Goal: Task Accomplishment & Management: Manage account settings

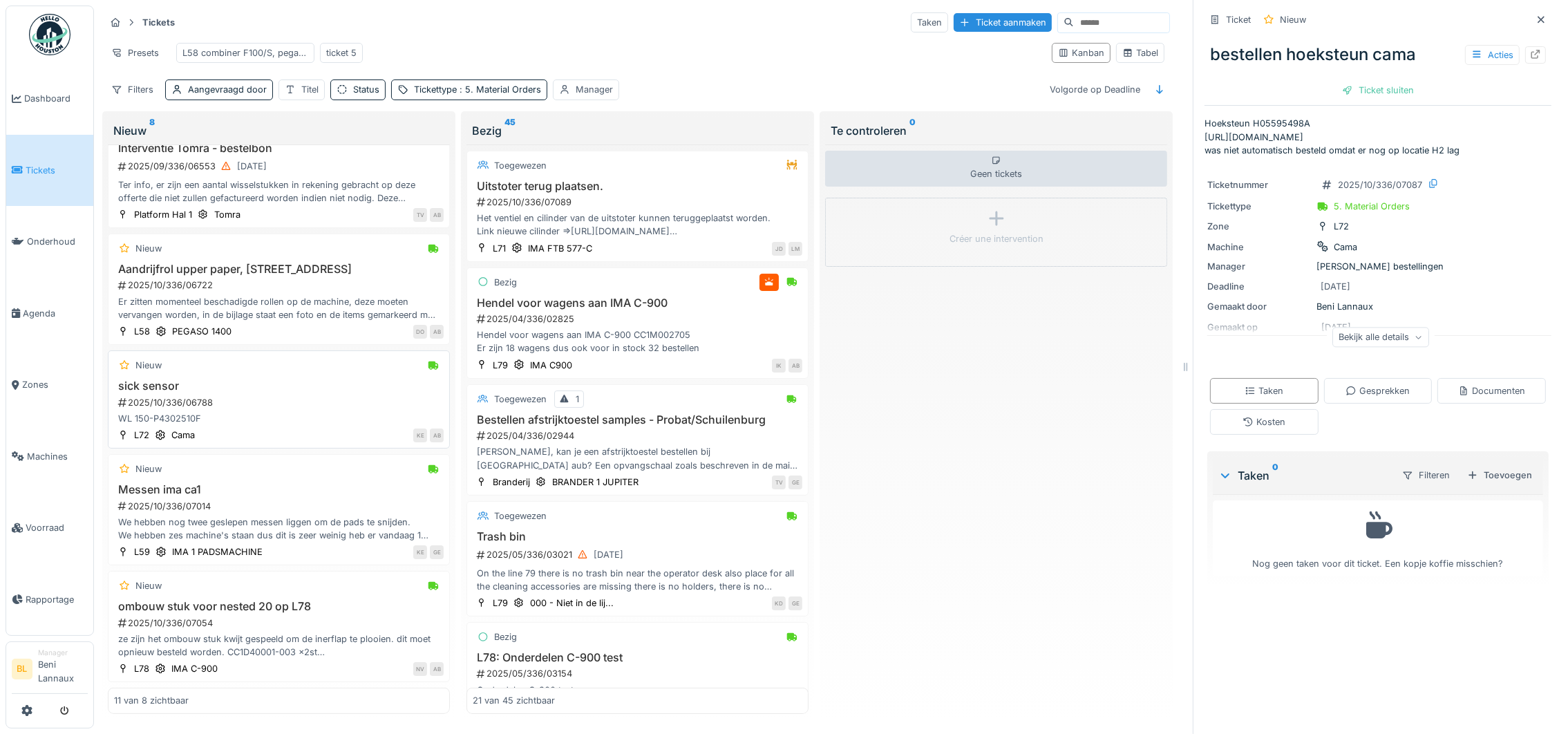
scroll to position [738, 0]
click at [244, 600] on h3 "ombouw stuk voor nested 20 op L78" at bounding box center [278, 606] width 330 height 13
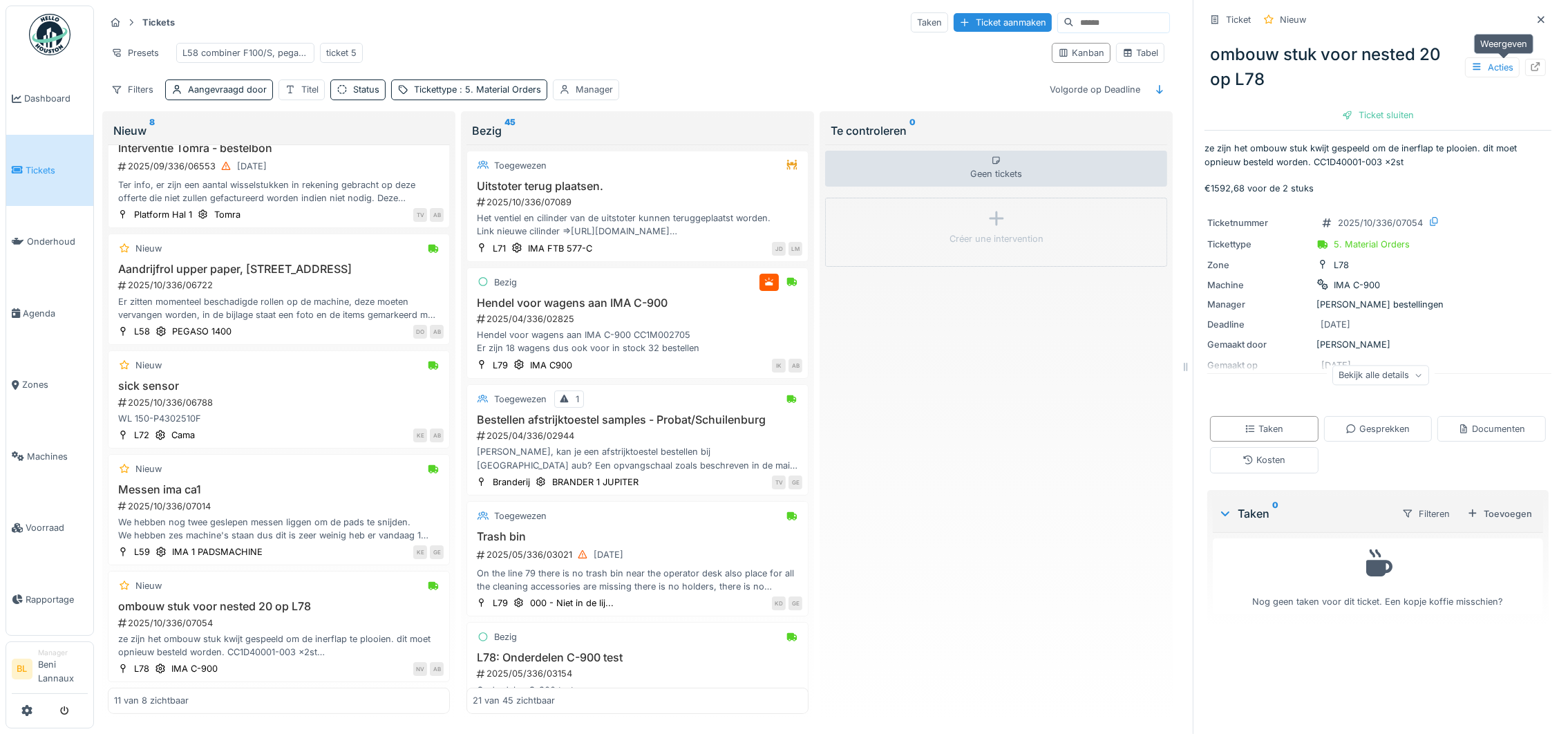
click at [1530, 62] on icon at bounding box center [1536, 66] width 11 height 9
click at [185, 662] on div "IMA C-900" at bounding box center [195, 669] width 46 height 13
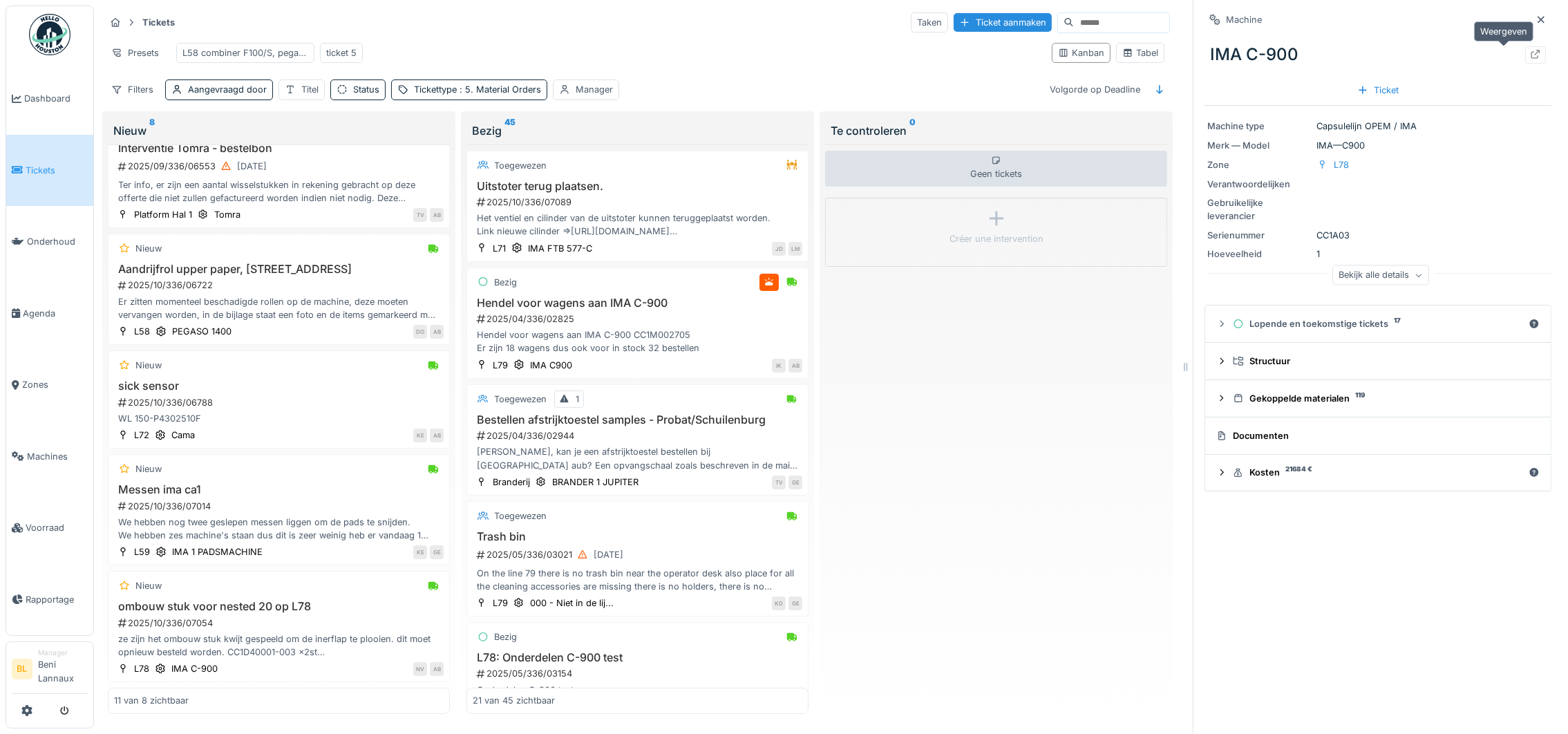
click at [1530, 50] on icon at bounding box center [1536, 54] width 11 height 9
click at [175, 600] on h3 "ombouw stuk voor nested 20 op L78" at bounding box center [278, 606] width 330 height 13
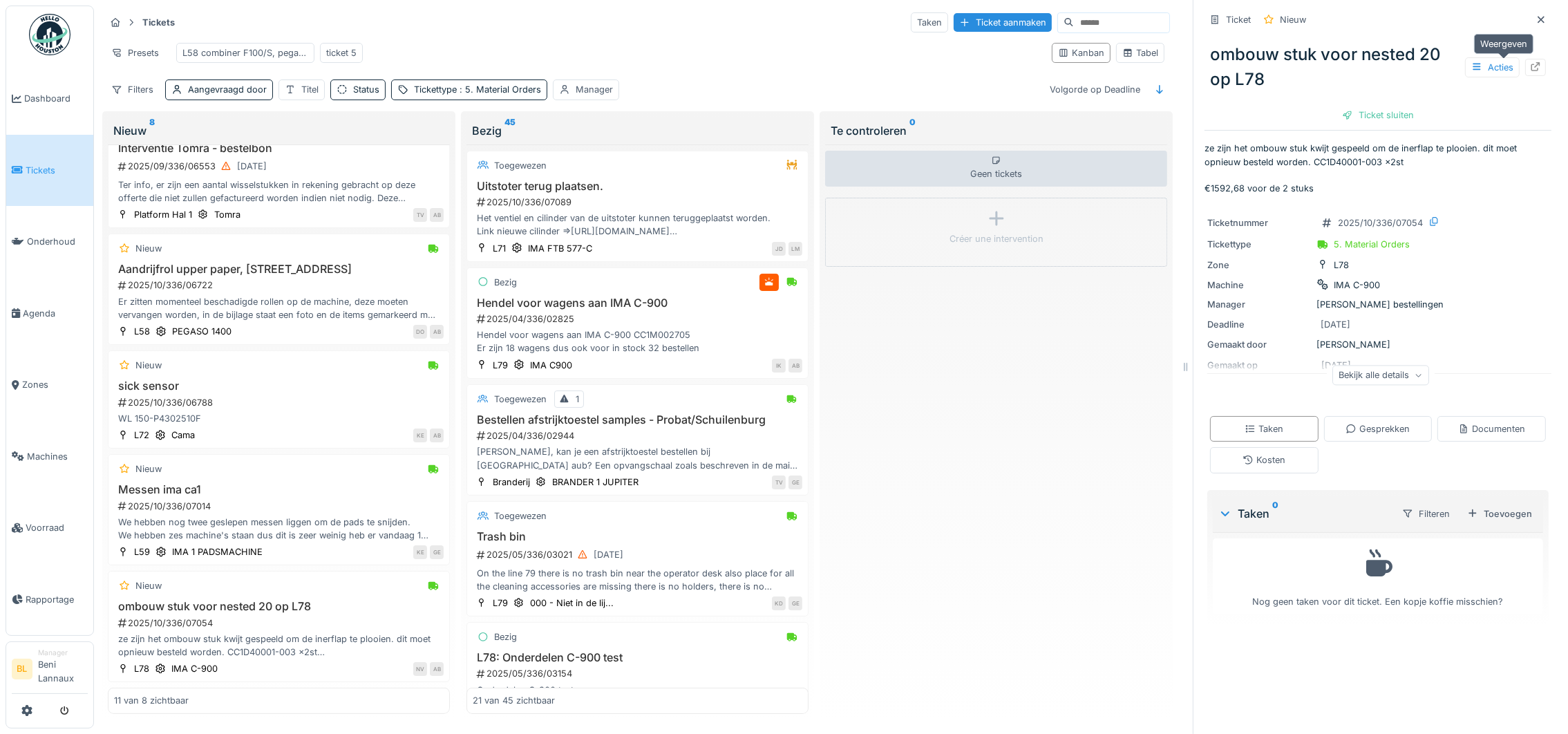
click at [1530, 62] on icon at bounding box center [1536, 66] width 11 height 9
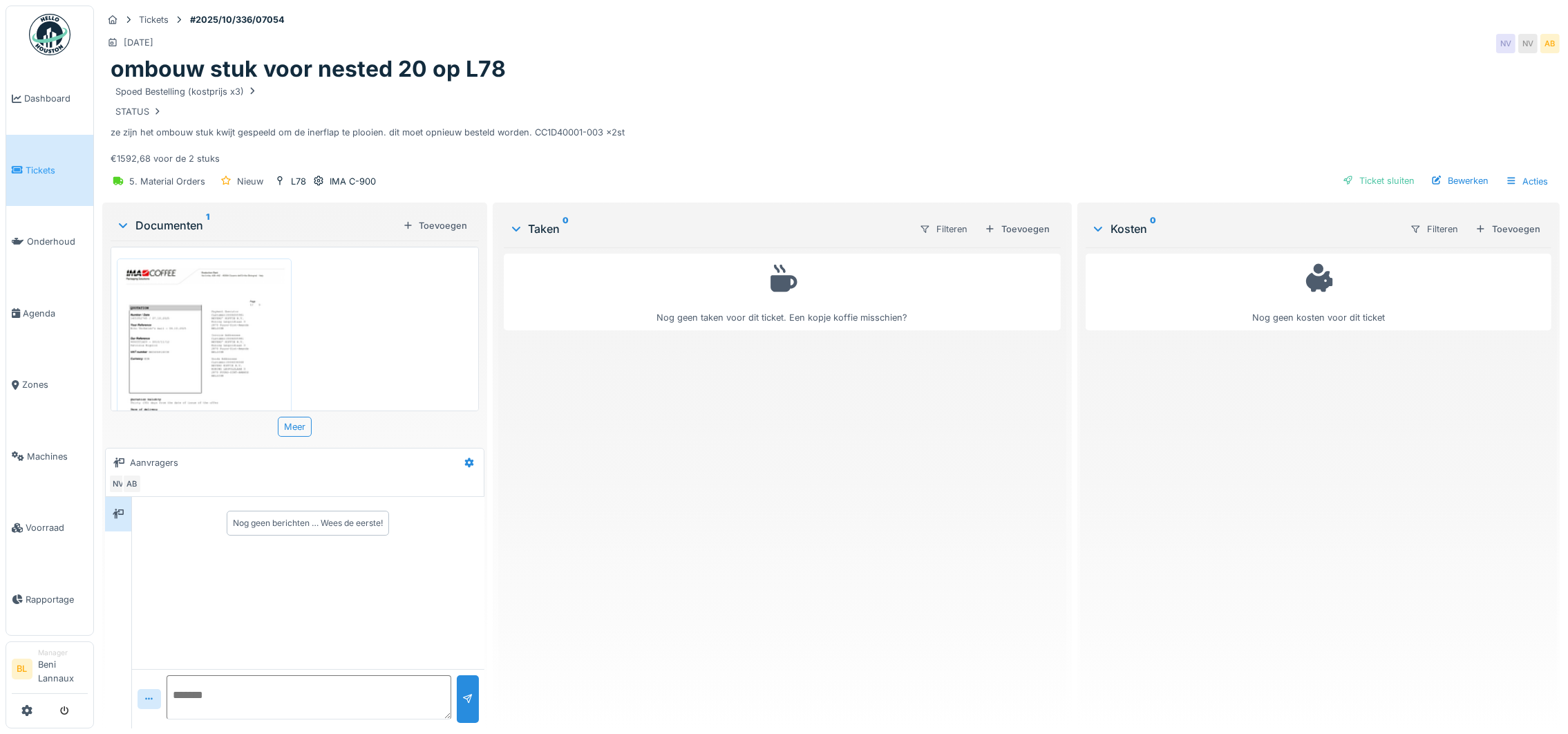
click at [189, 342] on img at bounding box center [204, 380] width 168 height 238
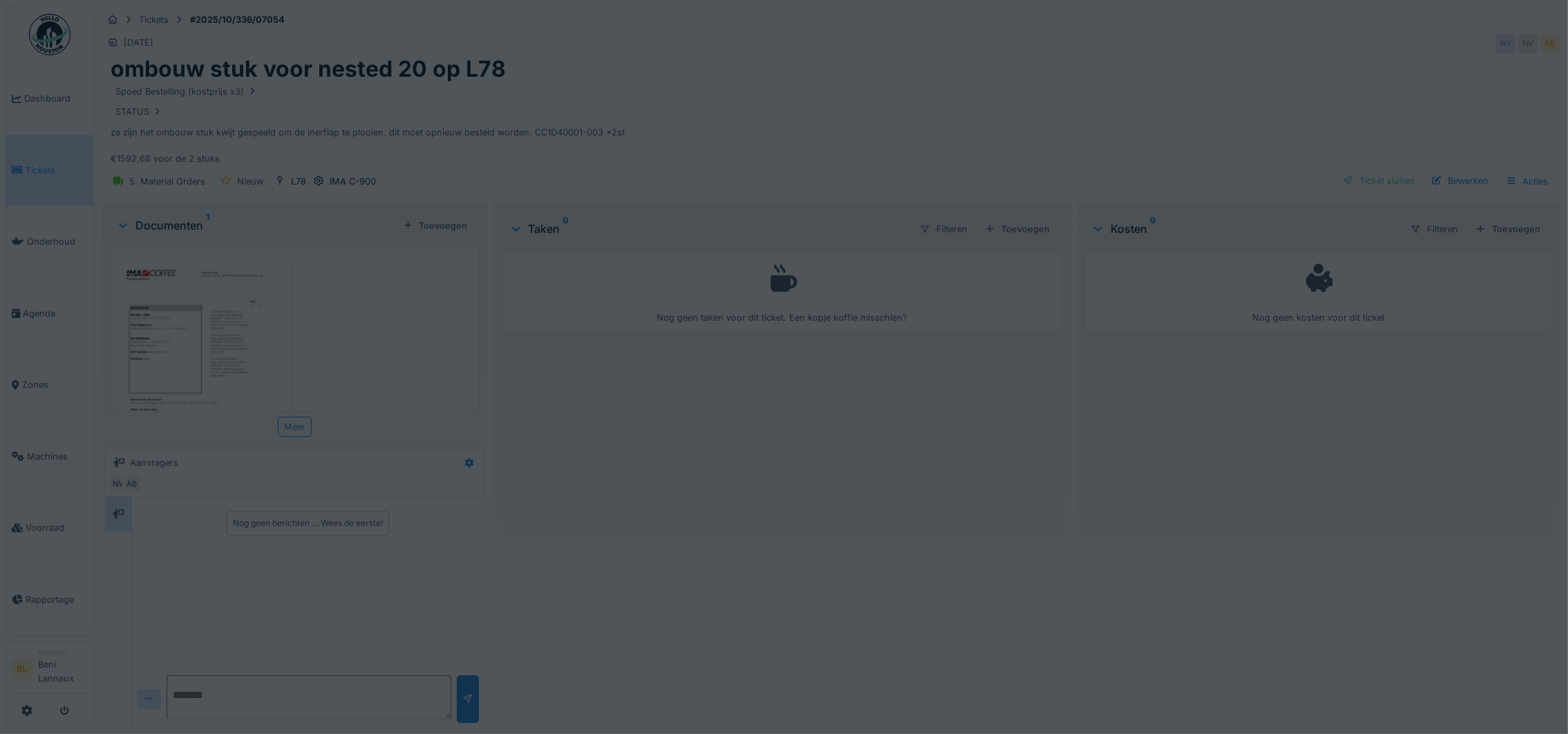
click at [189, 342] on div at bounding box center [784, 367] width 1568 height 734
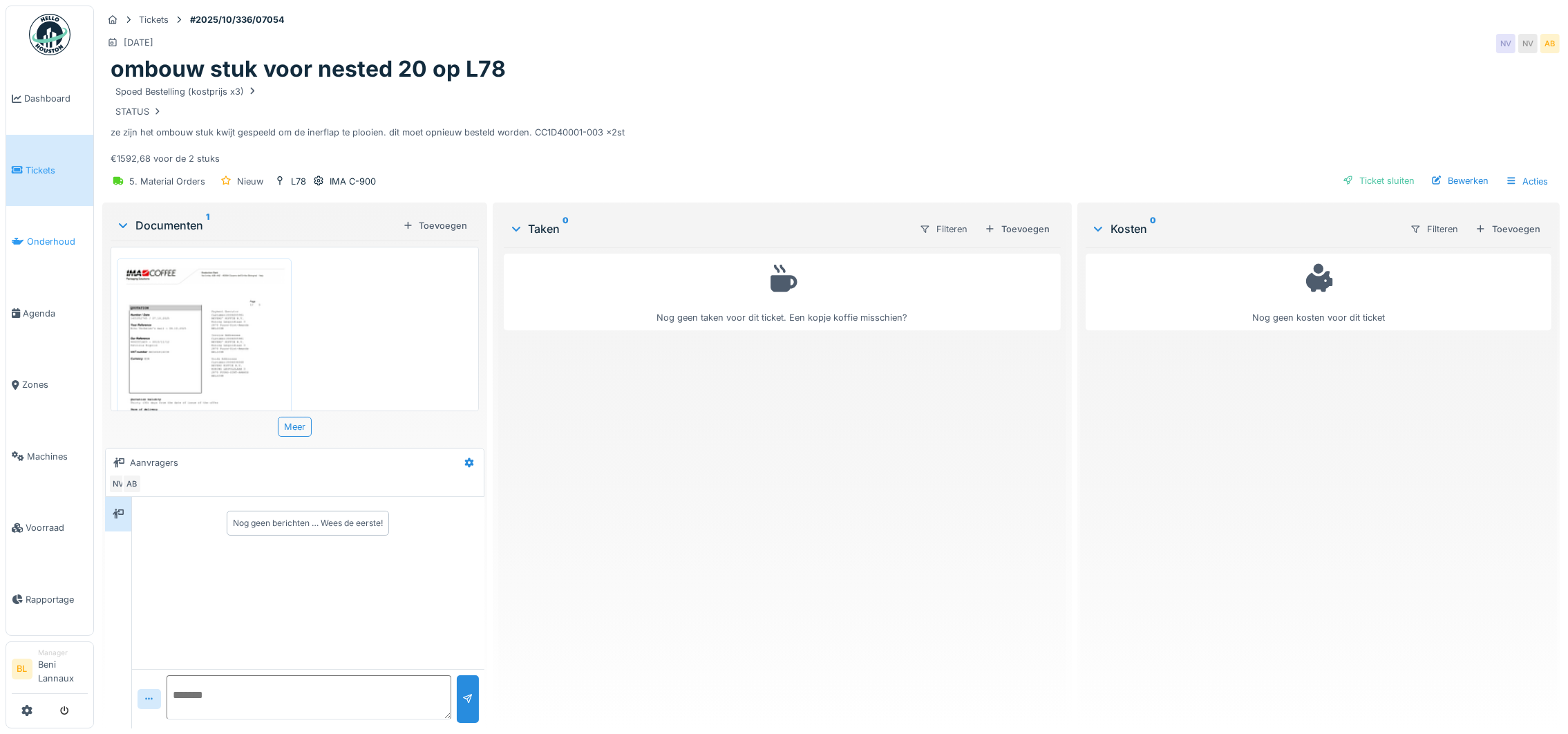
click at [35, 262] on link "Onderhoud" at bounding box center [50, 242] width 87 height 72
click at [171, 347] on img at bounding box center [204, 380] width 168 height 238
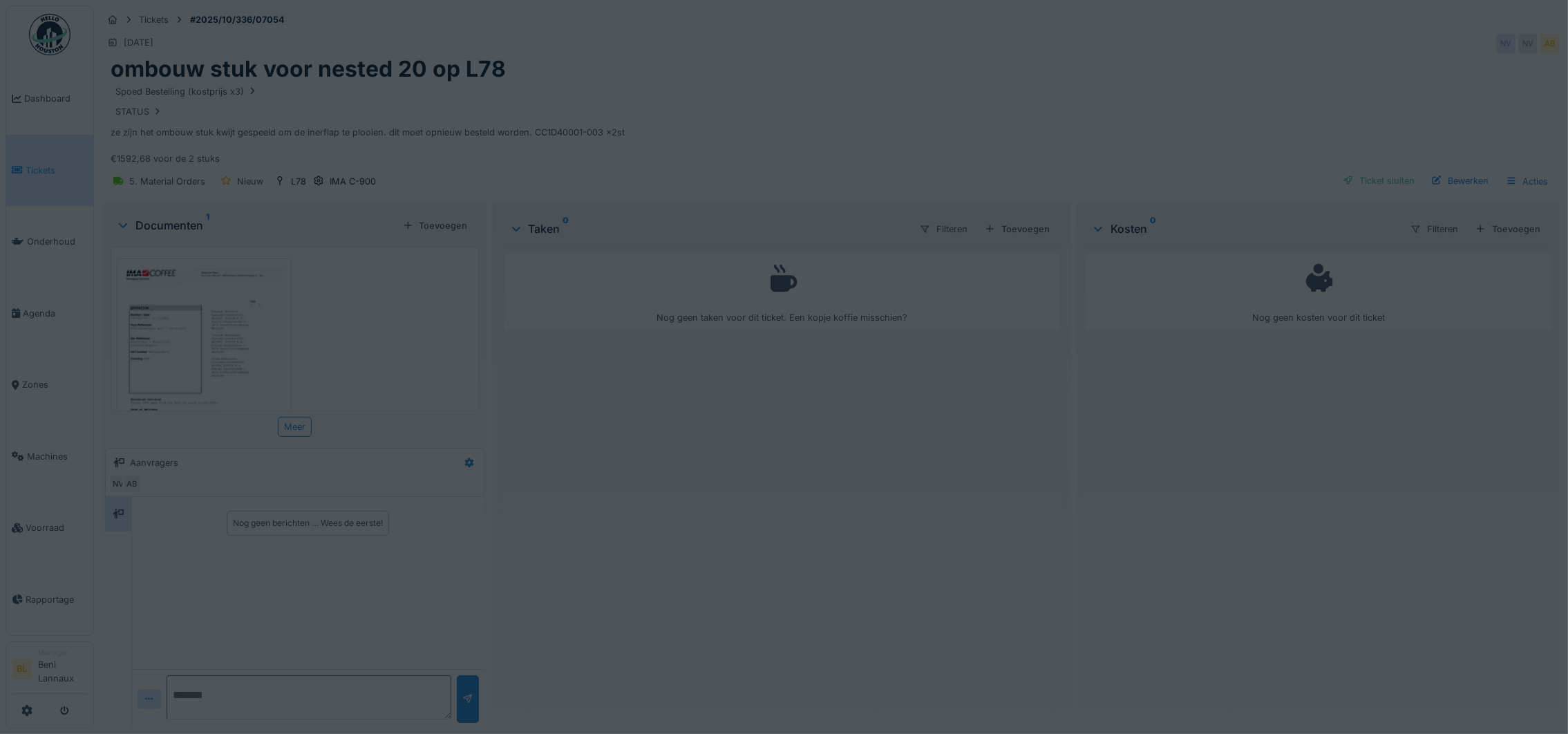
click at [171, 347] on div at bounding box center [784, 367] width 1568 height 734
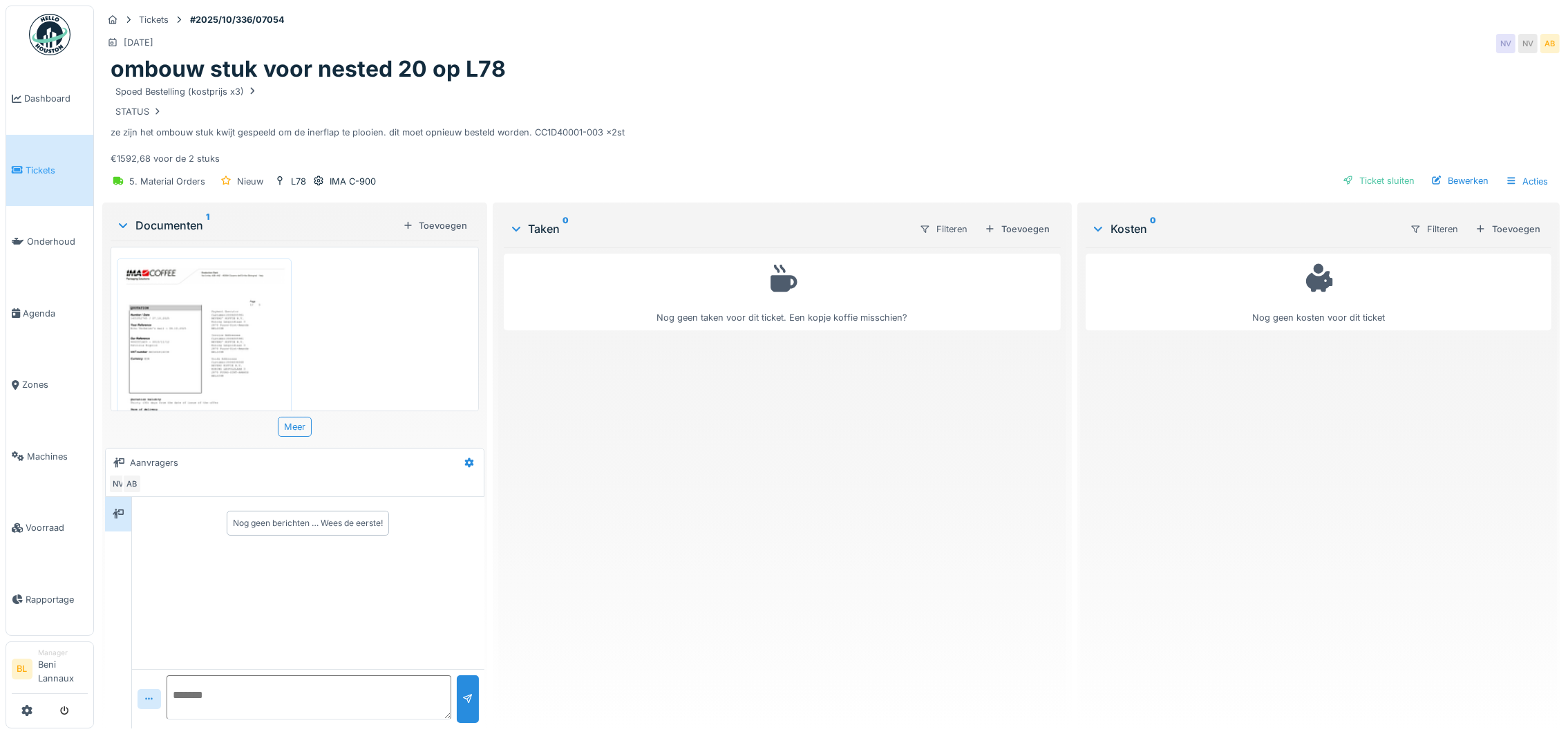
click at [135, 321] on img at bounding box center [204, 380] width 168 height 238
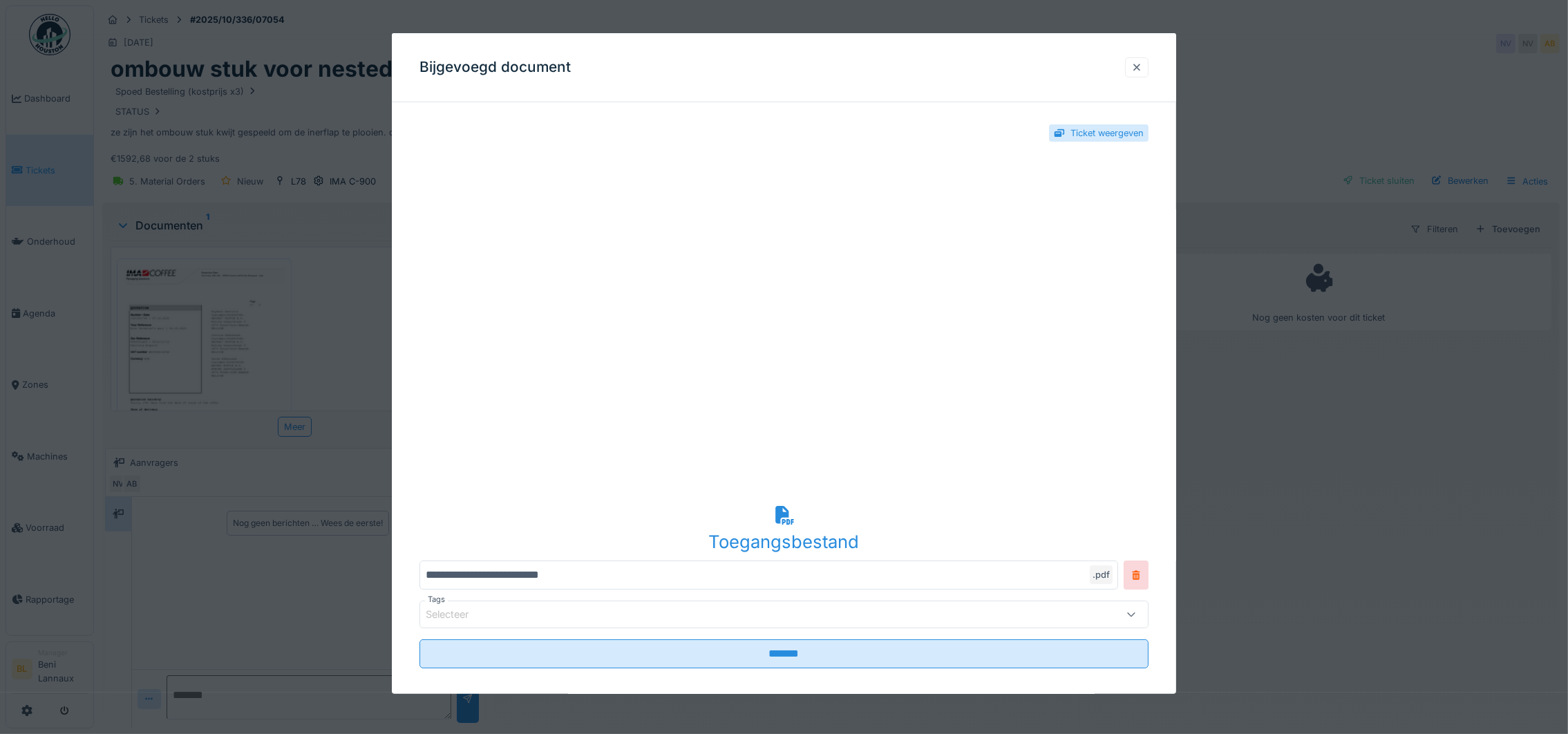
click at [1143, 60] on div at bounding box center [1137, 67] width 11 height 13
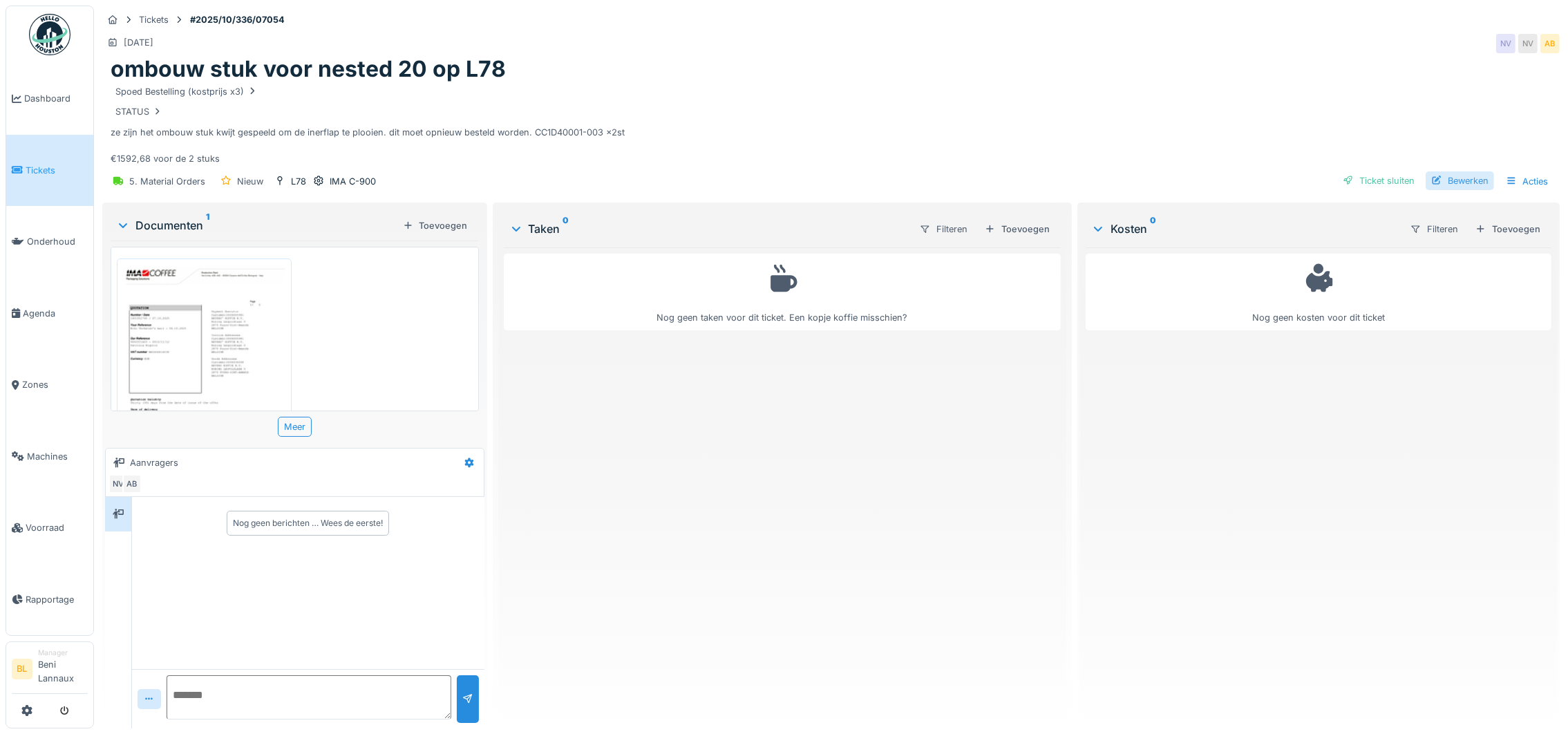
click at [1439, 177] on div "Bewerken" at bounding box center [1460, 181] width 68 height 19
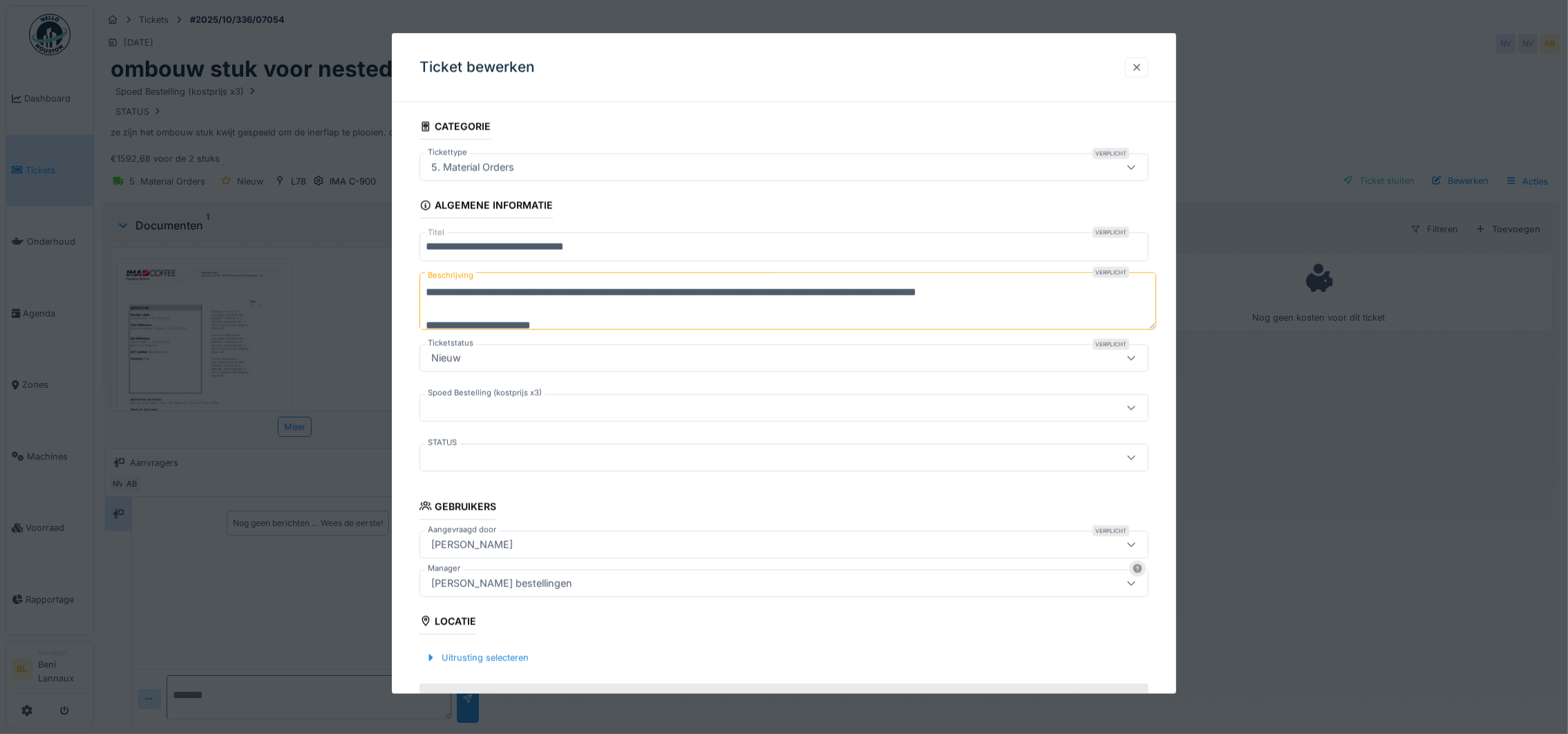
click at [1143, 67] on div at bounding box center [1137, 67] width 11 height 13
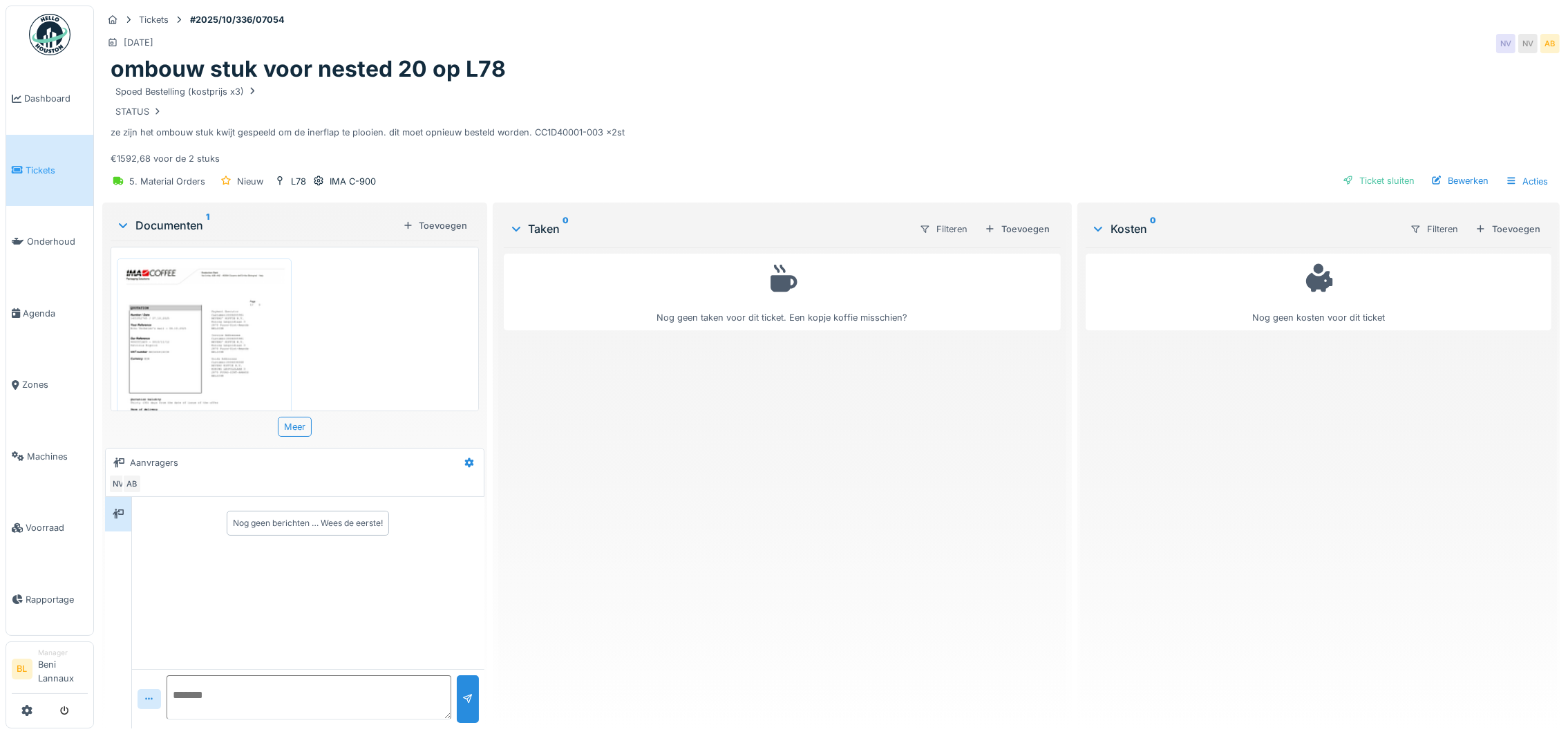
click at [221, 675] on textarea at bounding box center [309, 697] width 285 height 44
click at [226, 675] on textarea at bounding box center [309, 697] width 285 height 44
paste textarea "**********"
click at [223, 704] on textarea "**********" at bounding box center [305, 697] width 278 height 44
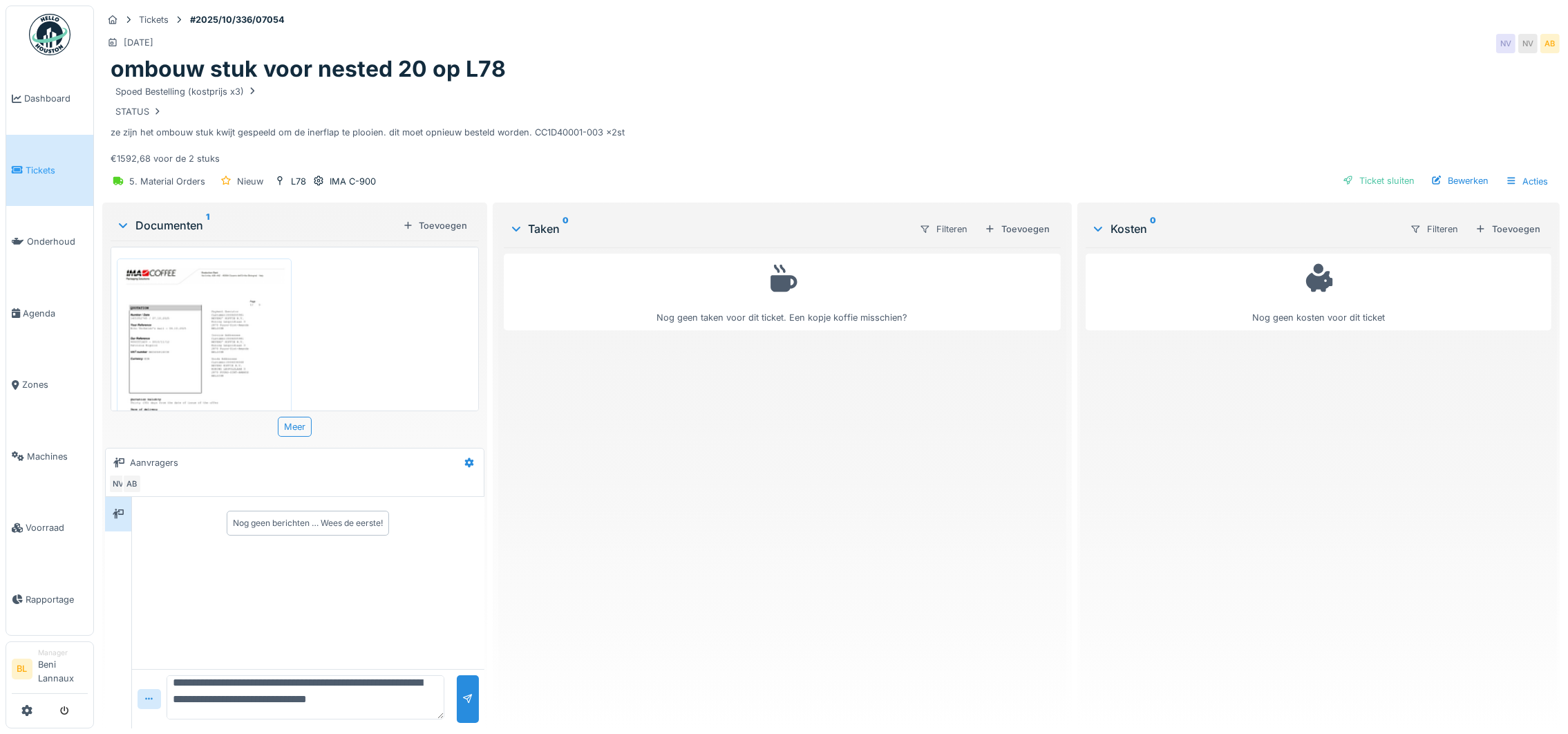
paste textarea "**********"
click at [277, 695] on textarea "**********" at bounding box center [305, 697] width 278 height 44
click at [387, 692] on textarea "**********" at bounding box center [305, 697] width 278 height 44
paste textarea "**********"
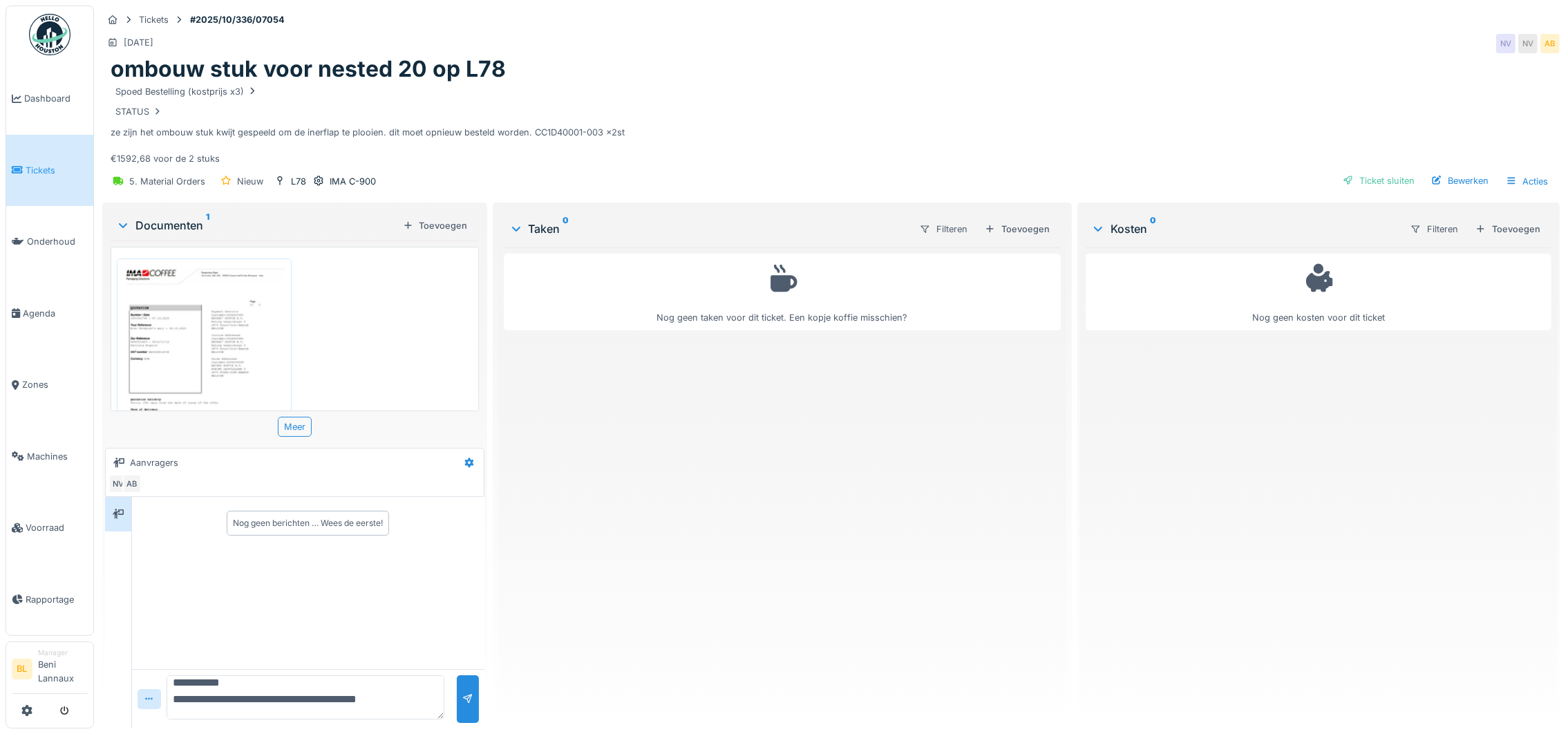
scroll to position [15, 0]
type textarea "**********"
click at [463, 693] on div at bounding box center [468, 699] width 11 height 13
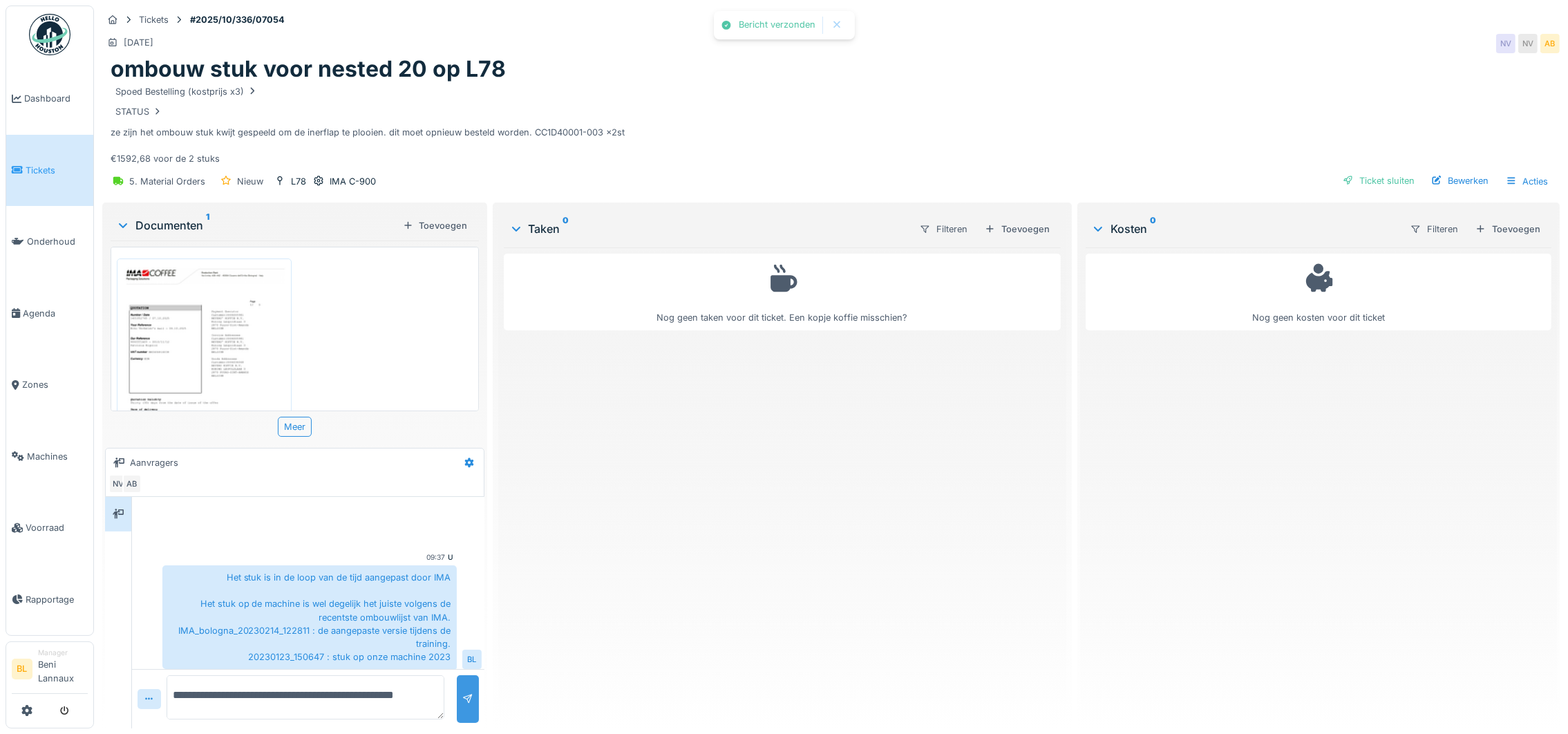
scroll to position [7, 0]
click at [430, 217] on div "Toevoegen" at bounding box center [435, 226] width 76 height 19
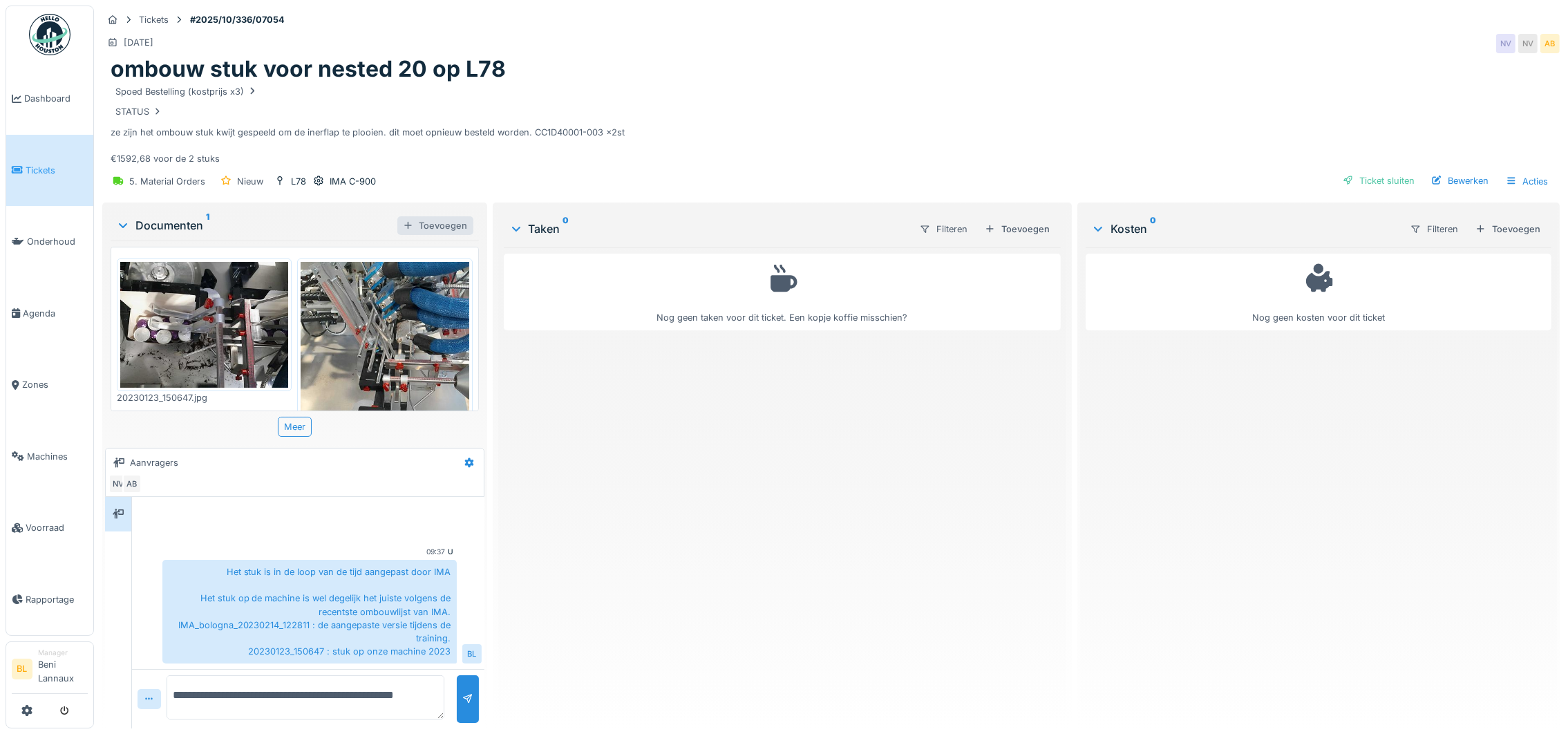
click at [433, 217] on div "Toevoegen" at bounding box center [435, 226] width 76 height 19
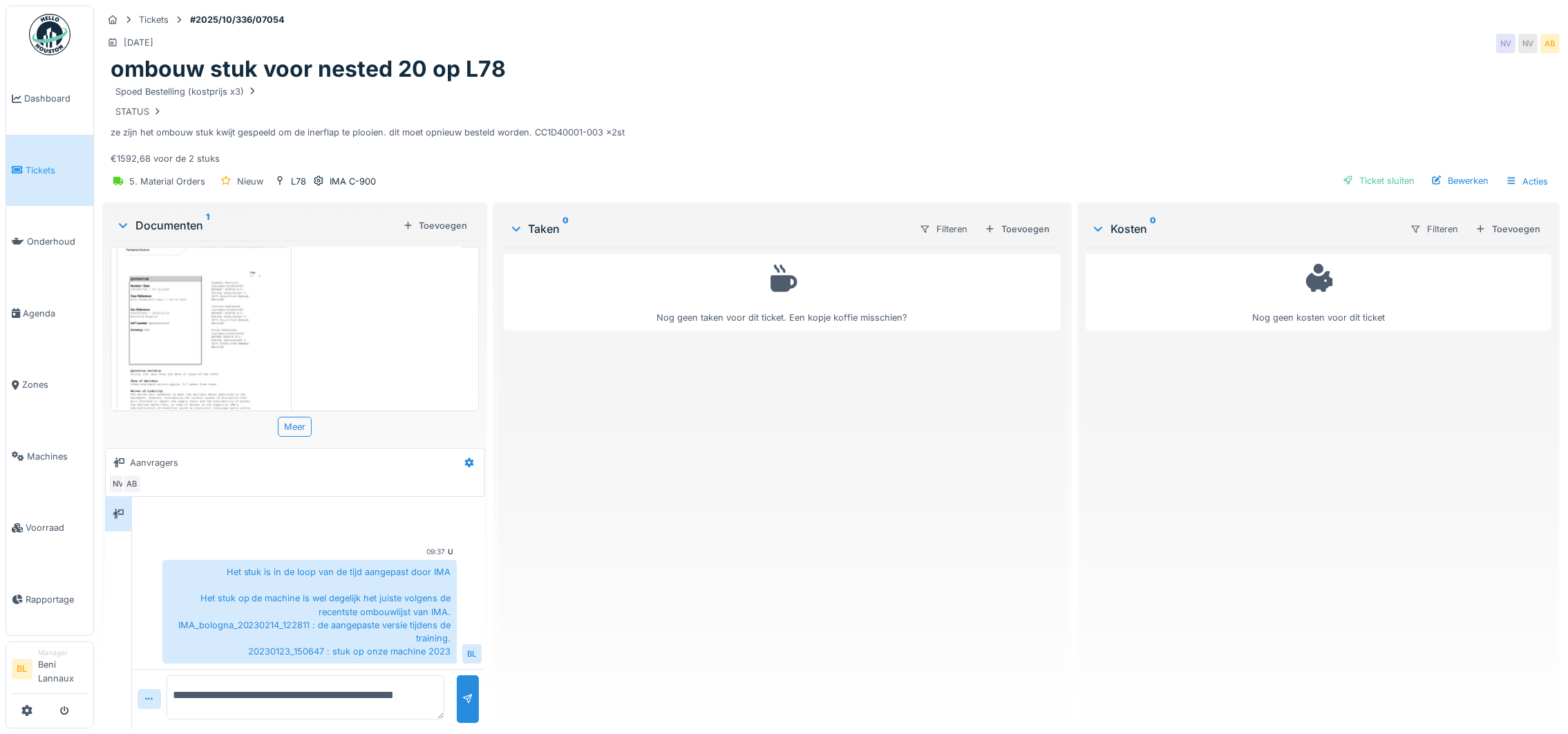
scroll to position [470, 0]
click at [467, 459] on icon at bounding box center [468, 463] width 9 height 10
click at [1454, 181] on div "Bewerken" at bounding box center [1460, 181] width 68 height 19
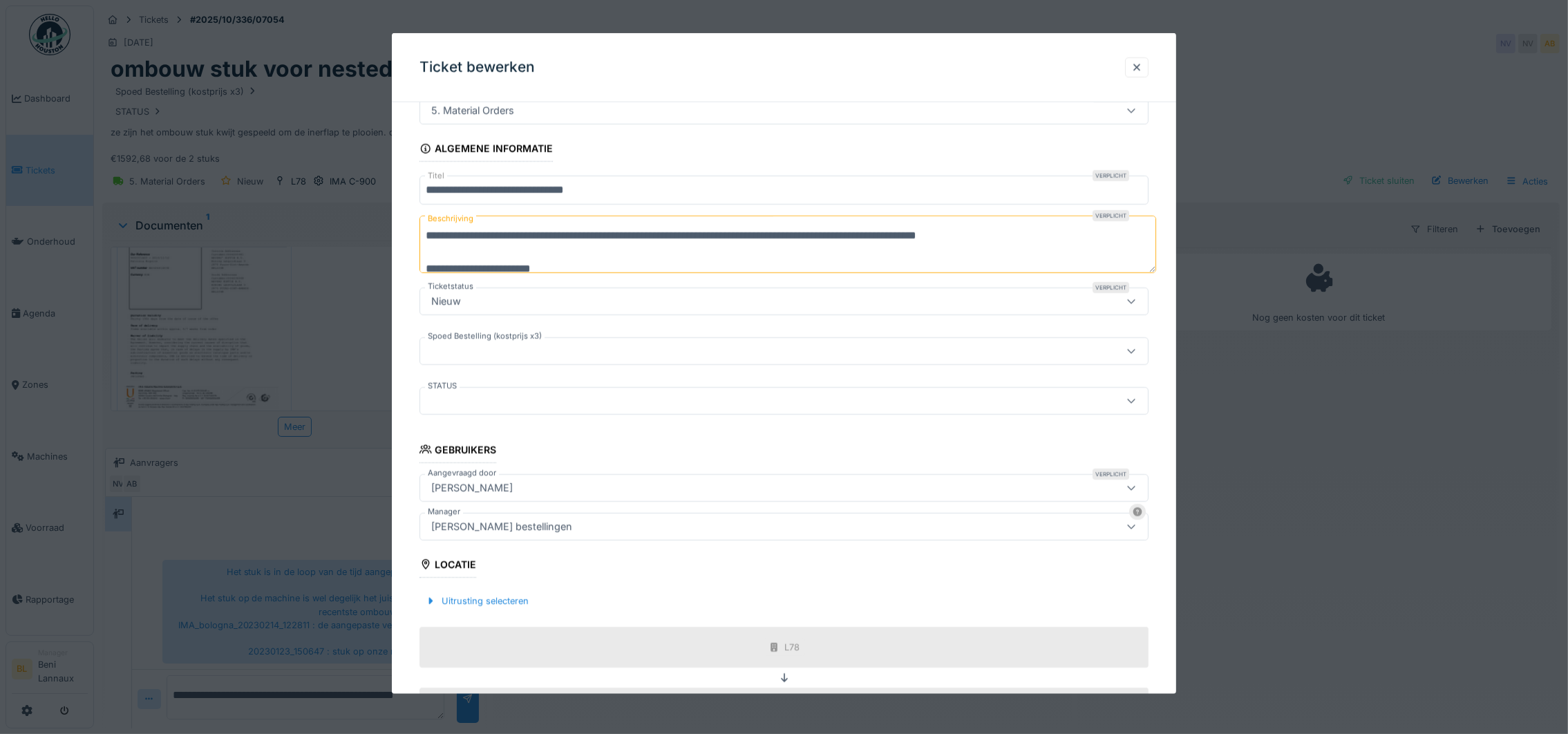
scroll to position [103, 0]
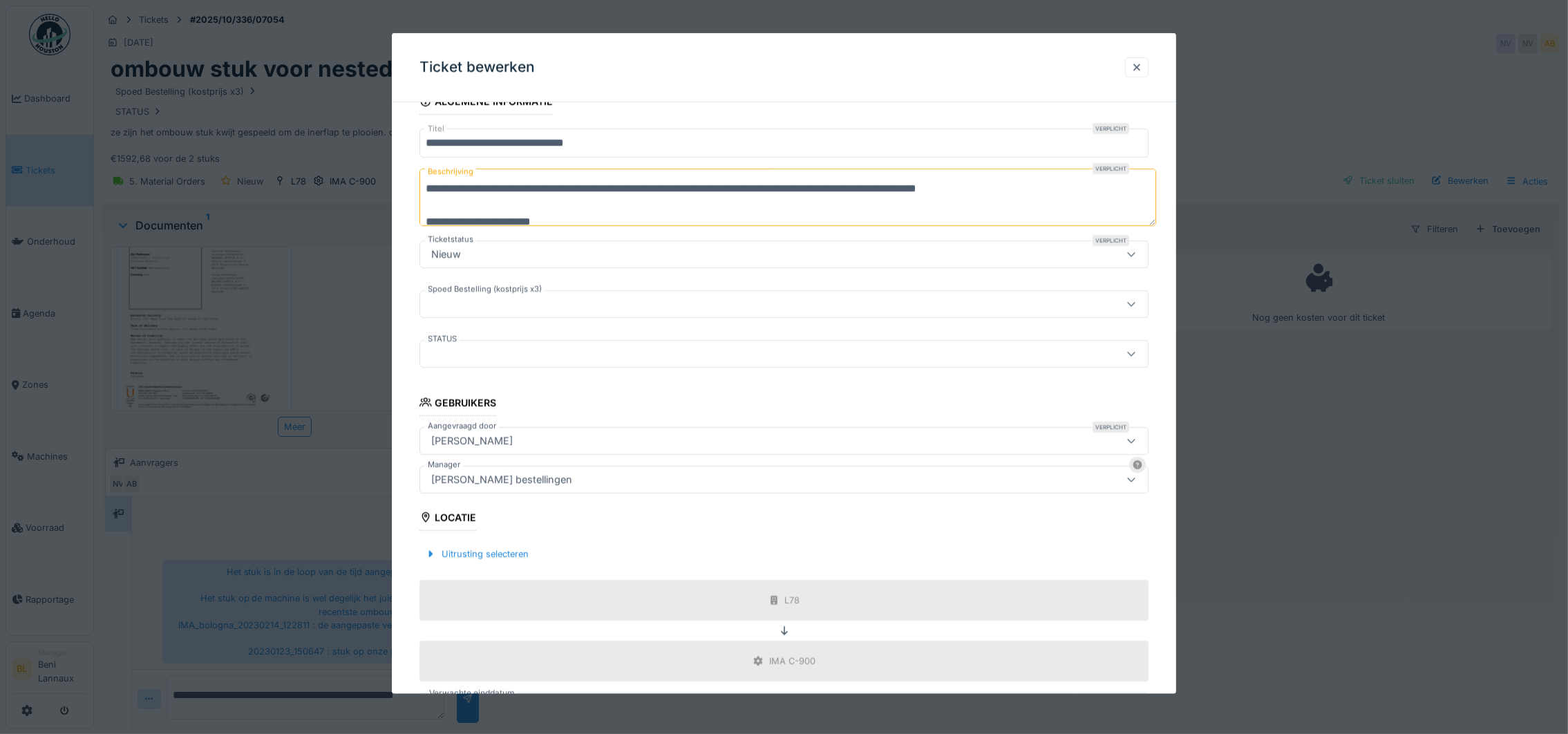
click at [603, 482] on div "Abdelhakim Bardai bestellingen" at bounding box center [742, 479] width 634 height 15
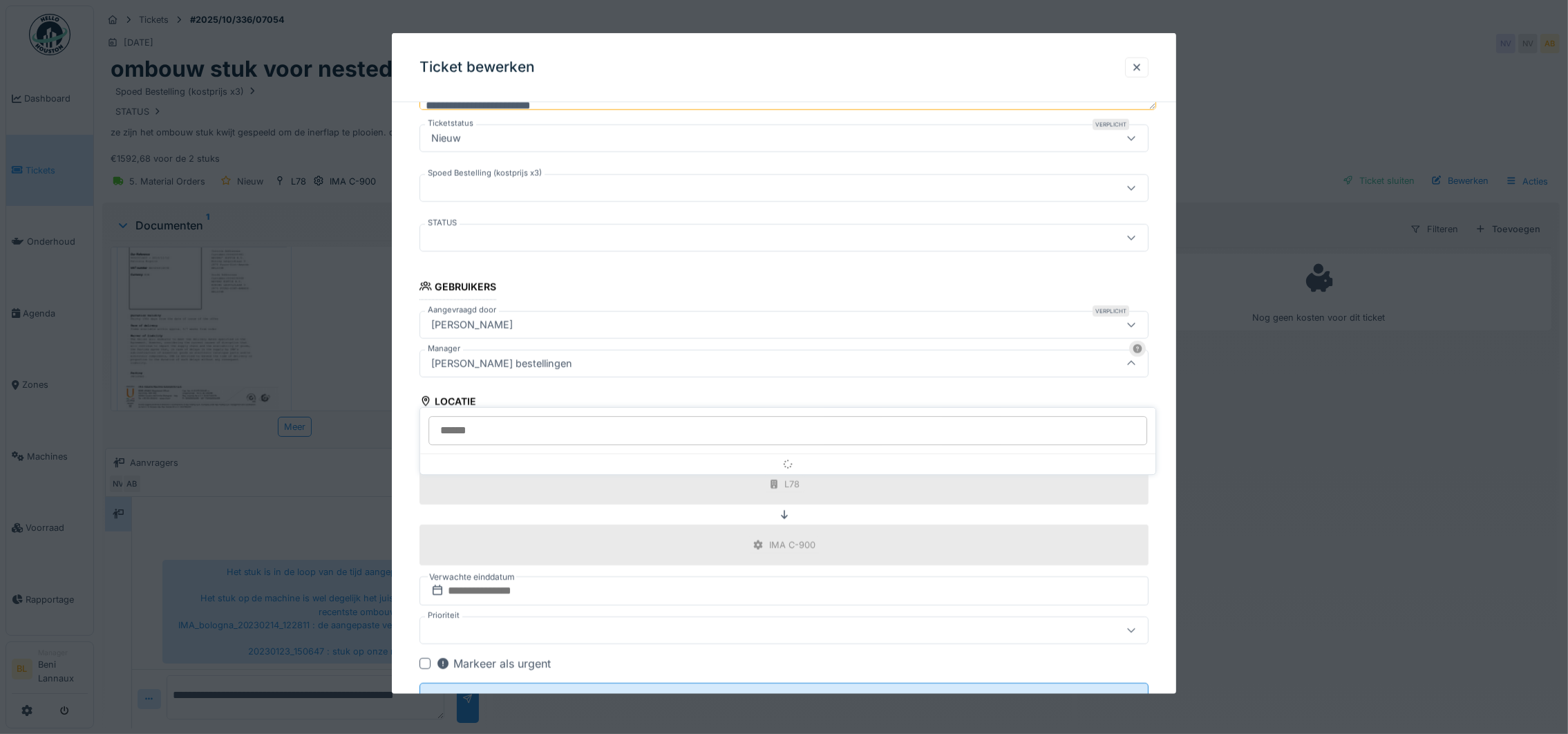
scroll to position [221, 0]
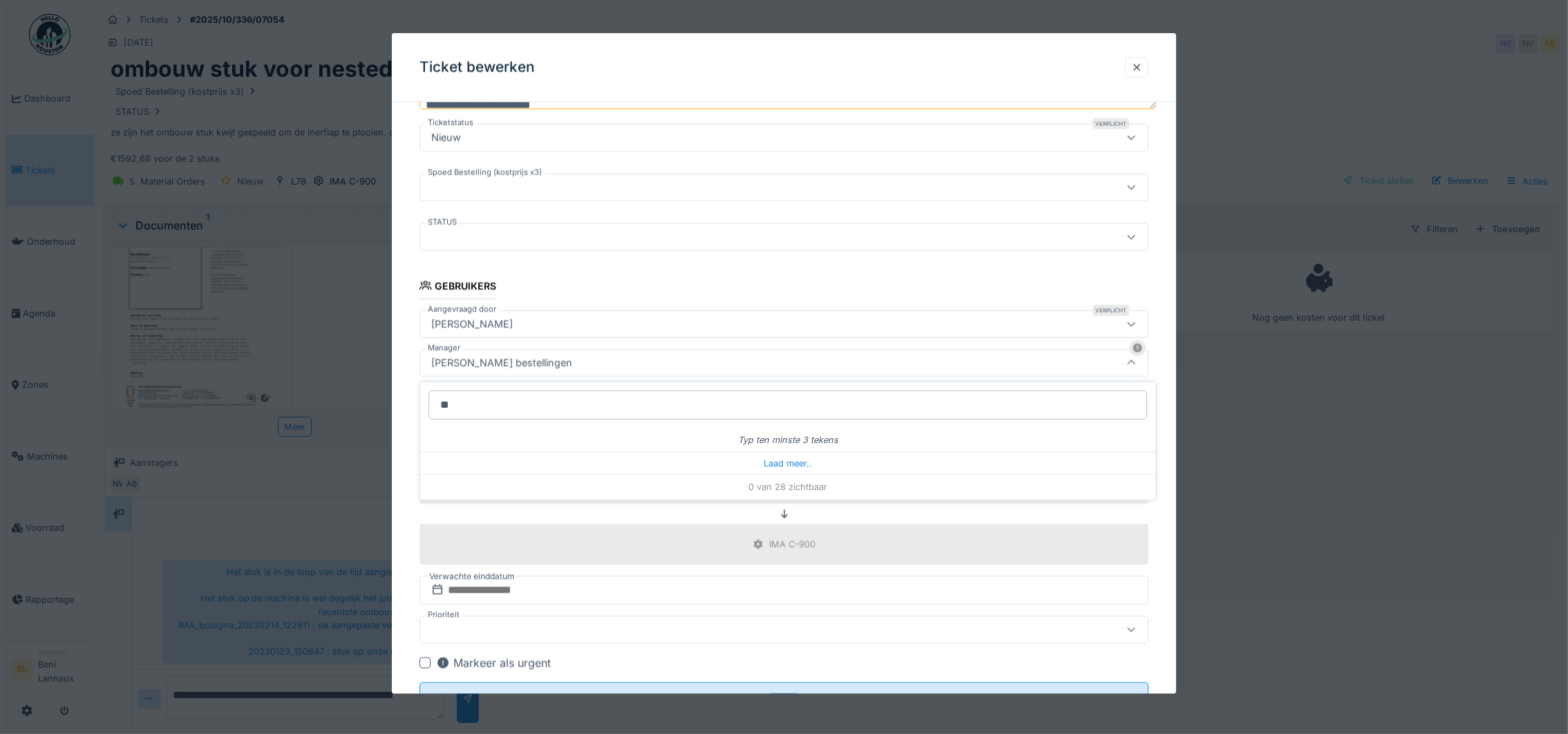
type input "***"
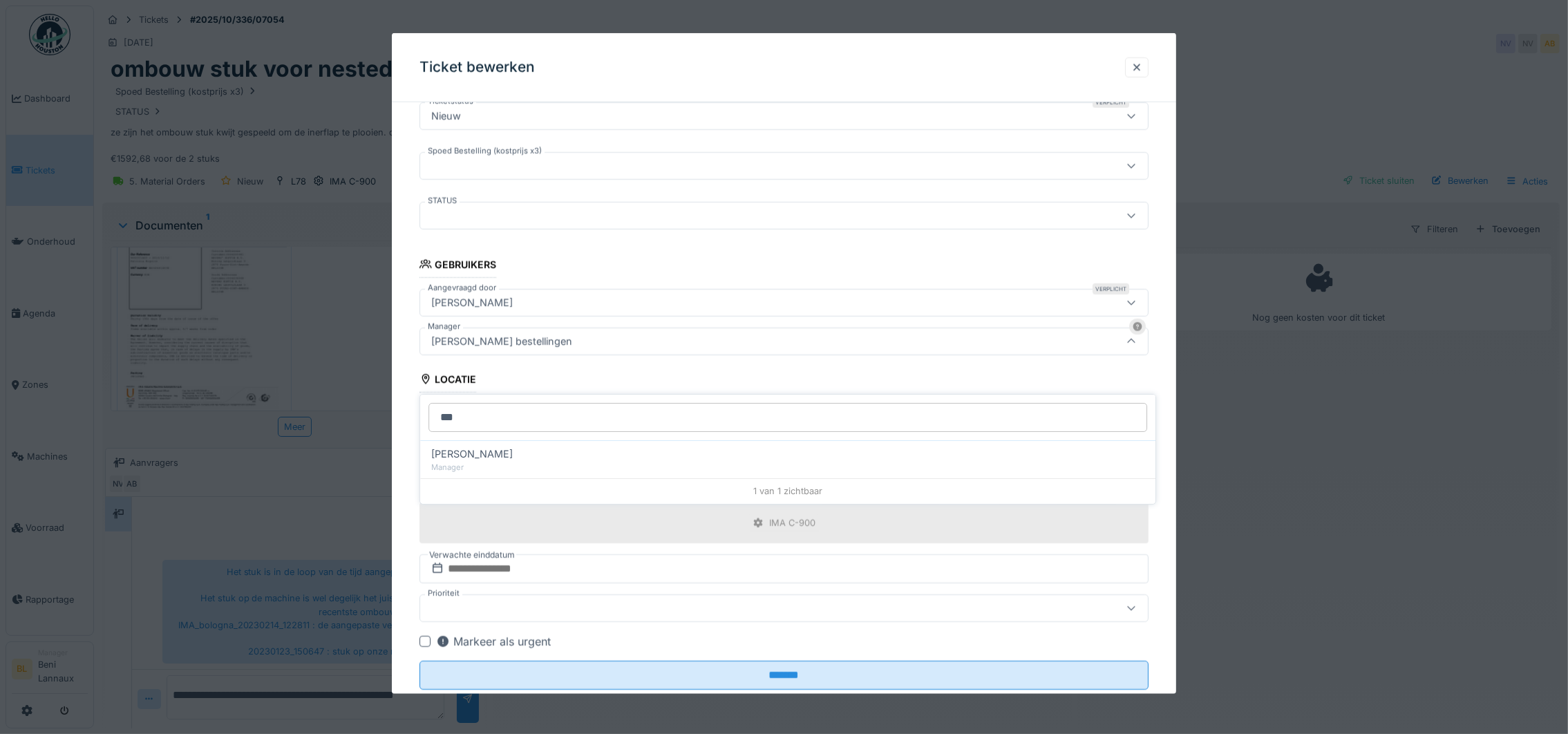
scroll to position [279, 0]
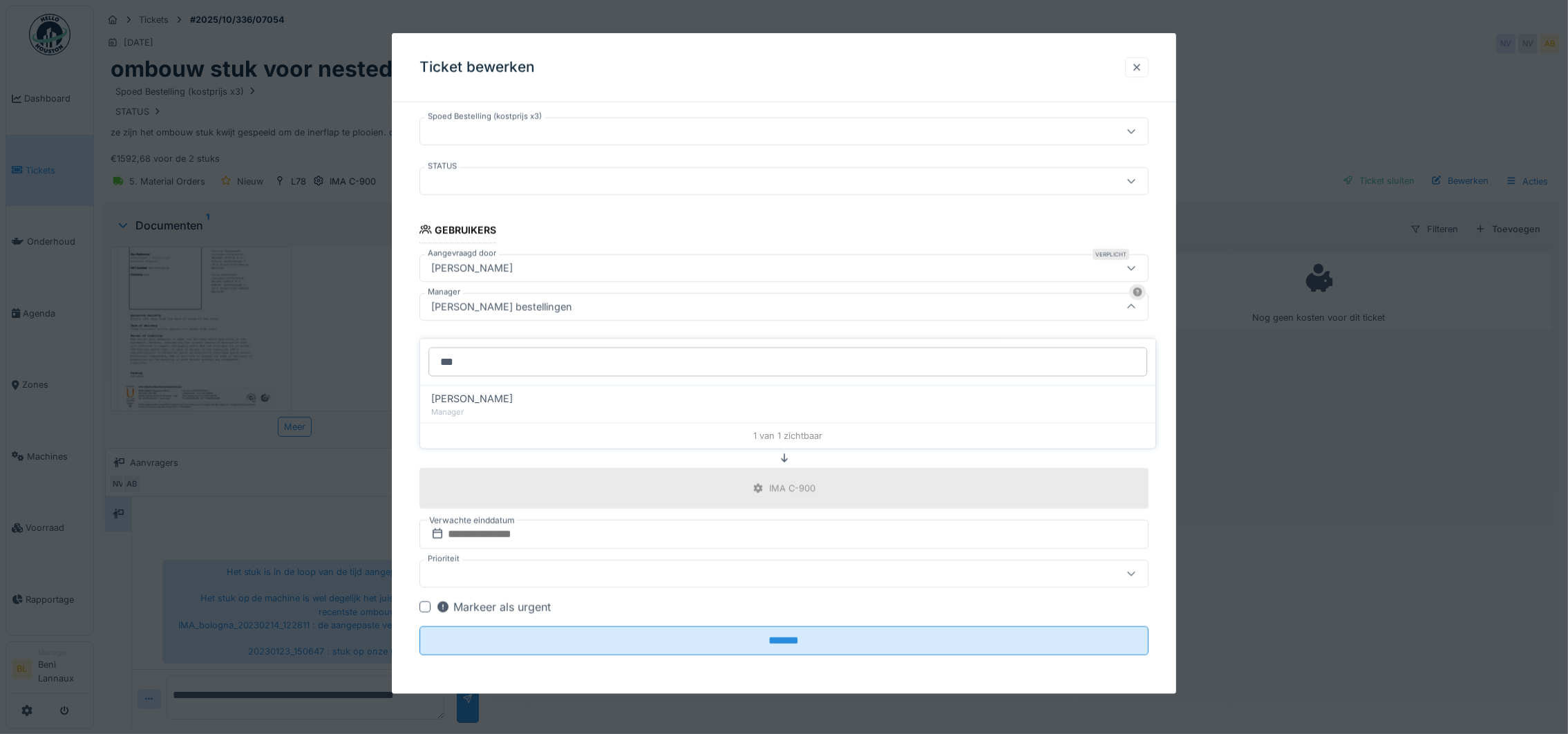
click at [1143, 67] on div at bounding box center [1137, 67] width 11 height 13
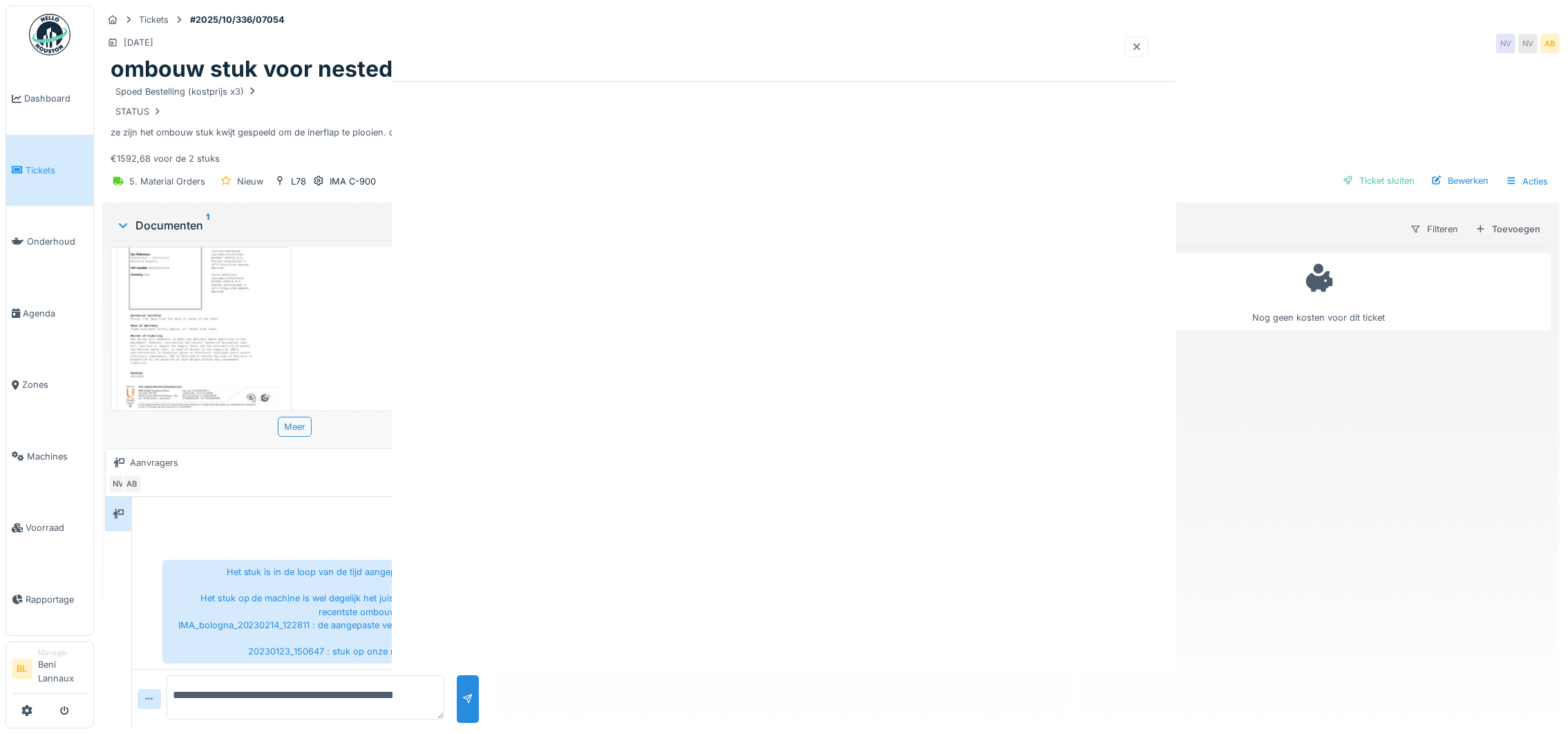
scroll to position [0, 0]
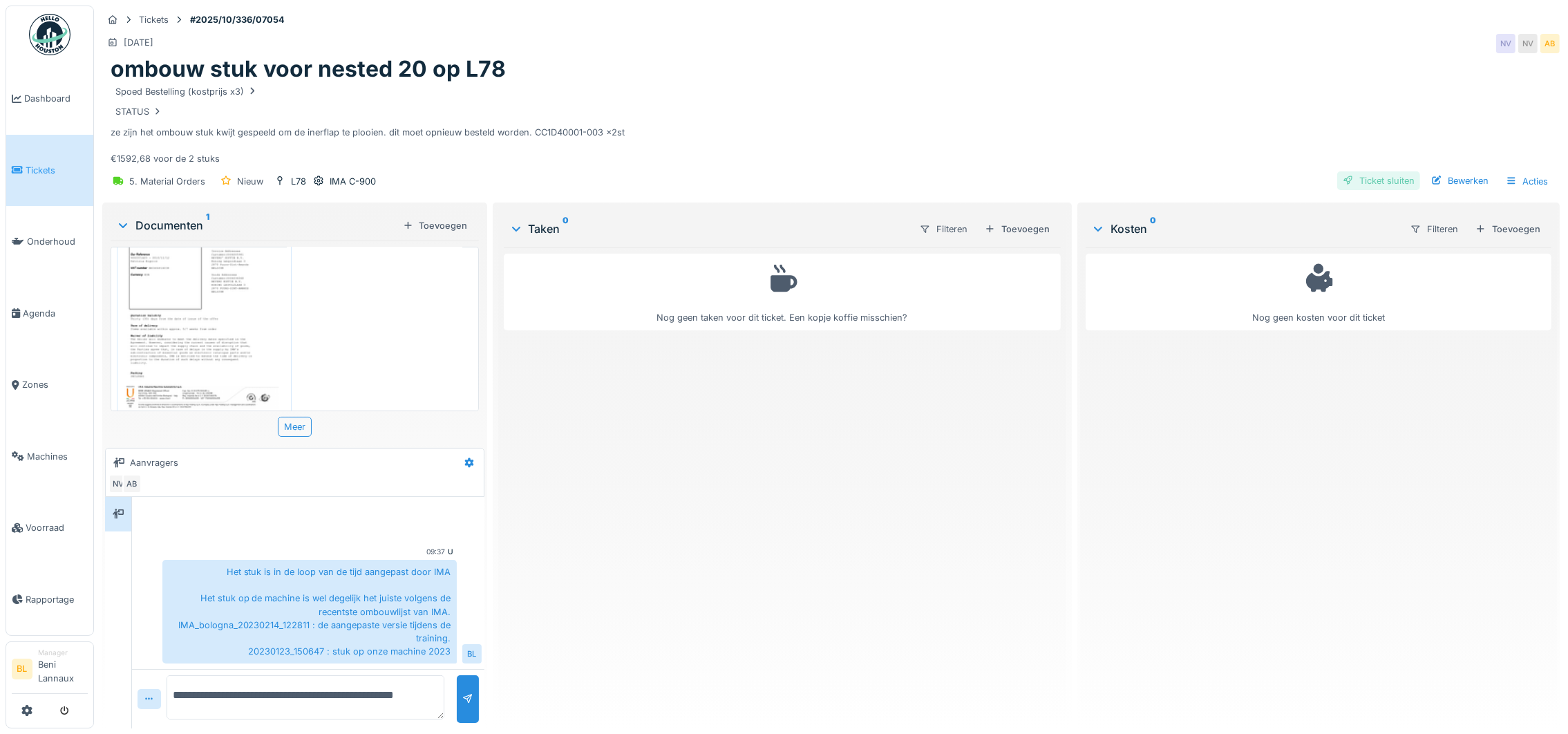
click at [1377, 172] on div "Ticket sluiten" at bounding box center [1379, 181] width 83 height 19
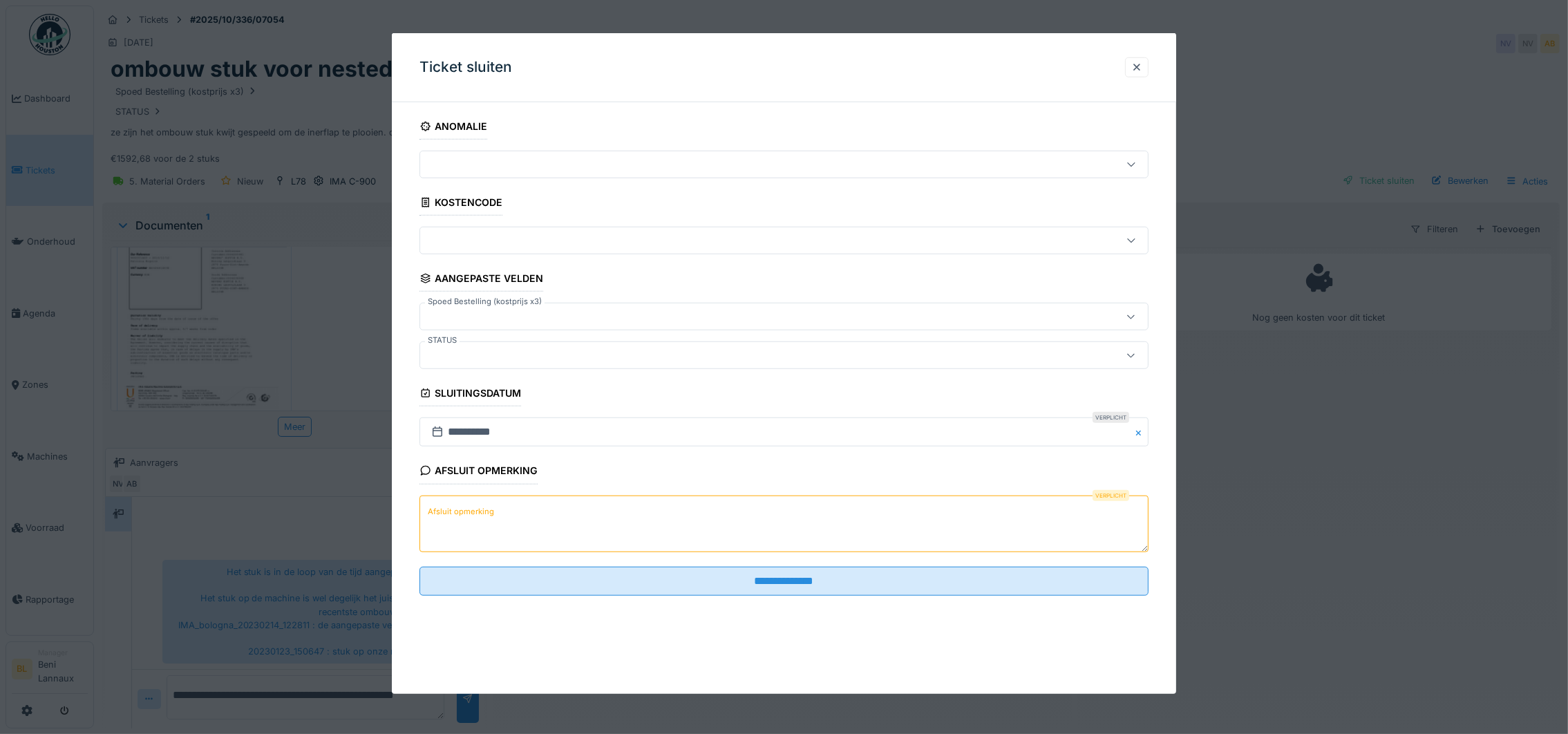
click at [490, 513] on label "Afsluit opmerking" at bounding box center [461, 511] width 72 height 18
click at [490, 513] on textarea "Afsluit opmerking" at bounding box center [784, 523] width 729 height 57
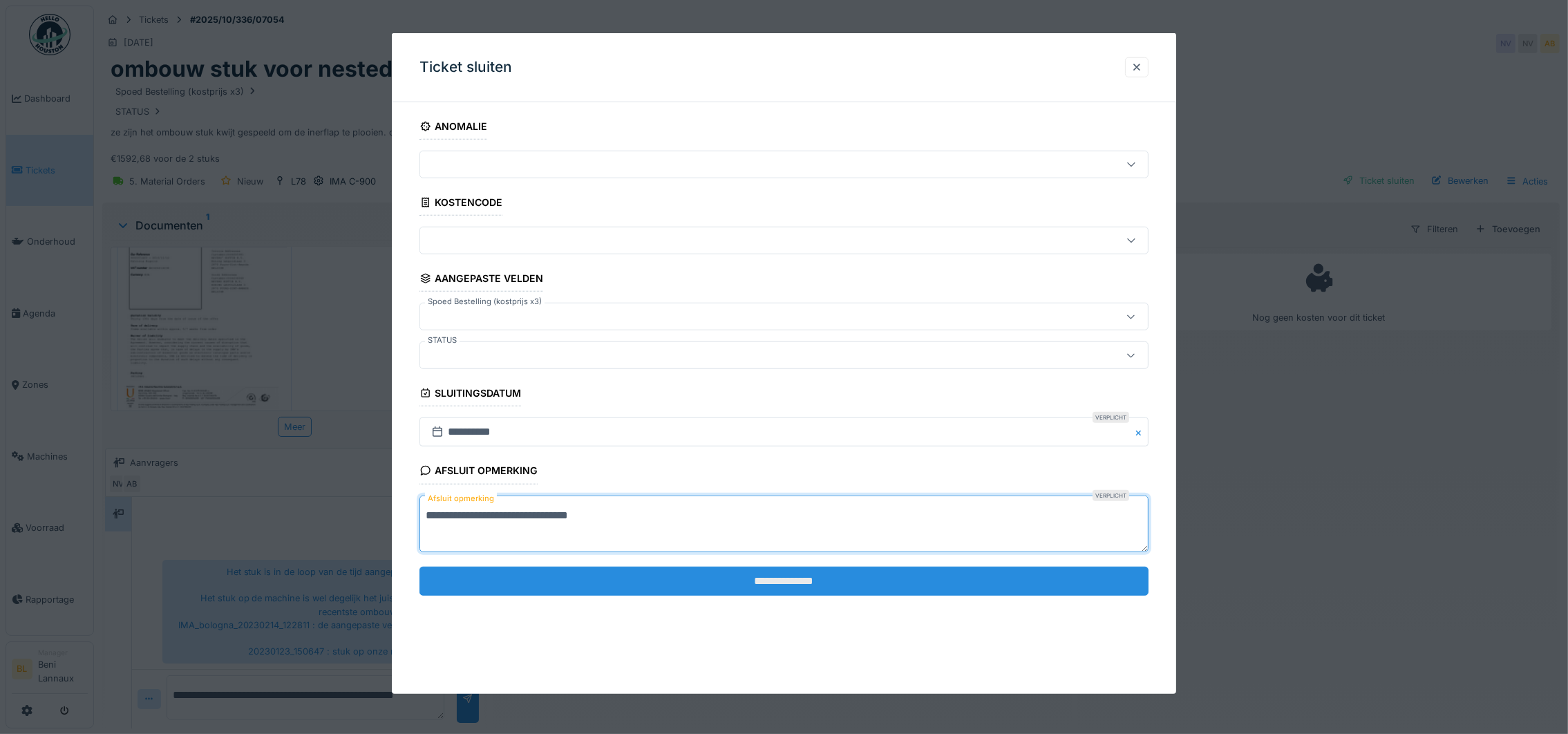
type textarea "**********"
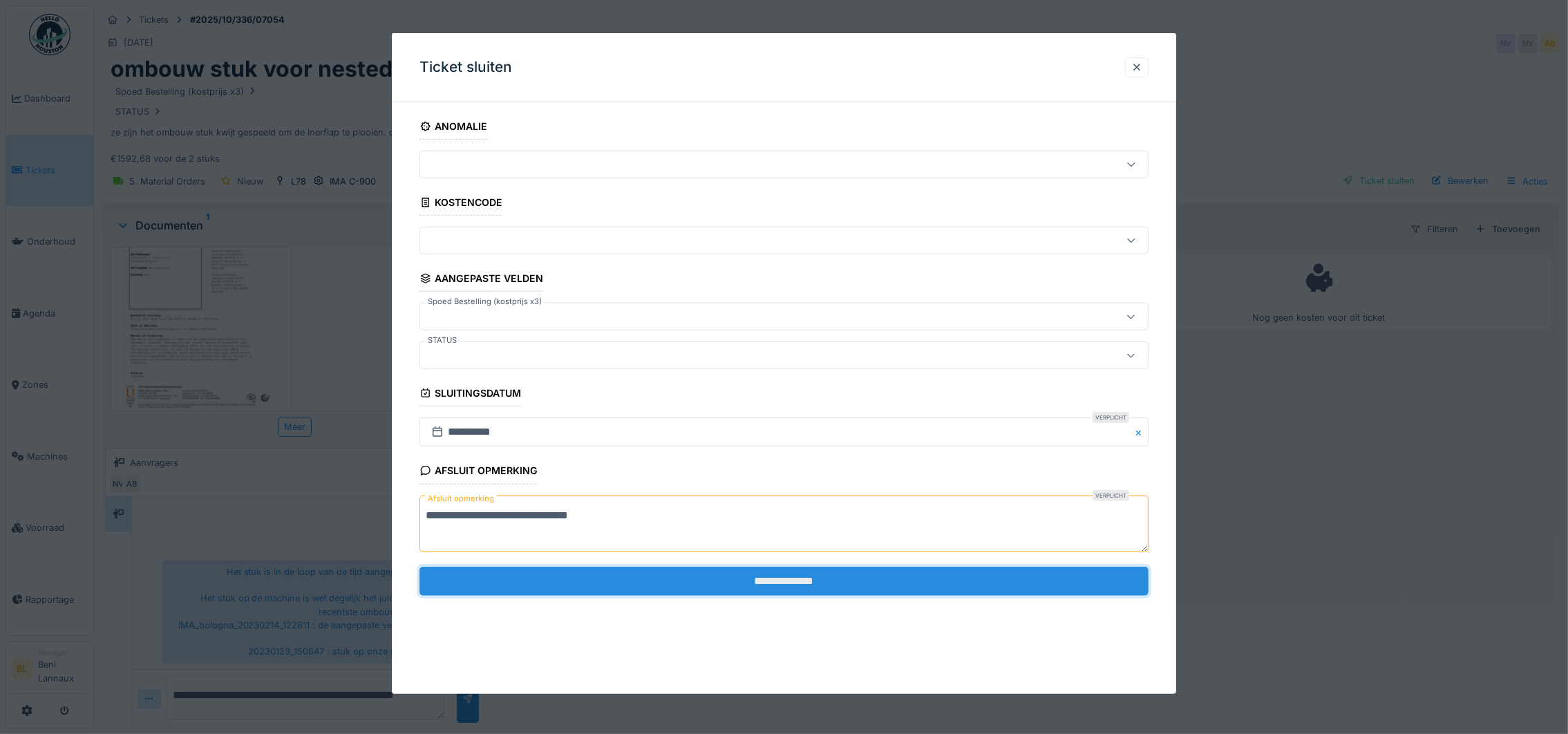
click at [793, 579] on input "**********" at bounding box center [784, 581] width 729 height 29
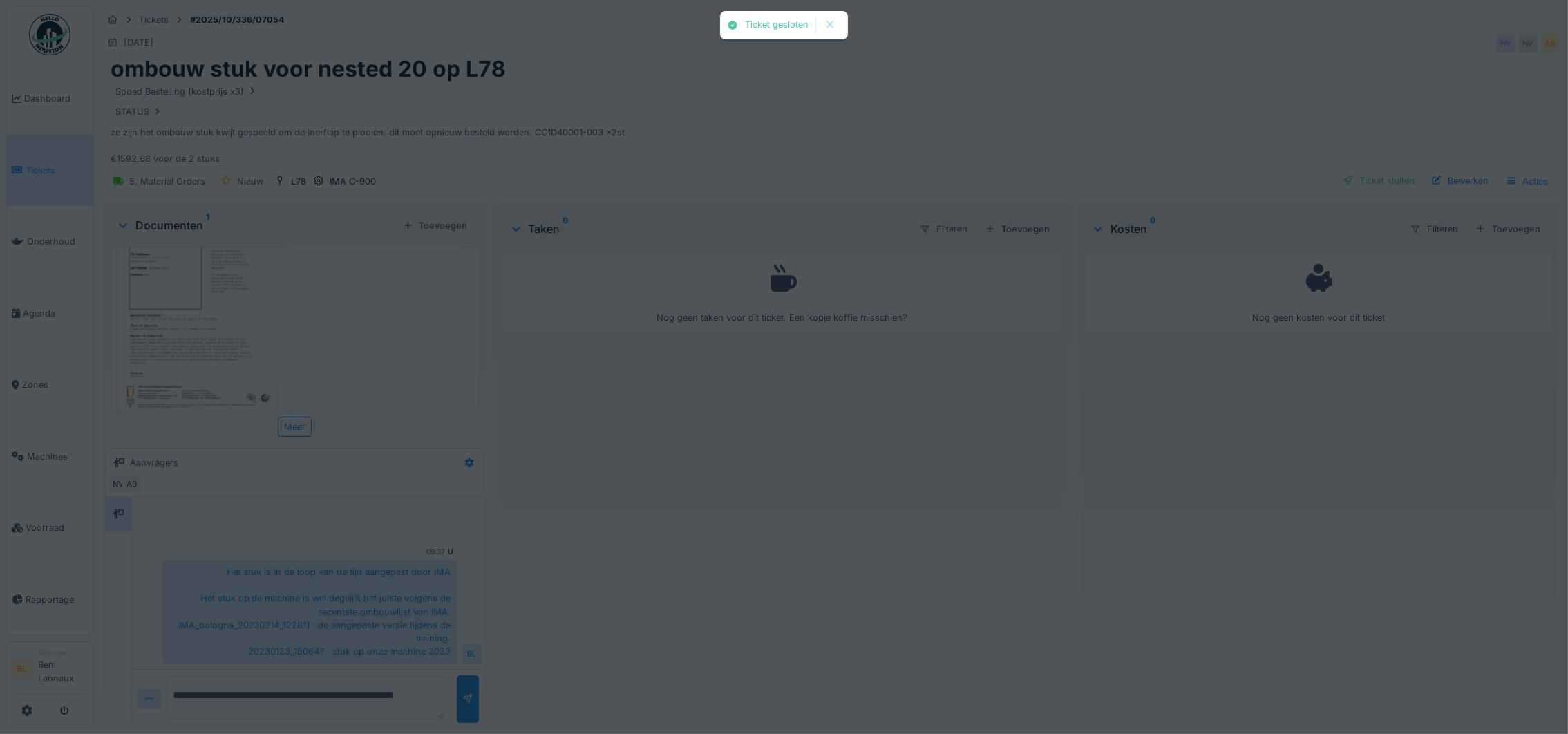
scroll to position [30, 0]
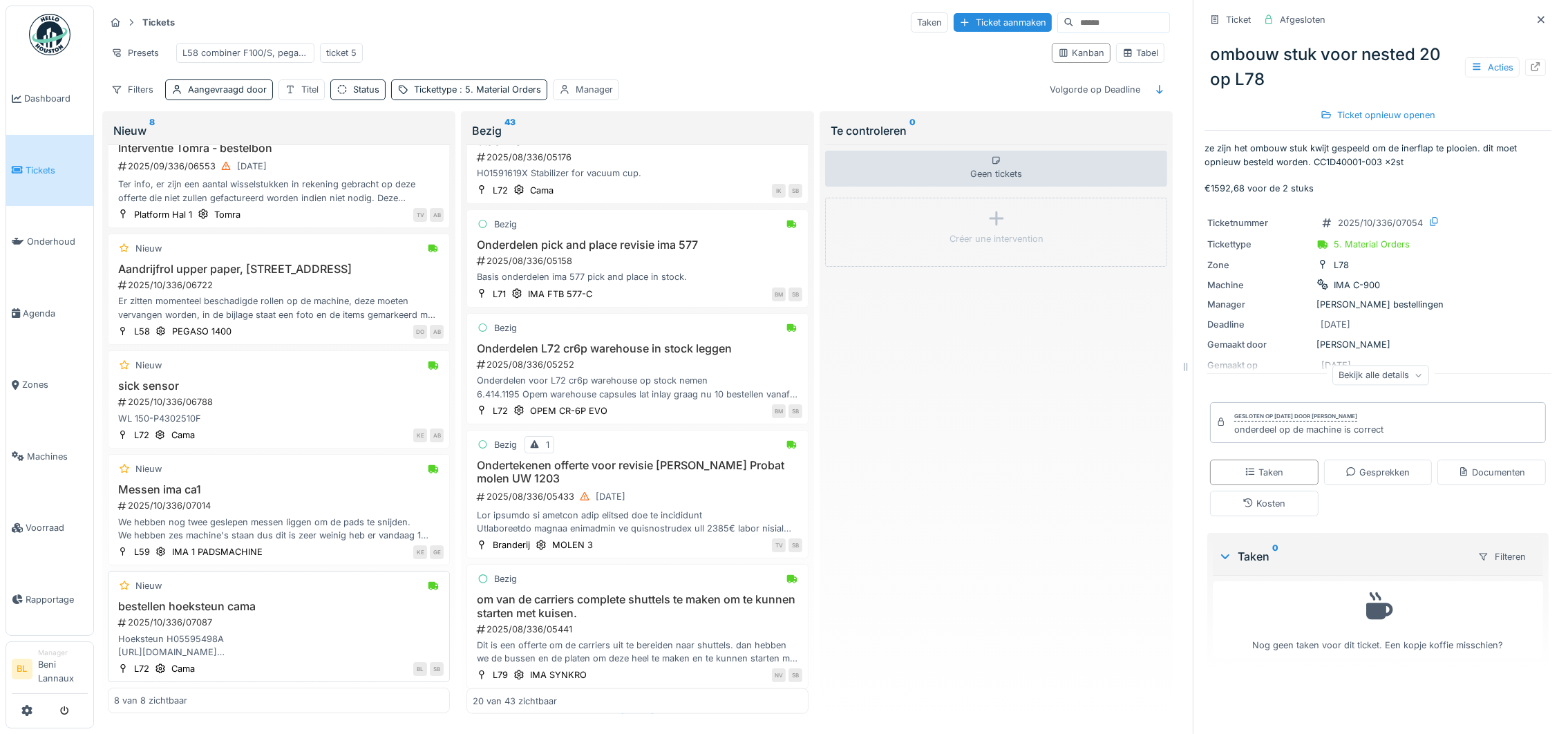
scroll to position [15, 0]
click at [239, 516] on div "We hebben nog twee geslepen messen liggen om de pads te snijden. We hebben zes …" at bounding box center [278, 528] width 330 height 26
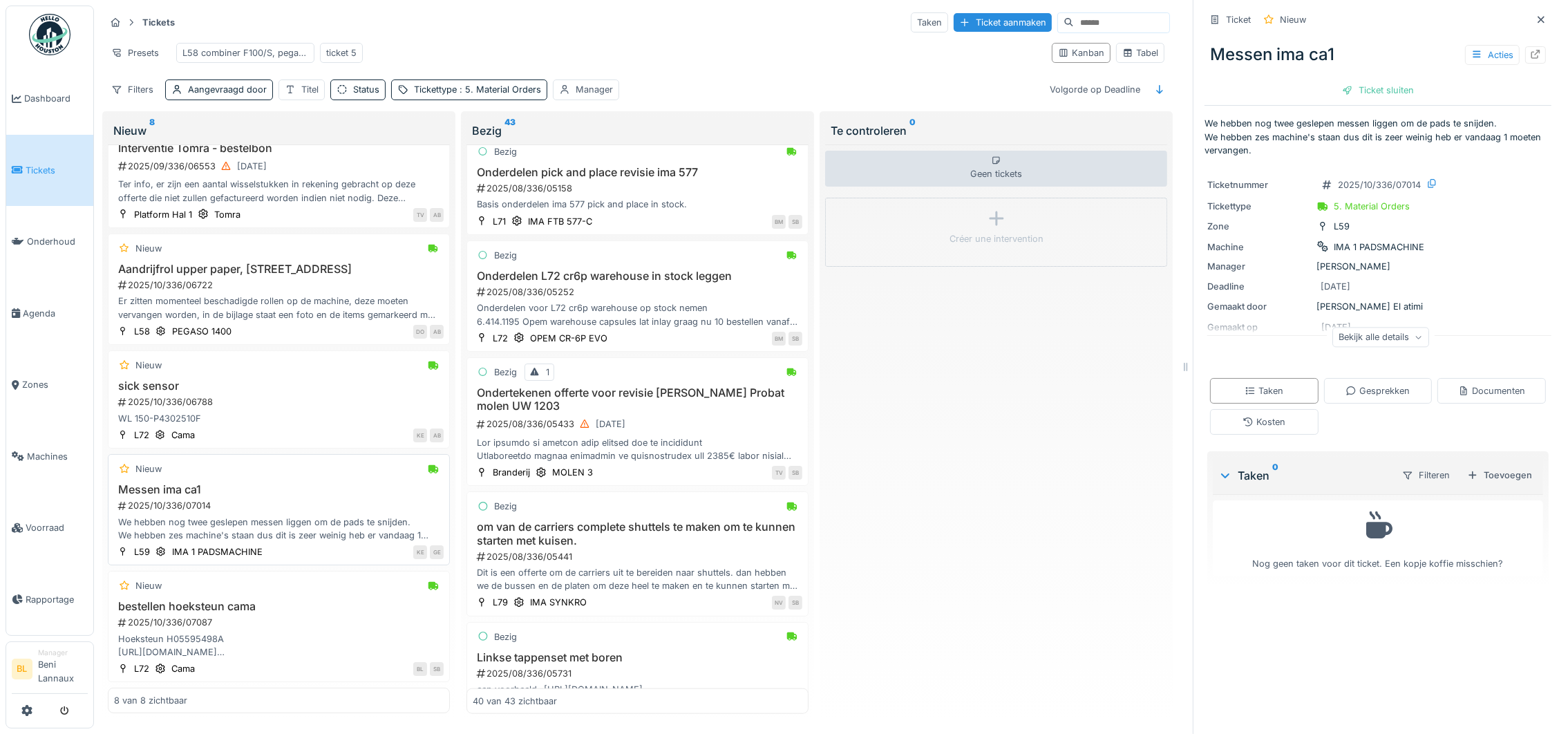
click at [204, 523] on div "We hebben nog twee geslepen messen liggen om de pads te snijden. We hebben zes …" at bounding box center [278, 528] width 330 height 26
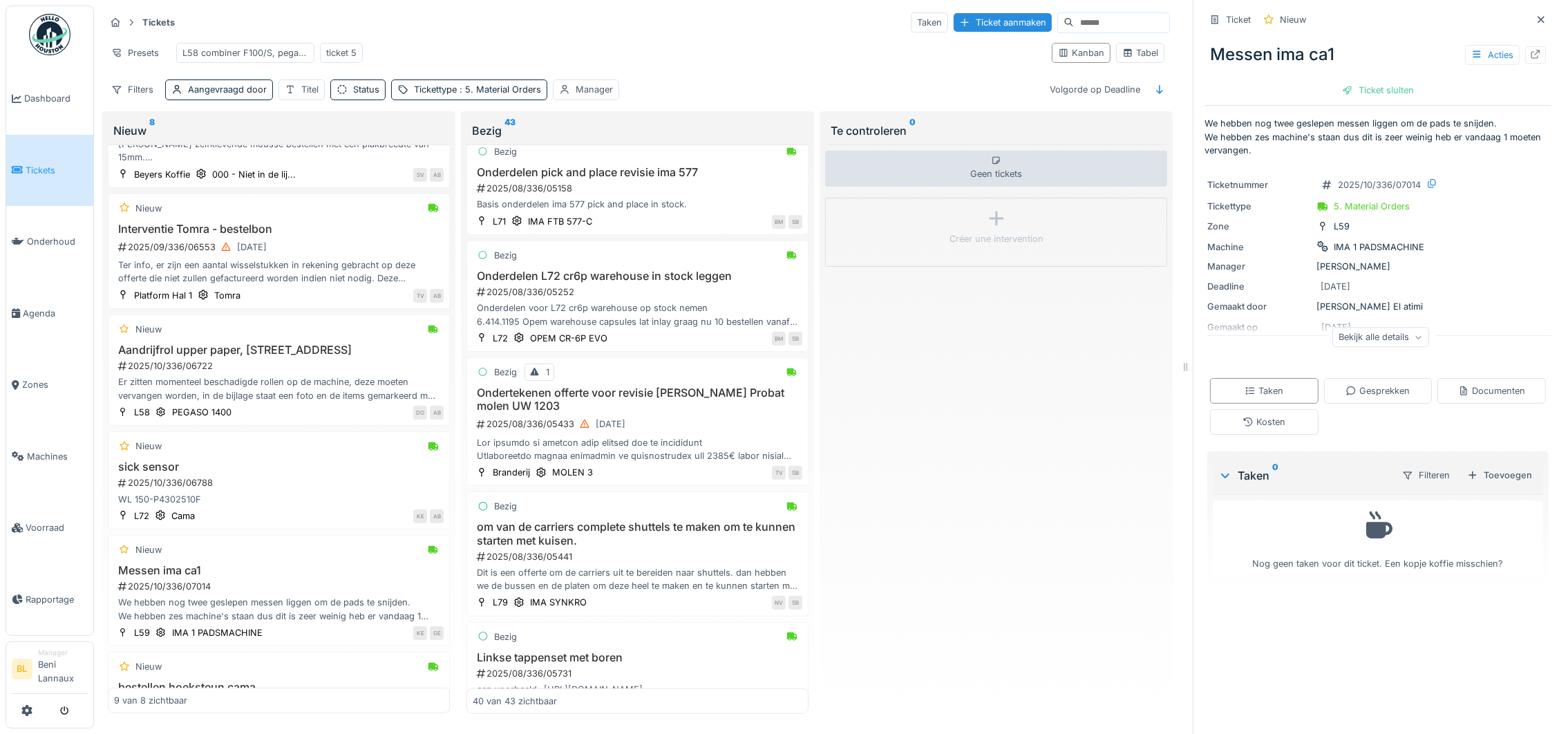
scroll to position [503, 0]
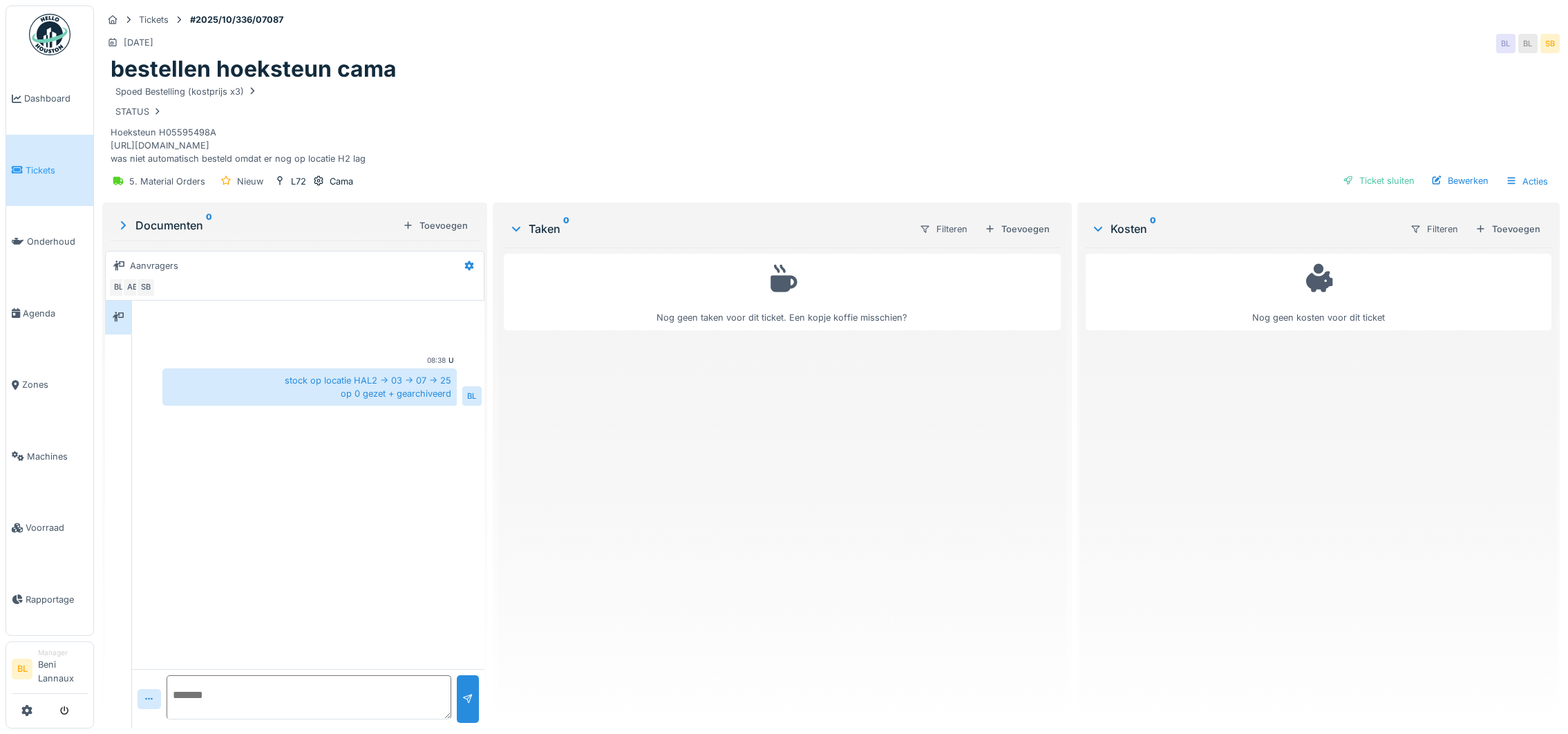
scroll to position [15, 0]
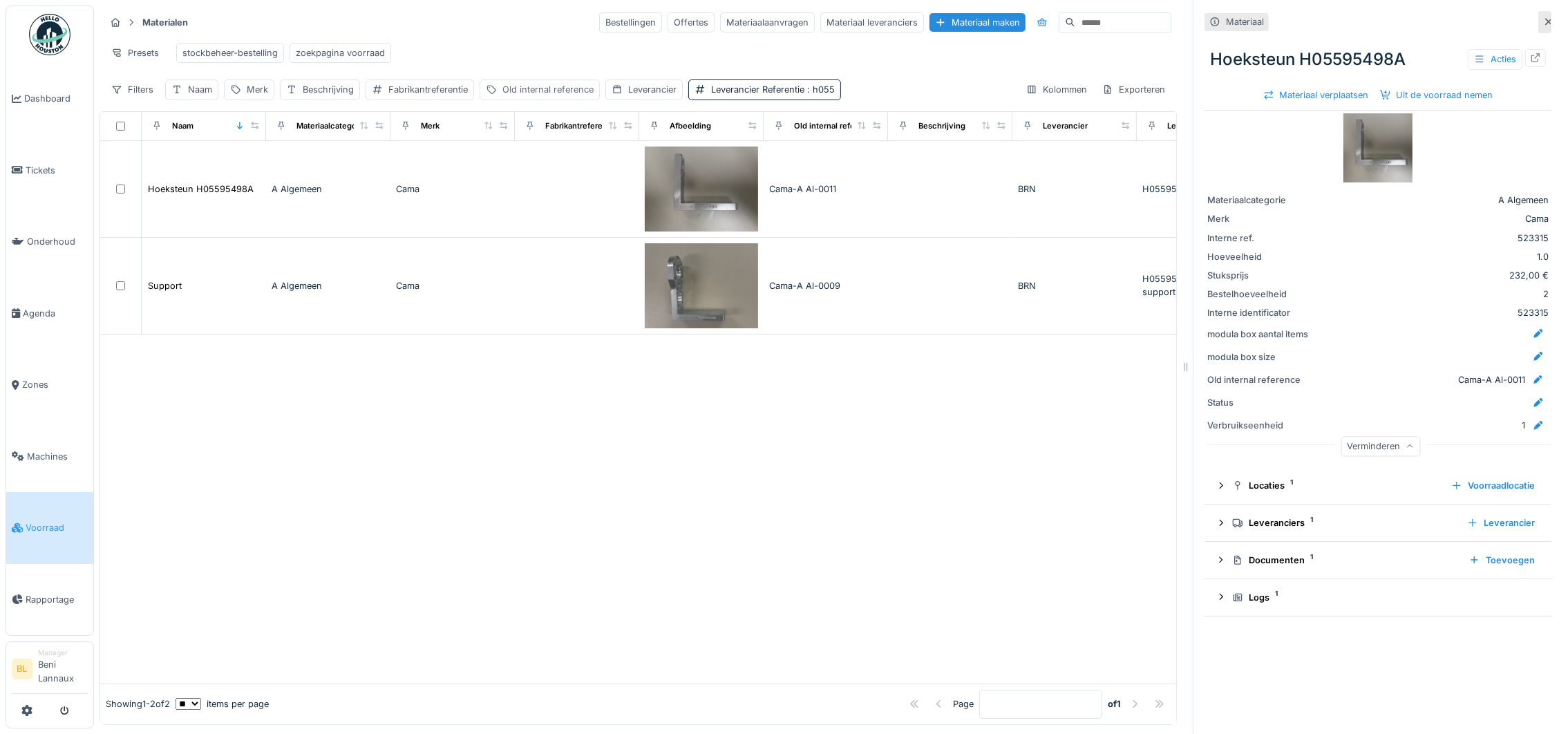
click at [558, 96] on div "Old internal reference" at bounding box center [548, 89] width 91 height 13
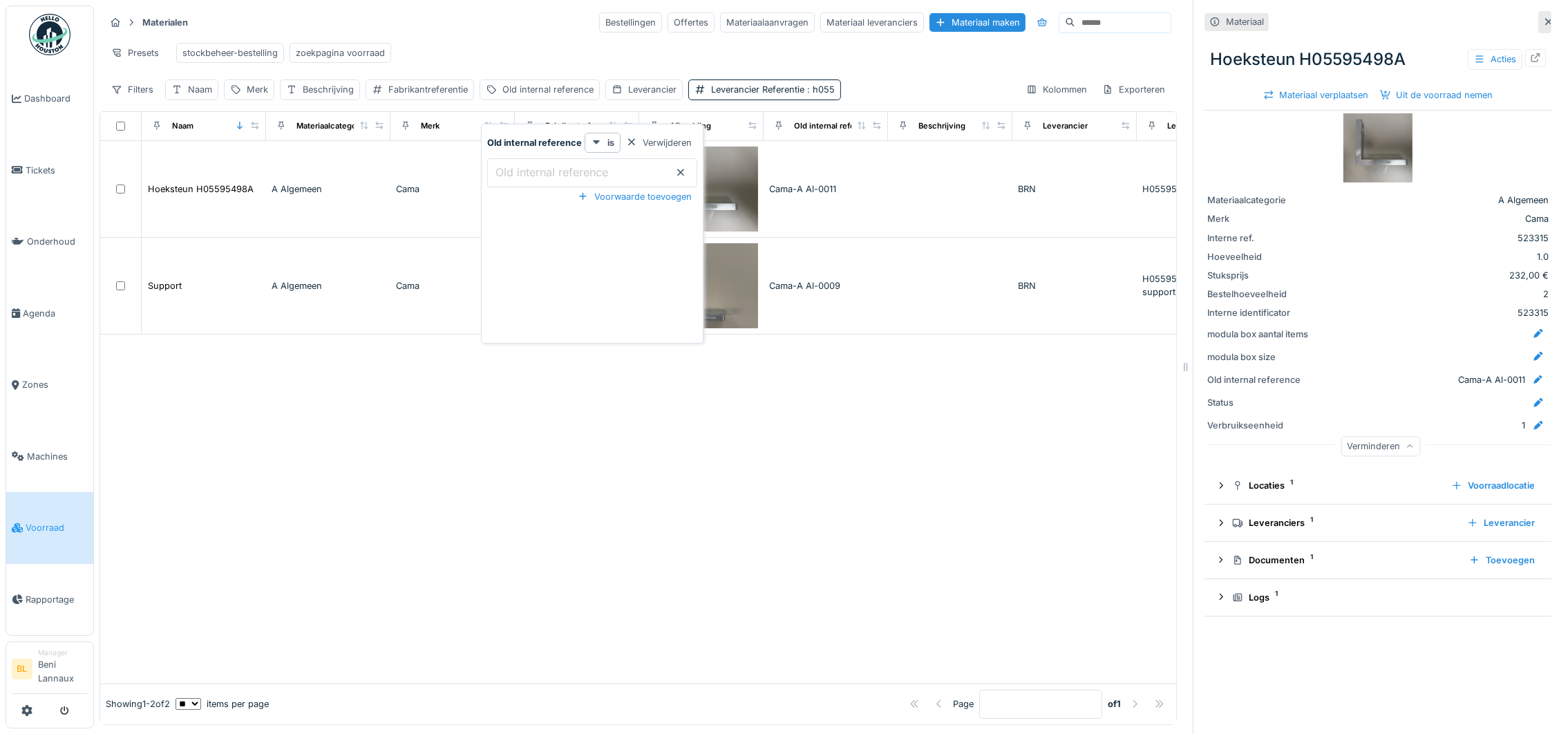
click at [545, 175] on label "Old internal reference" at bounding box center [552, 172] width 118 height 17
click at [545, 175] on reference_Y2ODU "Old internal reference" at bounding box center [592, 172] width 210 height 29
paste reference_Y2ODU "**********"
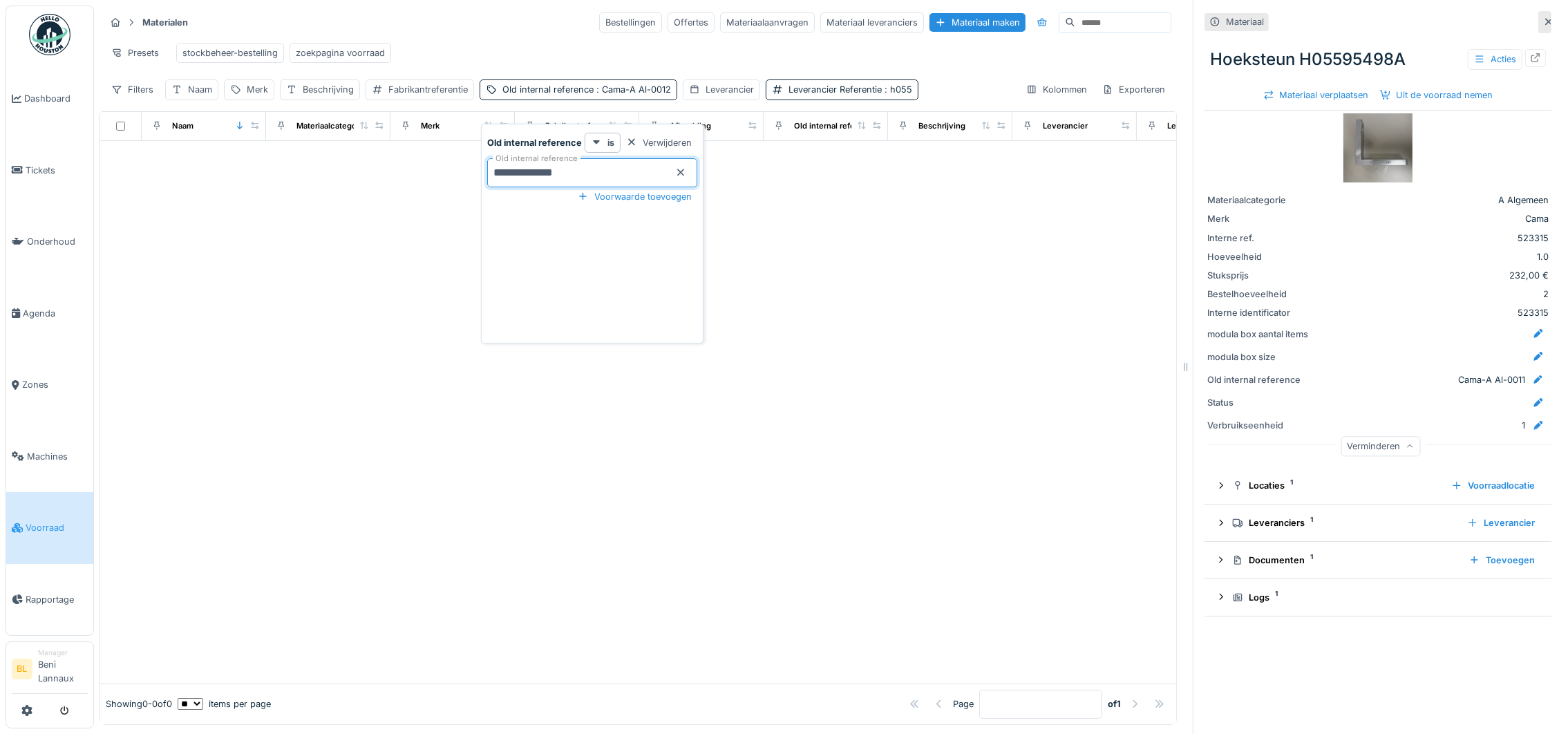
type reference_Y2ODU "**********"
click at [383, 404] on div at bounding box center [638, 412] width 1076 height 543
click at [901, 95] on span ": h055" at bounding box center [897, 89] width 30 height 11
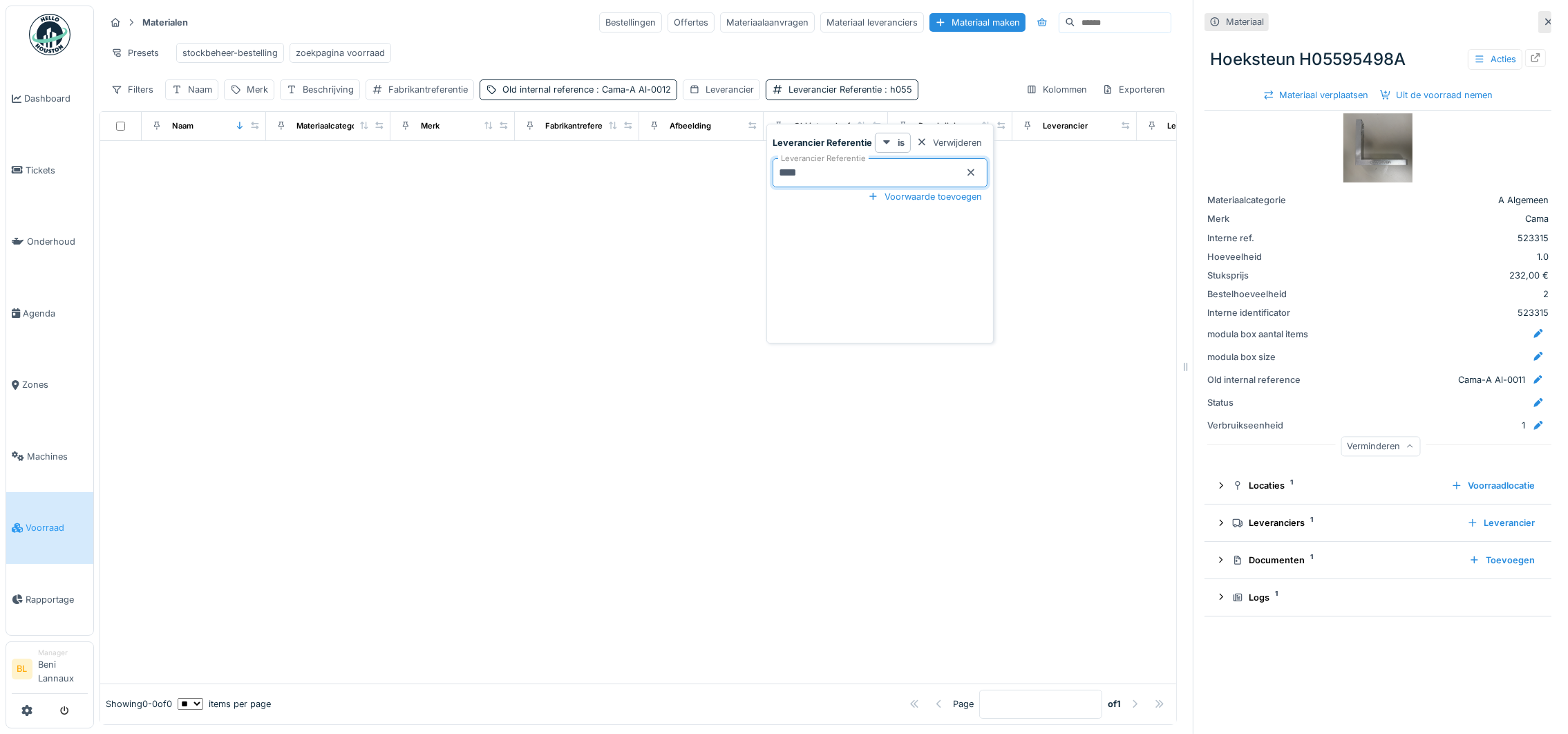
click at [964, 169] on Referentie_YyODM "****" at bounding box center [880, 172] width 215 height 29
click at [967, 169] on icon at bounding box center [971, 172] width 11 height 9
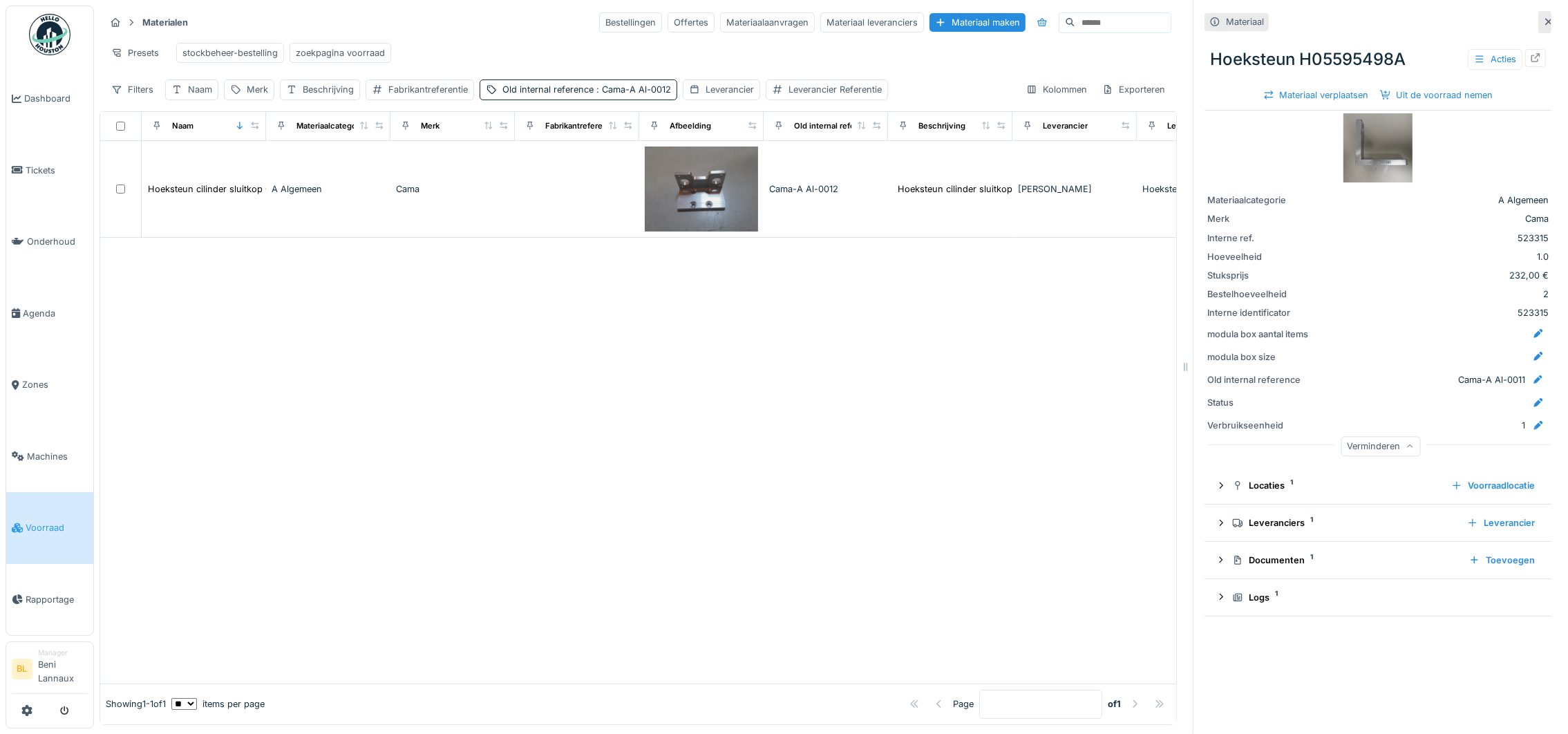
click at [525, 465] on div at bounding box center [638, 461] width 1076 height 446
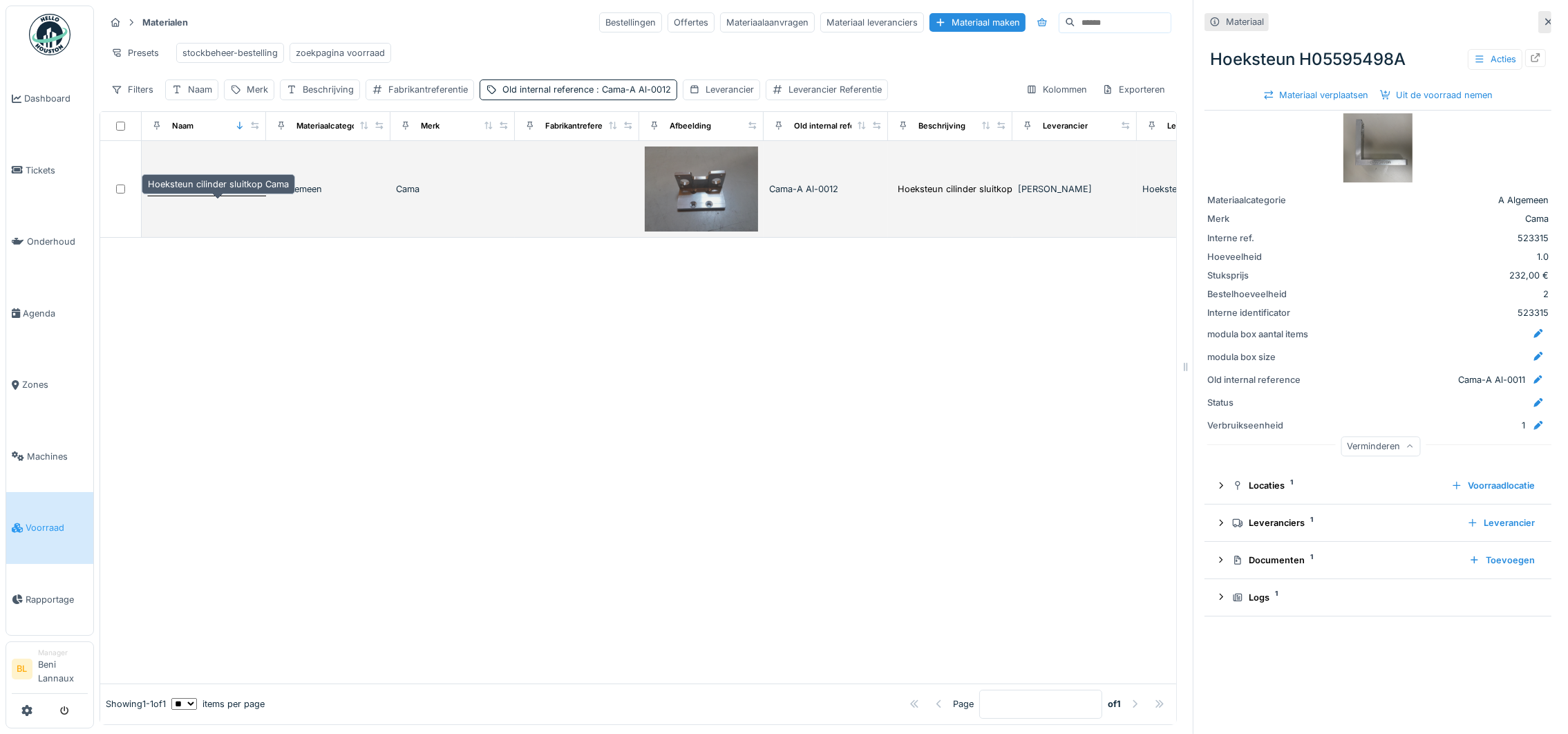
click at [209, 195] on div "Hoeksteun cilinder sluitkop Cama" at bounding box center [218, 188] width 141 height 13
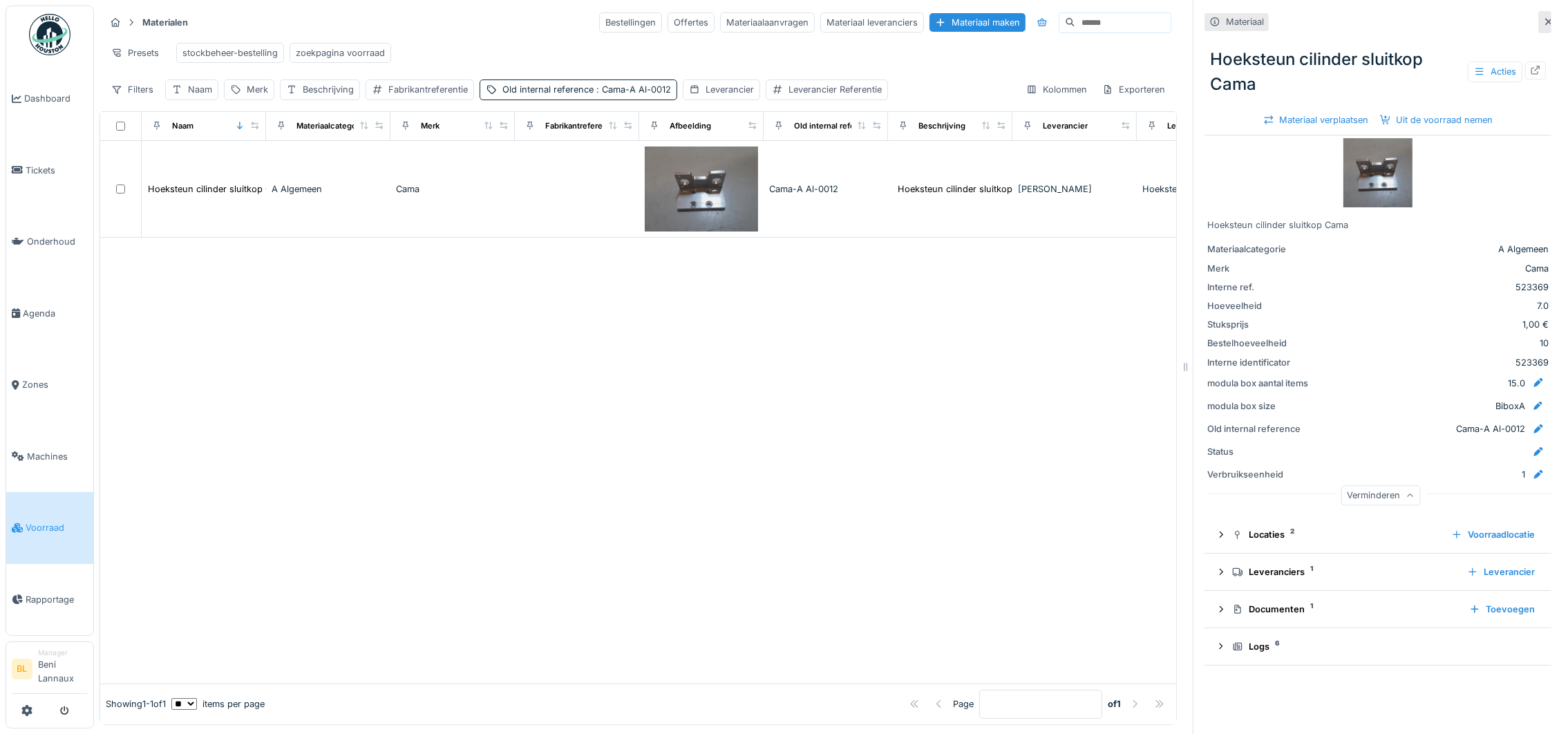
click at [1350, 181] on img at bounding box center [1378, 173] width 69 height 69
click at [628, 95] on span ": Cama-A Al-0012" at bounding box center [632, 89] width 77 height 11
click at [679, 171] on icon at bounding box center [681, 173] width 7 height 7
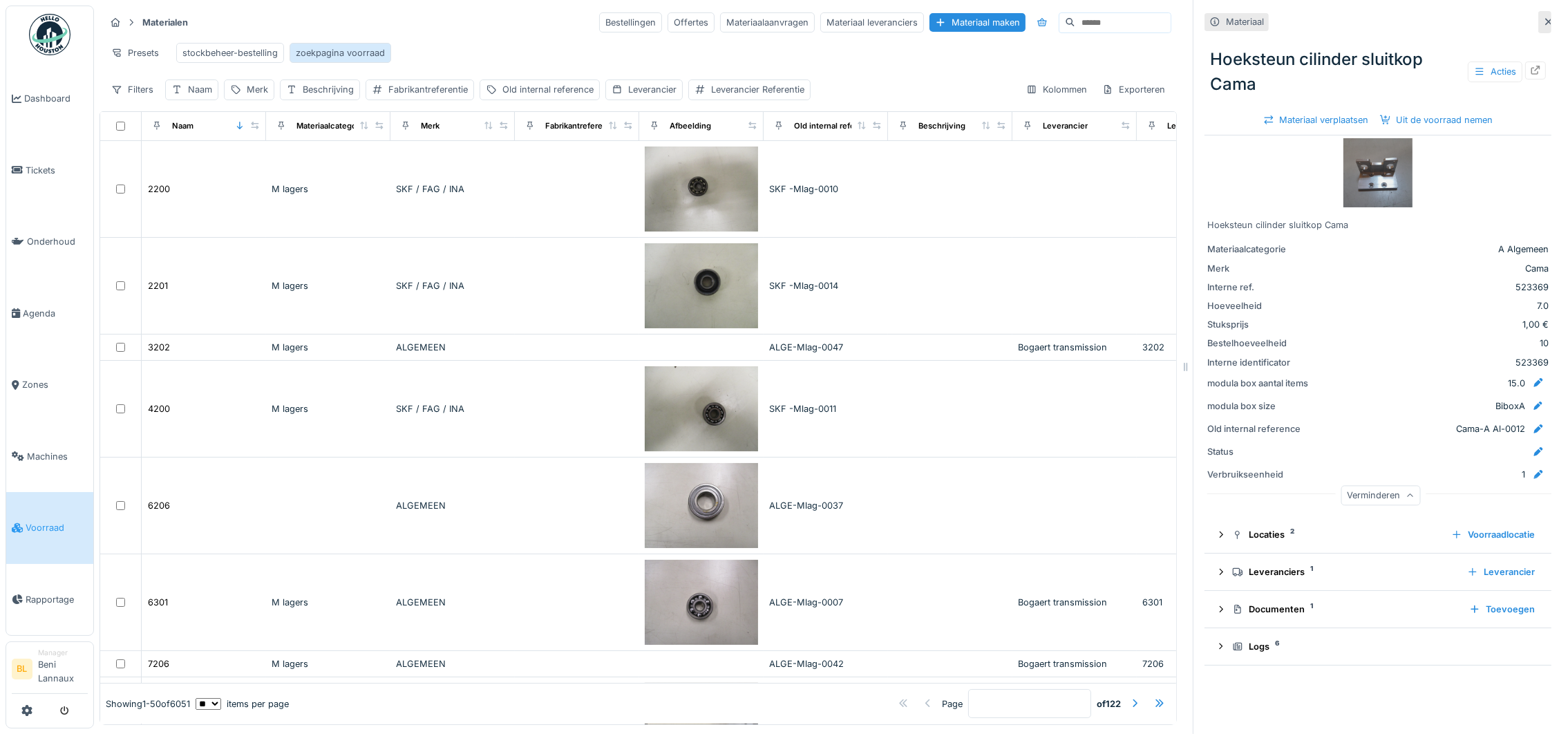
click at [362, 51] on div "zoekpagina voorraad" at bounding box center [340, 53] width 89 height 13
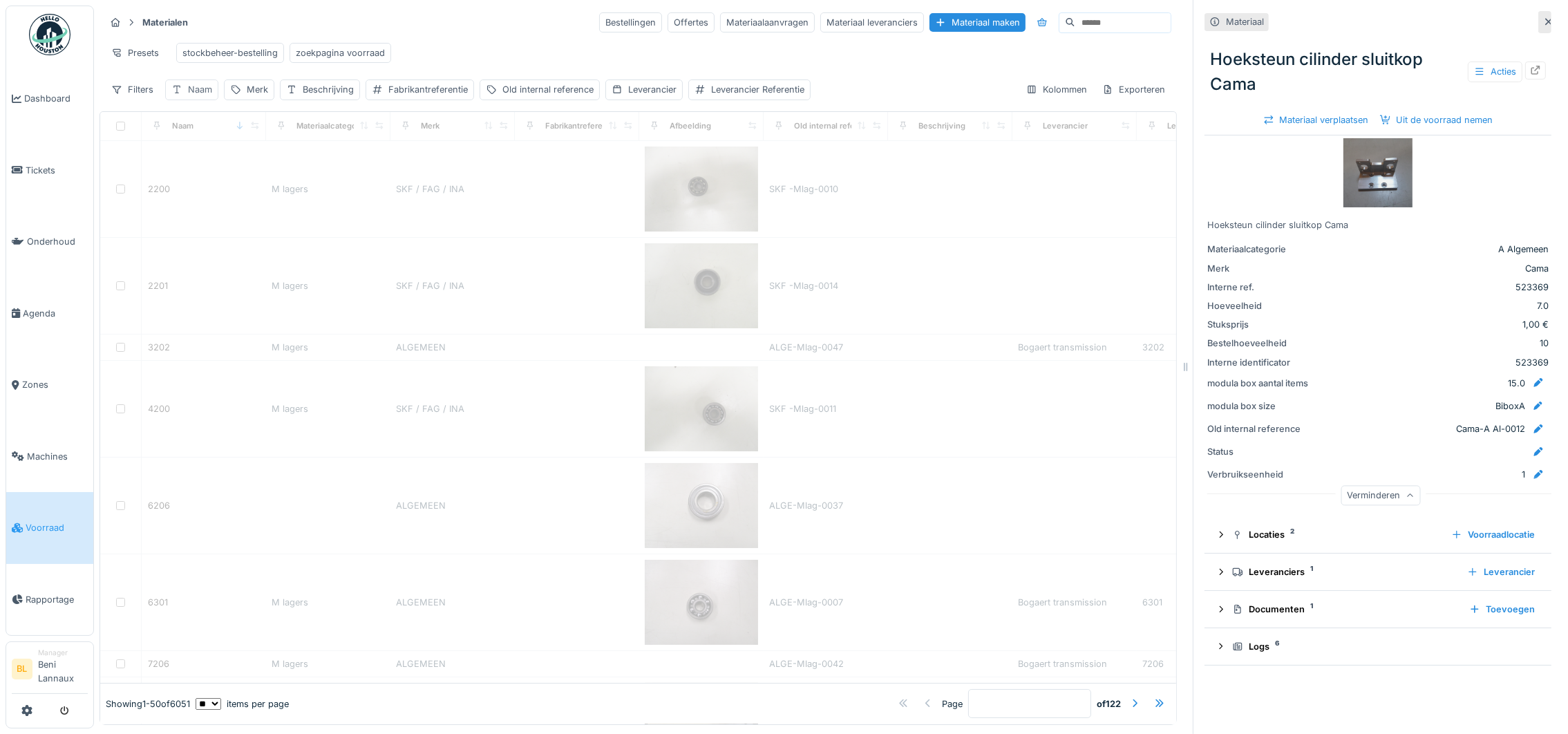
click at [175, 94] on icon at bounding box center [177, 89] width 11 height 9
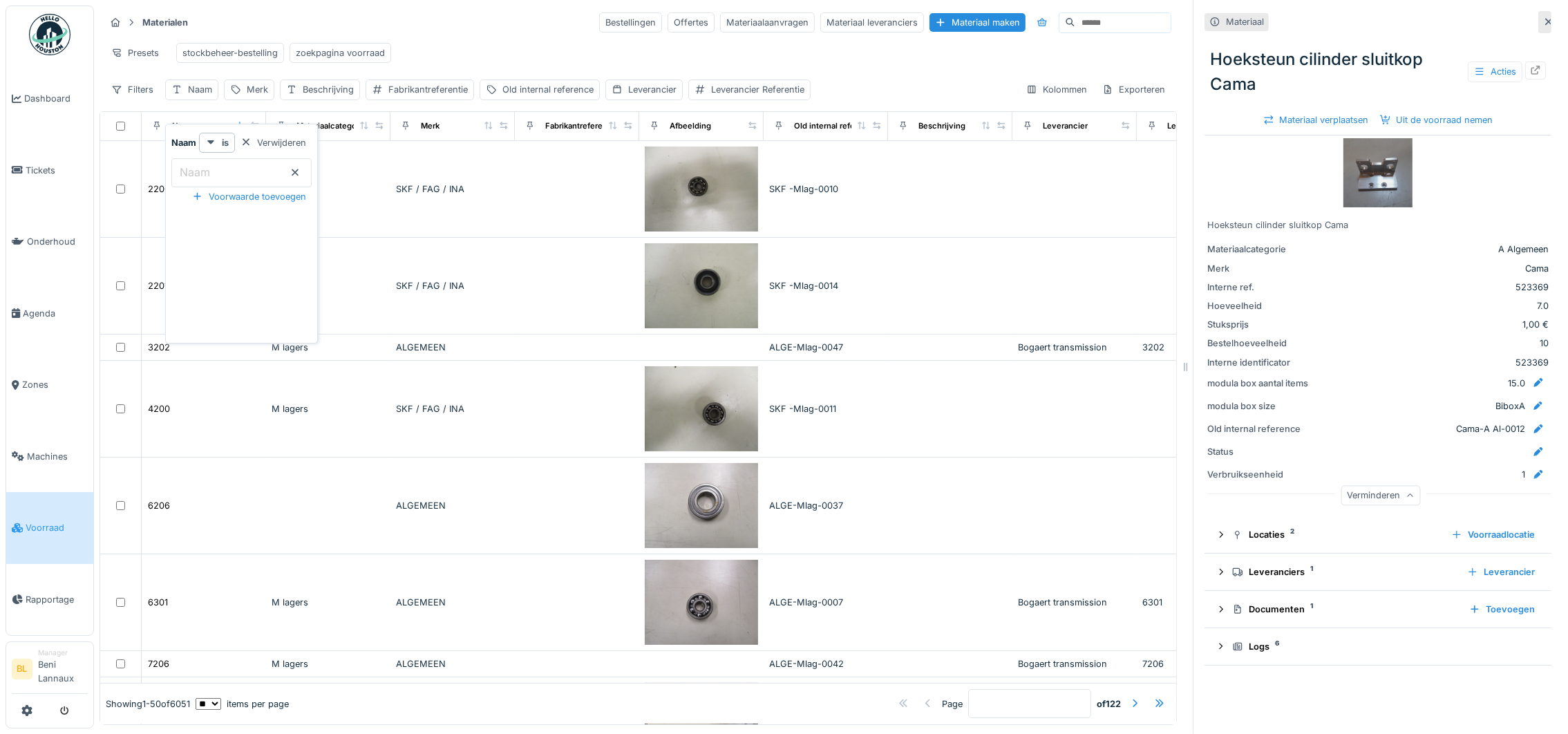
click at [221, 177] on input "Naam" at bounding box center [242, 172] width 141 height 29
type input "********"
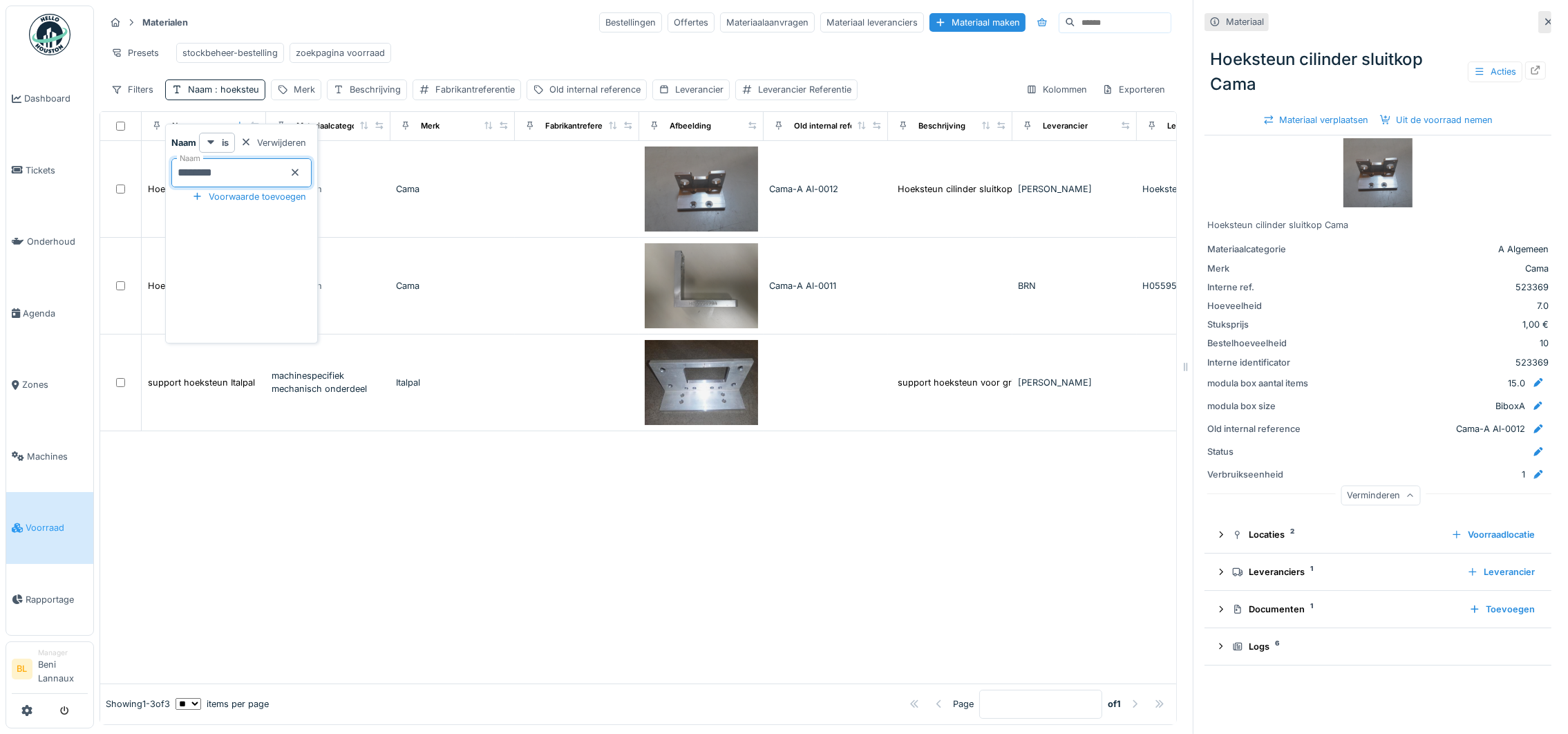
click at [469, 509] on div at bounding box center [638, 557] width 1076 height 252
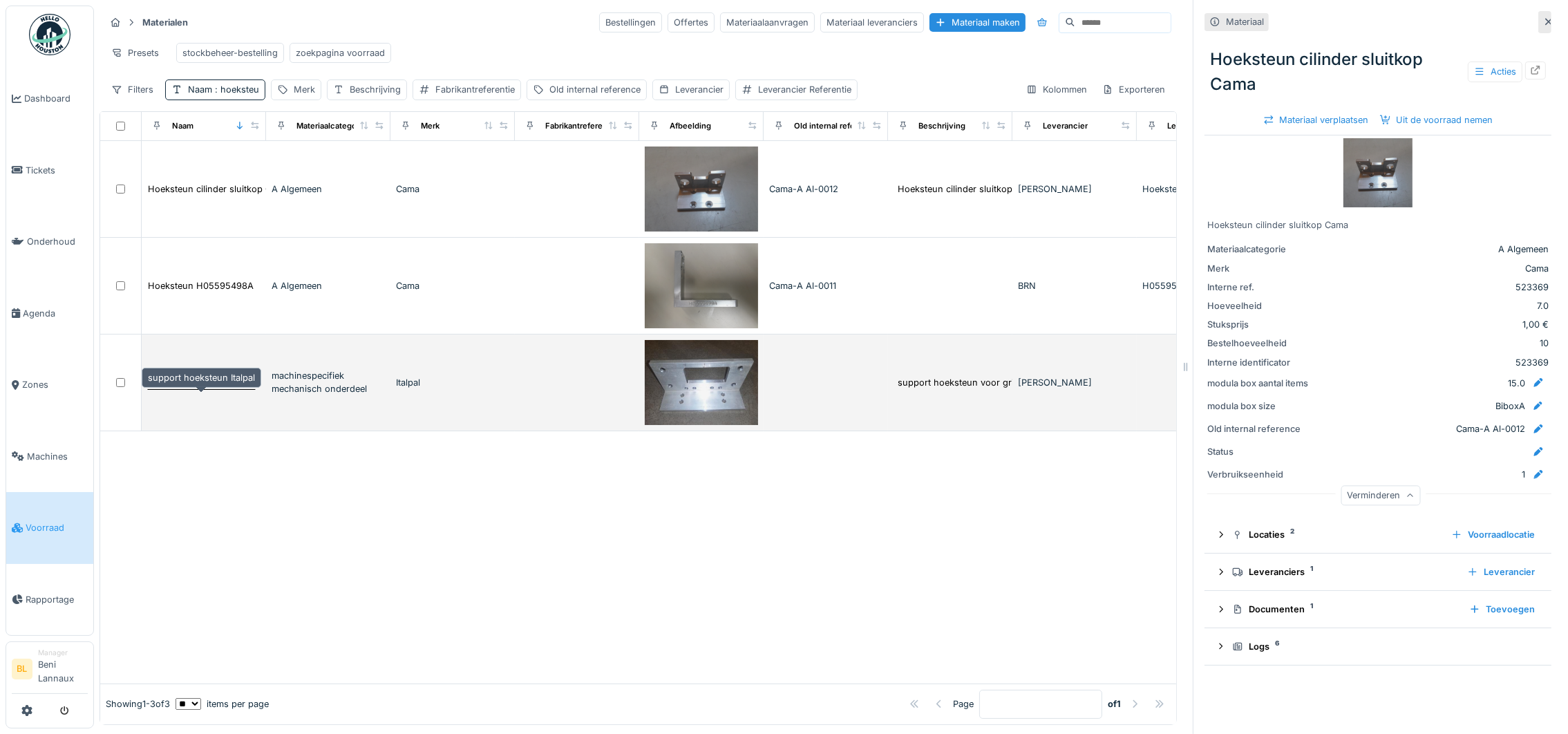
click at [209, 389] on div "support hoeksteun Italpal" at bounding box center [201, 382] width 107 height 13
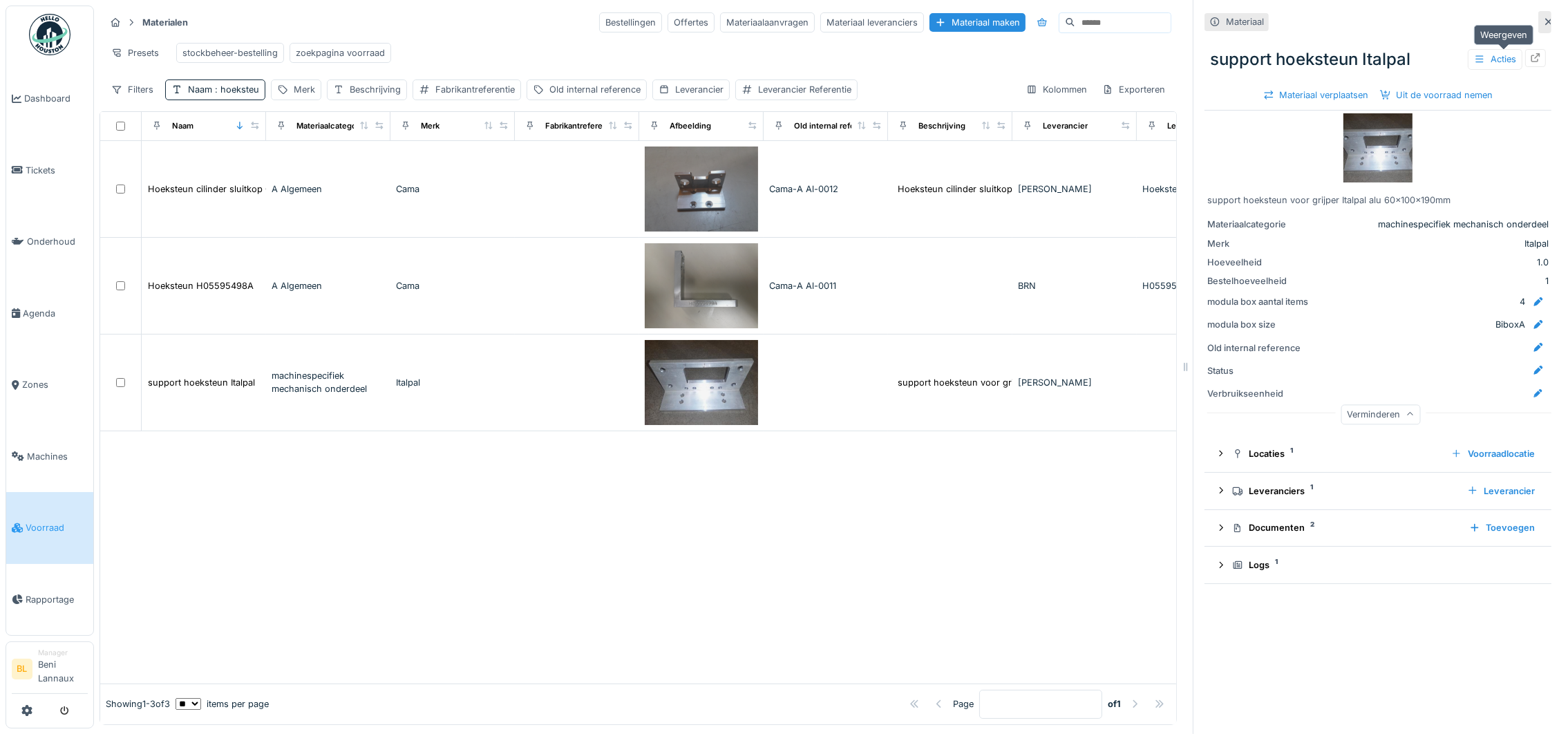
click at [1530, 53] on icon at bounding box center [1536, 58] width 11 height 9
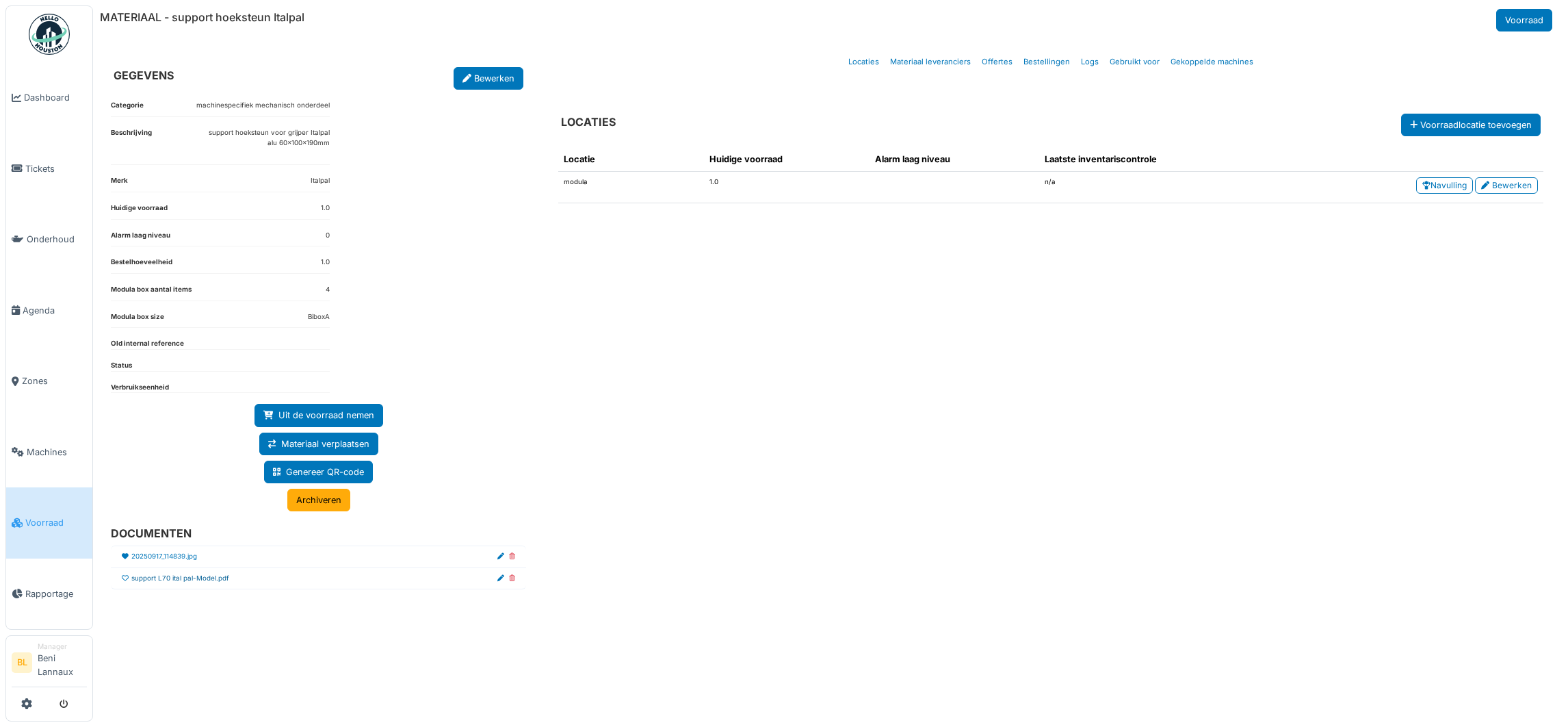
click at [185, 580] on link "support L70 ital pal-Model.pdf" at bounding box center [180, 579] width 98 height 10
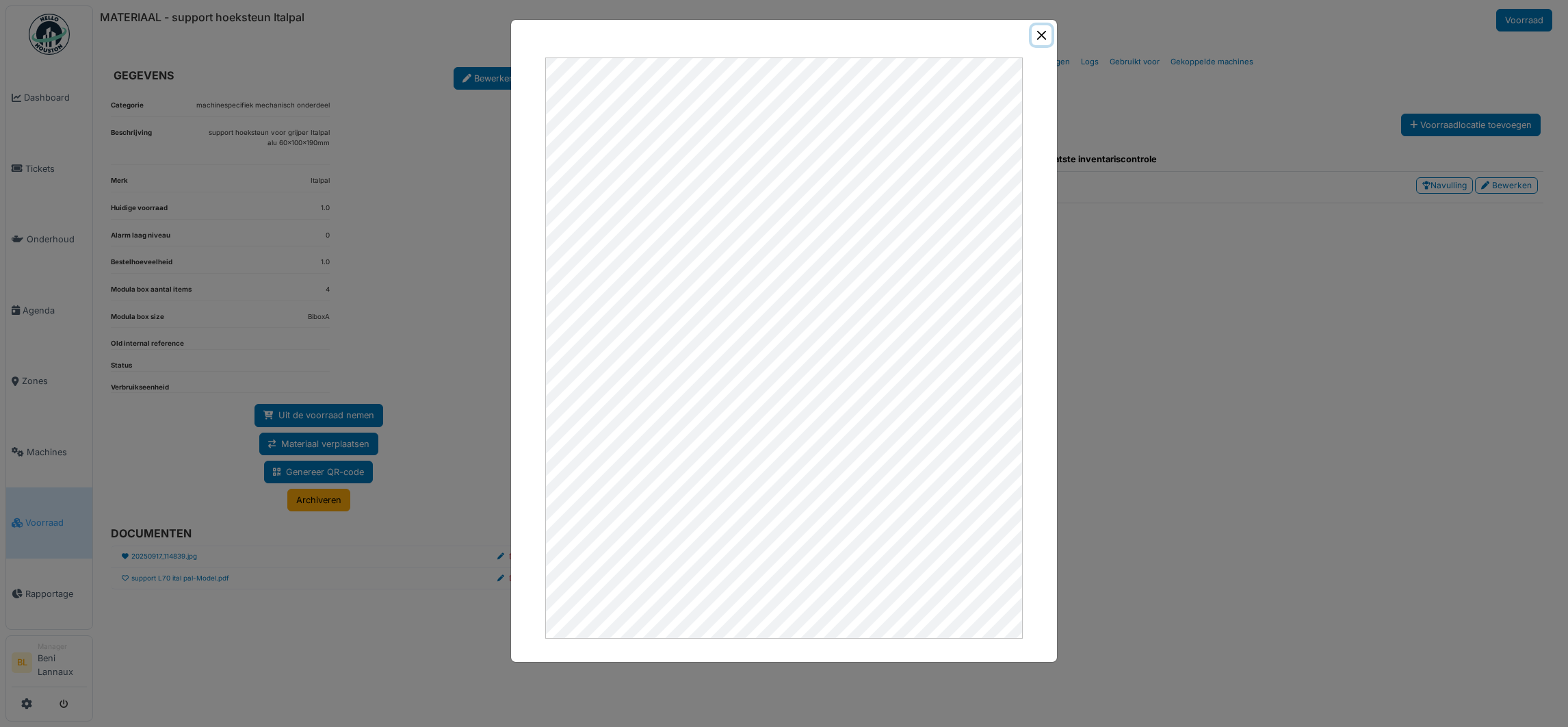
click at [1045, 34] on button "Close" at bounding box center [1041, 35] width 20 height 20
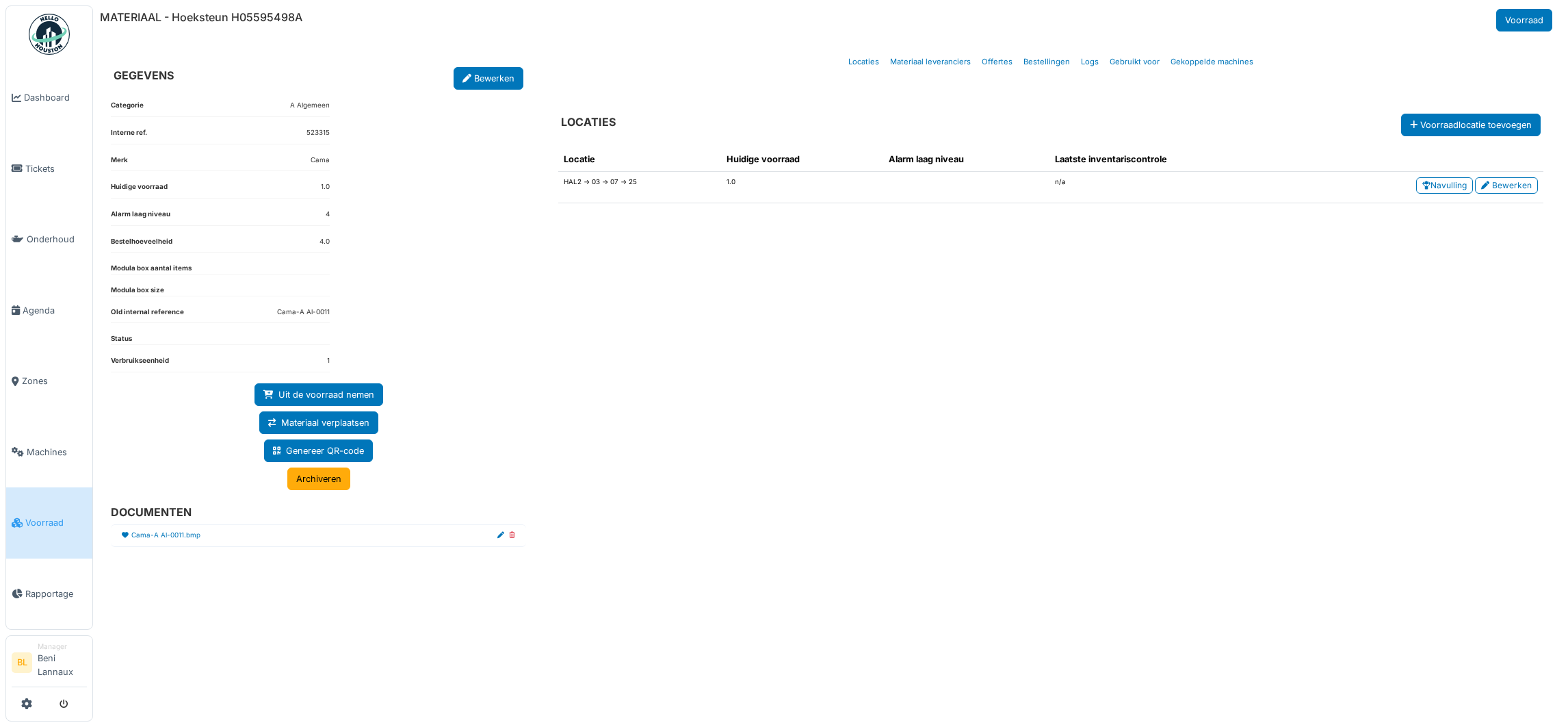
click at [702, 496] on div "Locatie Huidige voorraad Alarm laag niveau Laatste inventariscontrole HAL2 -> 0…" at bounding box center [1050, 416] width 1007 height 558
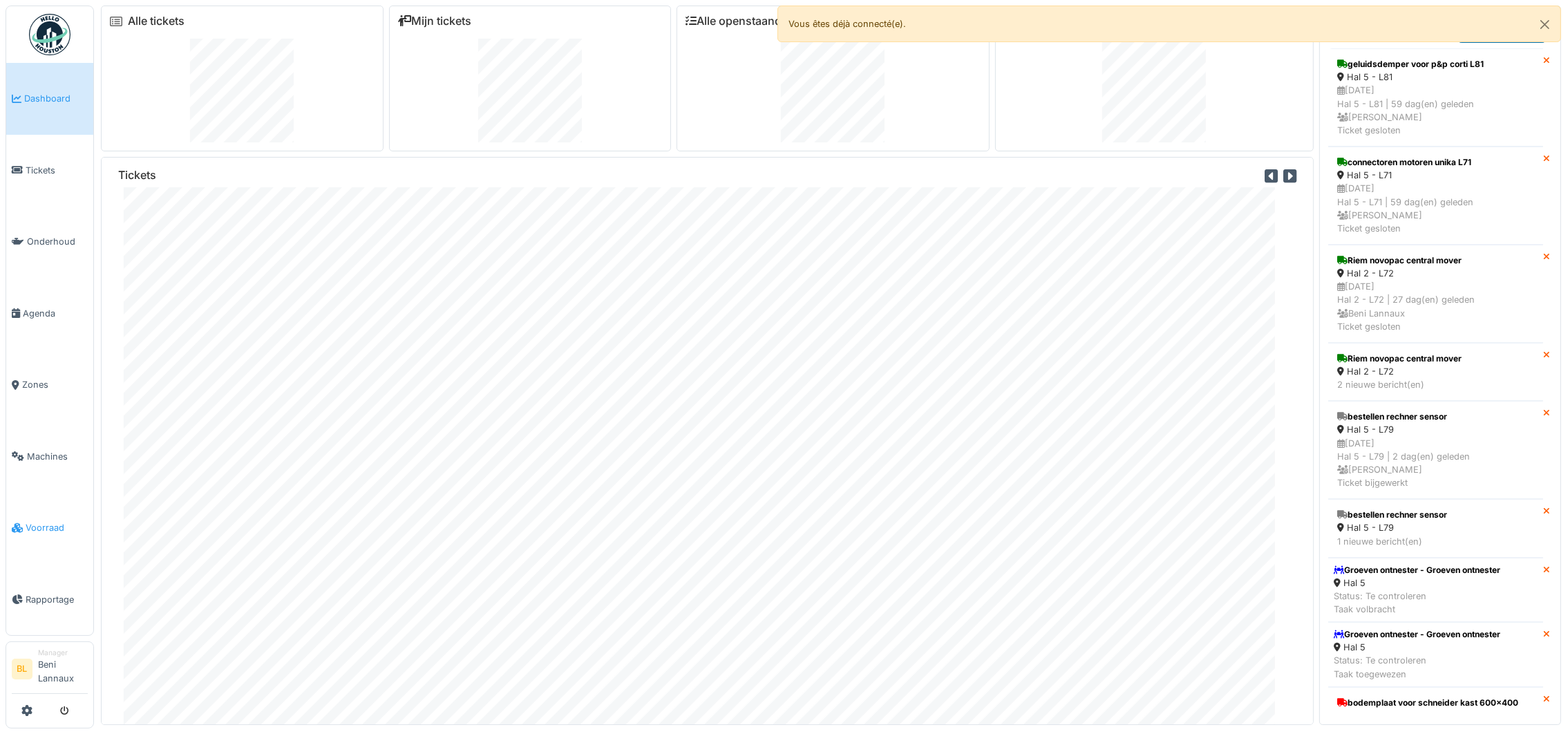
click at [39, 524] on span "Voorraad" at bounding box center [56, 527] width 62 height 13
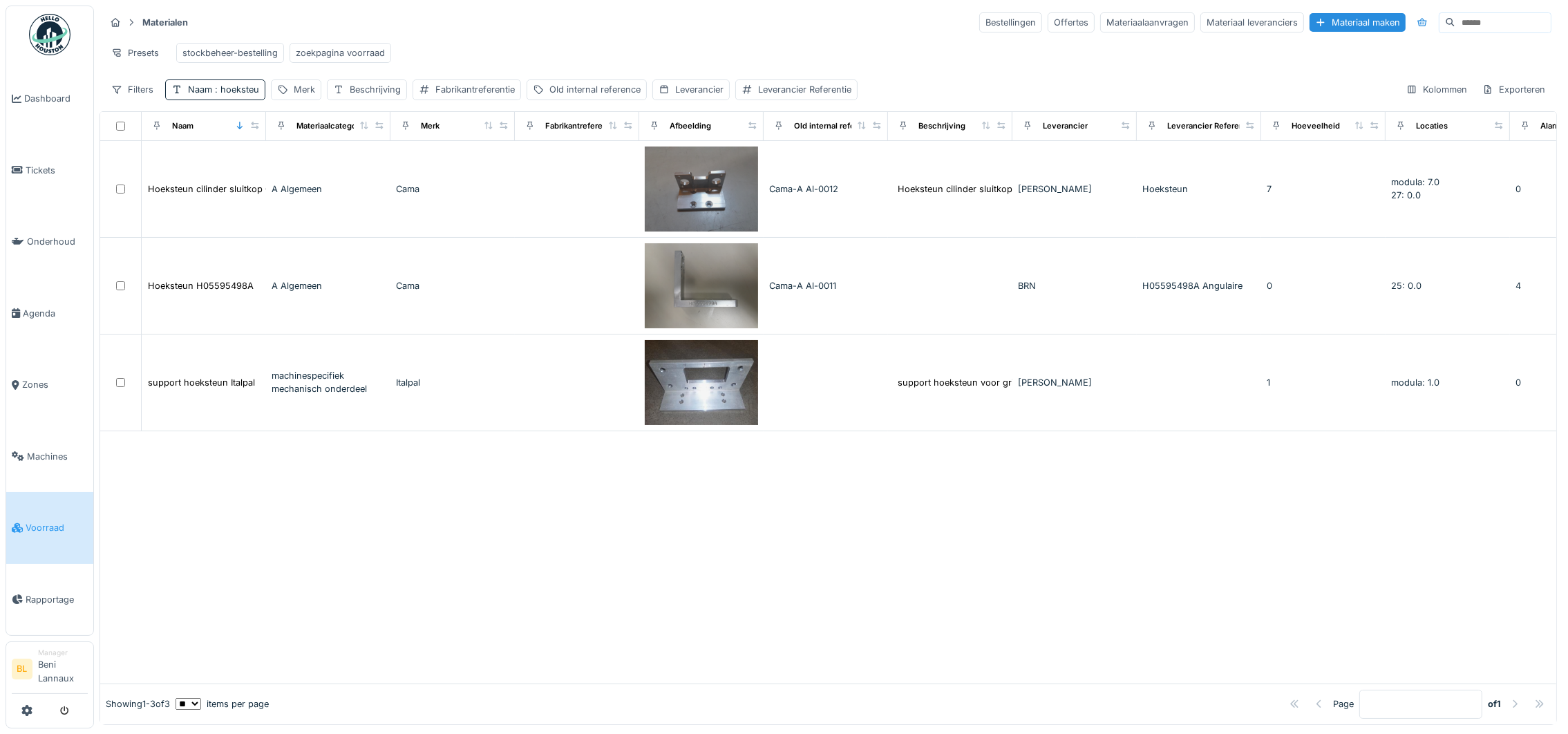
click at [1036, 560] on div at bounding box center [828, 557] width 1456 height 252
click at [342, 53] on div "zoekpagina voorraad" at bounding box center [340, 53] width 89 height 13
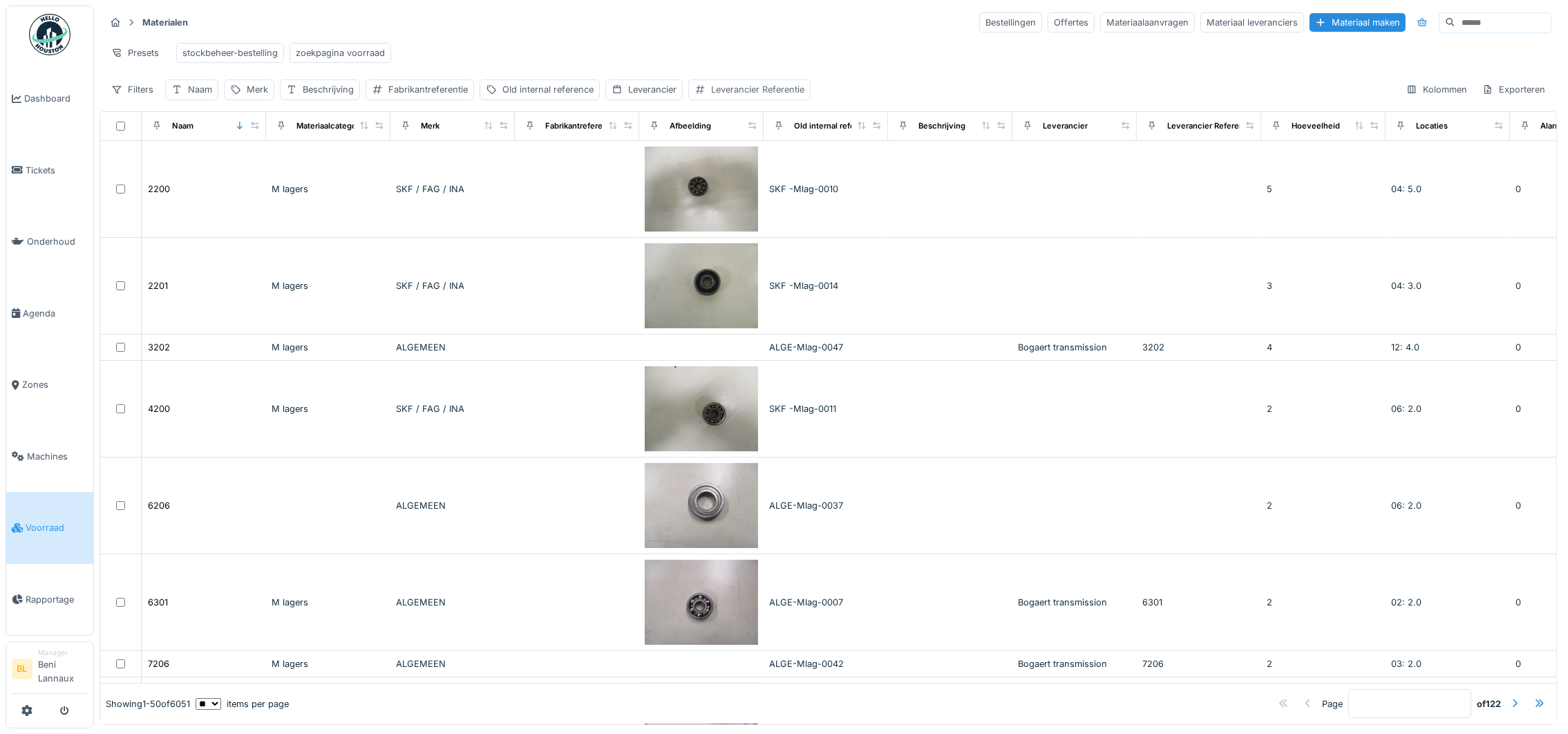
click at [783, 96] on div "Leverancier Referentie" at bounding box center [757, 89] width 94 height 13
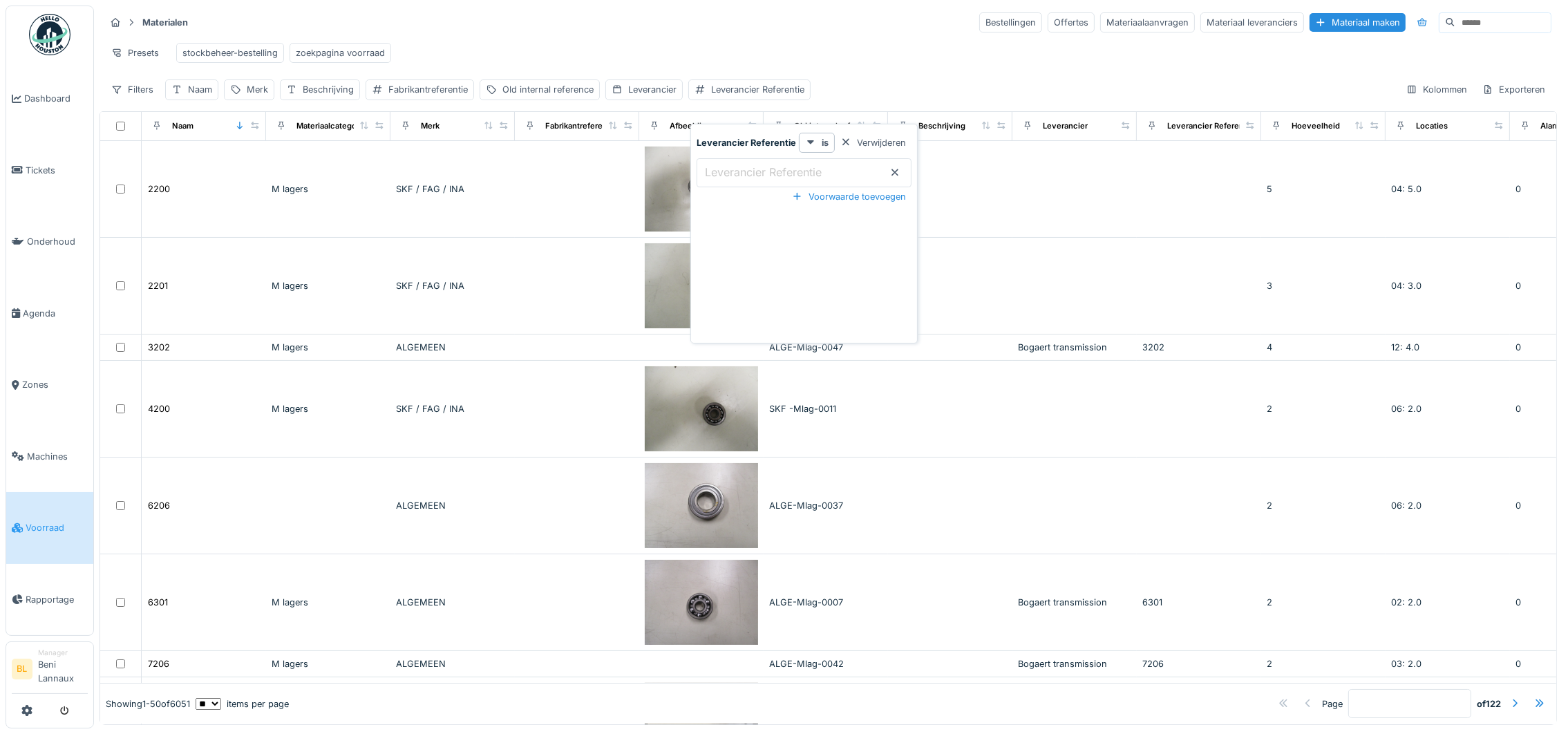
click at [769, 173] on label "Leverancier Referentie" at bounding box center [764, 172] width 122 height 17
click at [769, 173] on Referentie_QxODI "Leverancier Referentie" at bounding box center [804, 172] width 215 height 29
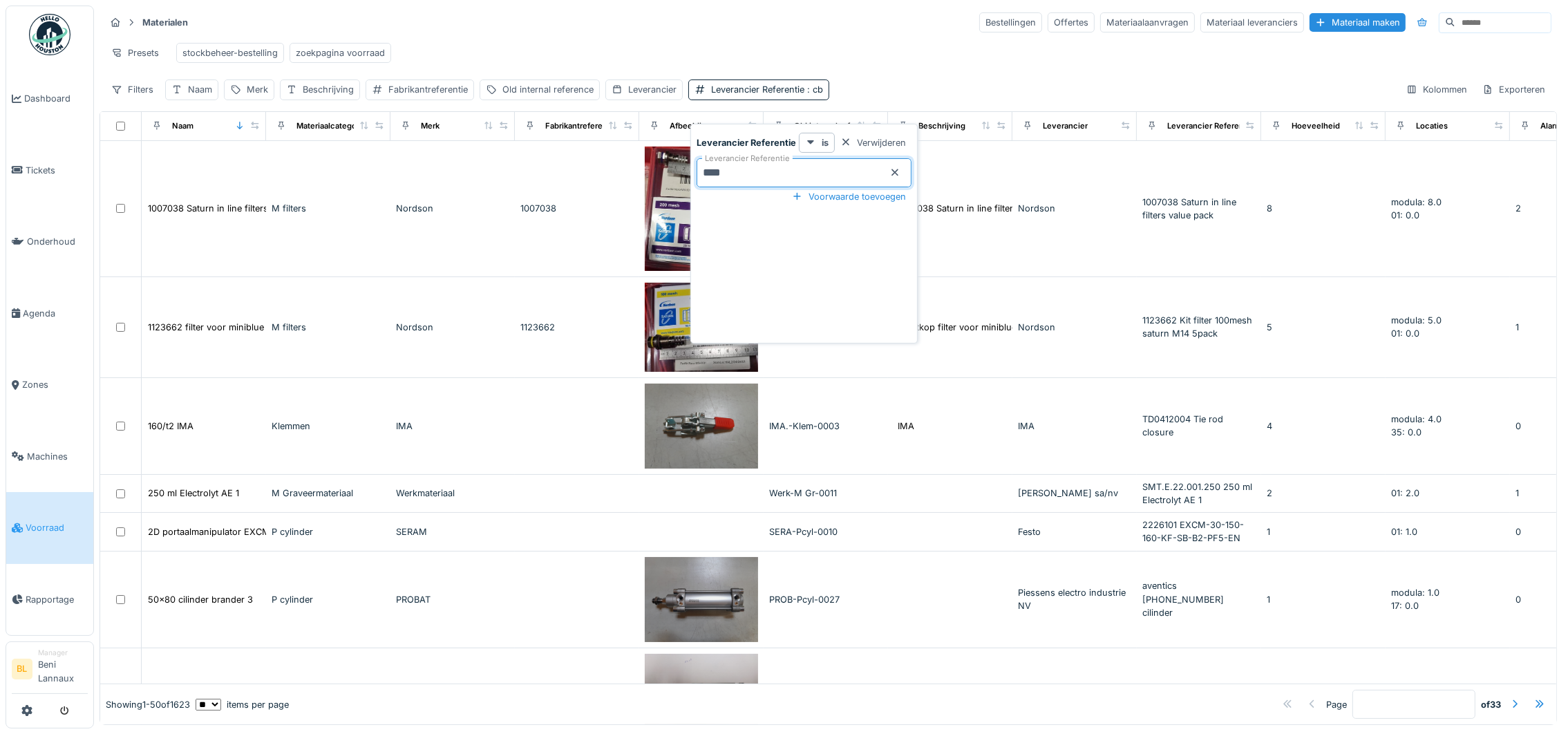
type Referentie_QxODI "*****"
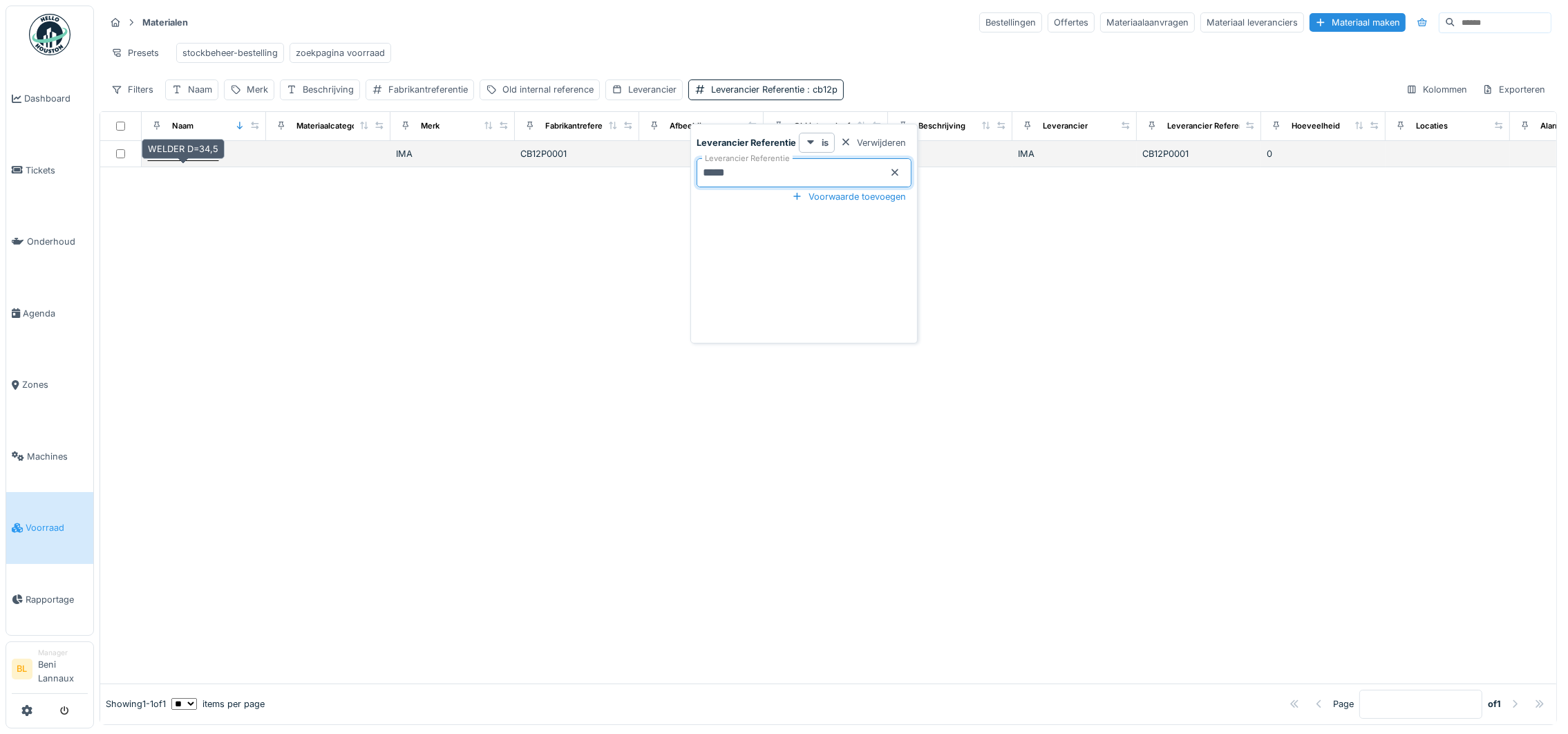
click at [171, 160] on div "WELDER D=34,5" at bounding box center [183, 153] width 70 height 13
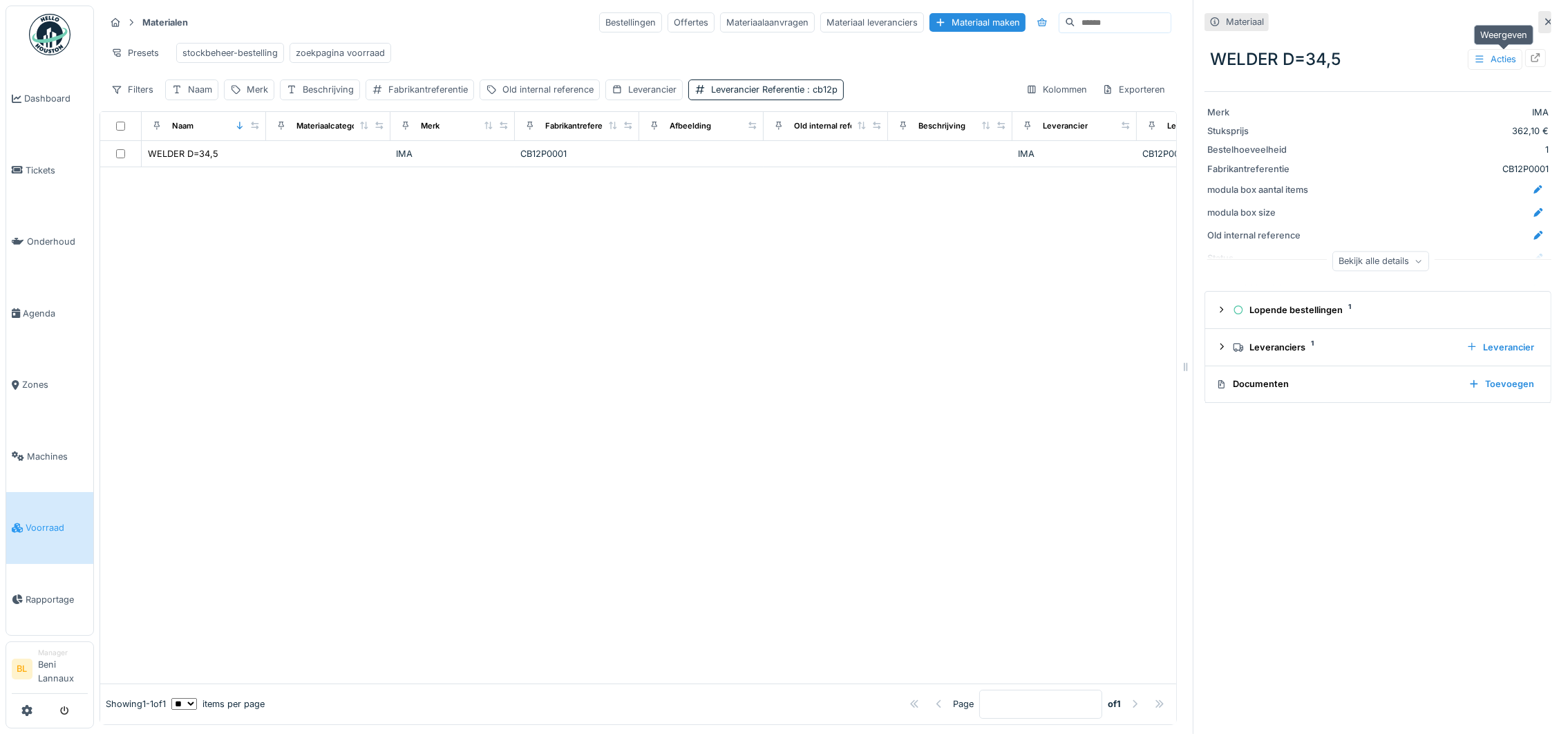
click at [1530, 58] on icon at bounding box center [1536, 58] width 11 height 9
click at [190, 96] on div "Naam" at bounding box center [200, 89] width 24 height 13
click at [221, 165] on input "Naam" at bounding box center [242, 172] width 141 height 29
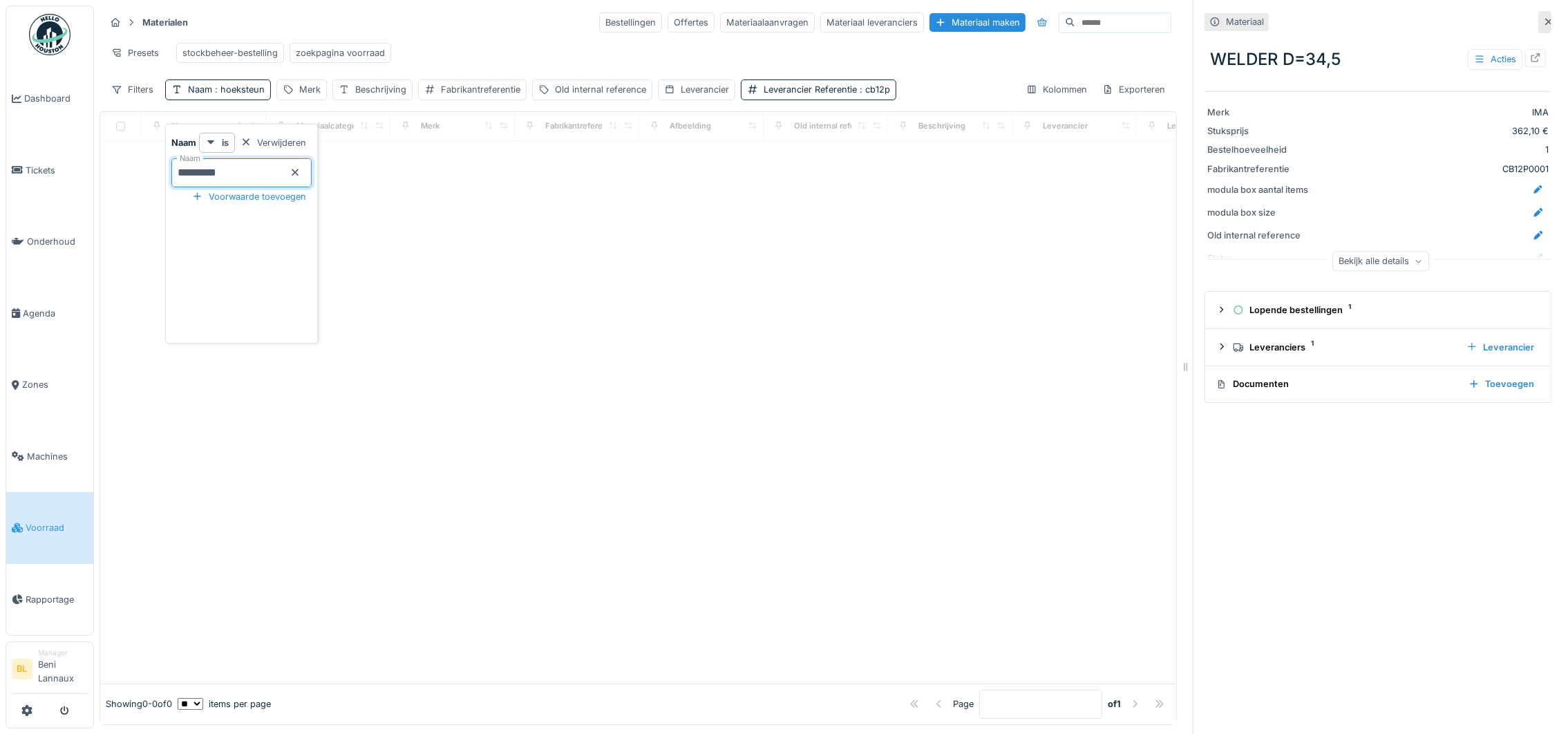
type input "*********"
click at [451, 294] on div at bounding box center [638, 412] width 1076 height 543
click at [841, 96] on div "Leverancier Referentie : cb12p" at bounding box center [827, 89] width 127 height 13
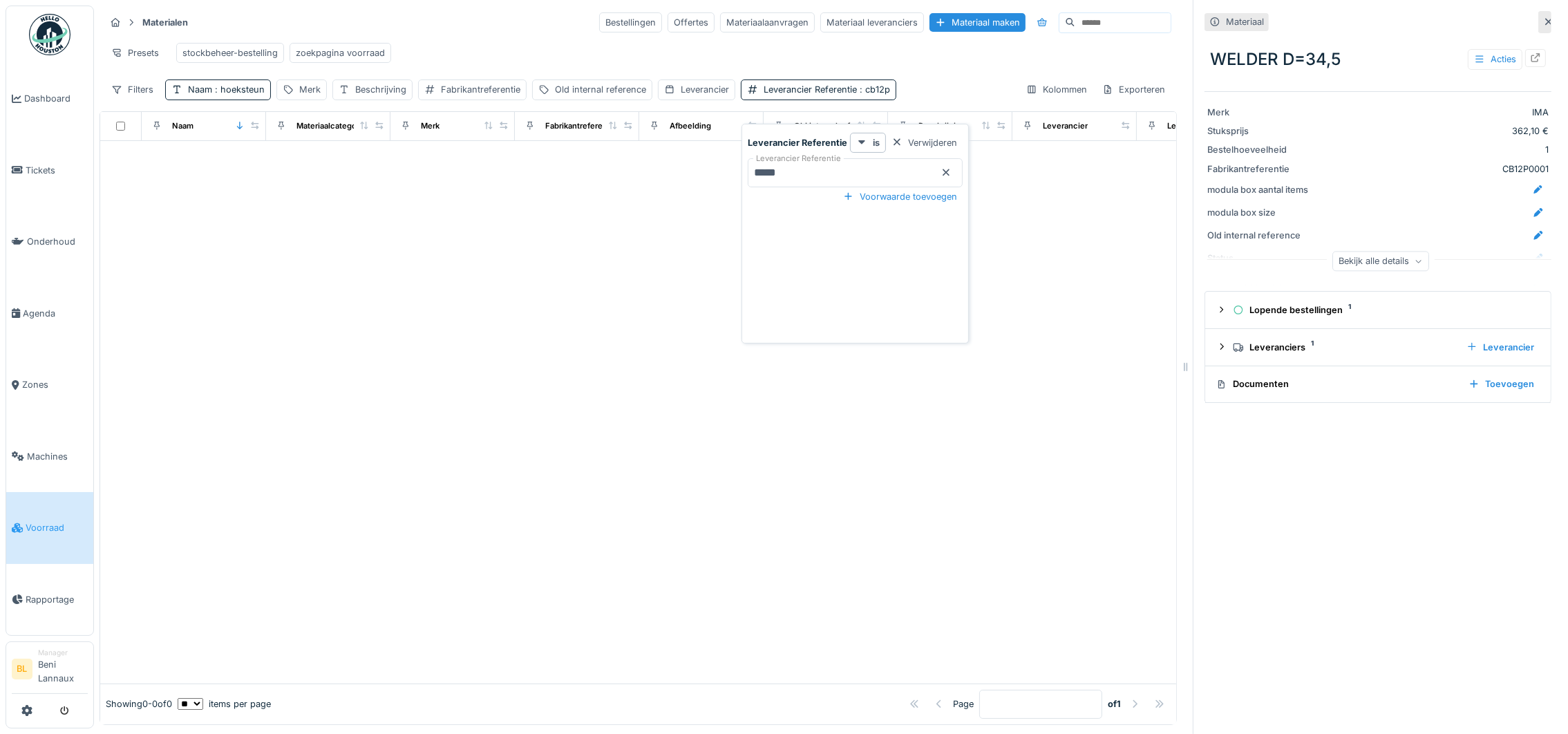
click at [949, 171] on icon at bounding box center [946, 172] width 11 height 9
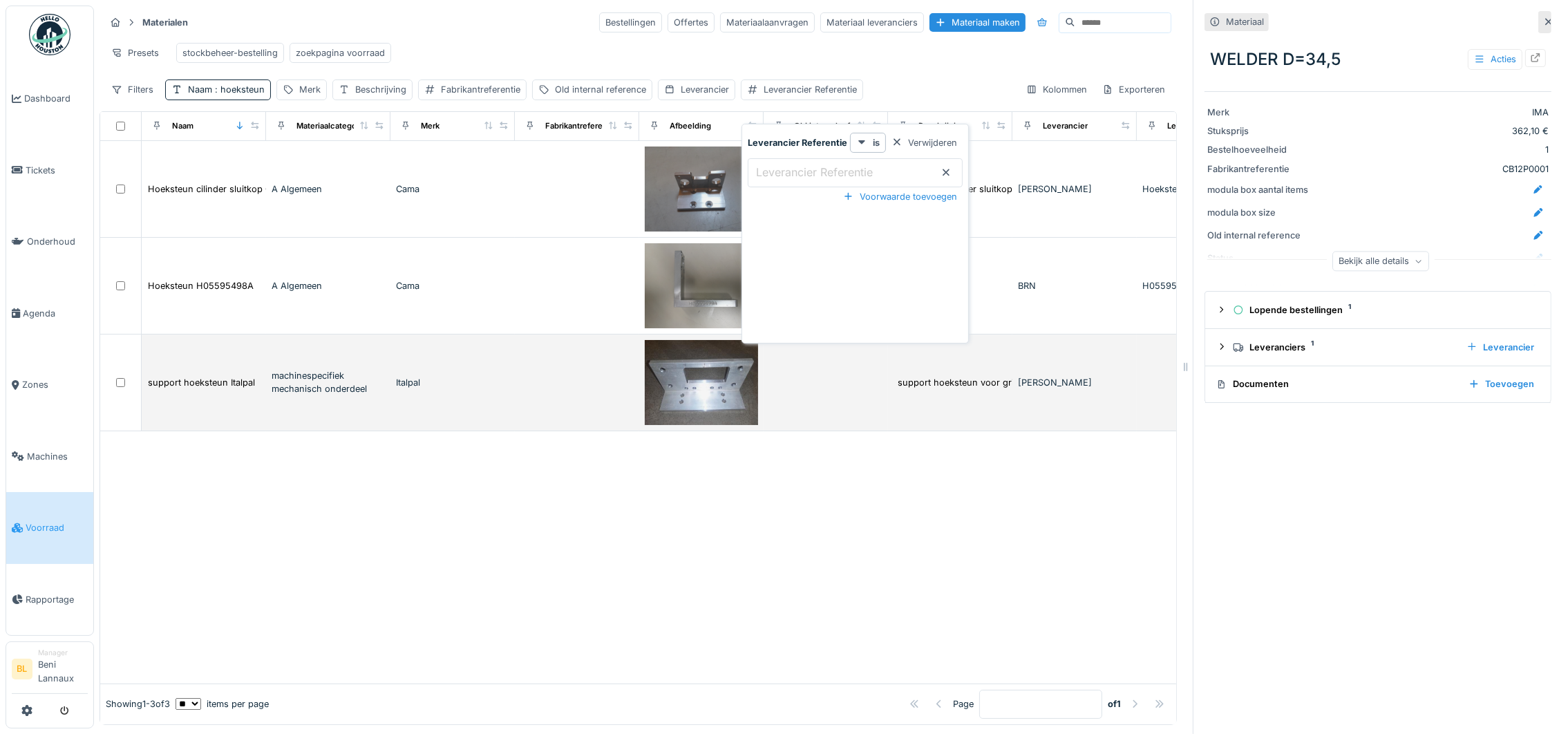
click at [690, 400] on img at bounding box center [701, 382] width 113 height 85
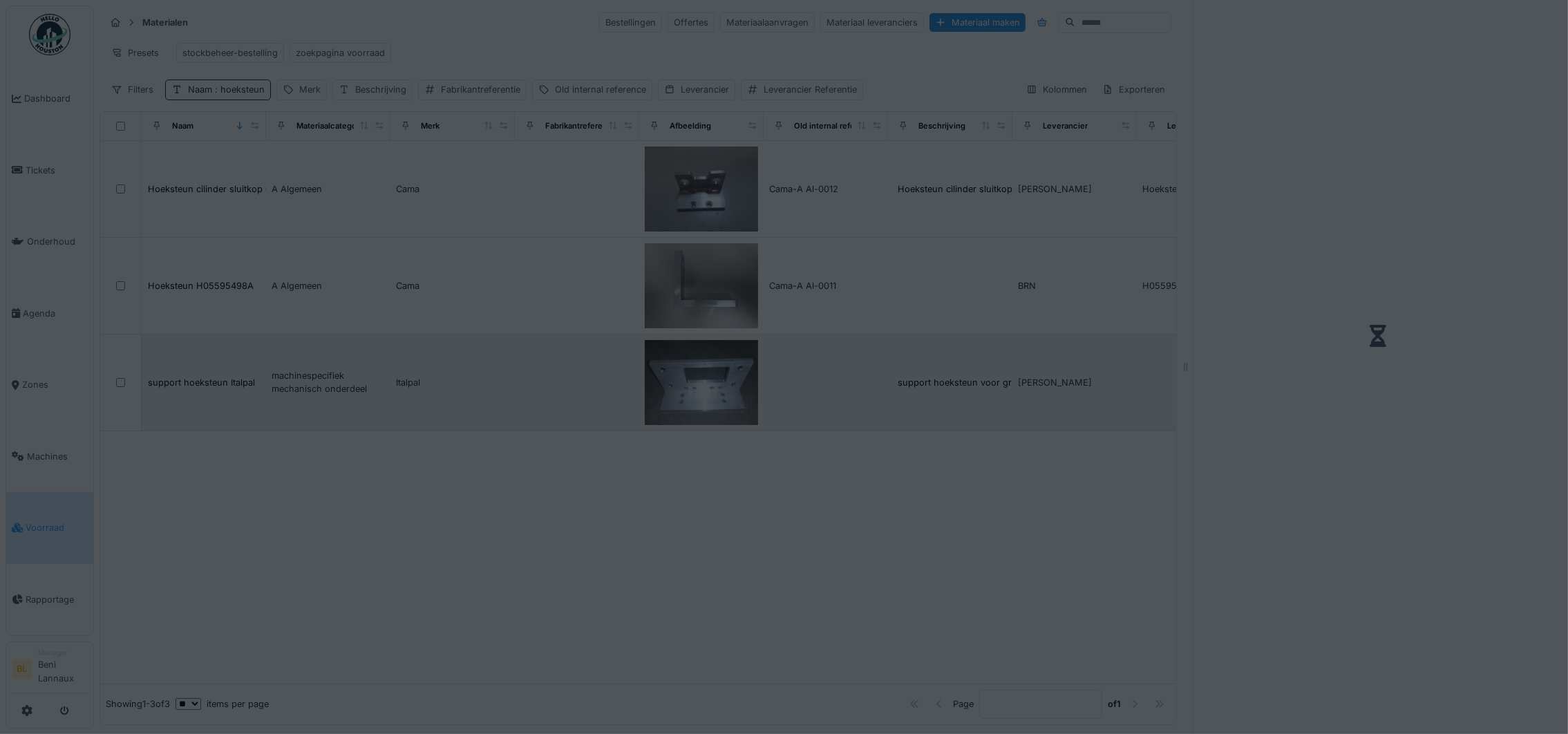
click at [690, 400] on div at bounding box center [784, 367] width 1568 height 734
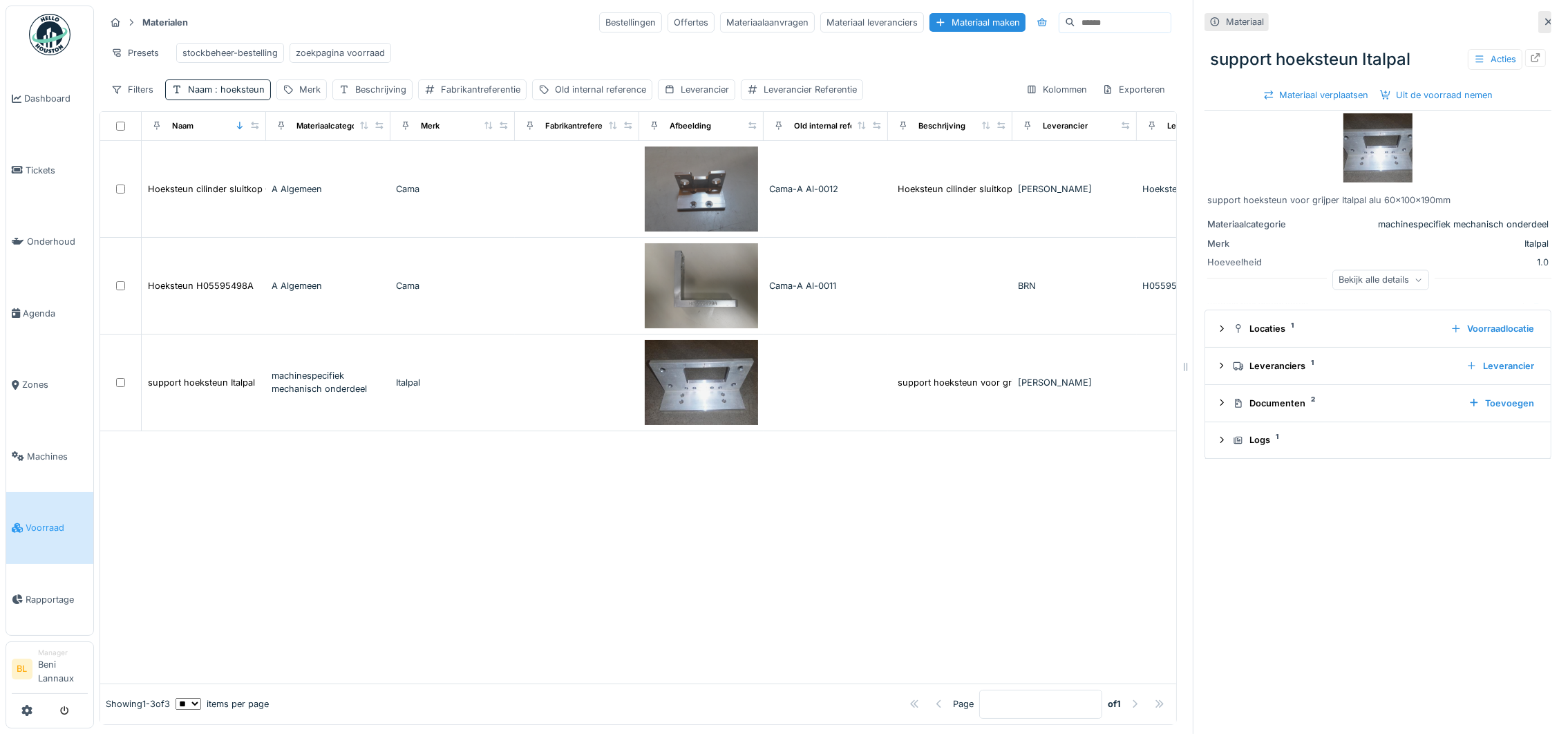
click at [1344, 151] on img at bounding box center [1378, 148] width 69 height 69
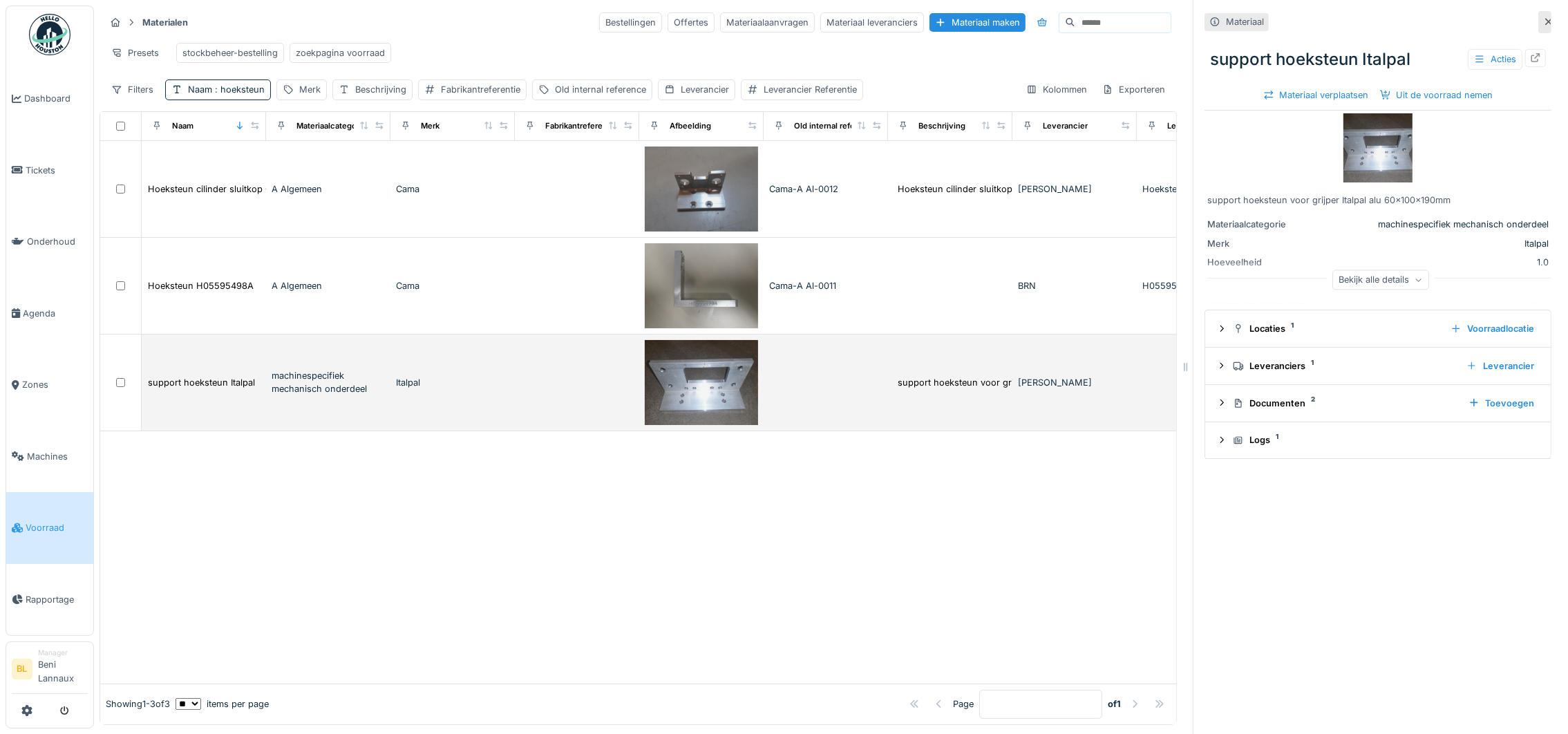
click at [325, 394] on div "machinespecifiek mechanisch onderdeel" at bounding box center [328, 382] width 113 height 26
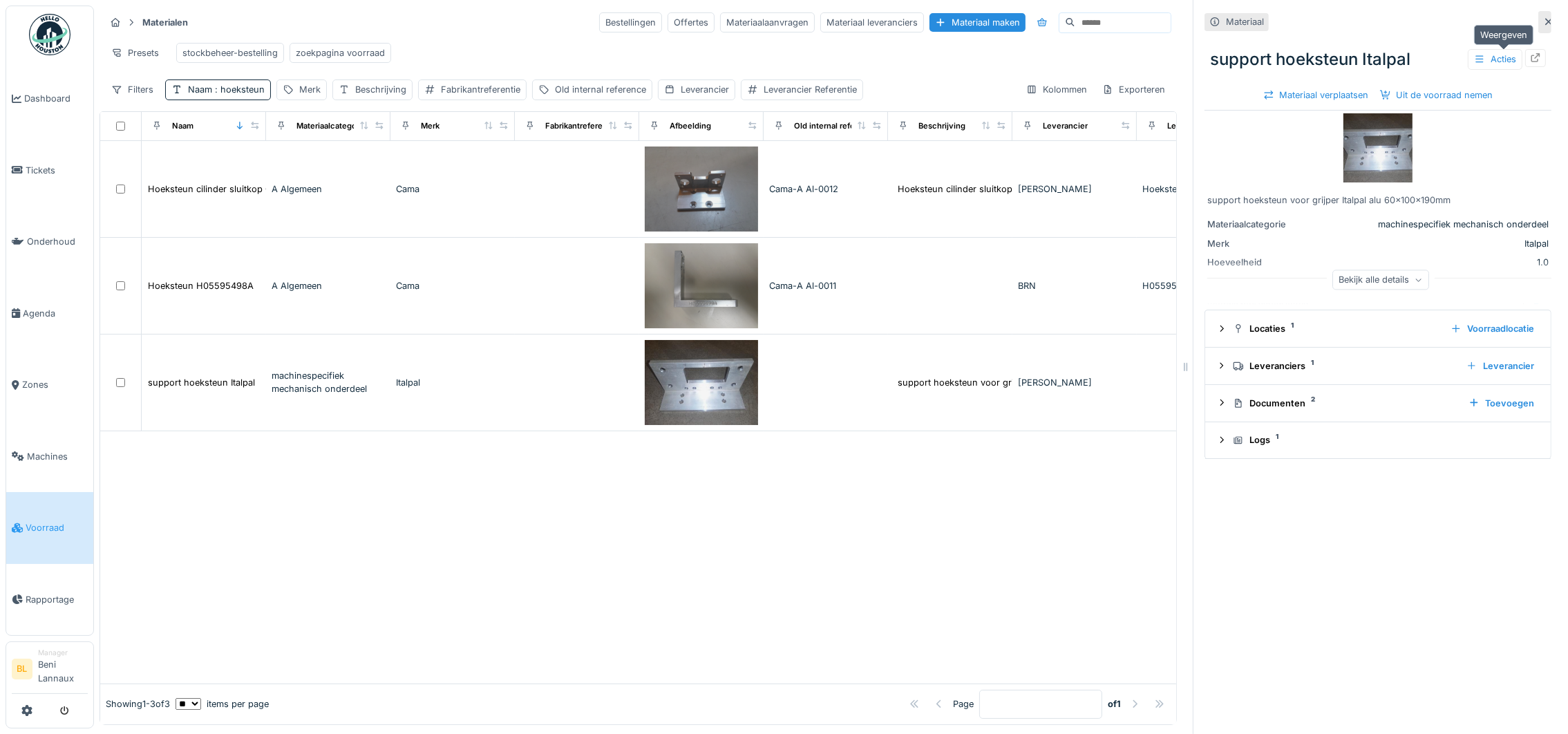
click at [1530, 53] on icon at bounding box center [1536, 58] width 11 height 9
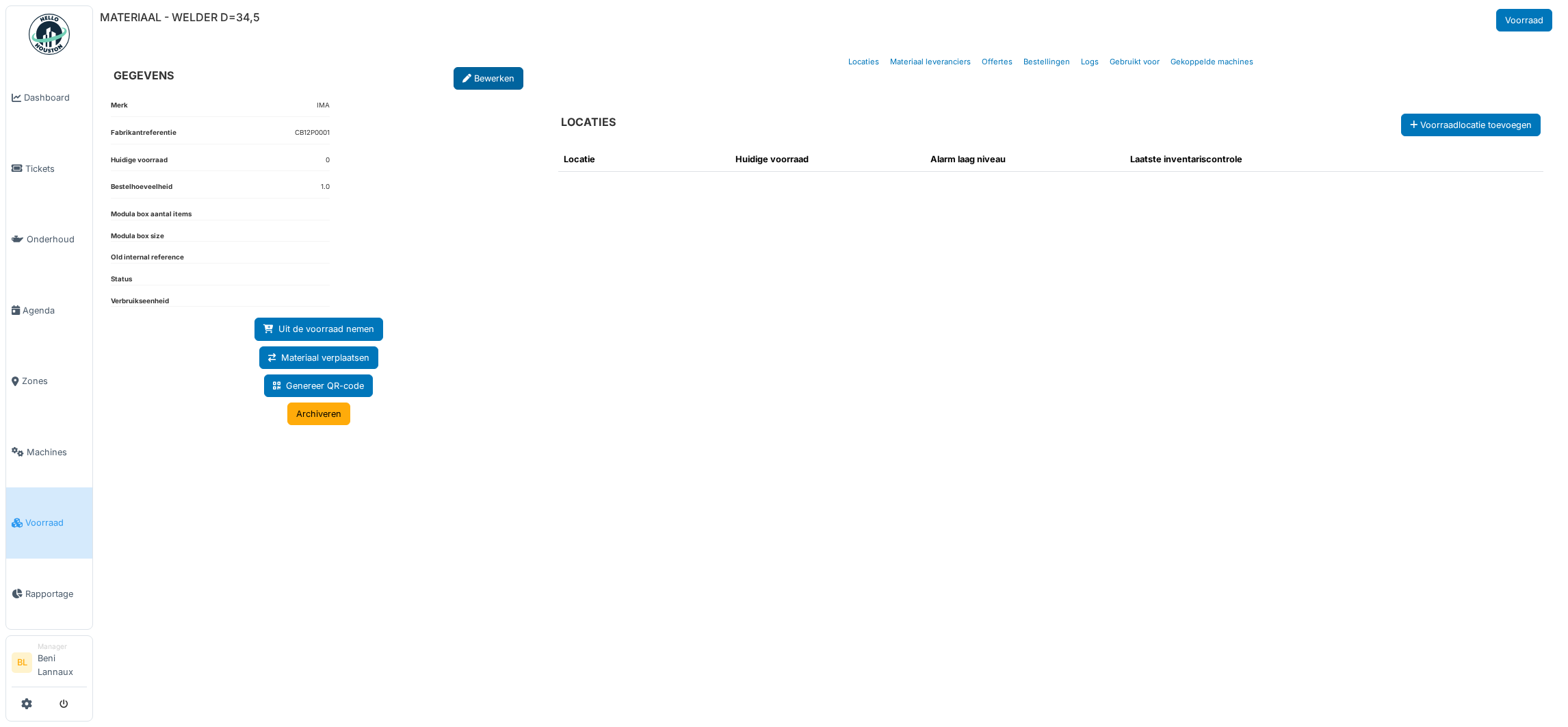
click at [482, 85] on link "Bewerken" at bounding box center [489, 78] width 70 height 22
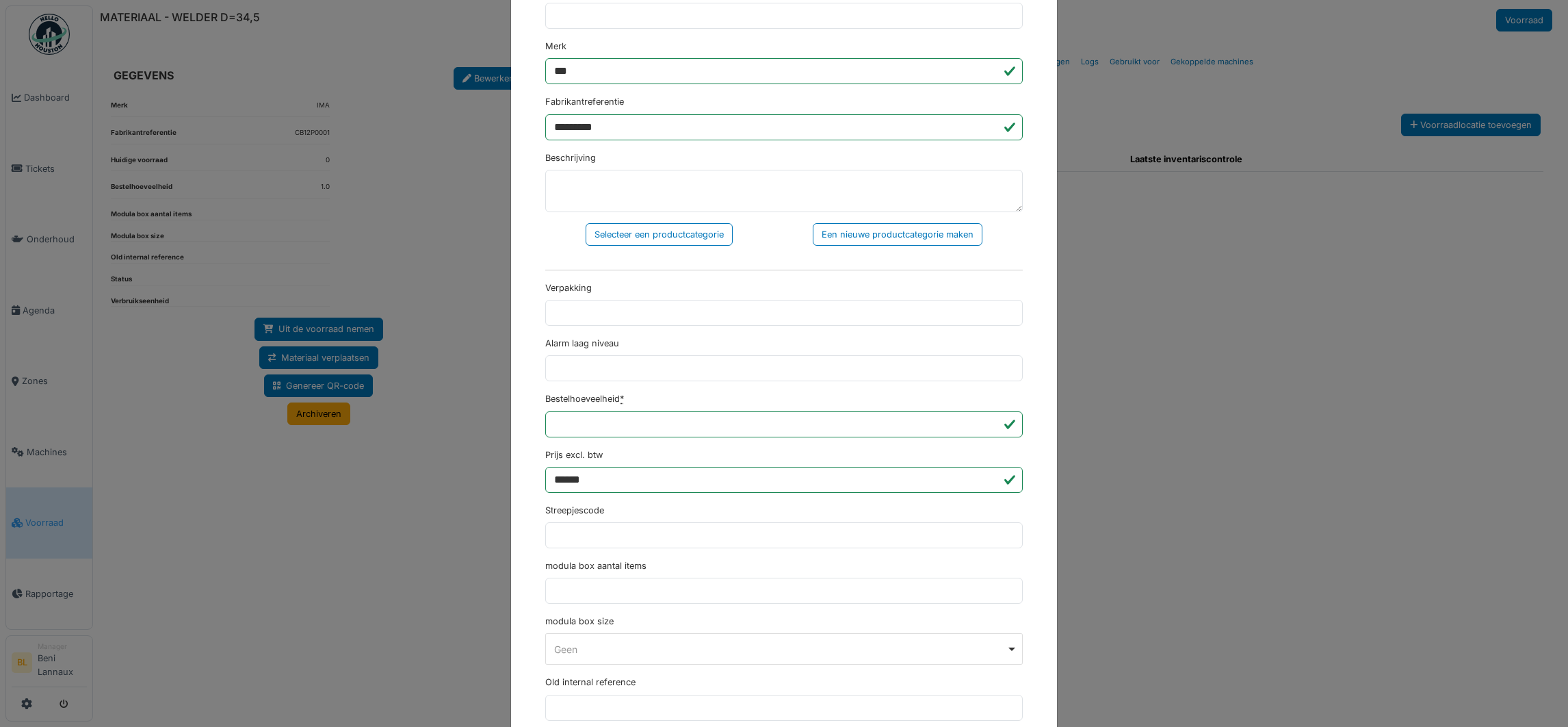
scroll to position [471, 0]
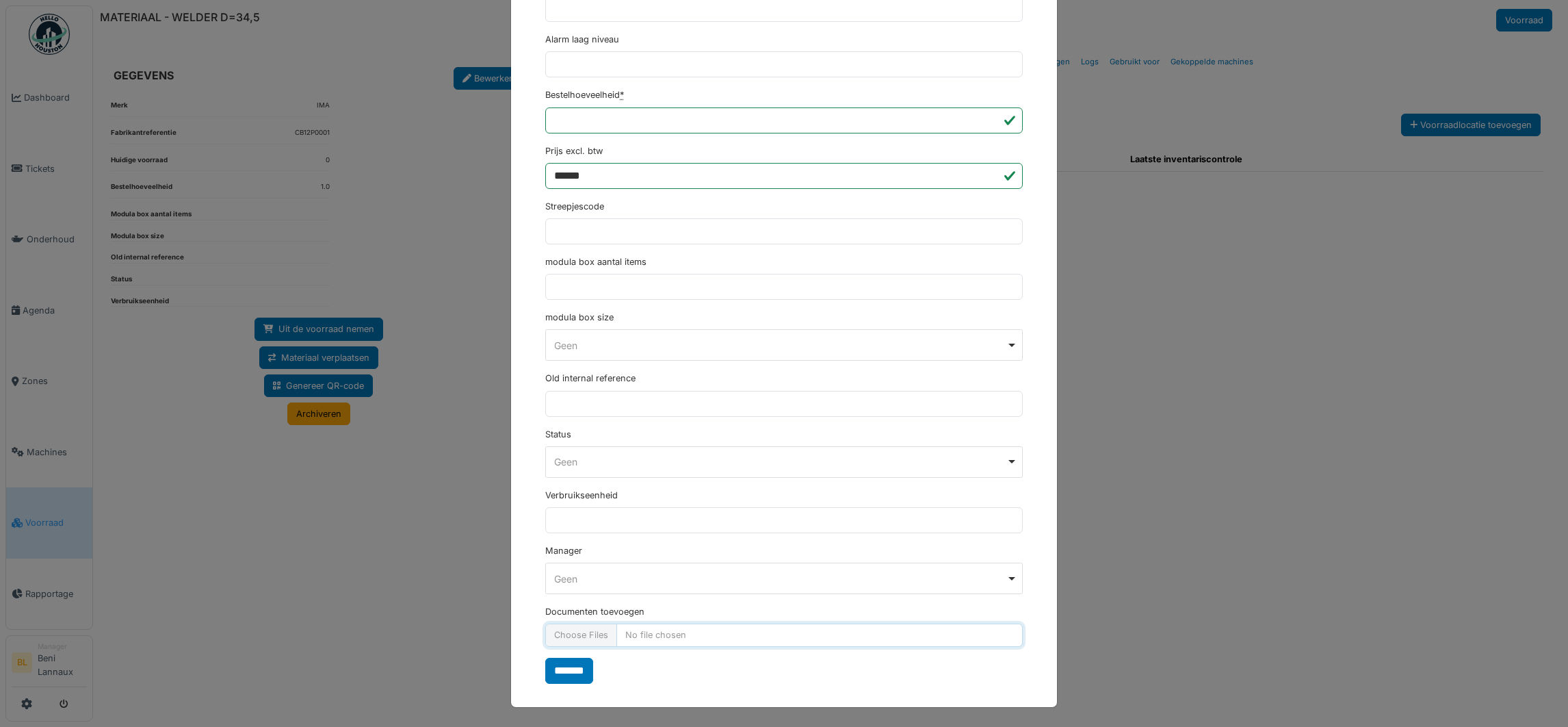
click at [590, 644] on input "Documenten toevoegen" at bounding box center [784, 634] width 477 height 22
type input "**********"
click at [574, 671] on input "*******" at bounding box center [569, 670] width 48 height 26
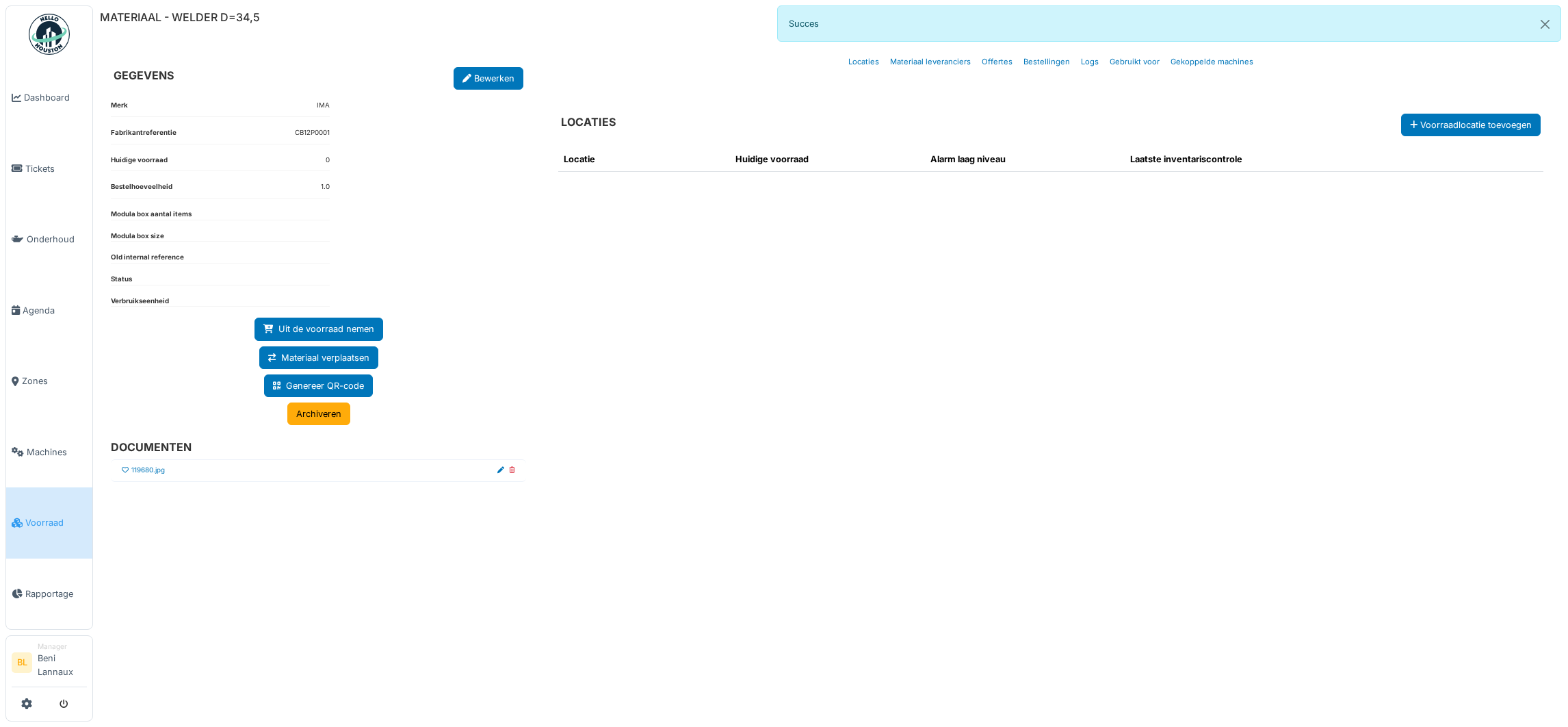
click at [125, 473] on icon at bounding box center [125, 470] width 7 height 7
click at [144, 473] on link "119680.jpg" at bounding box center [148, 470] width 33 height 10
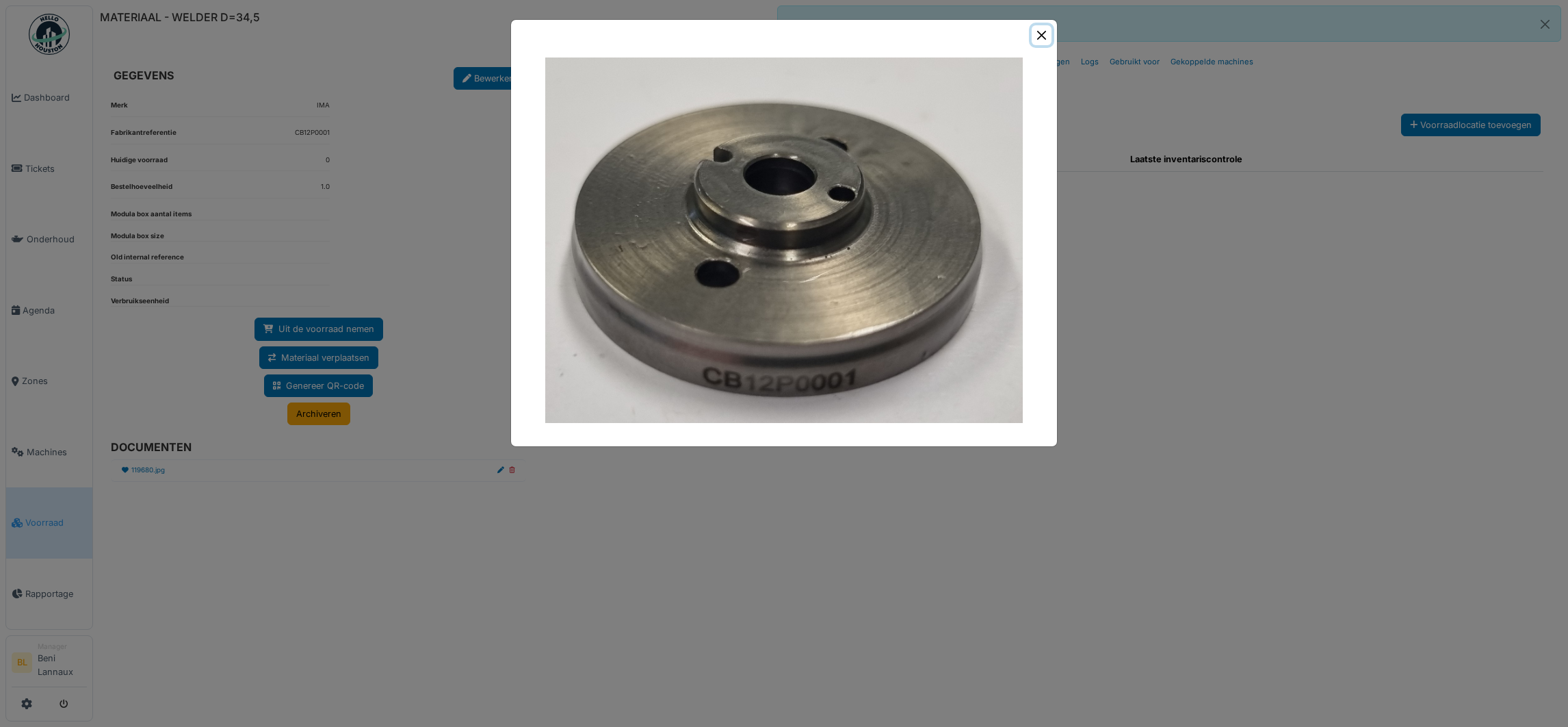
click at [1043, 31] on button "Close" at bounding box center [1041, 35] width 20 height 20
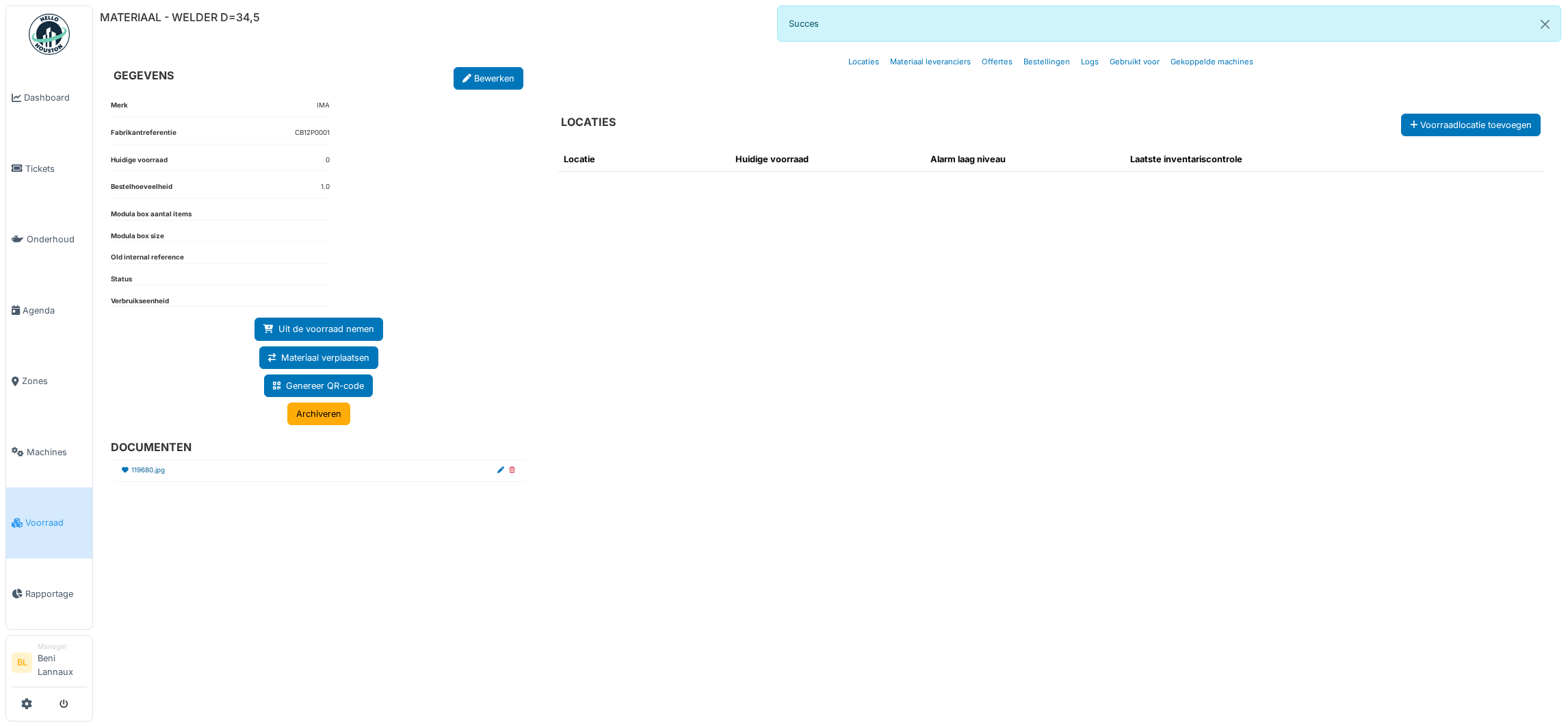
click at [141, 474] on link "119680.jpg" at bounding box center [148, 470] width 33 height 10
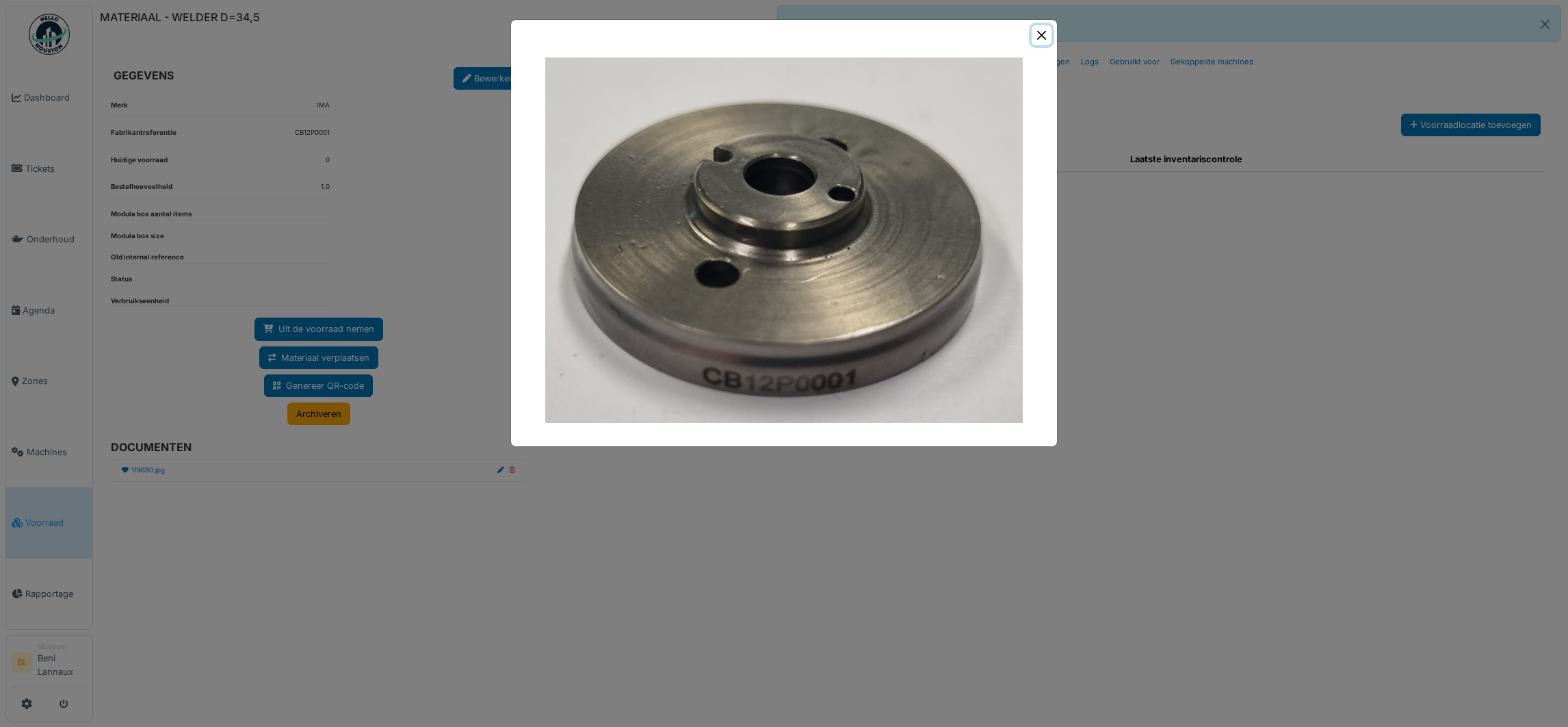
click at [1034, 29] on button "Close" at bounding box center [1041, 35] width 20 height 20
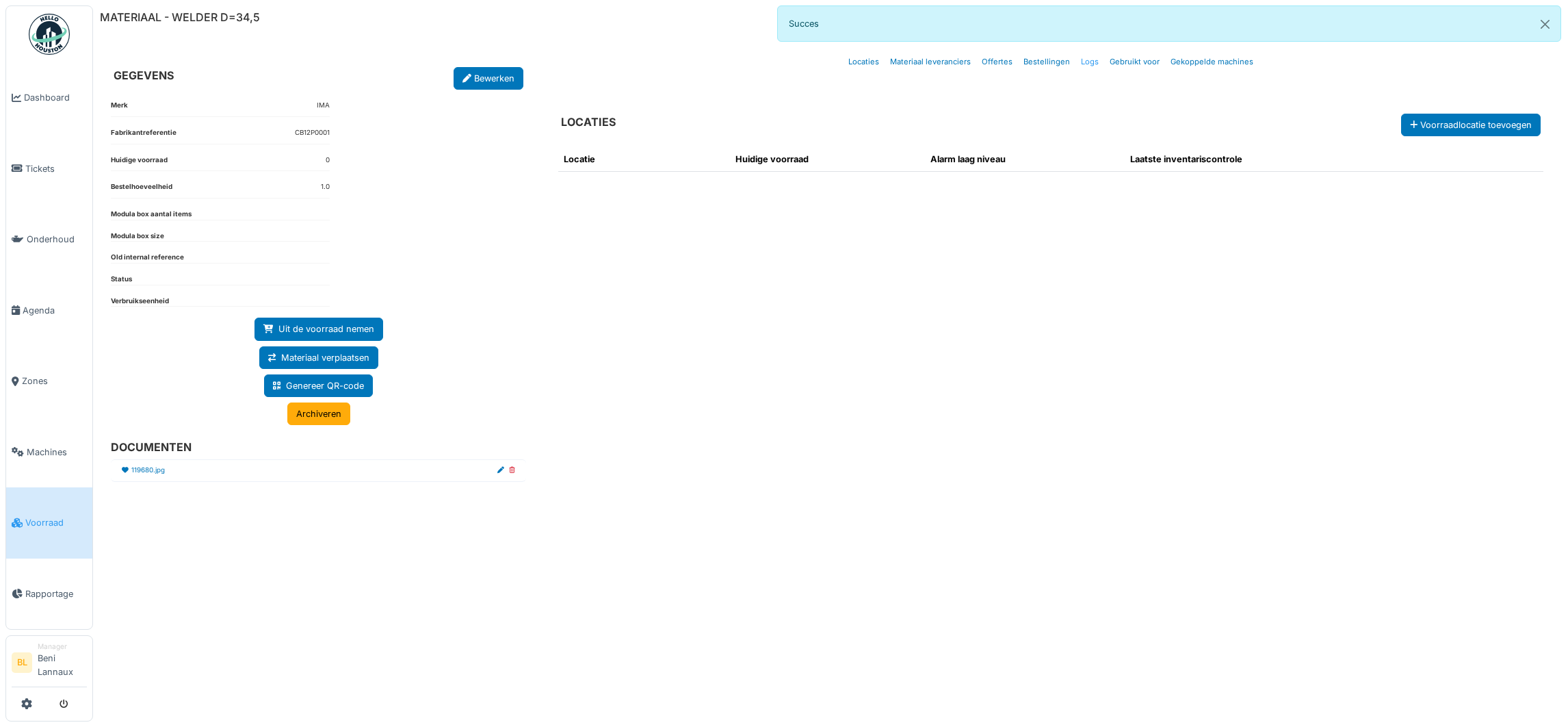
click at [1088, 62] on link "Logs" at bounding box center [1089, 62] width 29 height 32
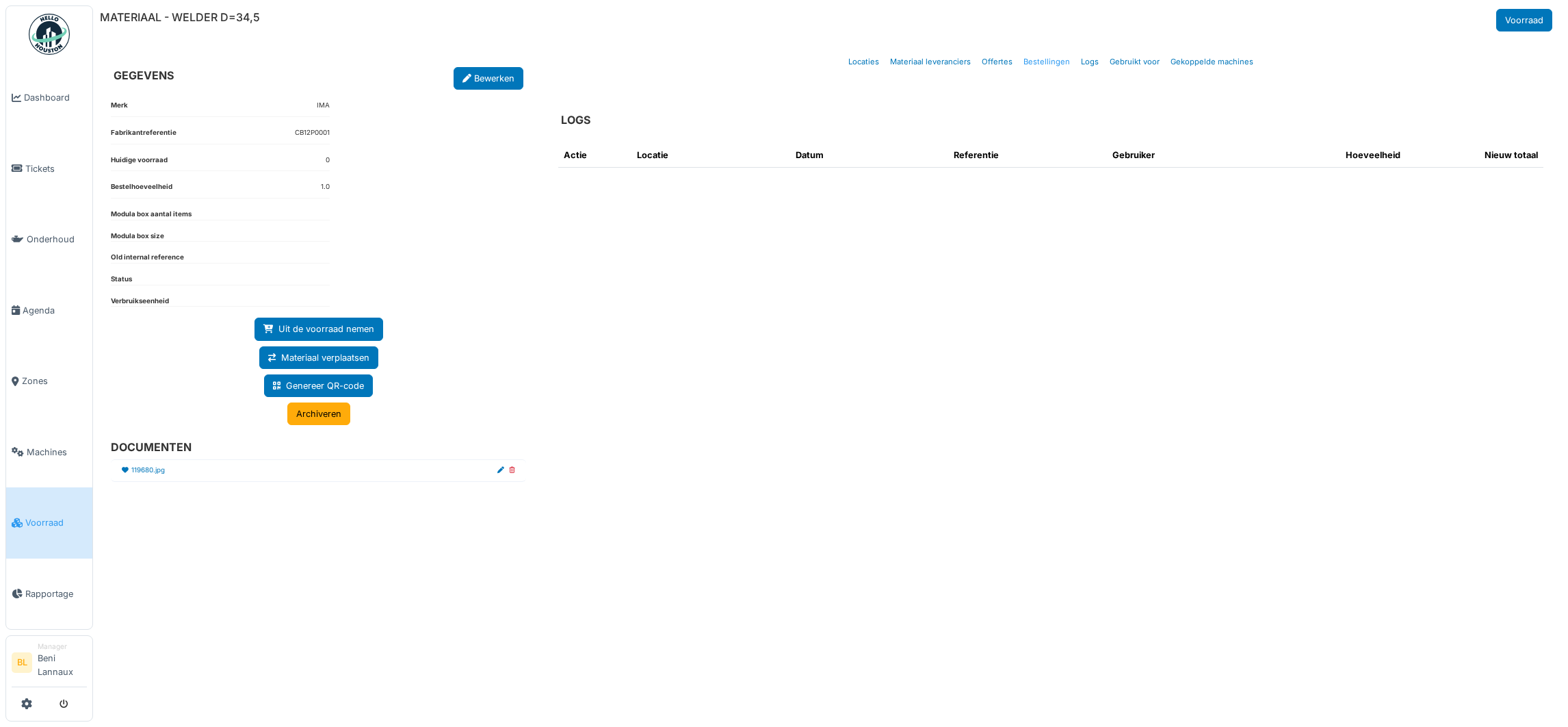
click at [1033, 60] on link "Bestellingen" at bounding box center [1046, 62] width 58 height 32
select select "***"
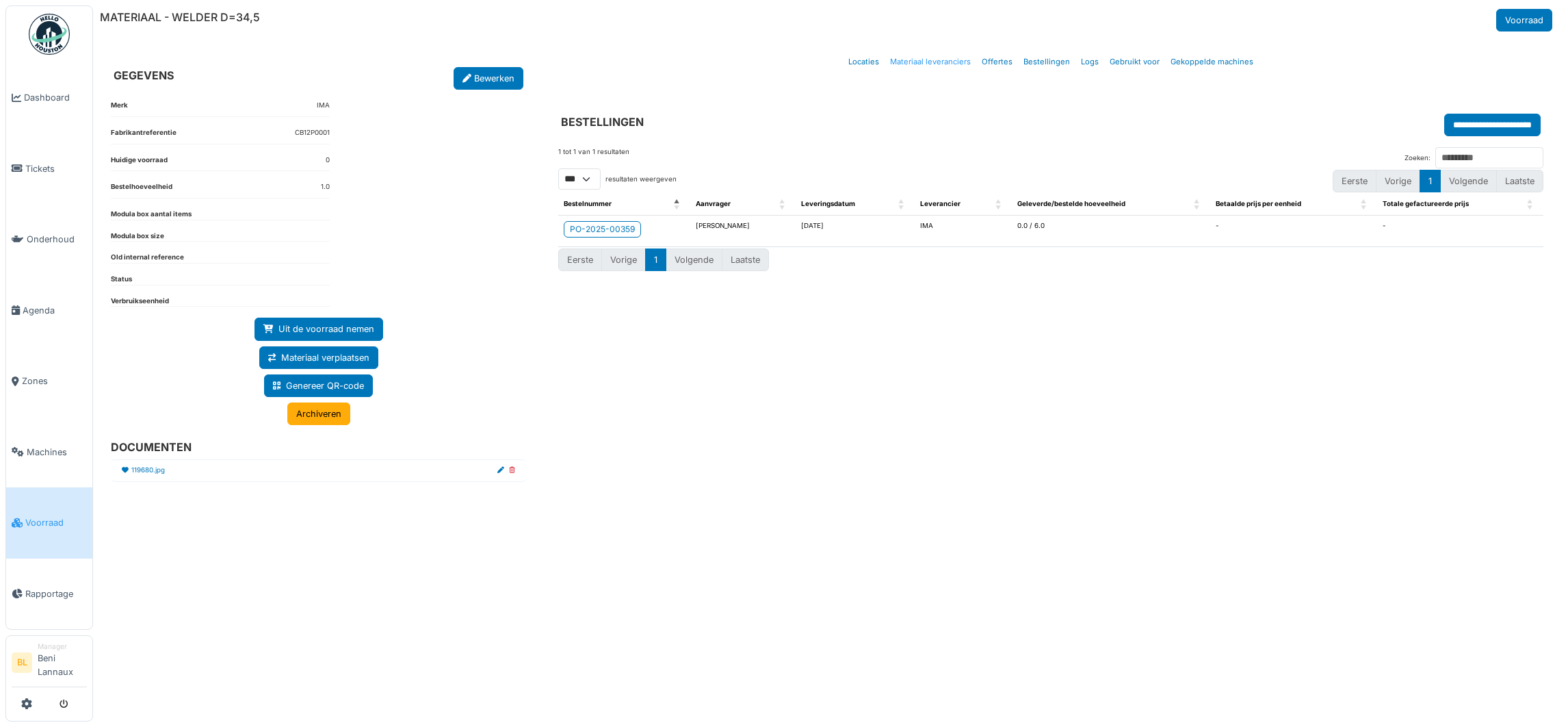
click at [934, 61] on link "Materiaal leveranciers" at bounding box center [930, 62] width 92 height 32
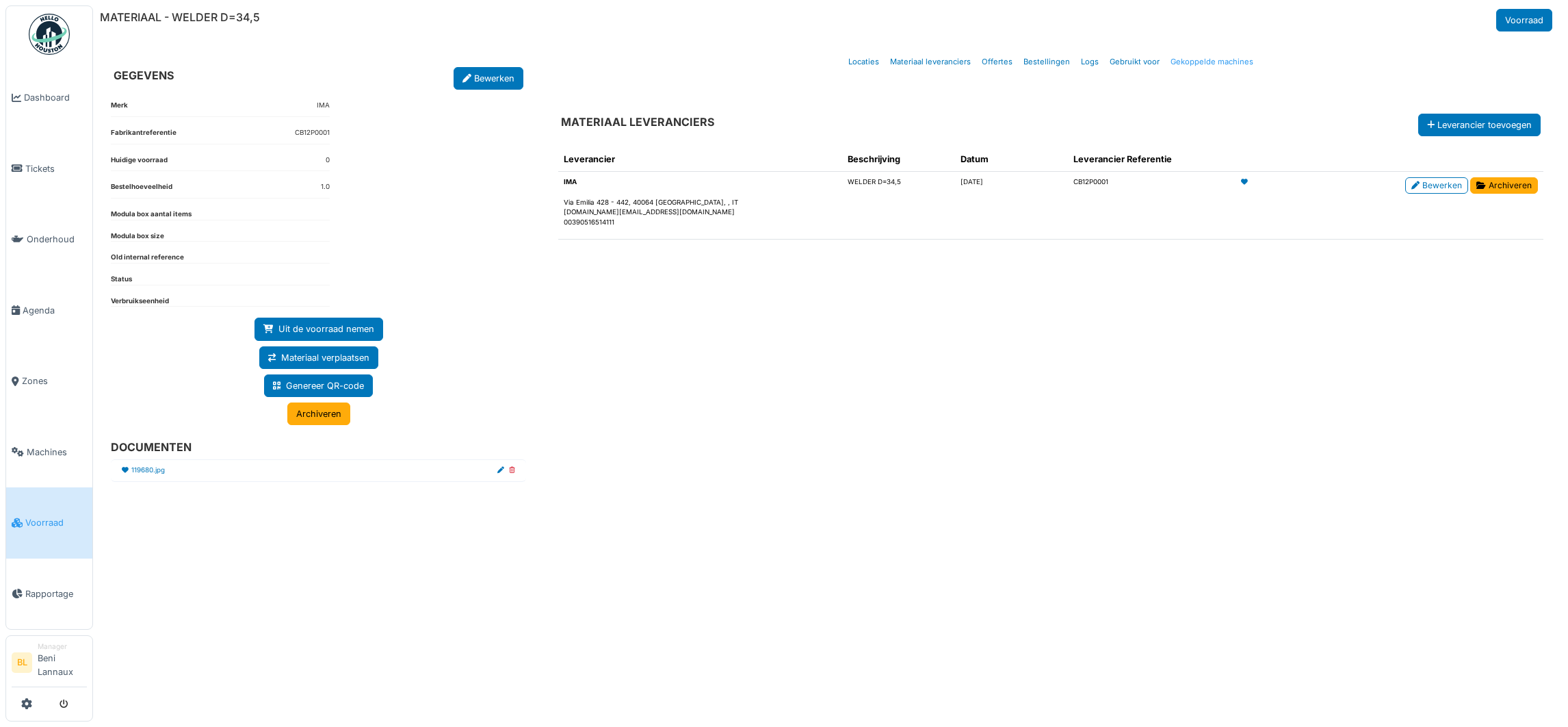
click at [1217, 63] on link "Gekoppelde machines" at bounding box center [1212, 62] width 94 height 32
select select "***"
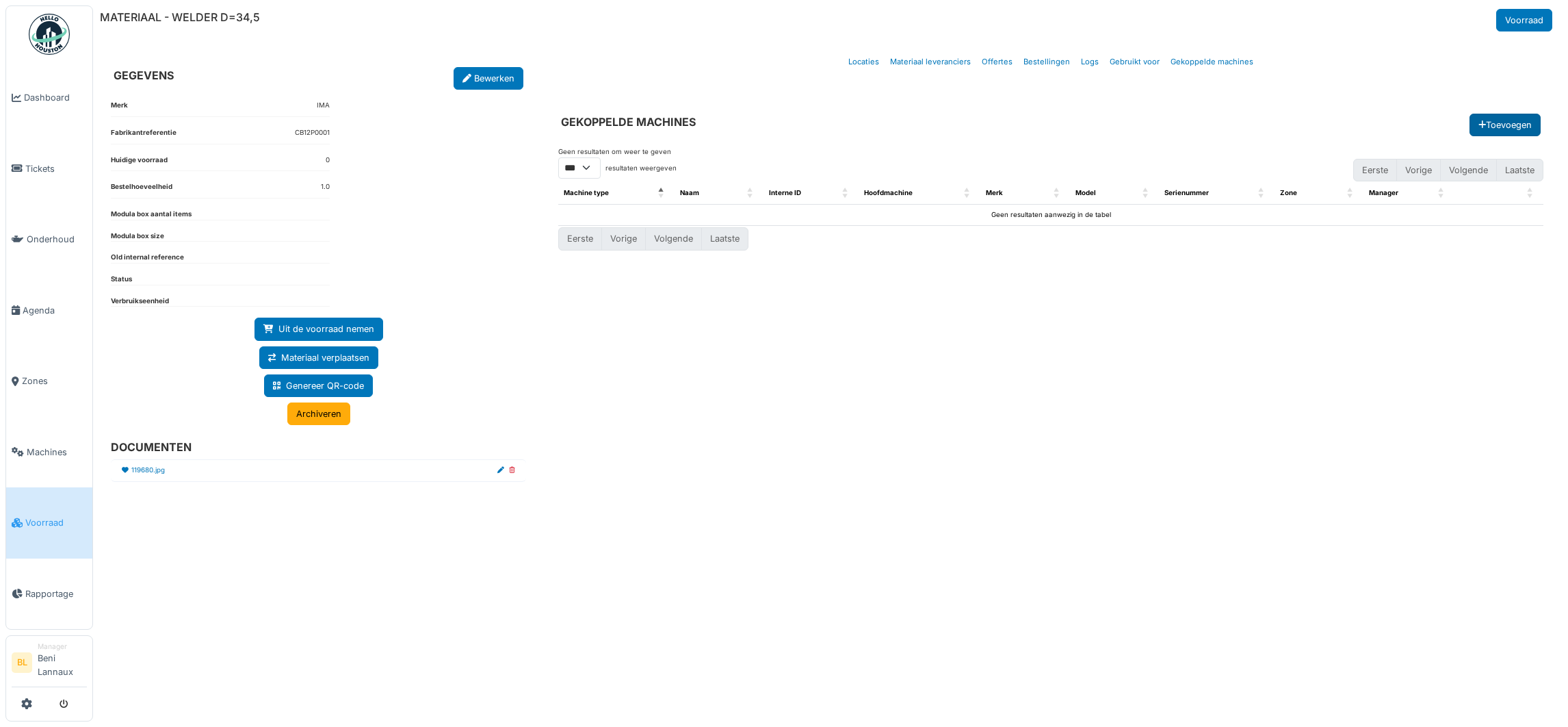
click at [1515, 131] on button "Toevoegen" at bounding box center [1505, 125] width 71 height 22
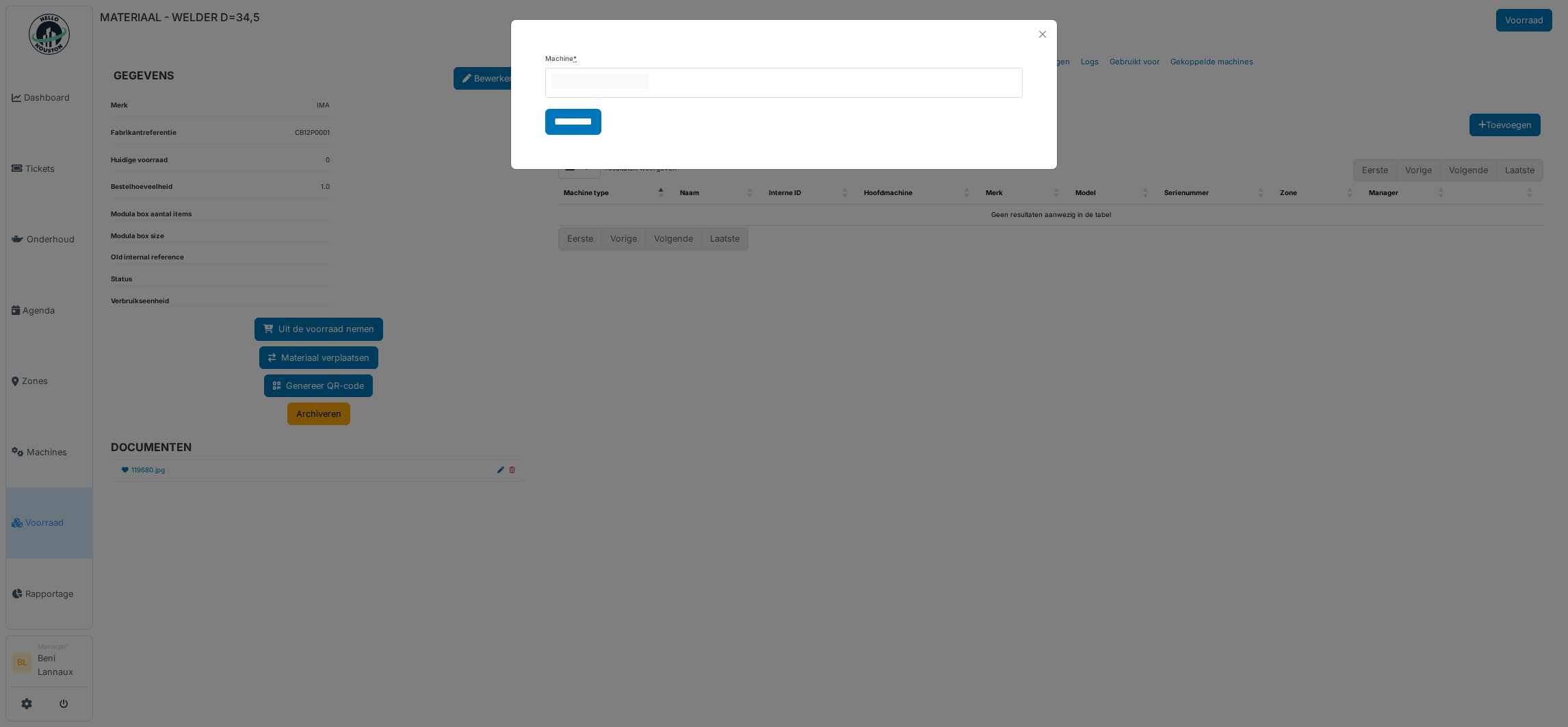
click at [630, 93] on div at bounding box center [784, 82] width 477 height 30
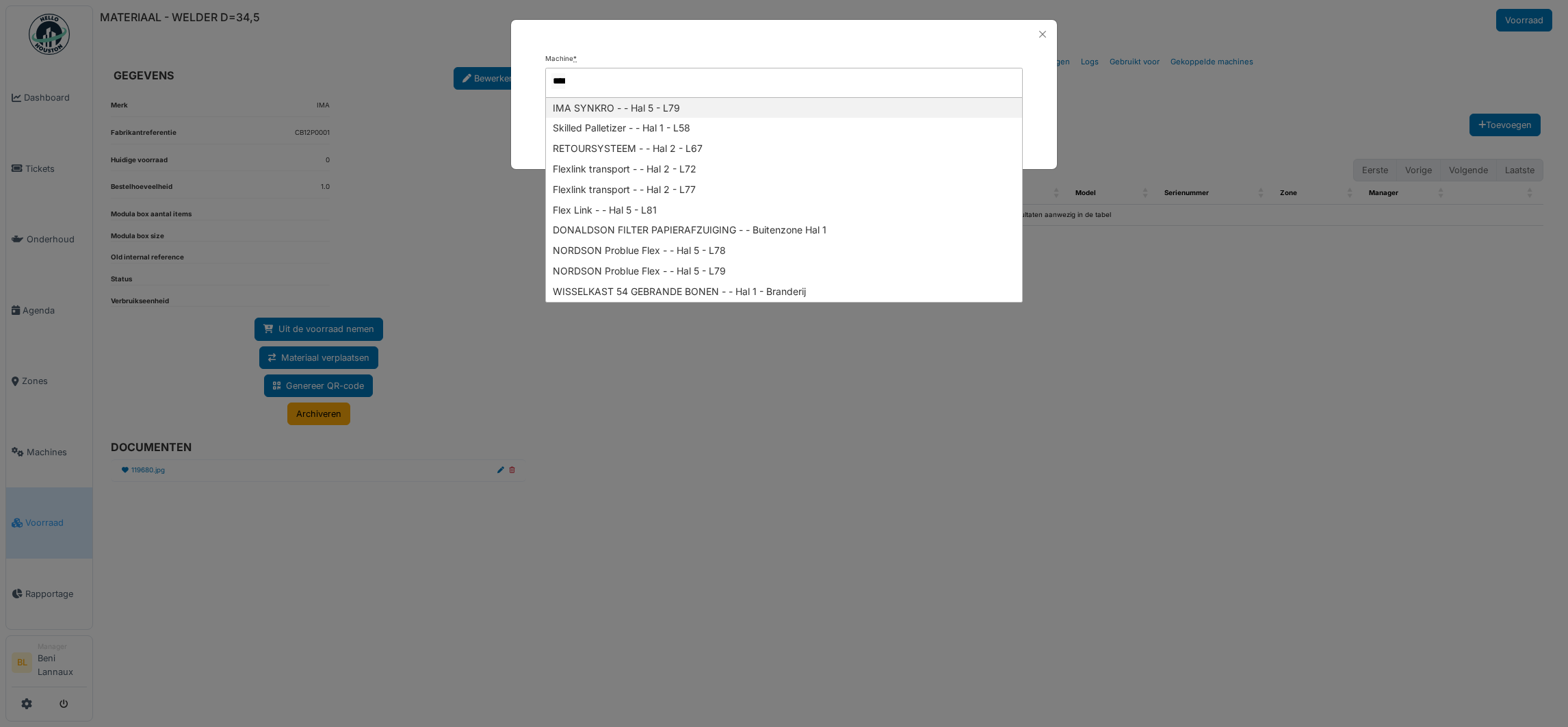
type input "*****"
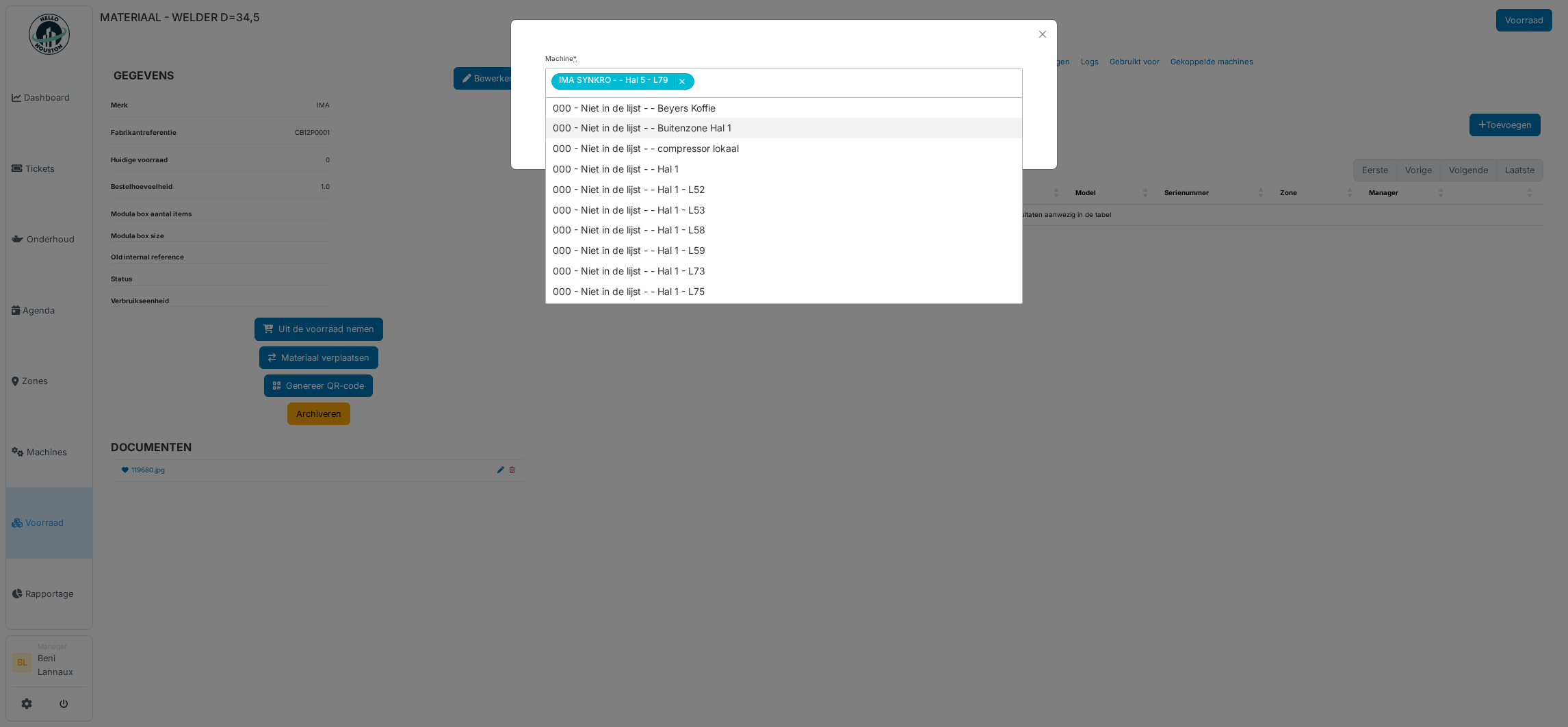
click at [607, 34] on div at bounding box center [784, 34] width 546 height 29
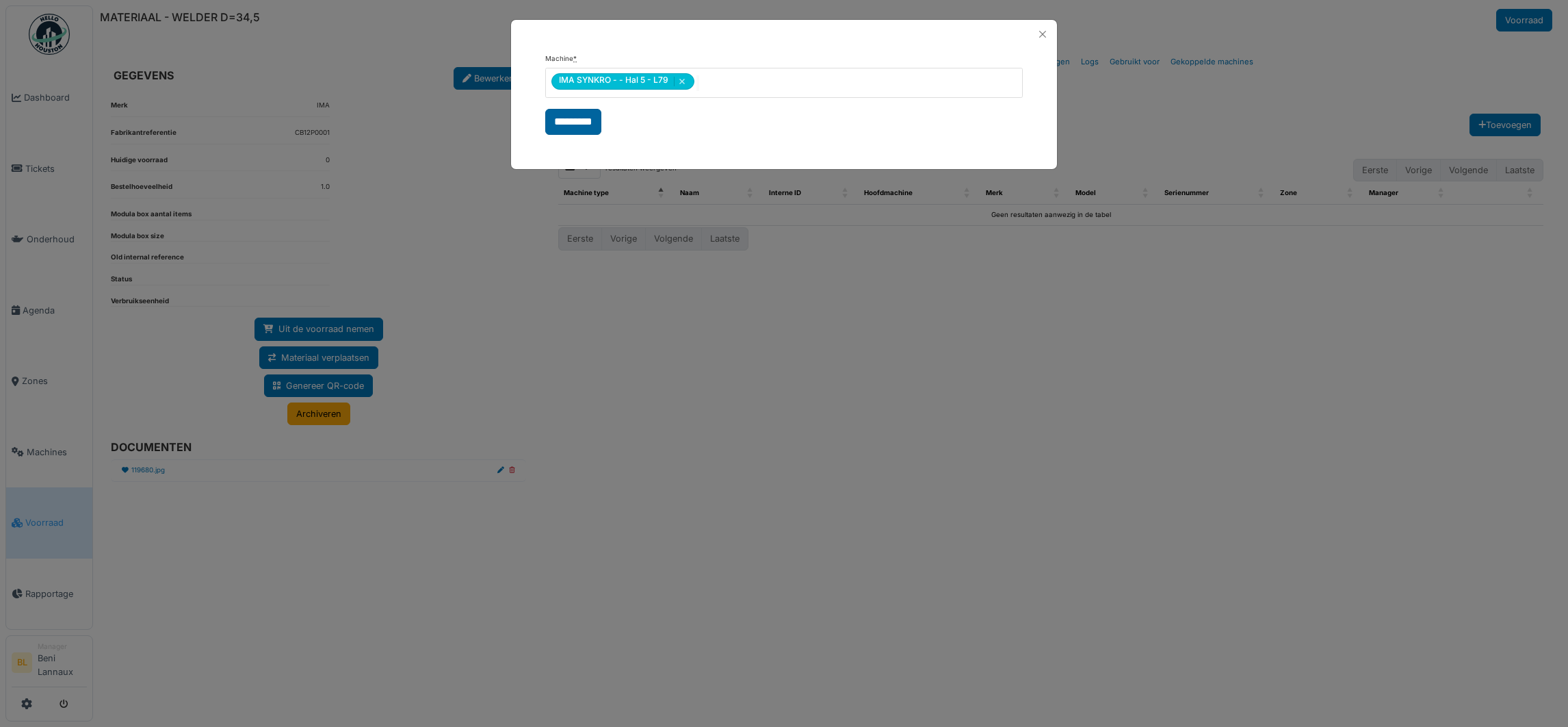
click at [590, 122] on input "*********" at bounding box center [573, 121] width 56 height 26
select select "***"
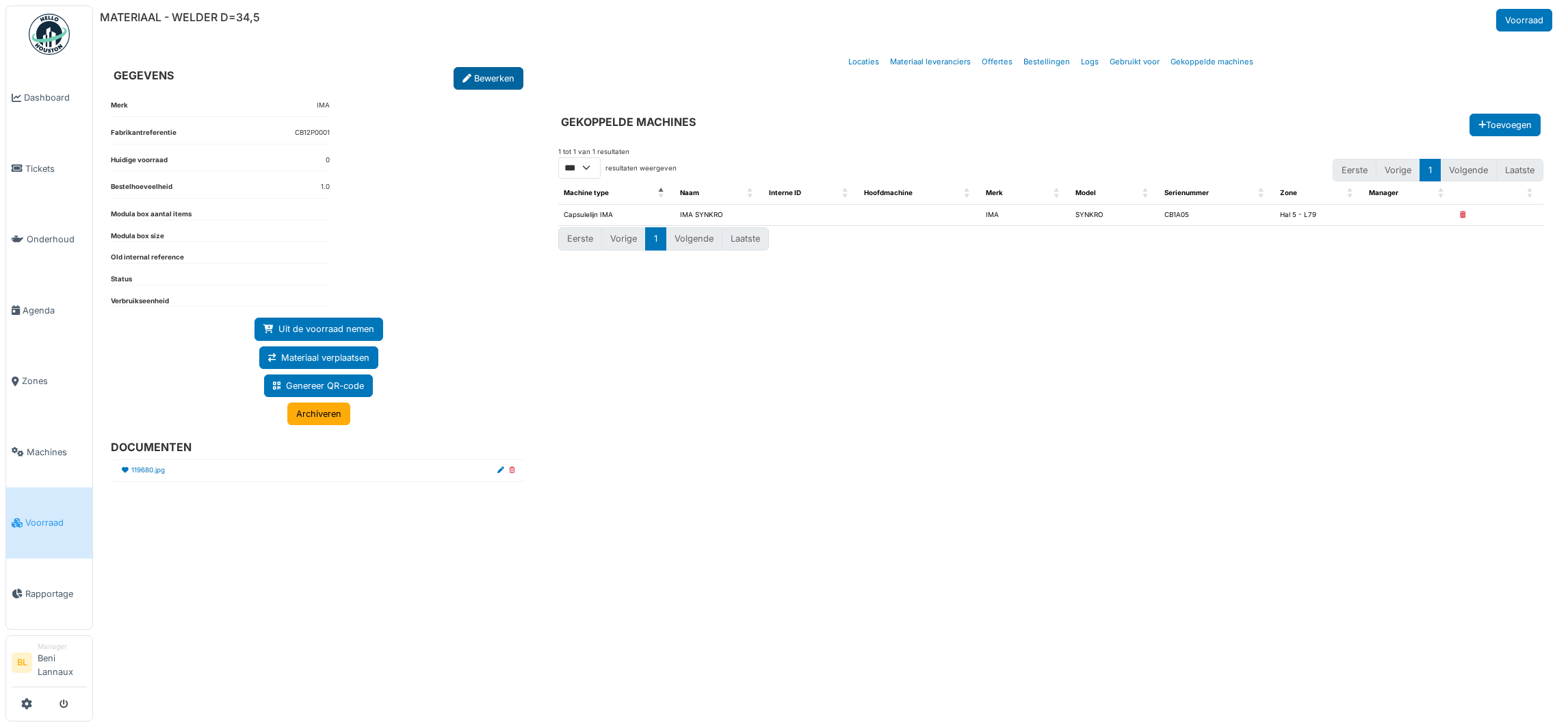
click at [478, 79] on link "Bewerken" at bounding box center [489, 78] width 70 height 22
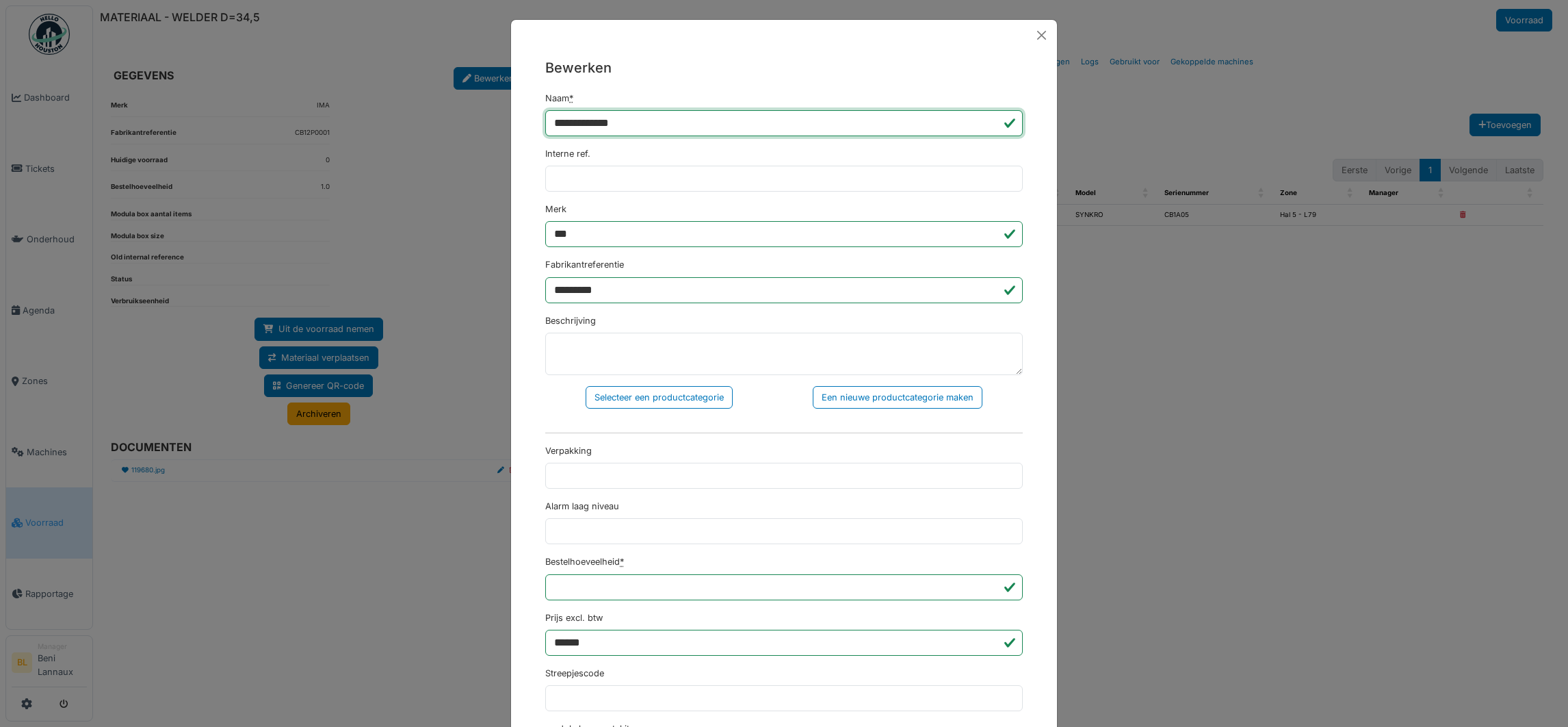
drag, startPoint x: 695, startPoint y: 118, endPoint x: 522, endPoint y: 105, distance: 173.5
click at [522, 105] on div "**********" at bounding box center [784, 604] width 546 height 1107
click at [650, 352] on textarea "Beschrijving" at bounding box center [784, 354] width 477 height 42
paste textarea "**********"
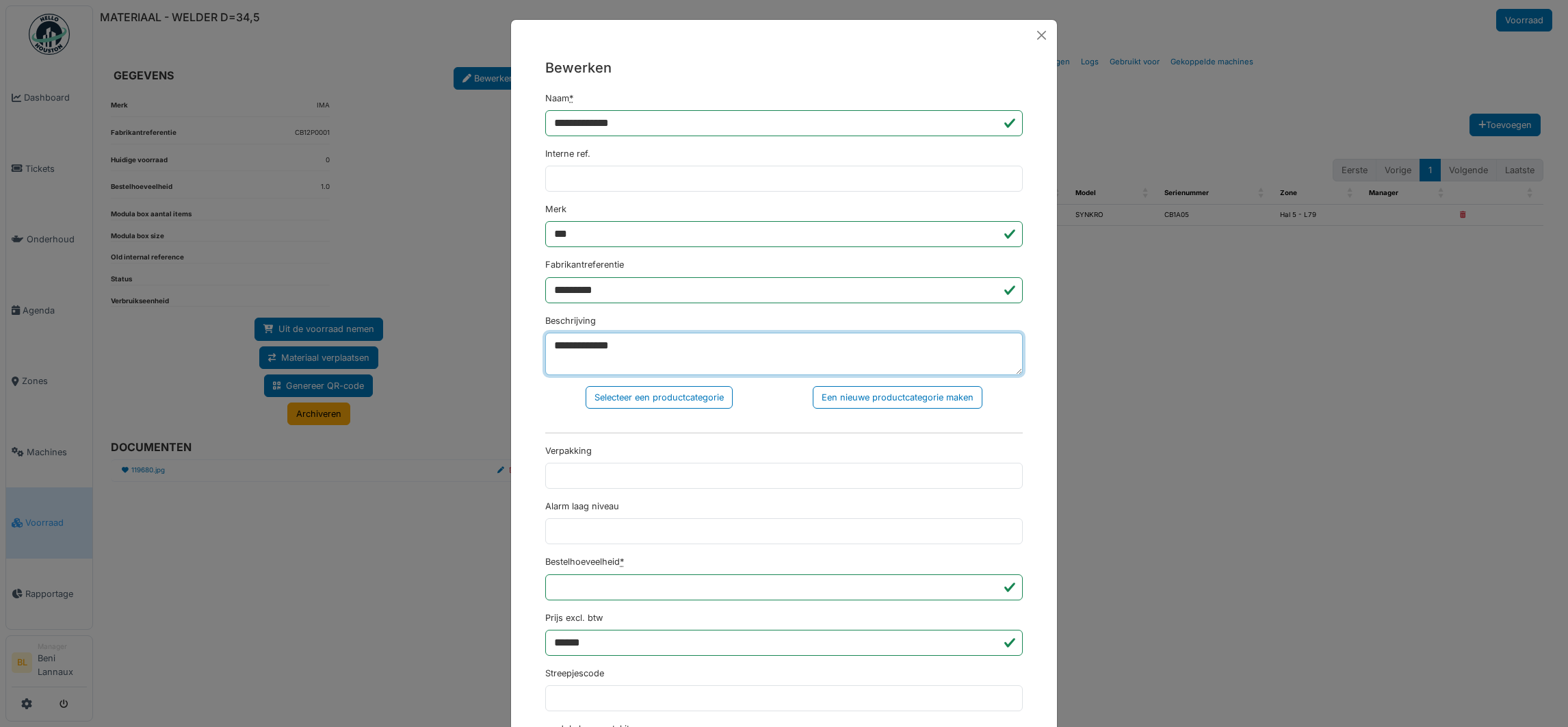
type textarea "**********"
click at [693, 110] on input "**********" at bounding box center [784, 123] width 477 height 26
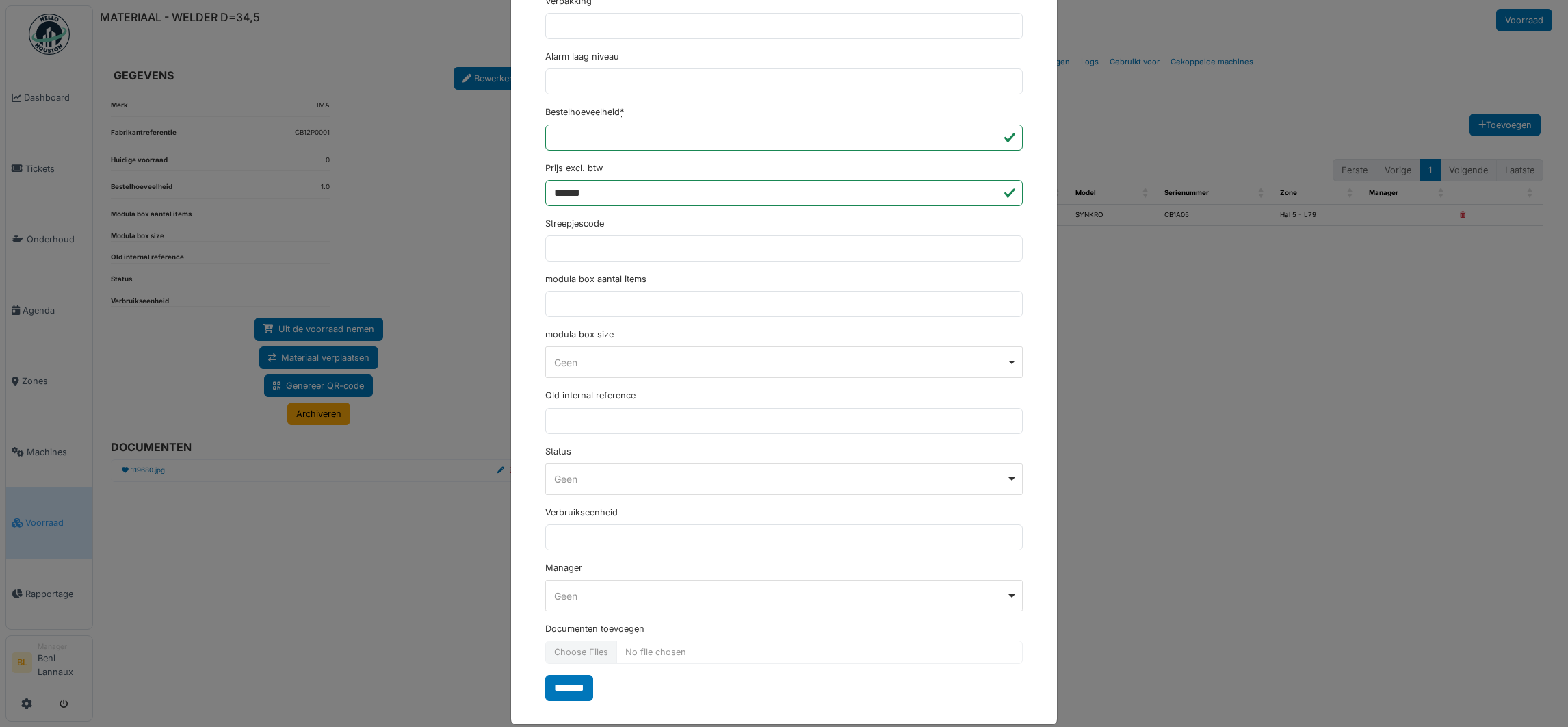
scroll to position [471, 0]
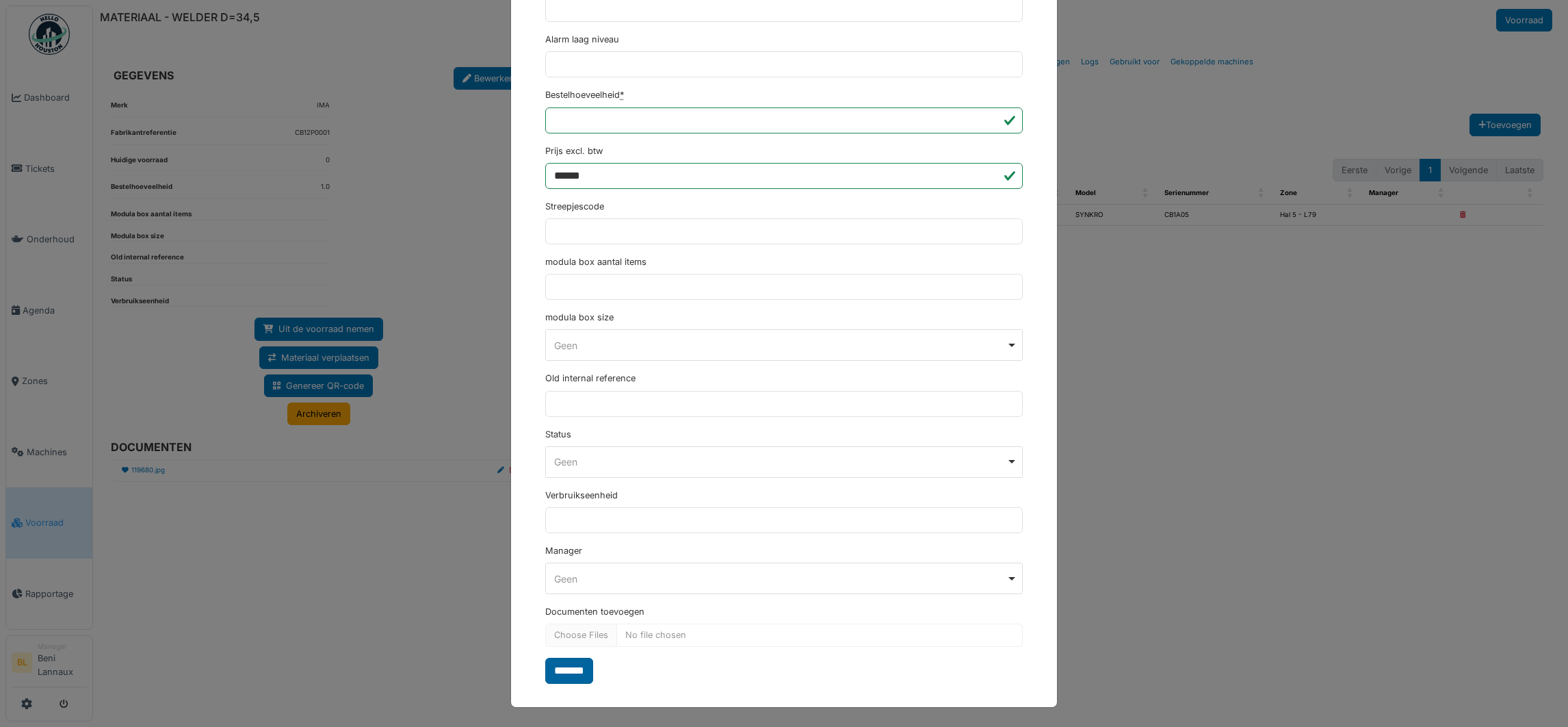
click at [557, 673] on input "*******" at bounding box center [569, 670] width 48 height 26
select select "***"
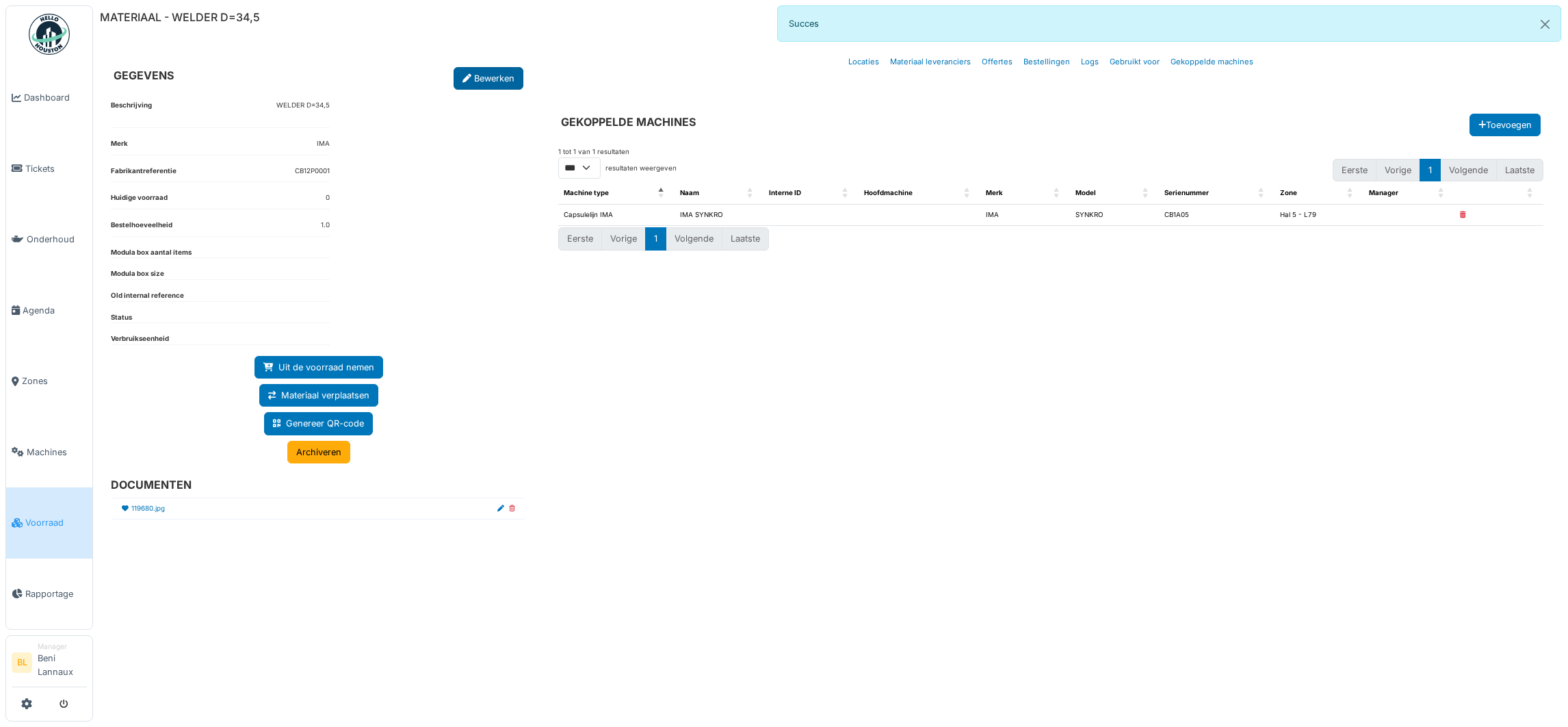
click at [487, 76] on link "Bewerken" at bounding box center [489, 78] width 70 height 22
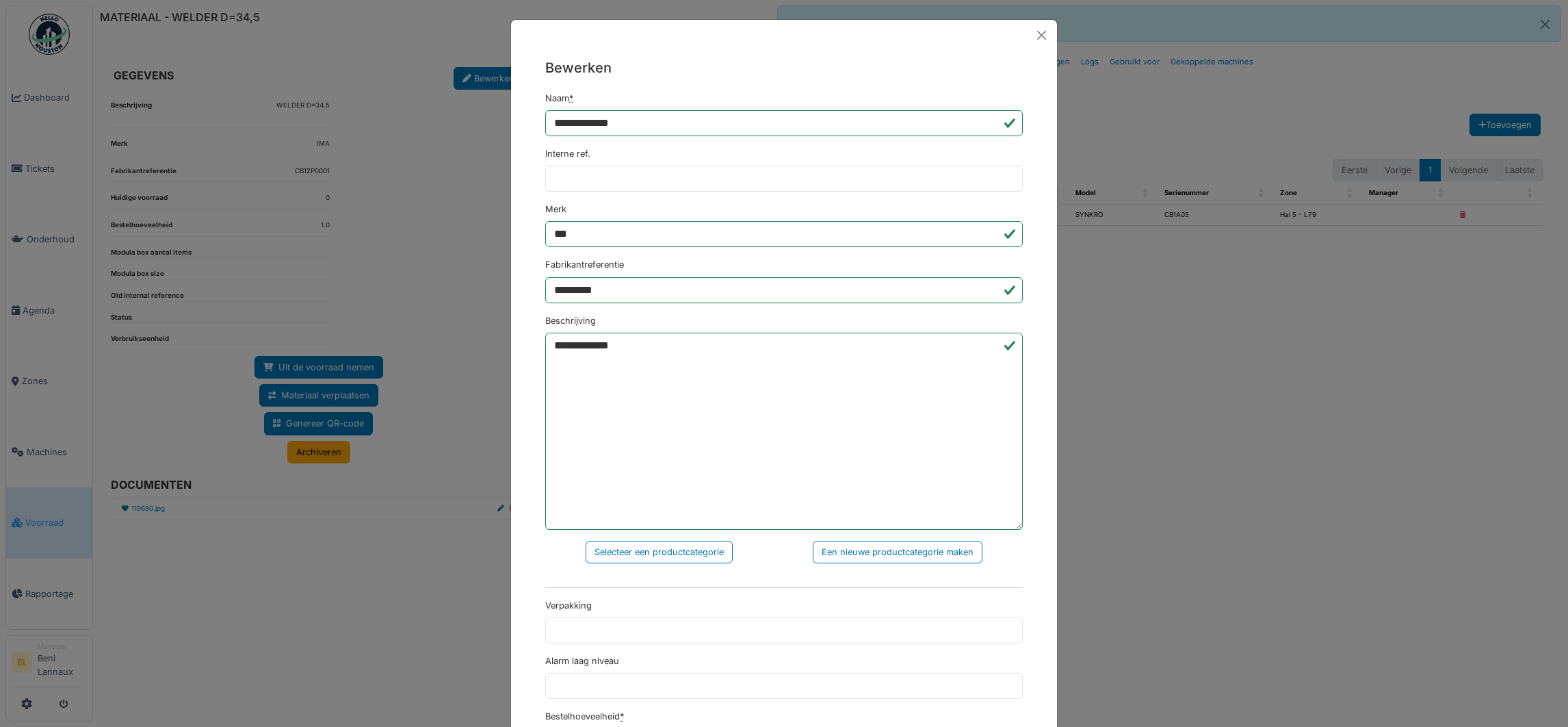
drag, startPoint x: 1011, startPoint y: 375, endPoint x: 984, endPoint y: 539, distance: 166.2
click at [998, 530] on textarea "**********" at bounding box center [784, 431] width 477 height 197
click at [662, 346] on textarea "**********" at bounding box center [784, 437] width 477 height 210
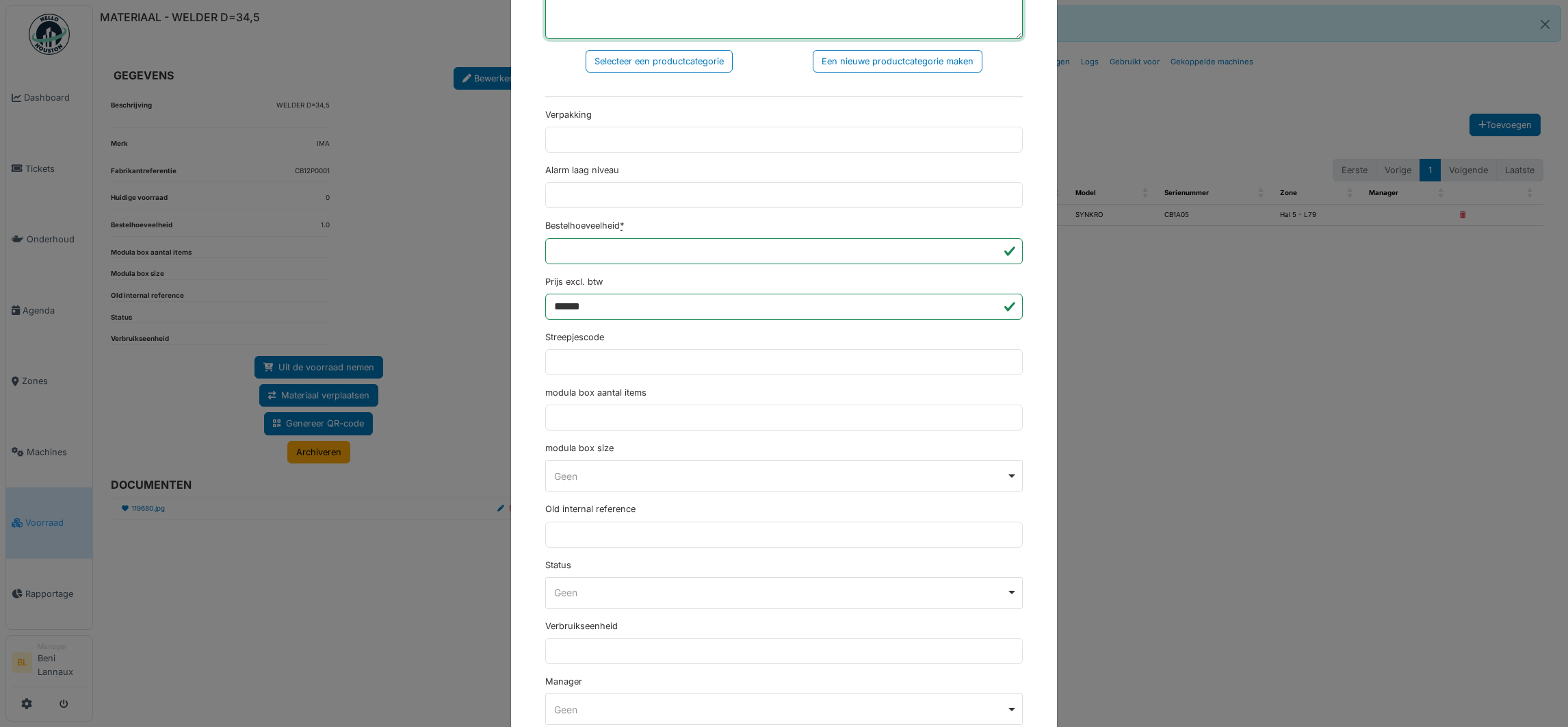
scroll to position [330, 0]
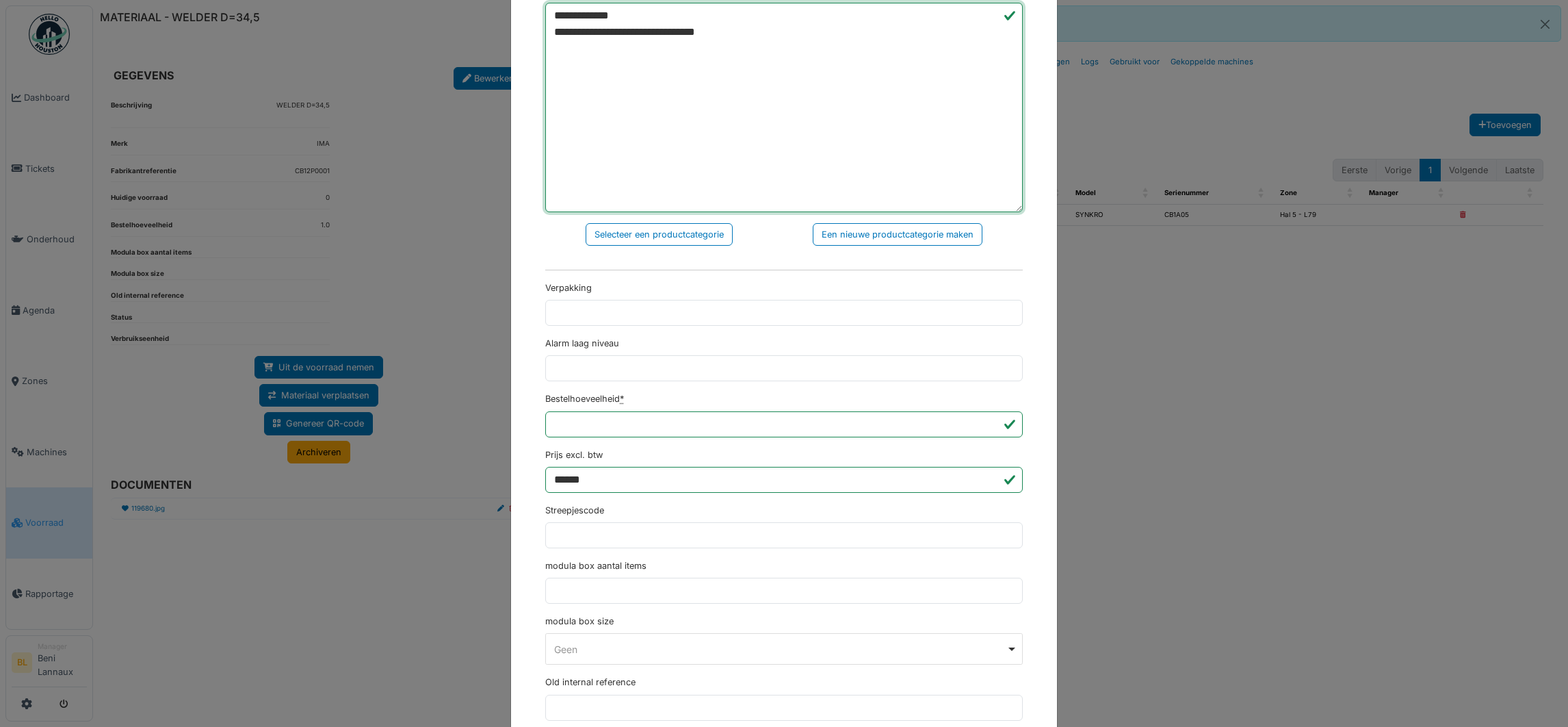
type textarea "**********"
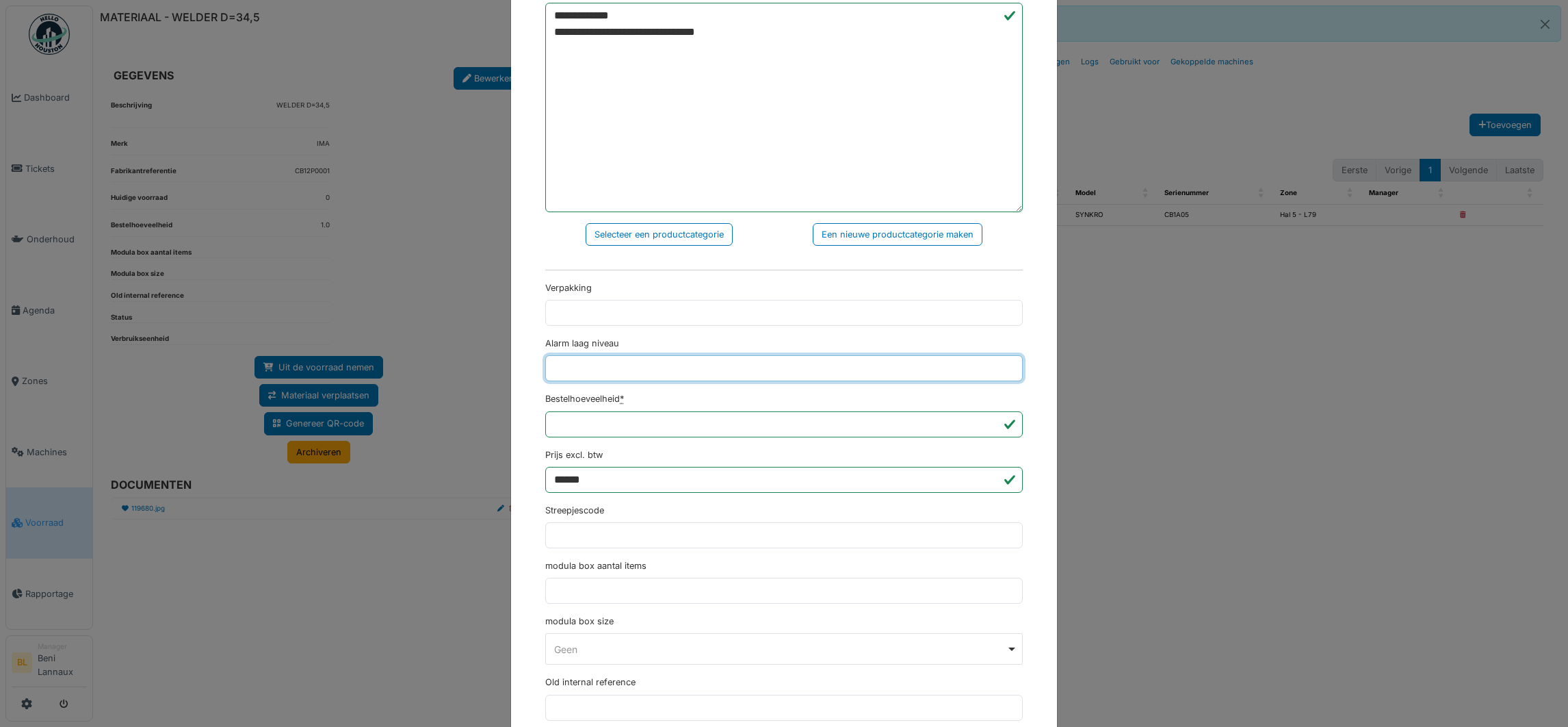
click at [577, 368] on input "Alarm laag niveau" at bounding box center [784, 368] width 477 height 26
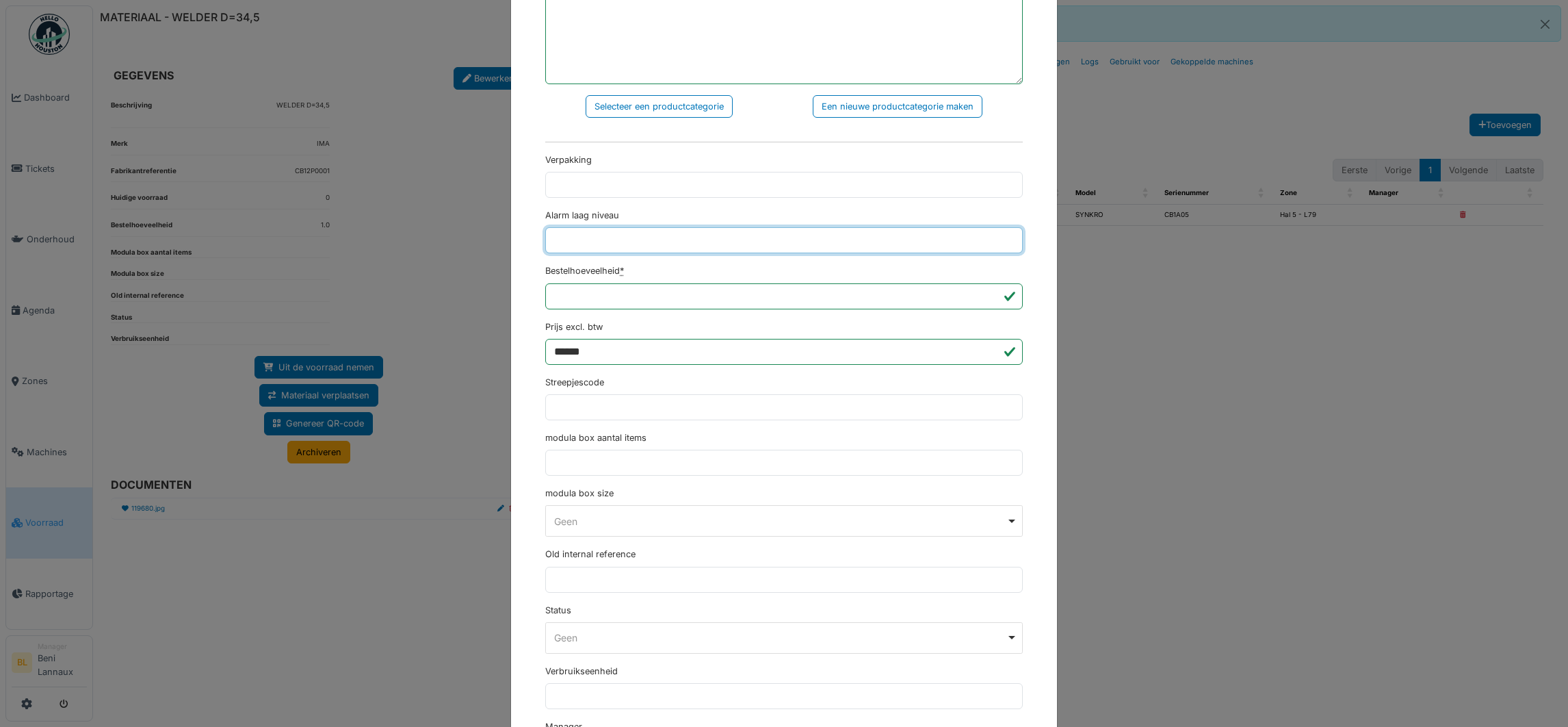
scroll to position [638, 0]
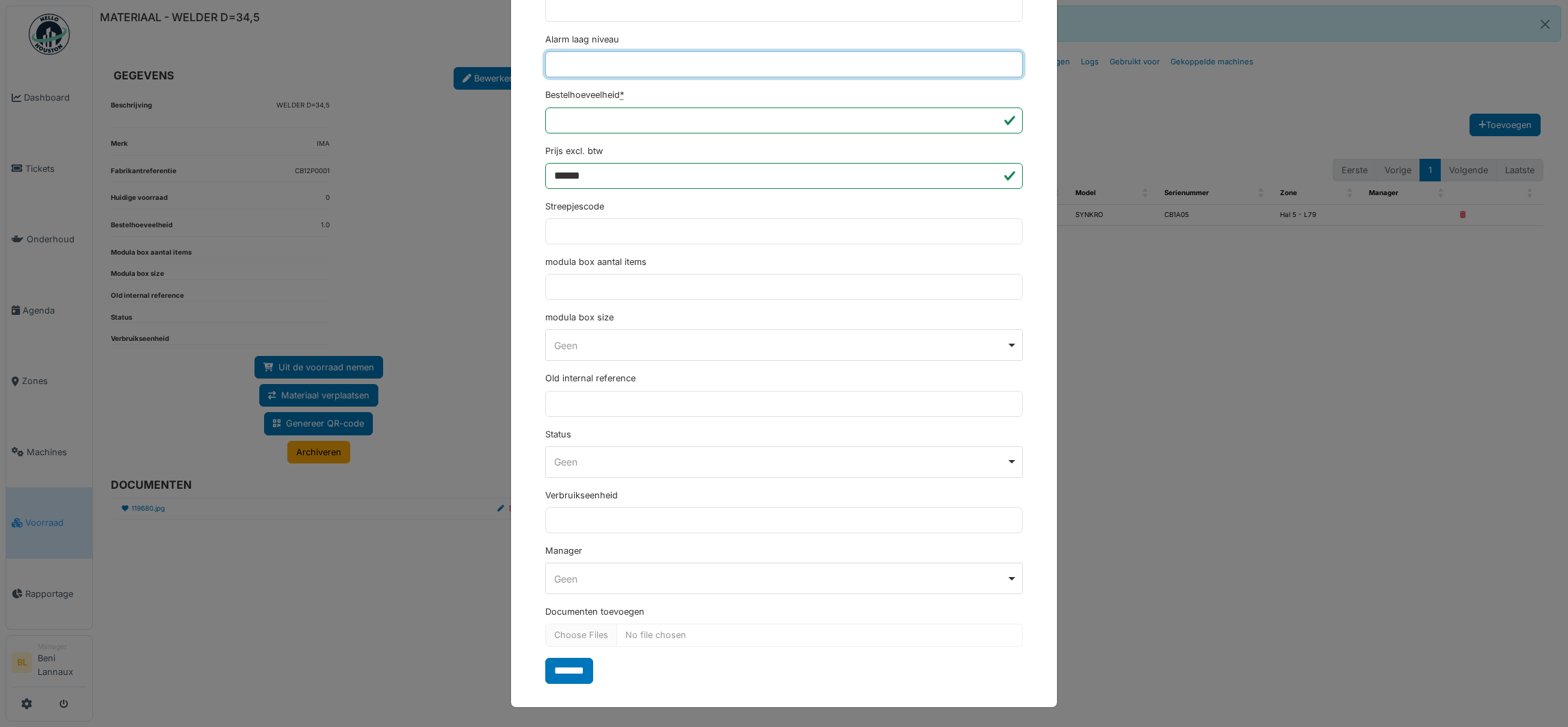
type input "*"
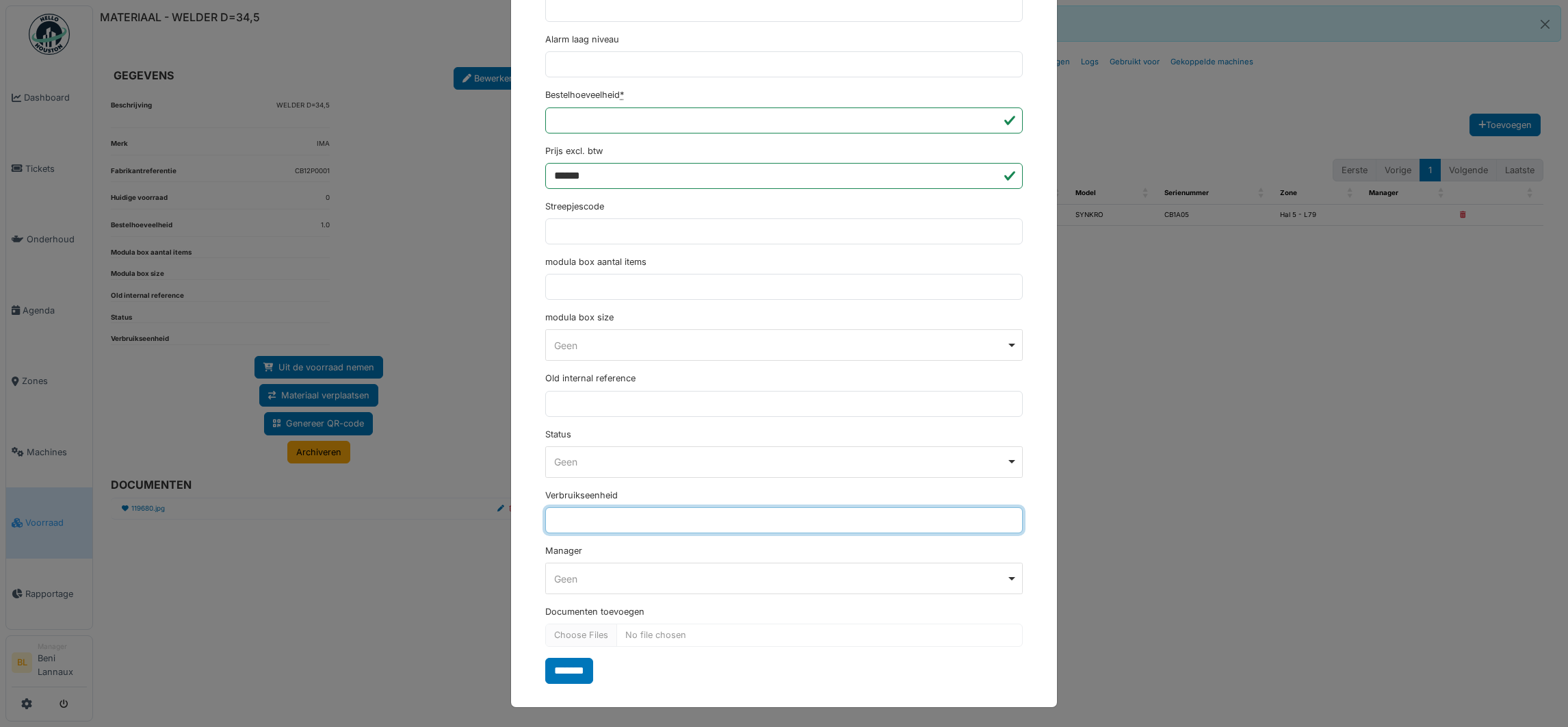
click at [576, 521] on input "Verbruikseenheid" at bounding box center [784, 519] width 477 height 26
type input "*"
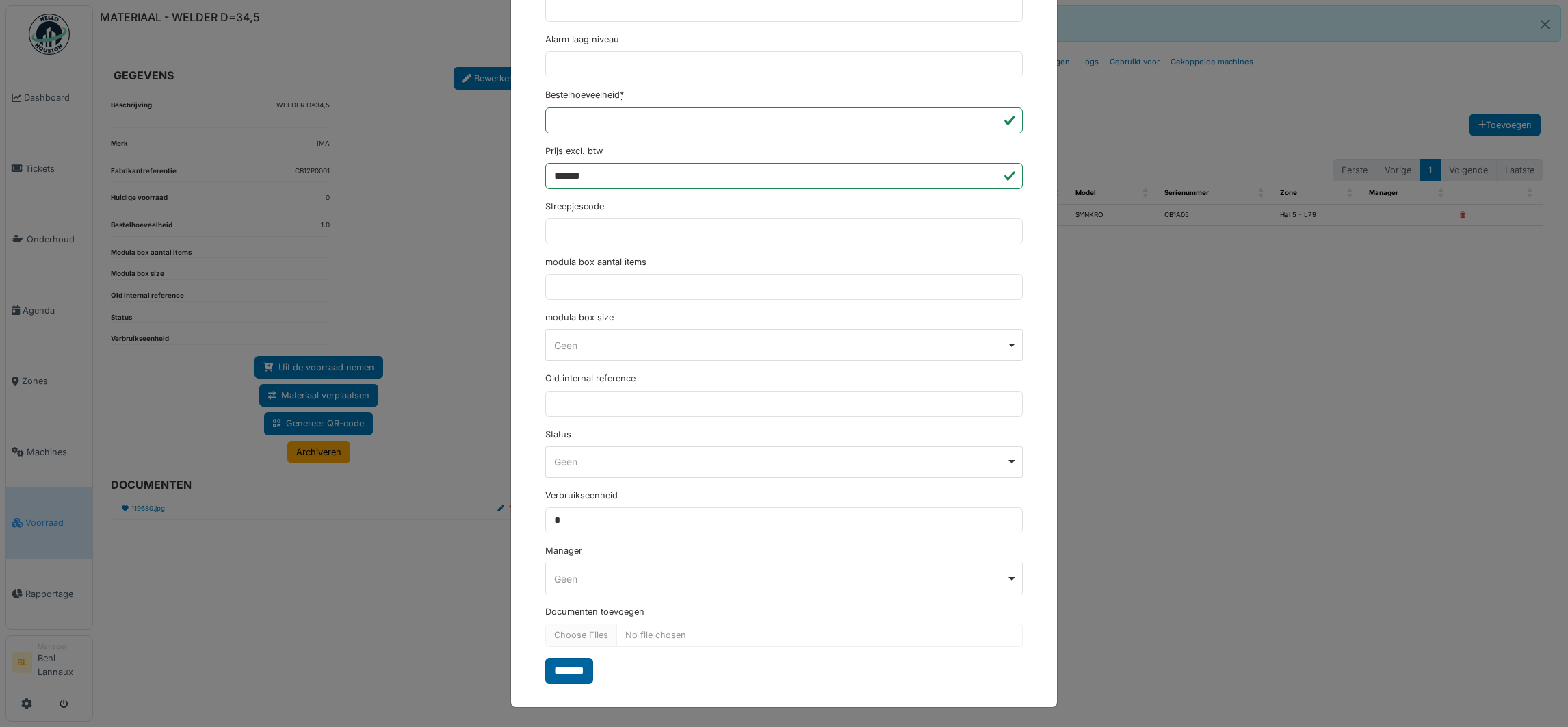
click at [576, 673] on input "*******" at bounding box center [569, 670] width 48 height 26
select select "***"
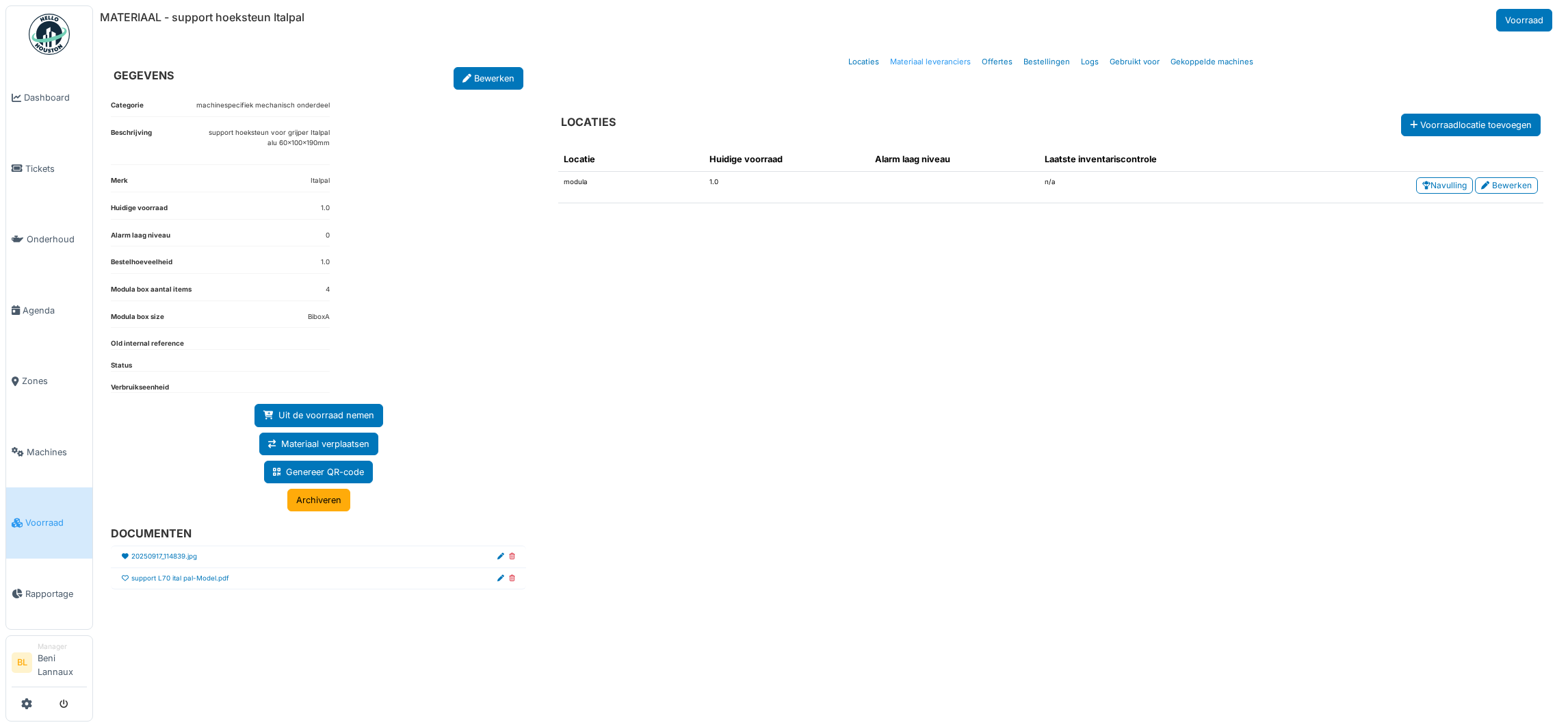
click at [947, 57] on link "Materiaal leveranciers" at bounding box center [930, 62] width 92 height 32
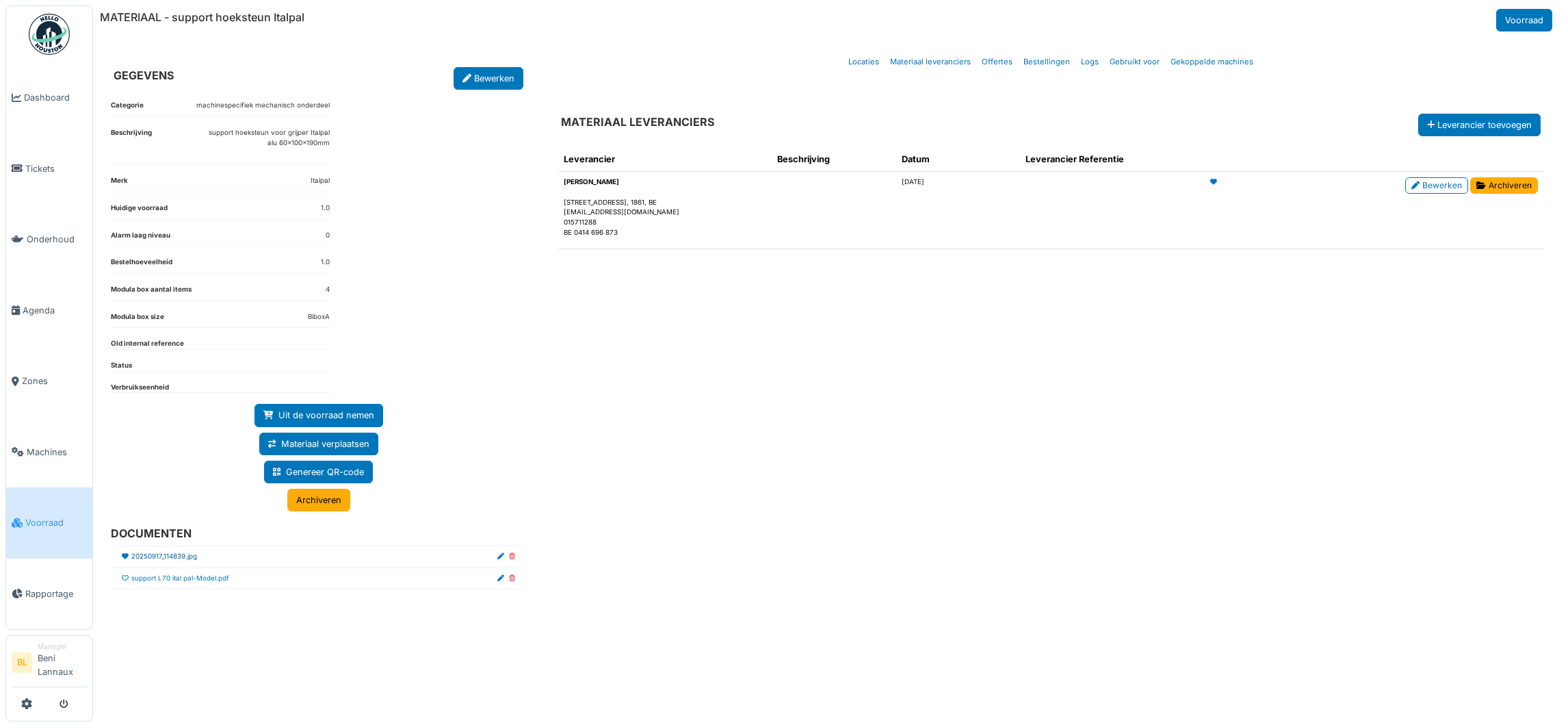
click at [159, 557] on link "20250917_114839.jpg" at bounding box center [164, 556] width 65 height 10
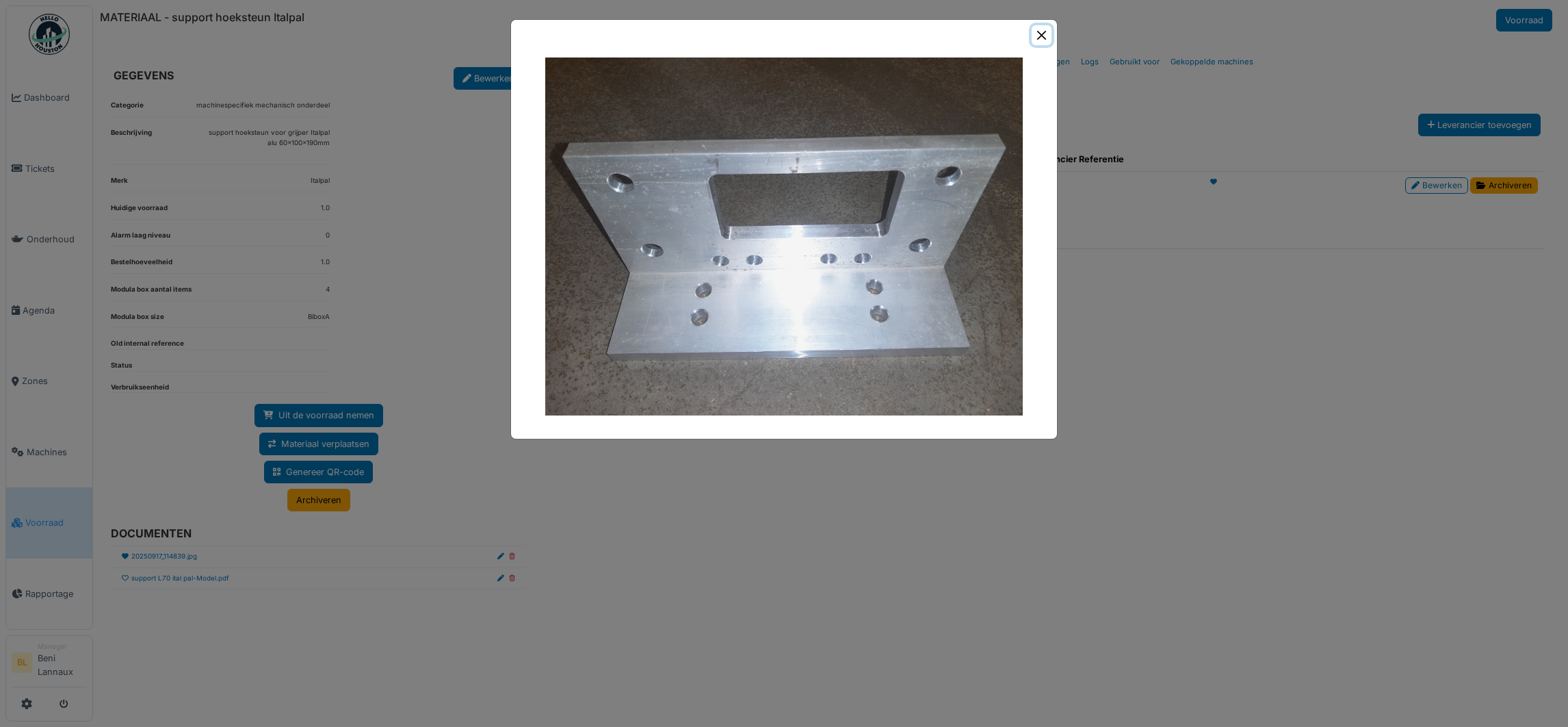
click at [1036, 36] on button "Close" at bounding box center [1041, 35] width 20 height 20
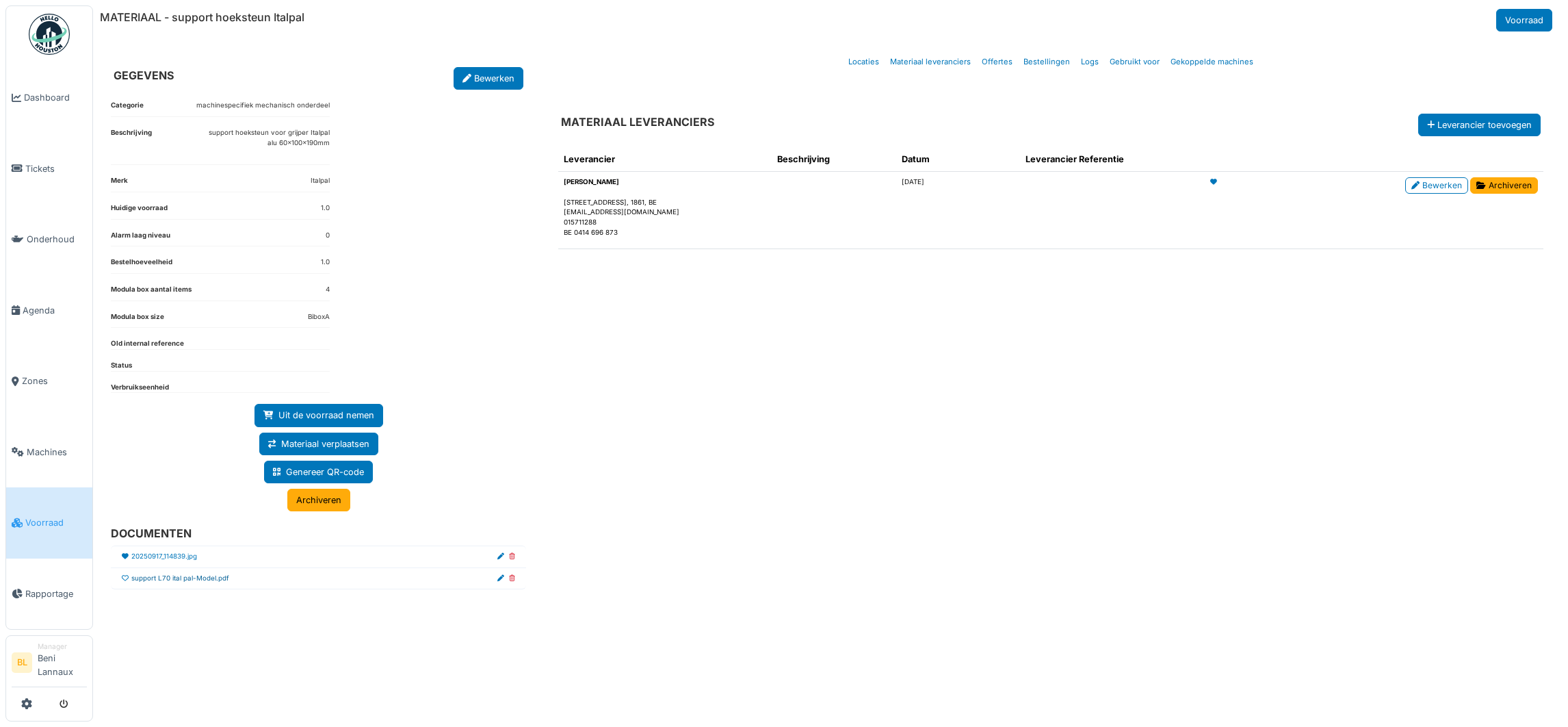
click at [191, 581] on link "support L70 ital pal-Model.pdf" at bounding box center [180, 579] width 98 height 10
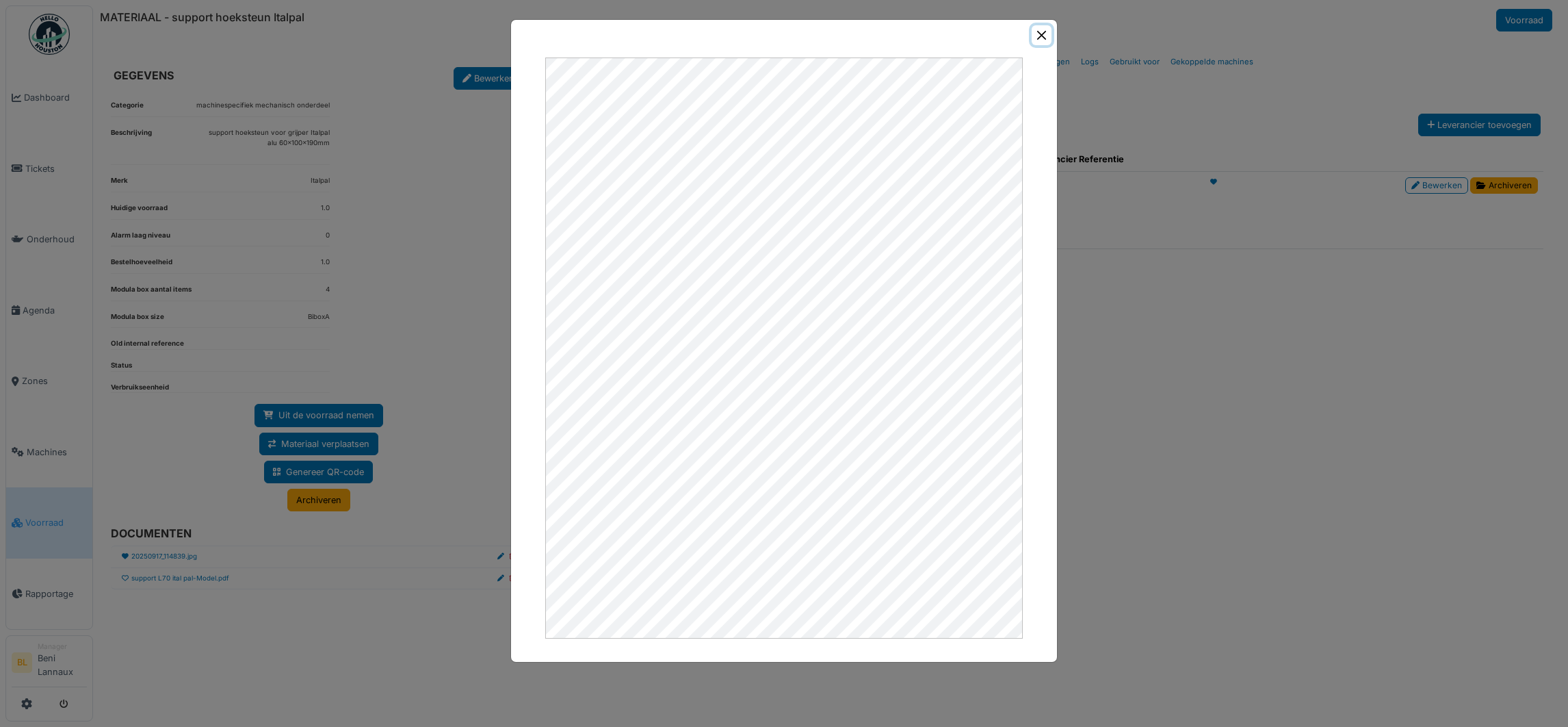
click at [1040, 31] on button "Close" at bounding box center [1041, 35] width 20 height 20
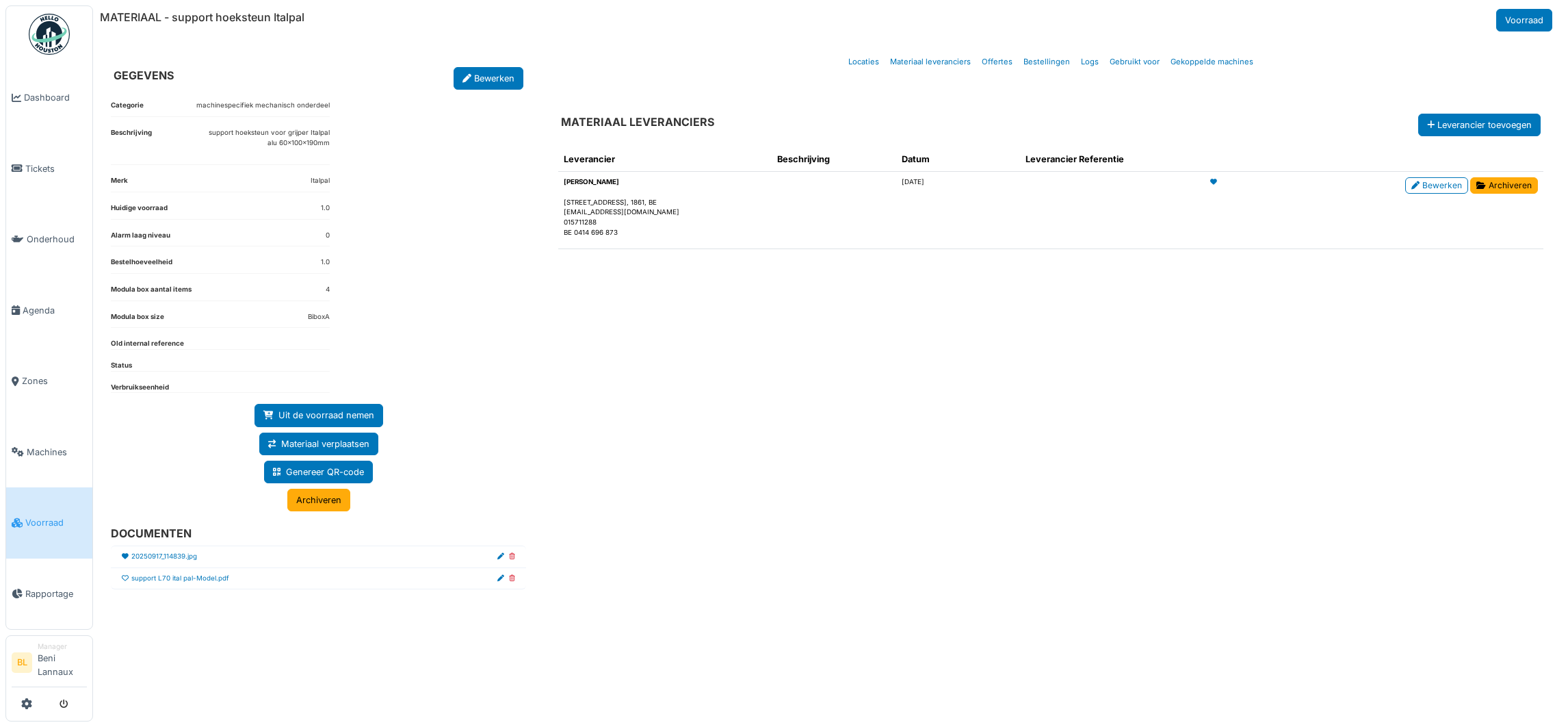
click at [889, 492] on div "Leverancier Beschrijving Datum Leverancier Referentie Van Eeckhoudt Nieuwenrode…" at bounding box center [1050, 416] width 1007 height 558
click at [1091, 63] on link "Logs" at bounding box center [1089, 62] width 29 height 32
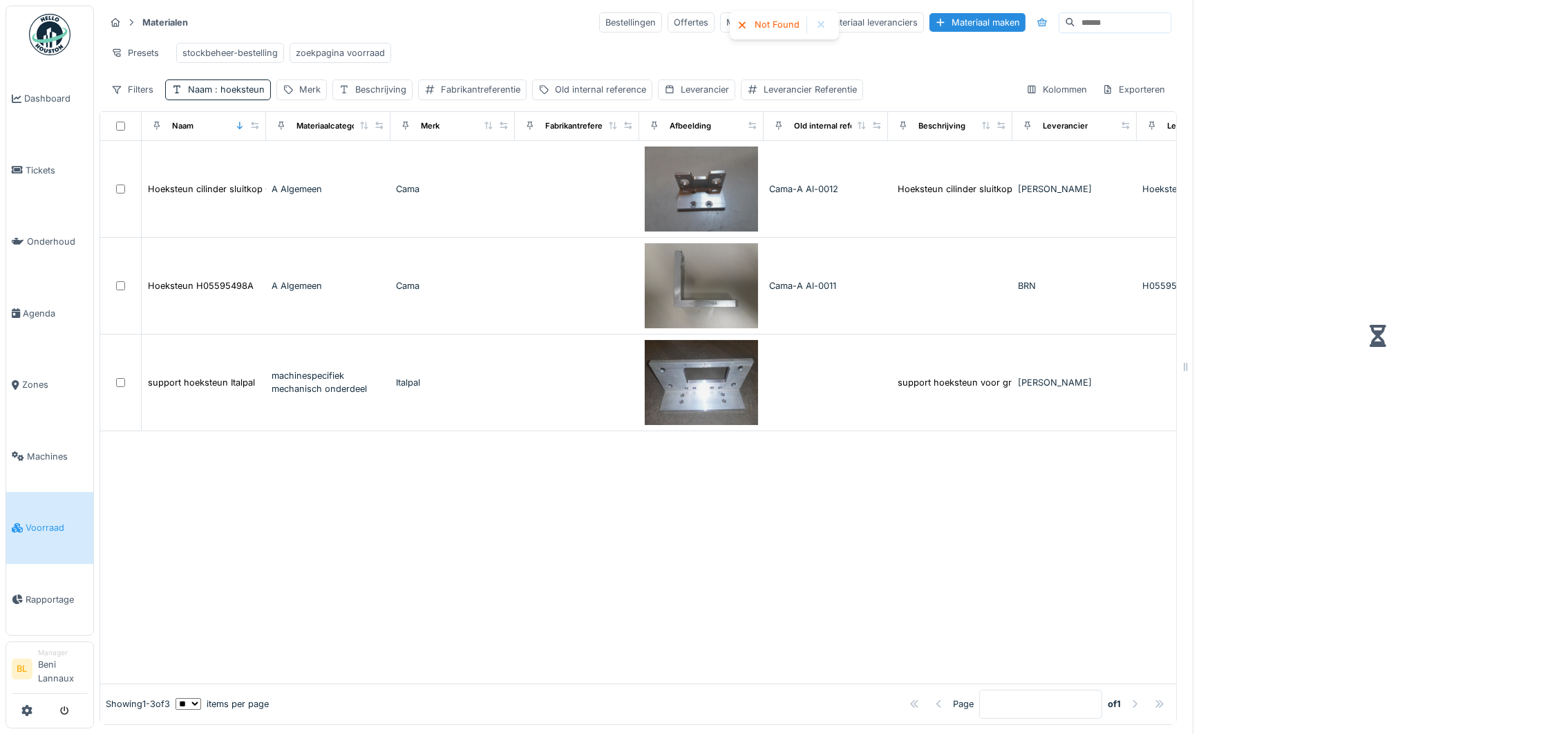
click at [823, 21] on div at bounding box center [821, 25] width 11 height 12
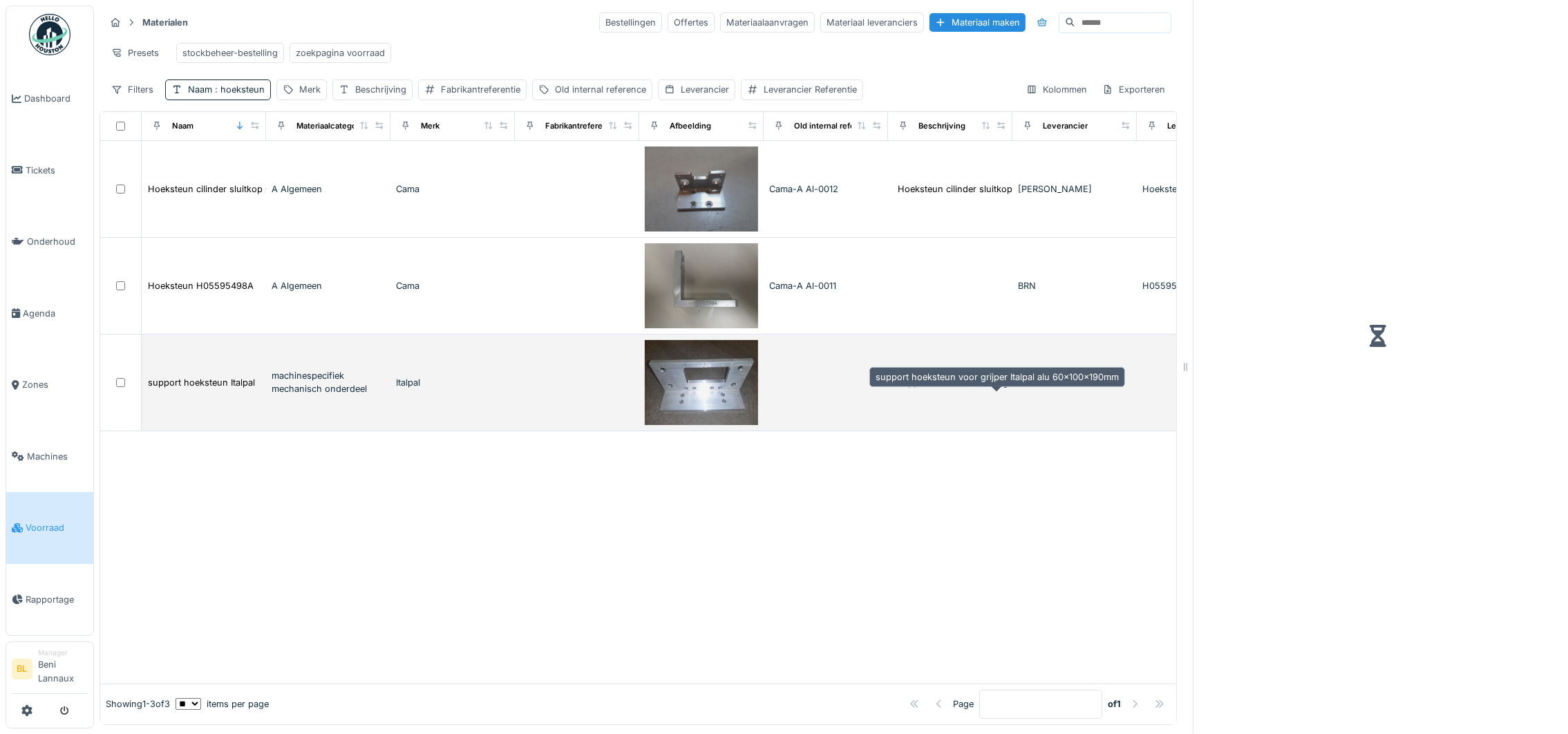
click at [964, 389] on div "support hoeksteun voor grijper Italpal alu 60x..." at bounding box center [998, 382] width 201 height 13
click at [189, 389] on div "support hoeksteun Italpal" at bounding box center [201, 382] width 107 height 13
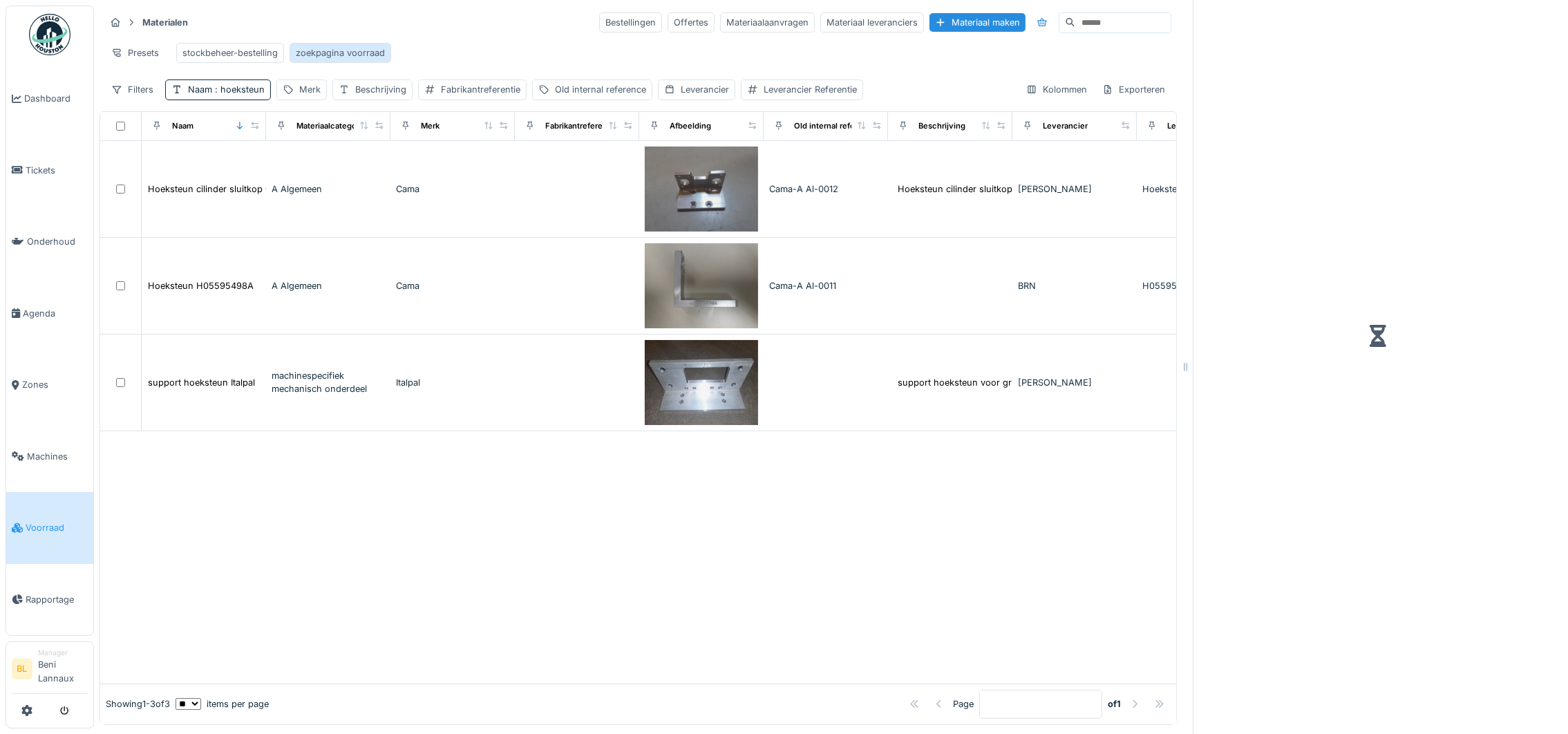
click at [347, 49] on div "zoekpagina voorraad" at bounding box center [340, 53] width 89 height 13
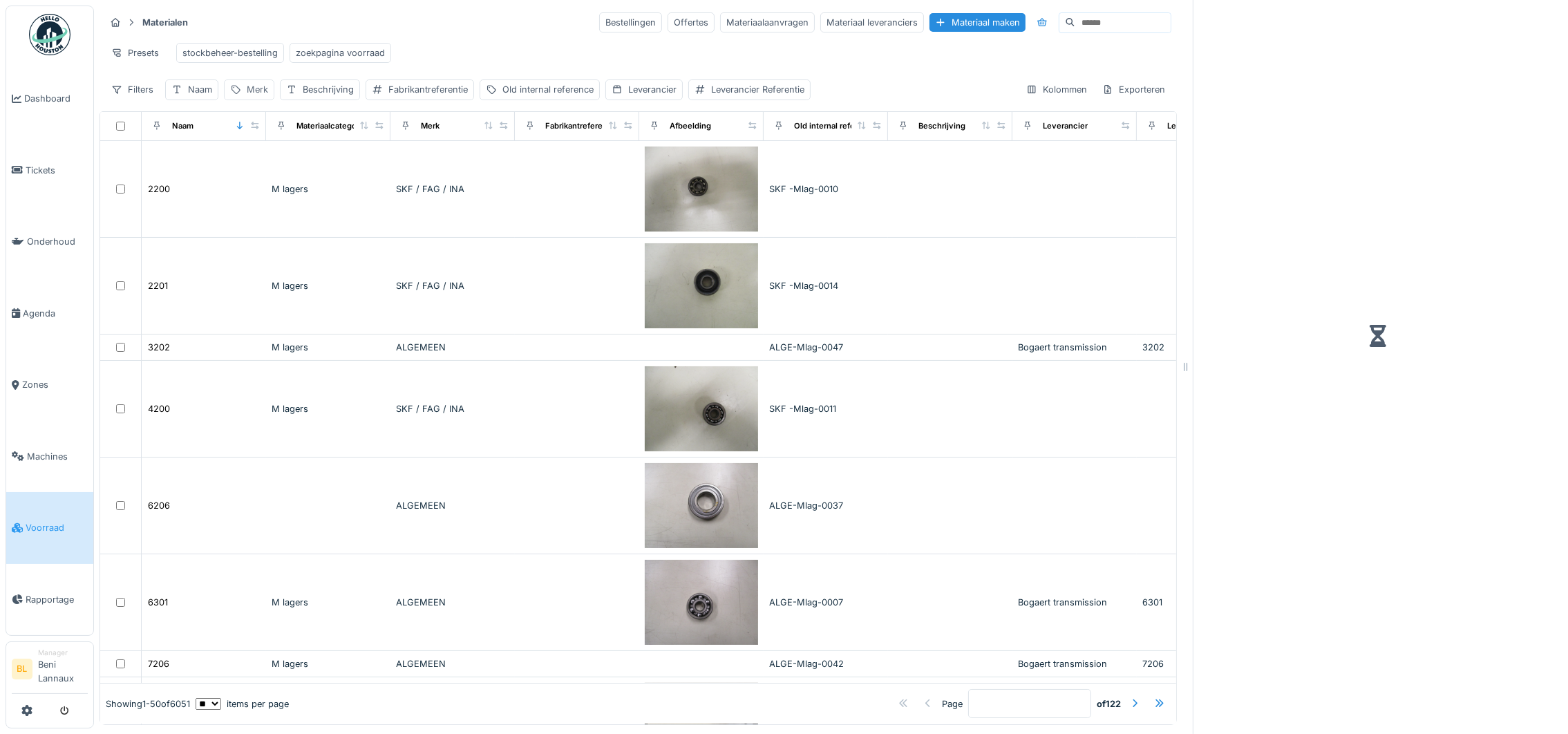
click at [250, 96] on div "Merk" at bounding box center [257, 89] width 21 height 13
click at [287, 181] on input "Merk" at bounding box center [300, 172] width 138 height 29
type input "****"
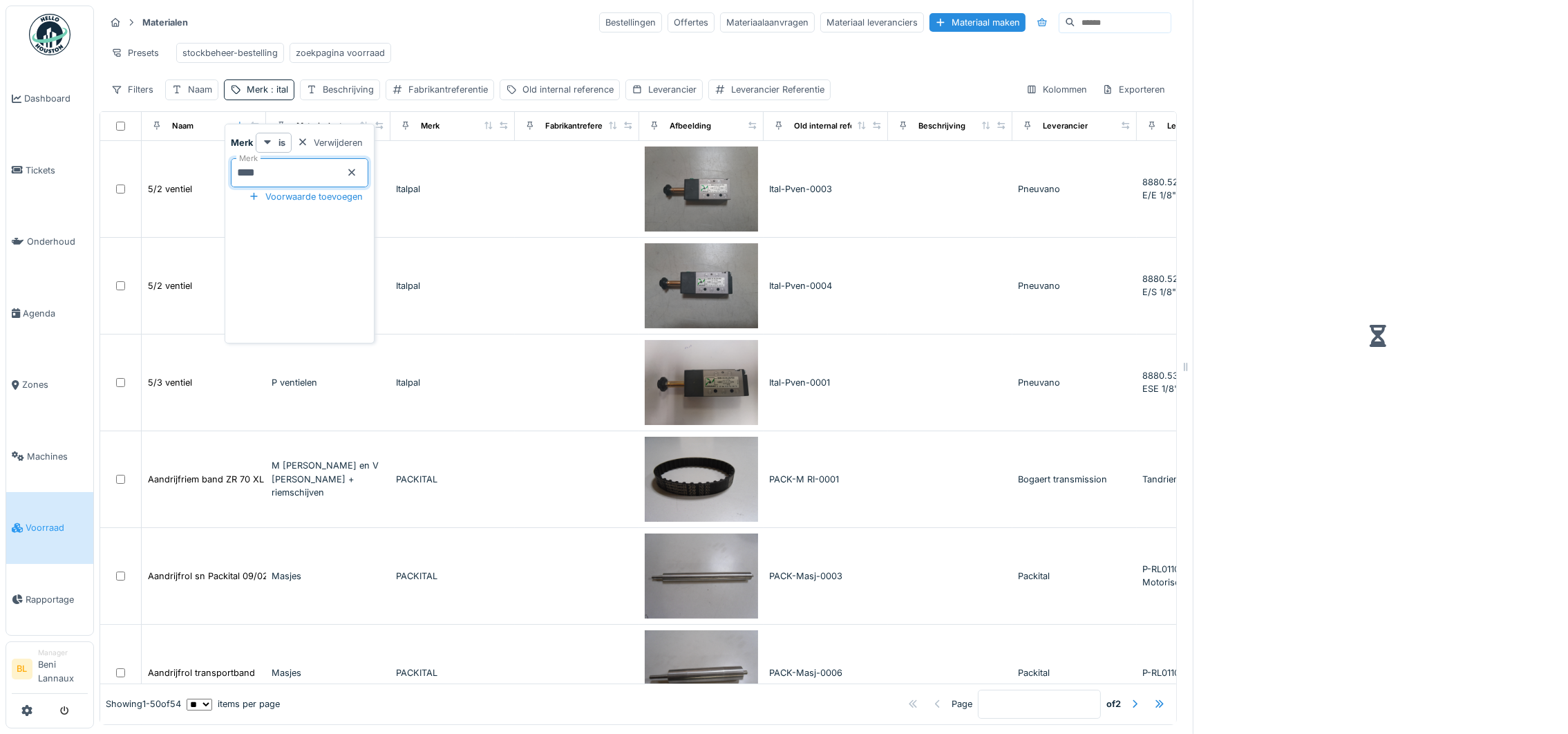
click at [545, 41] on div "Presets stockbeheer-bestelling zoekpagina voorraad" at bounding box center [638, 53] width 1066 height 31
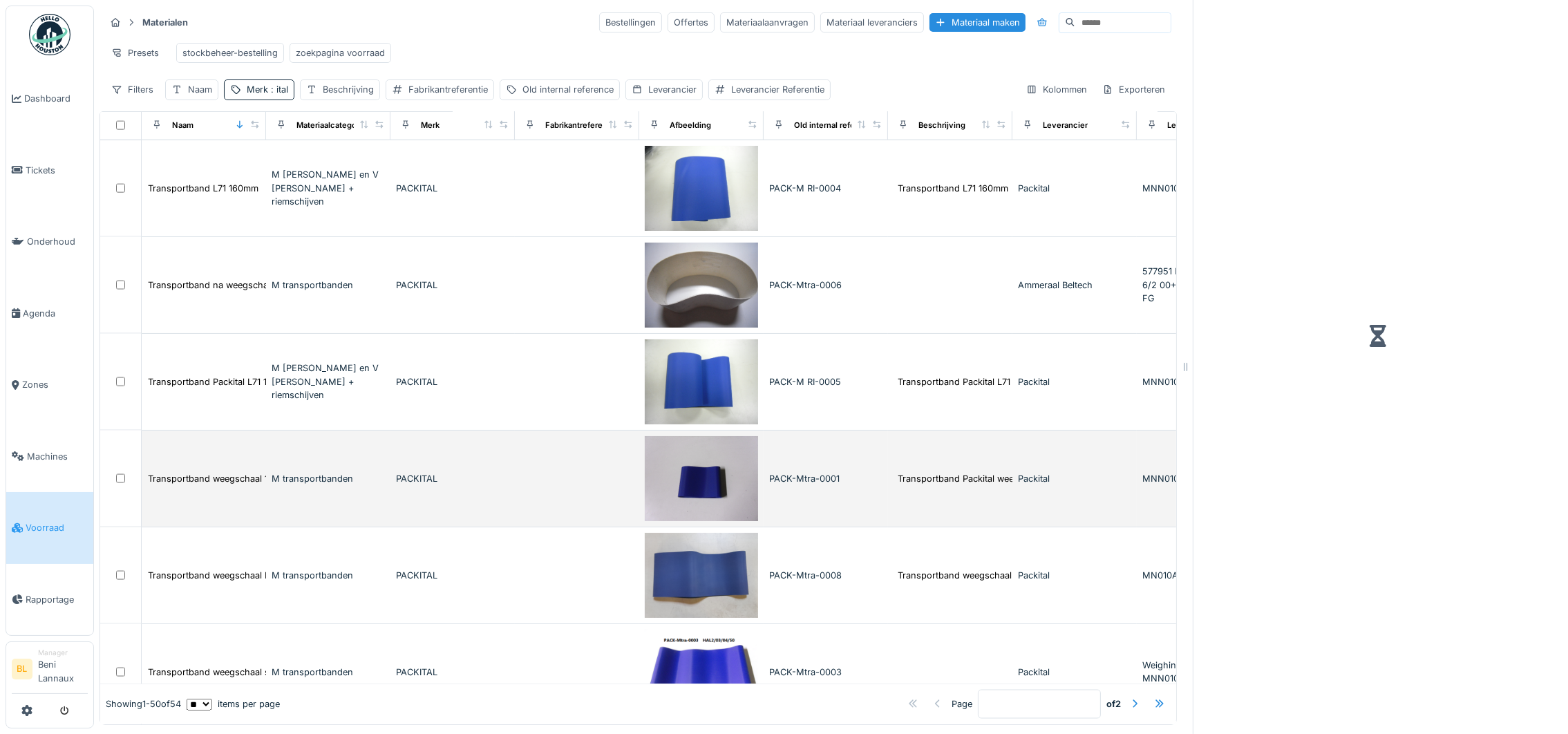
scroll to position [3775, 0]
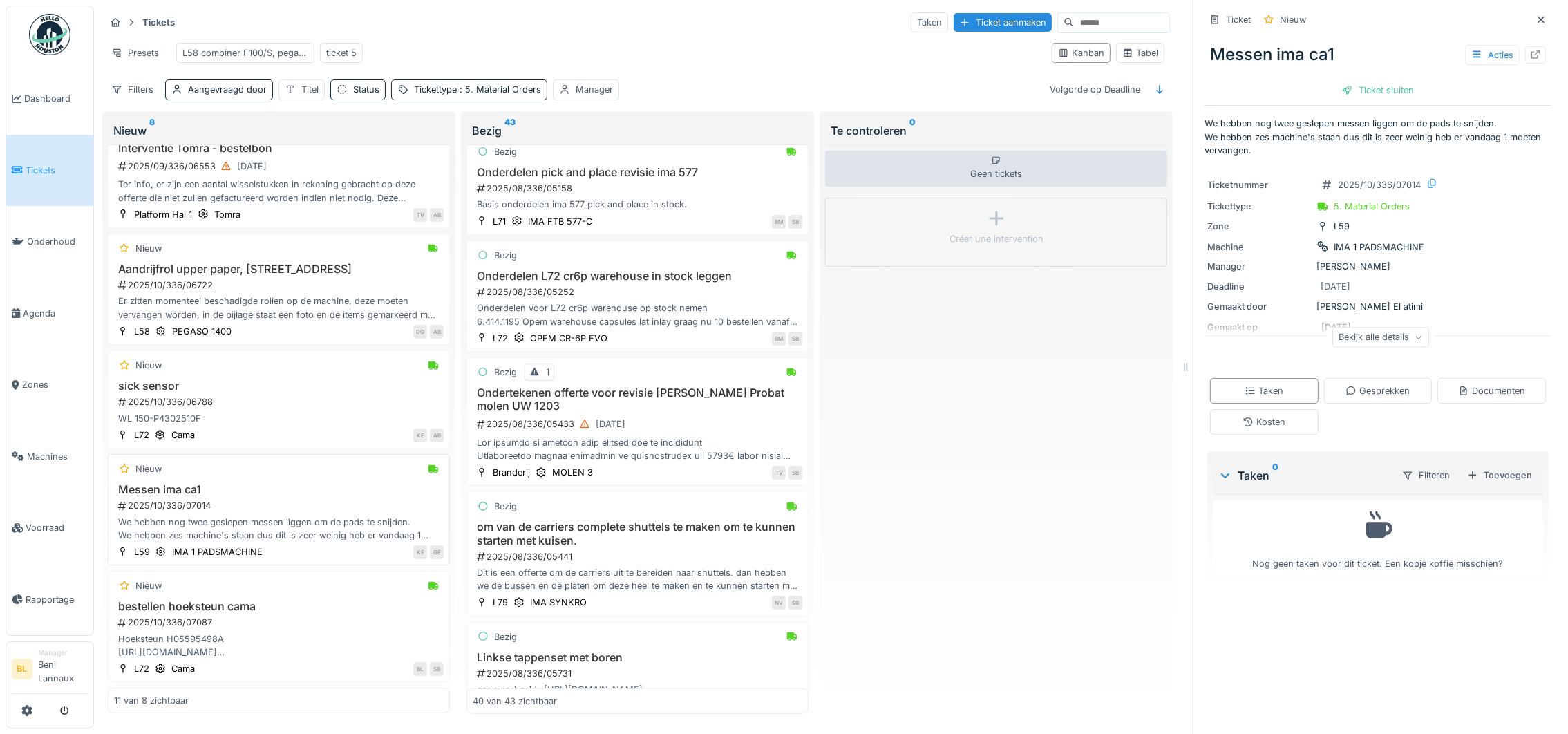
scroll to position [723, 0]
click at [167, 500] on div "2025/10/336/07014" at bounding box center [280, 506] width 327 height 13
click at [1530, 56] on icon at bounding box center [1536, 54] width 11 height 9
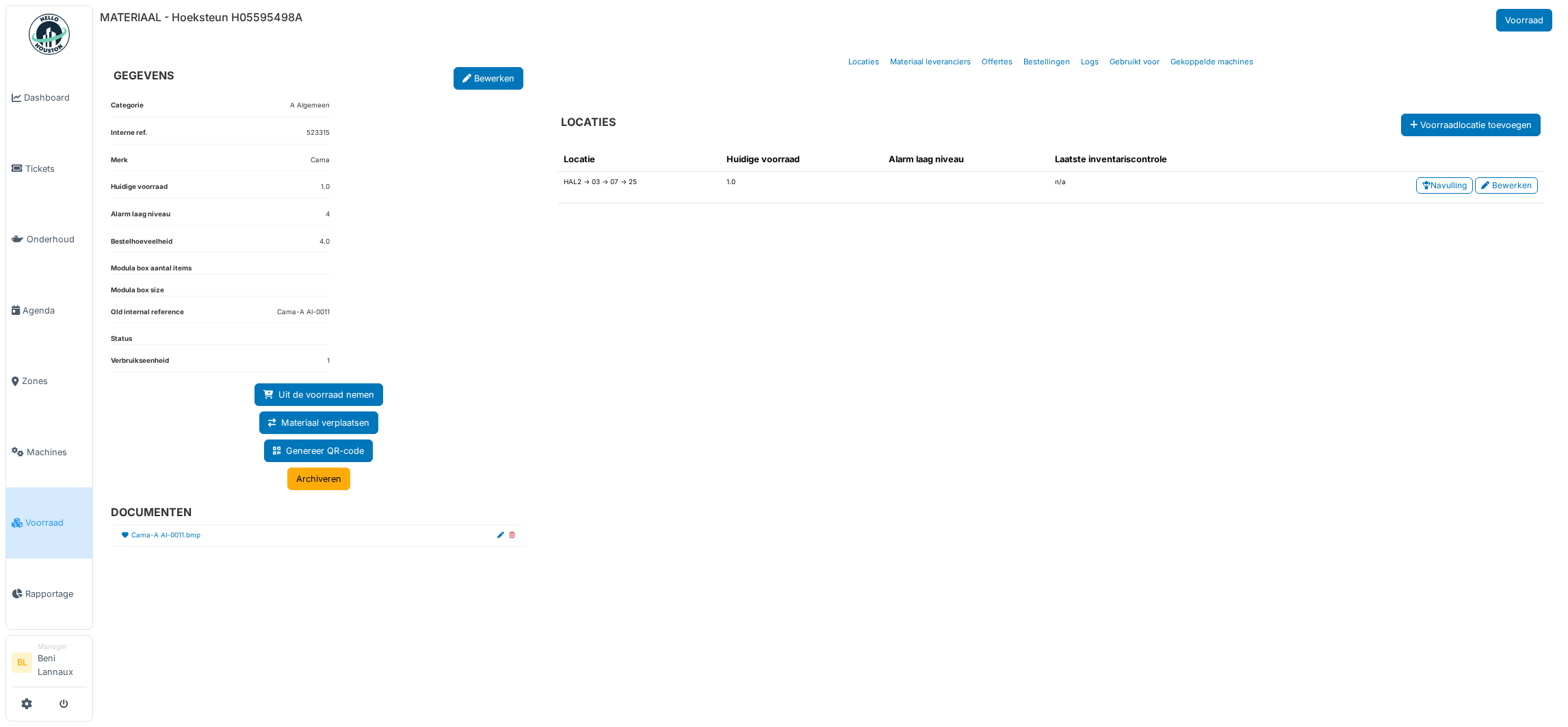
click at [34, 516] on span "Voorraad" at bounding box center [56, 522] width 61 height 13
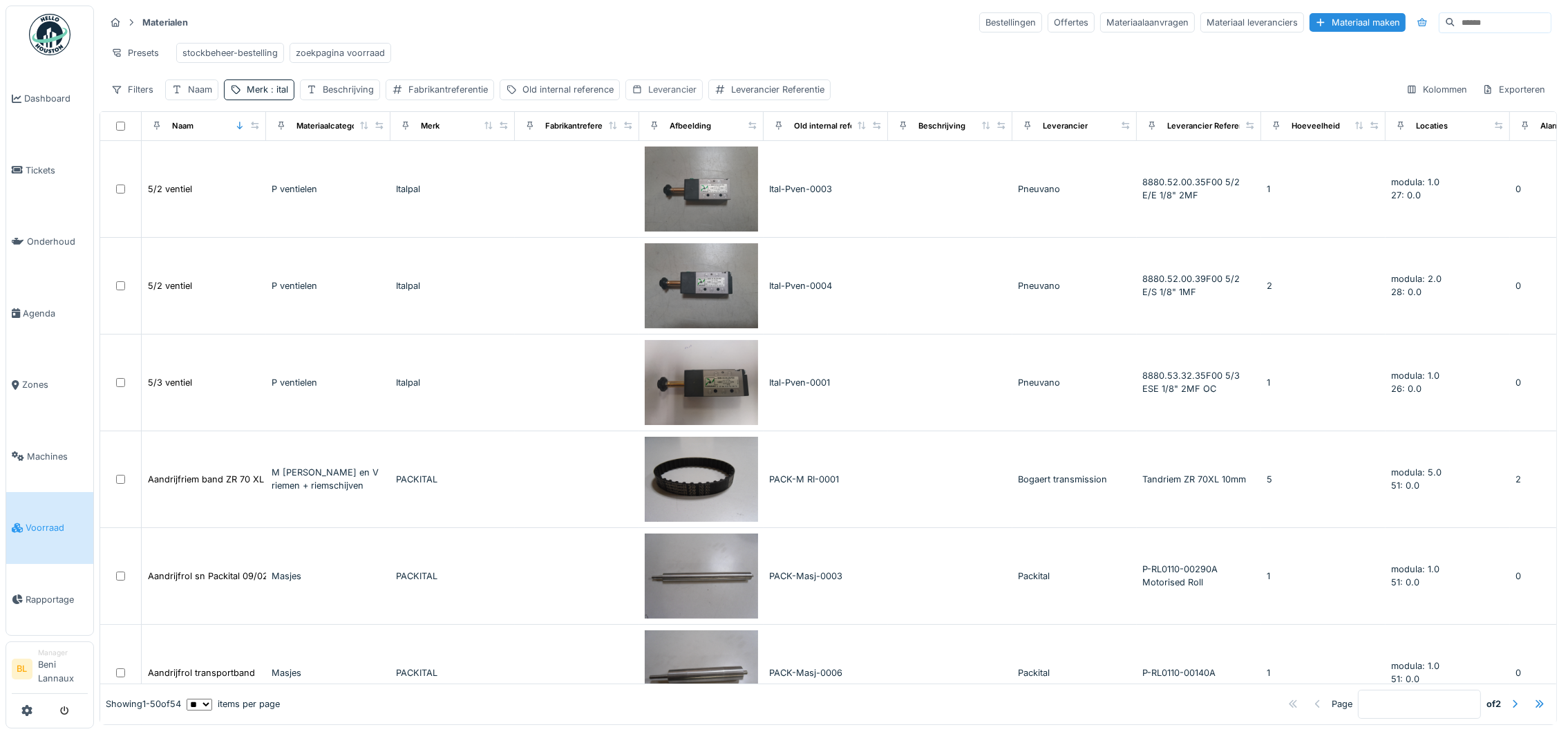
click at [672, 96] on div "Leverancier" at bounding box center [672, 89] width 49 height 13
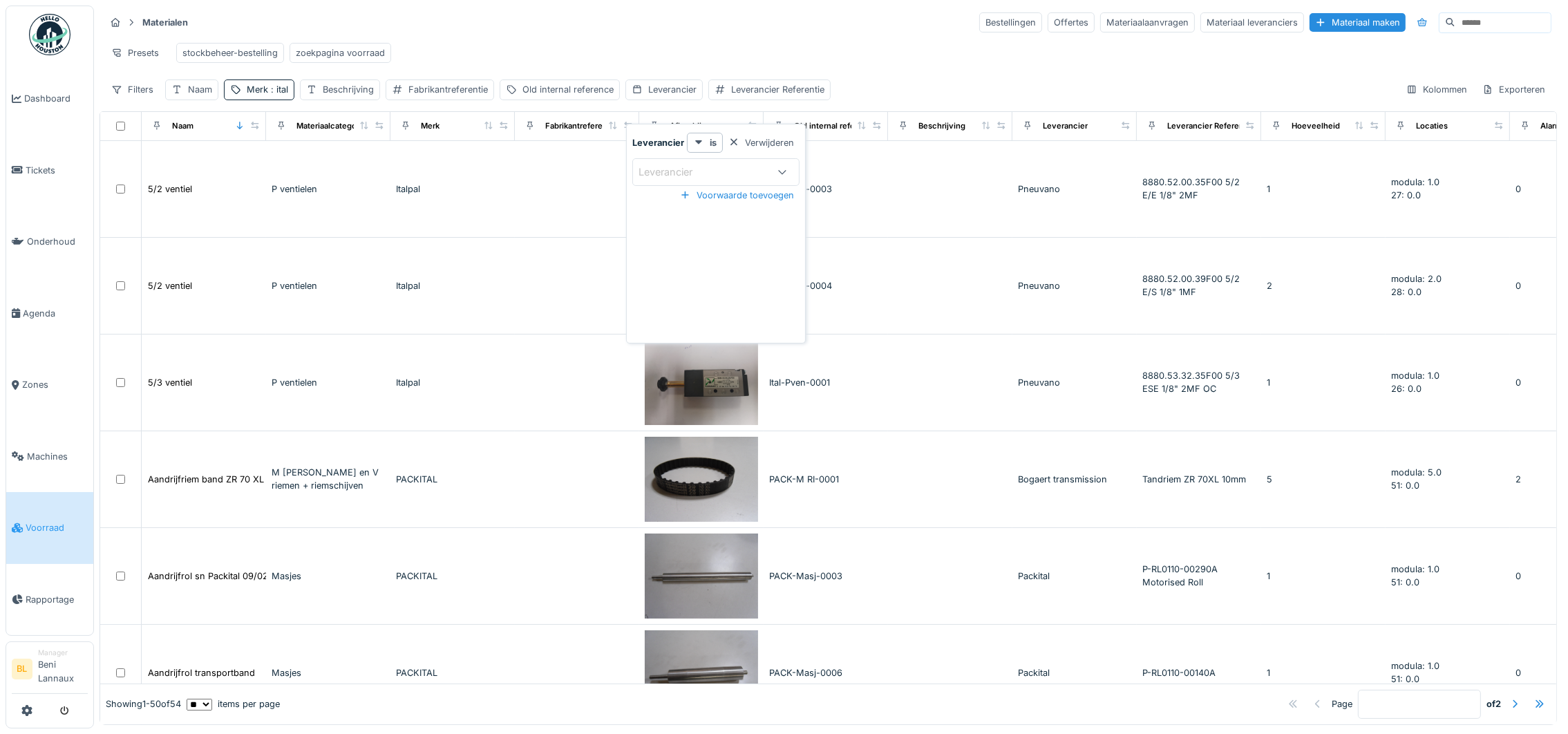
click at [678, 176] on div "Leverancier" at bounding box center [675, 172] width 73 height 15
type input "*****"
click at [715, 275] on span "Madern International B.V." at bounding box center [701, 278] width 118 height 15
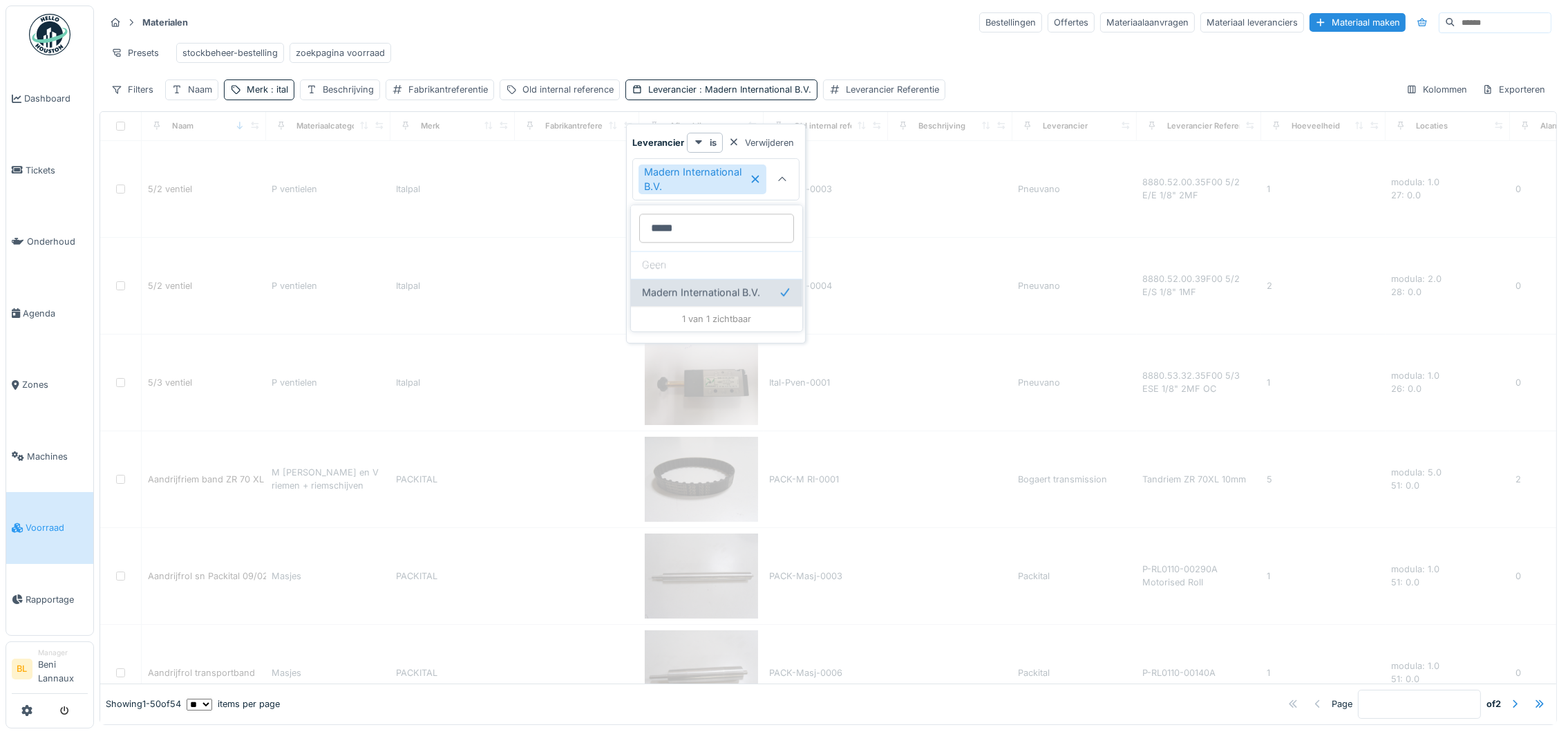
type input "****"
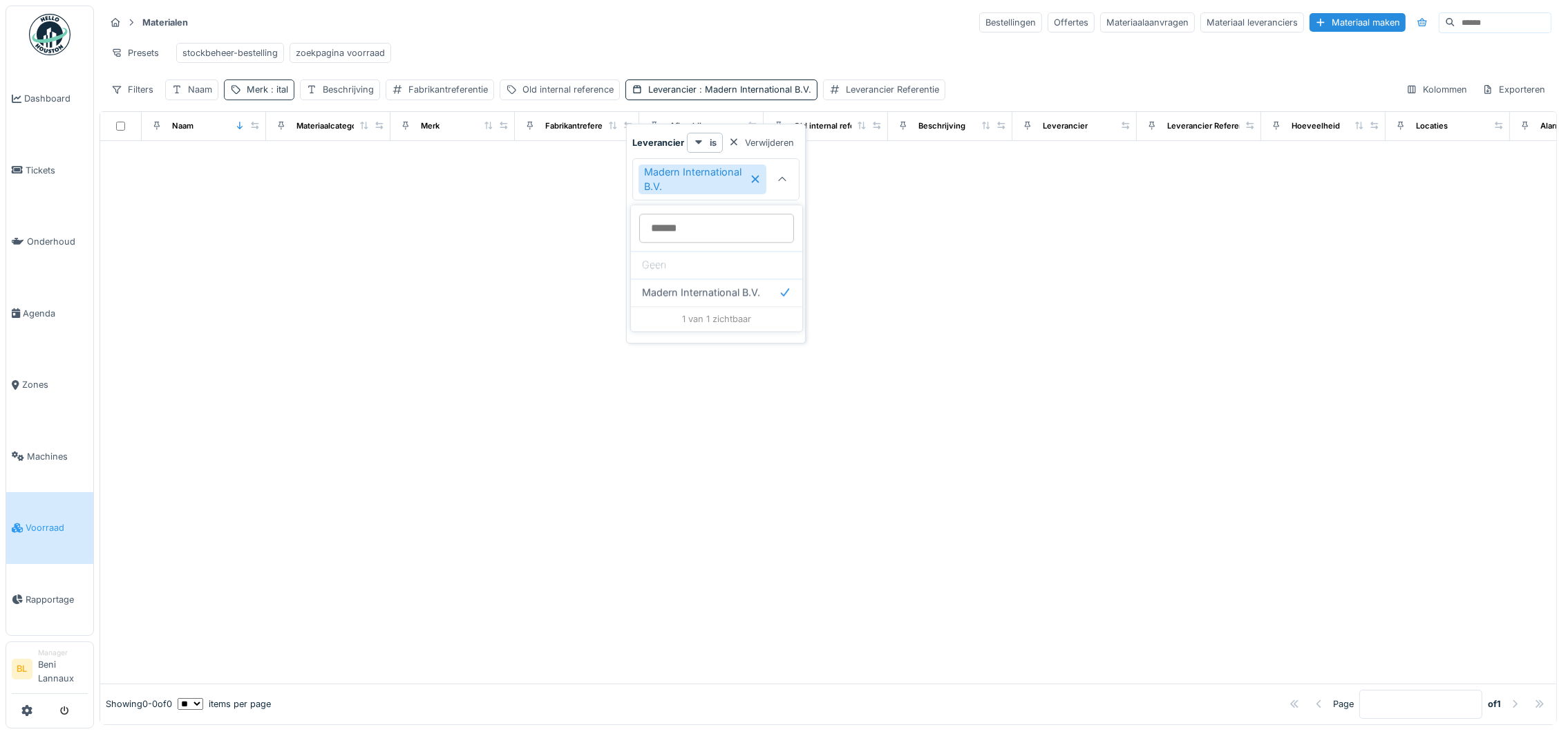
click at [274, 95] on span ": ital" at bounding box center [278, 89] width 20 height 11
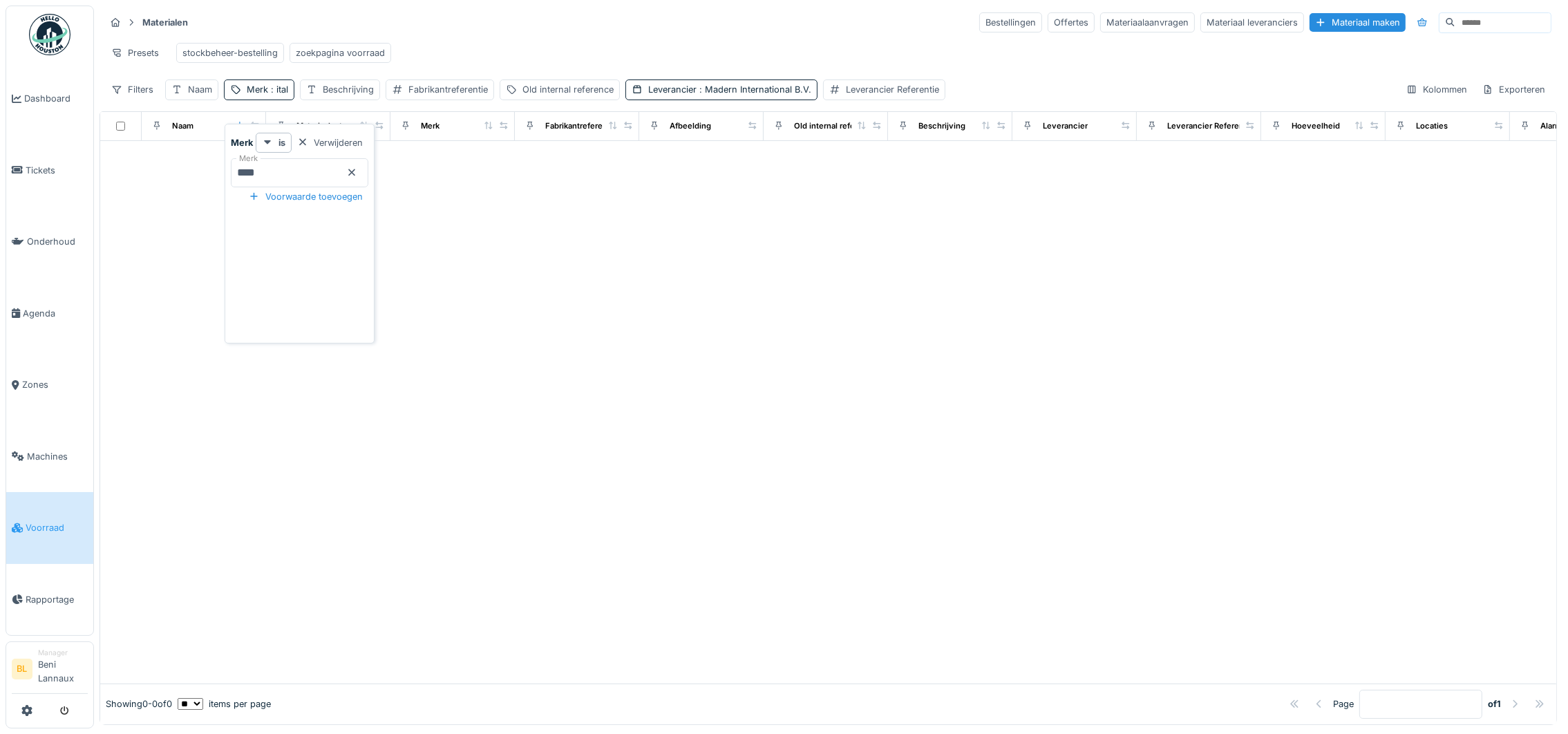
click at [357, 174] on icon at bounding box center [352, 172] width 11 height 9
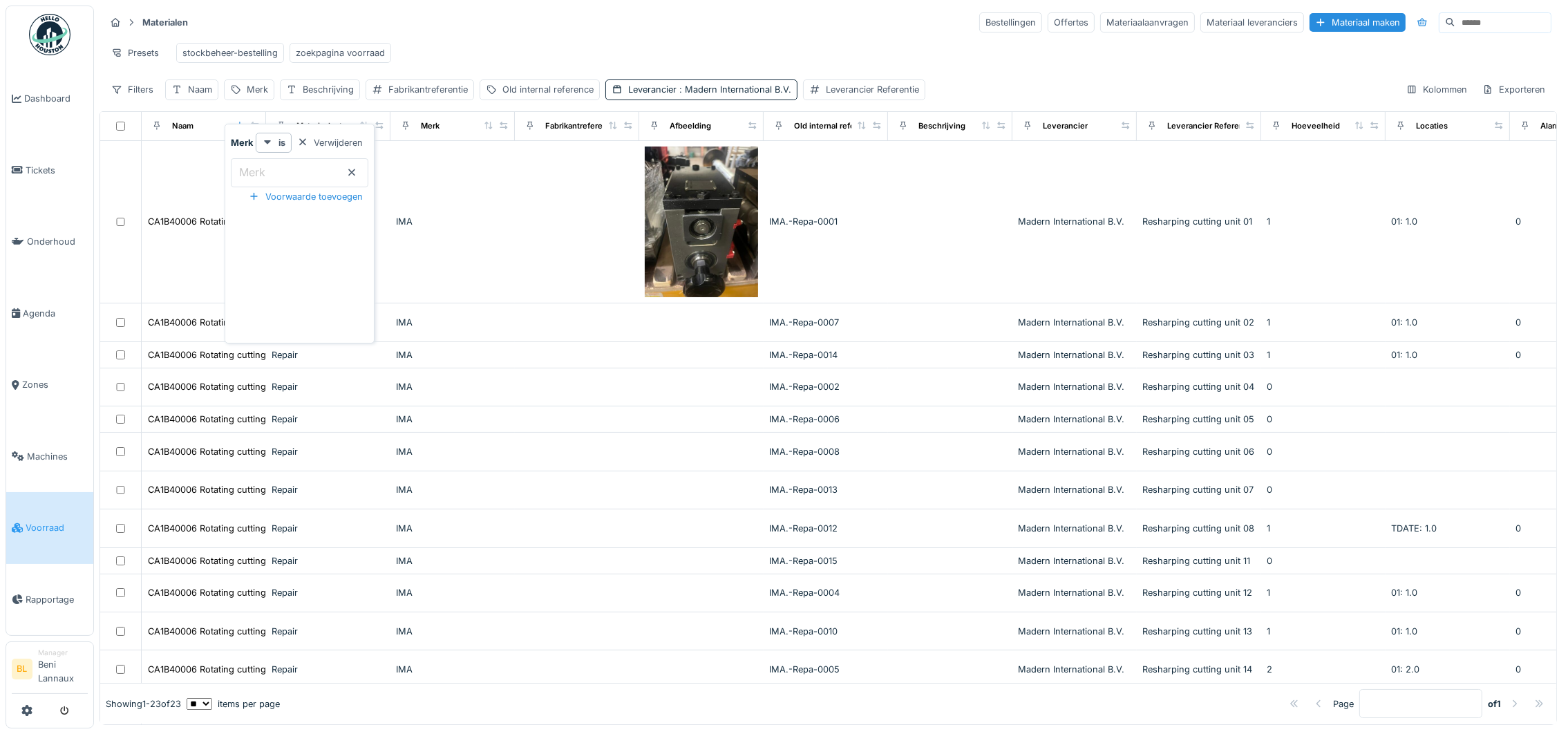
click at [527, 32] on div "Materialen Bestellingen Offertes Materiaalaanvragen Materiaal leveranciers Mate…" at bounding box center [828, 22] width 1446 height 22
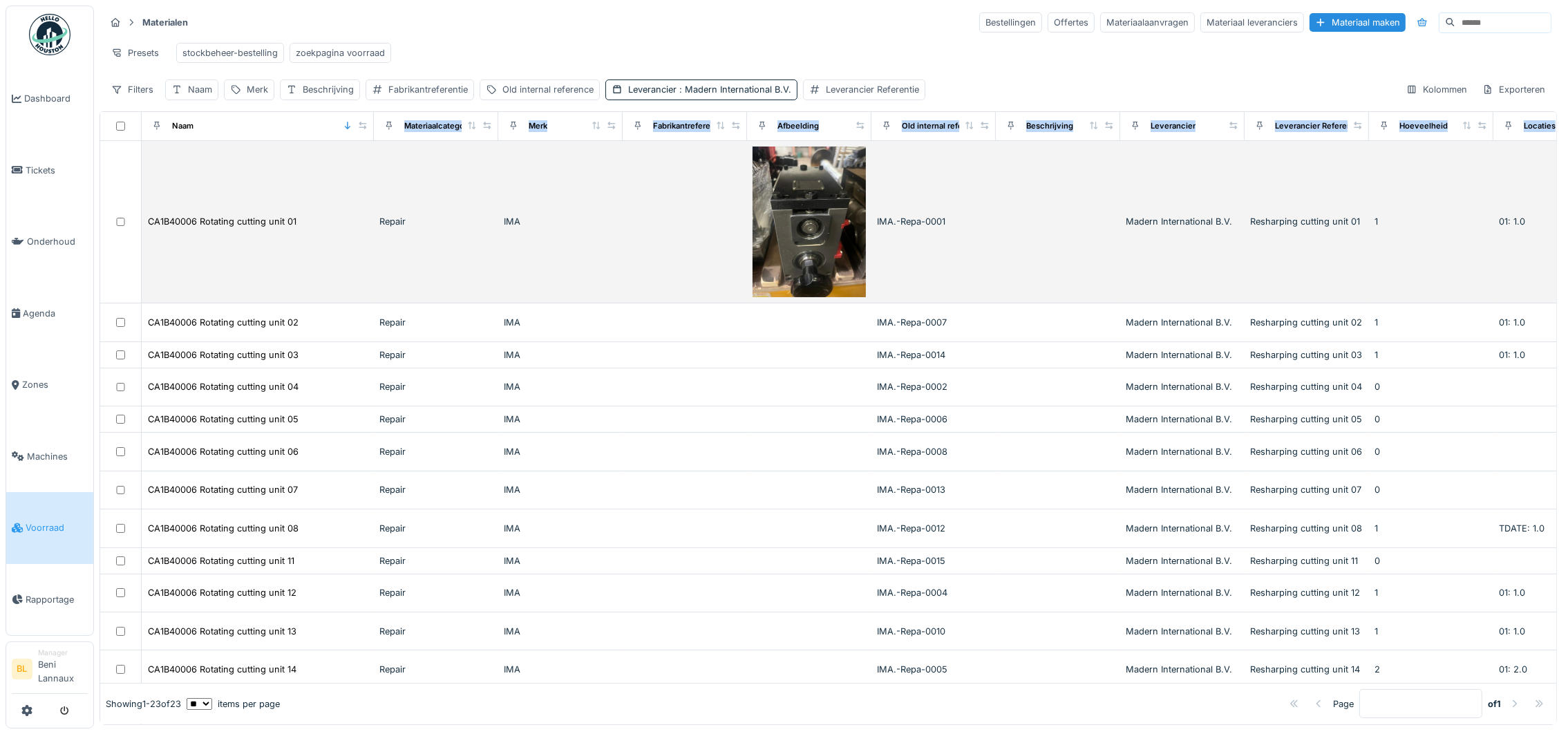
drag, startPoint x: 384, startPoint y: 156, endPoint x: 364, endPoint y: 169, distance: 23.9
click at [364, 169] on table "Naam Materiaalcategorie Merk Fabrikantreferentie Afbeelding Old internal refere…" at bounding box center [1170, 593] width 2140 height 964
click at [188, 228] on div "CA1B40006 Rotating cutting unit 01" at bounding box center [221, 221] width 148 height 13
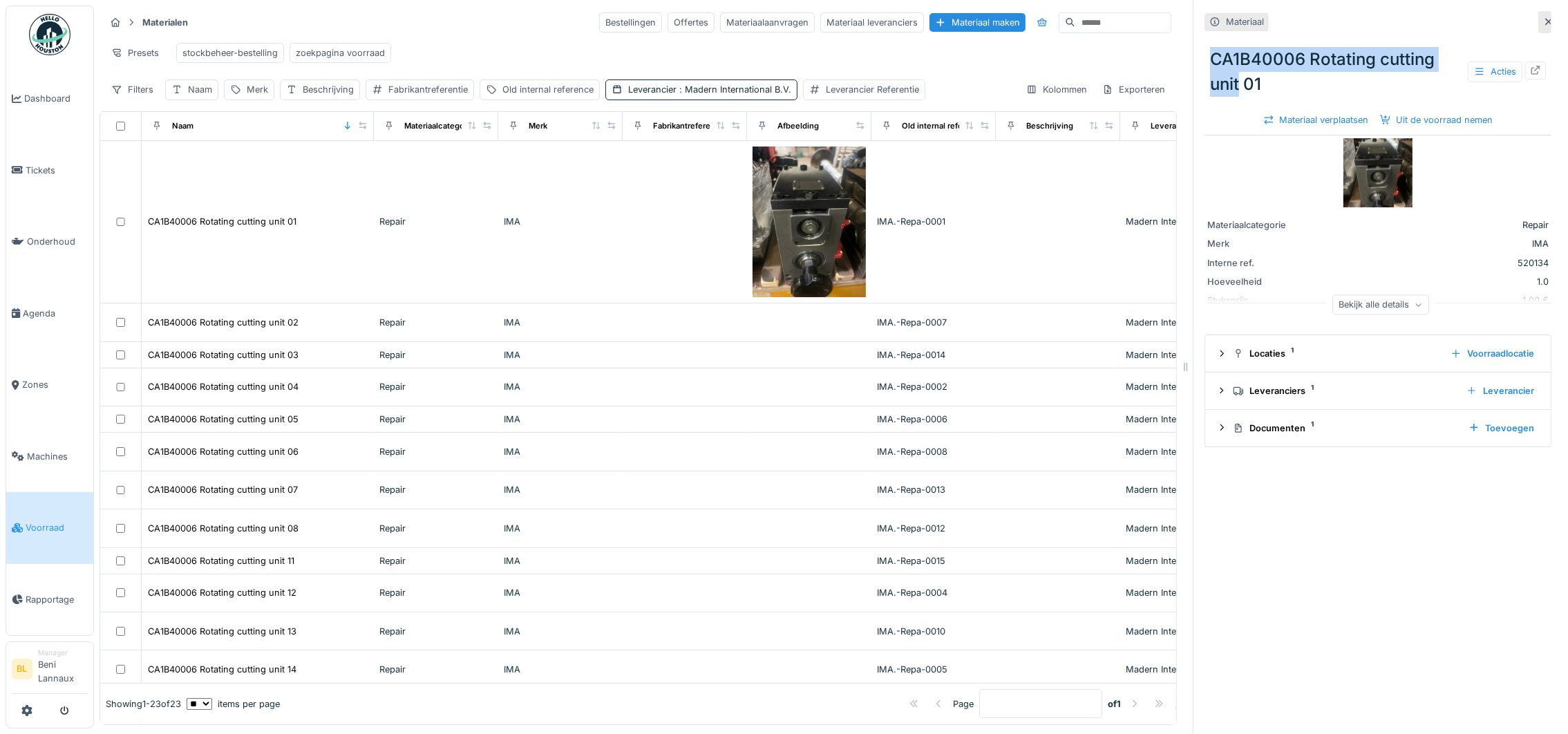
drag, startPoint x: 1223, startPoint y: 84, endPoint x: 1167, endPoint y: 63, distance: 59.8
click at [1167, 63] on div "Materialen Bestellingen Offertes Materiaalaanvragen Materiaal leveranciers Mate…" at bounding box center [831, 367] width 1474 height 734
copy div "CA1B40006 Rotating cutting unit"
click at [56, 453] on span "Machines" at bounding box center [57, 456] width 60 height 13
click at [38, 451] on span "Machines" at bounding box center [57, 456] width 60 height 13
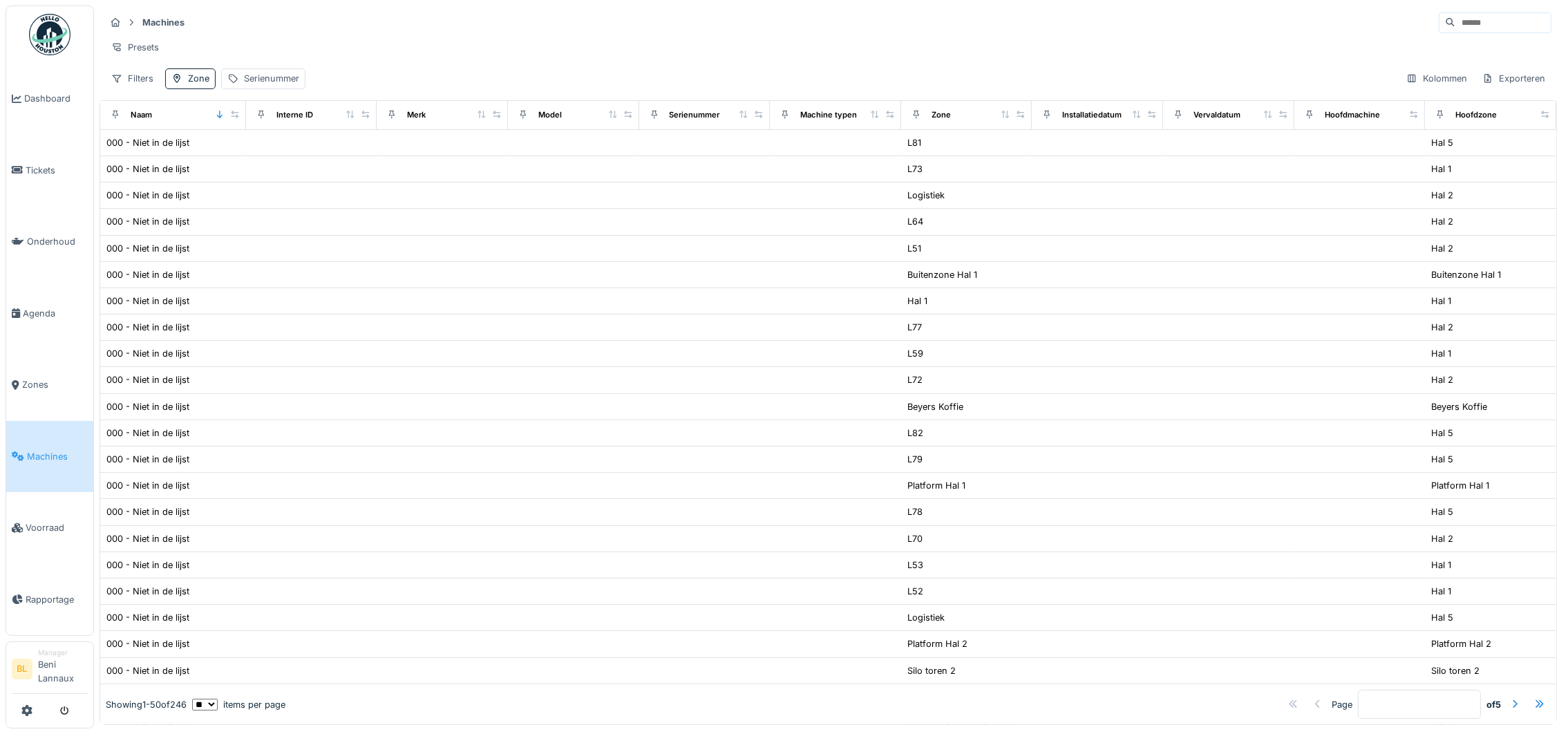
click at [1455, 20] on input at bounding box center [1503, 23] width 96 height 20
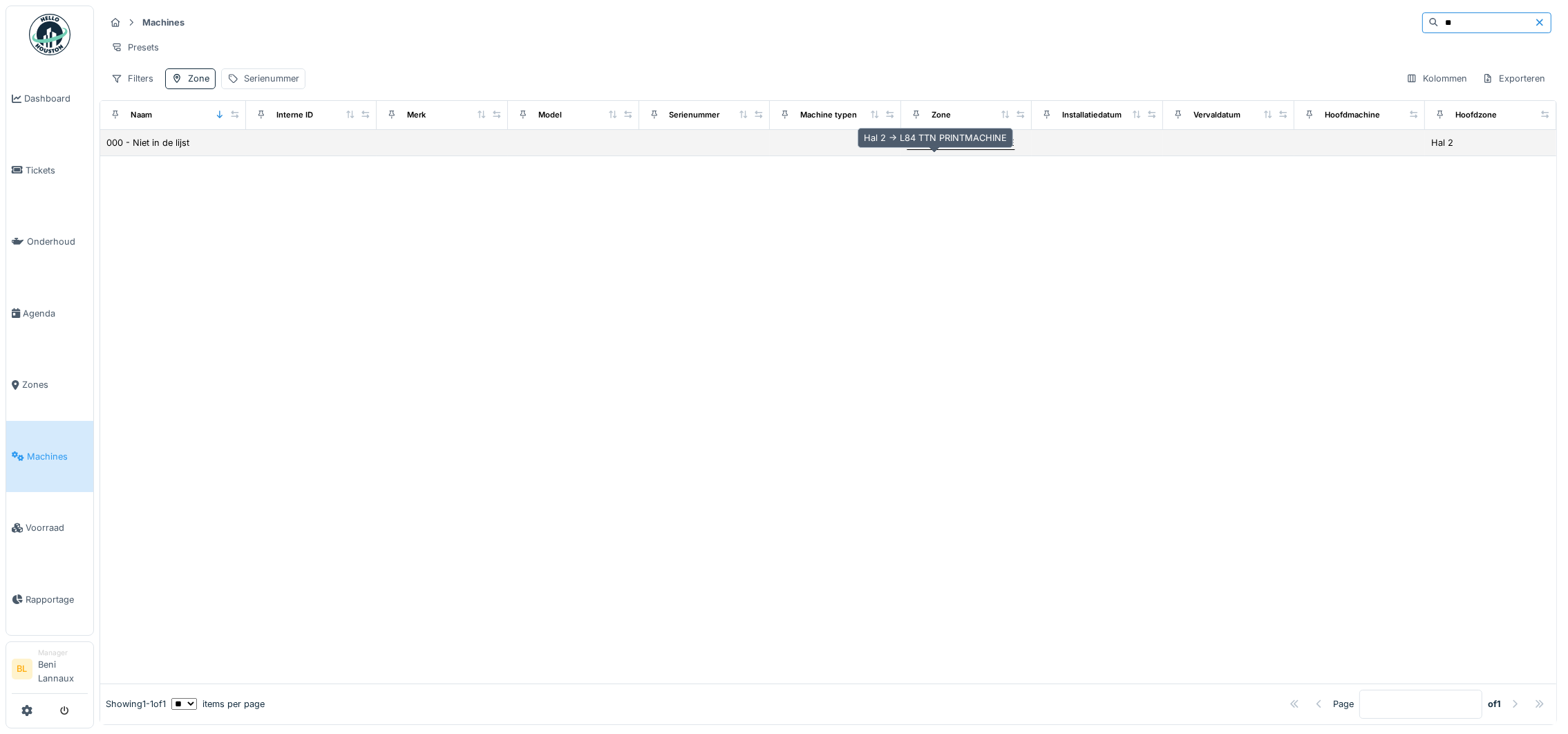
type input "**"
click at [928, 149] on div "L84 TTN PRINTMACHINE" at bounding box center [960, 143] width 107 height 13
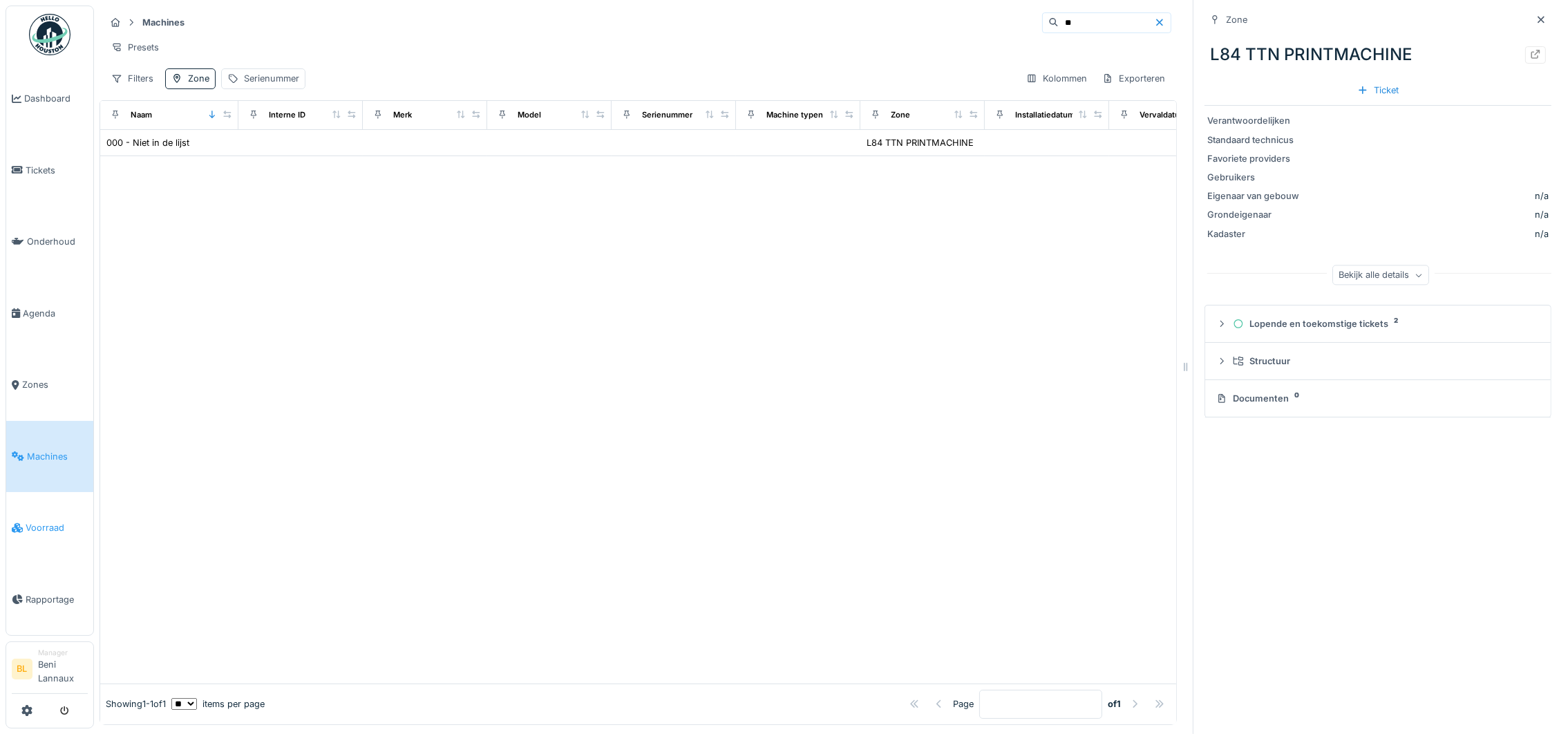
click at [34, 522] on span "Voorraad" at bounding box center [56, 527] width 62 height 13
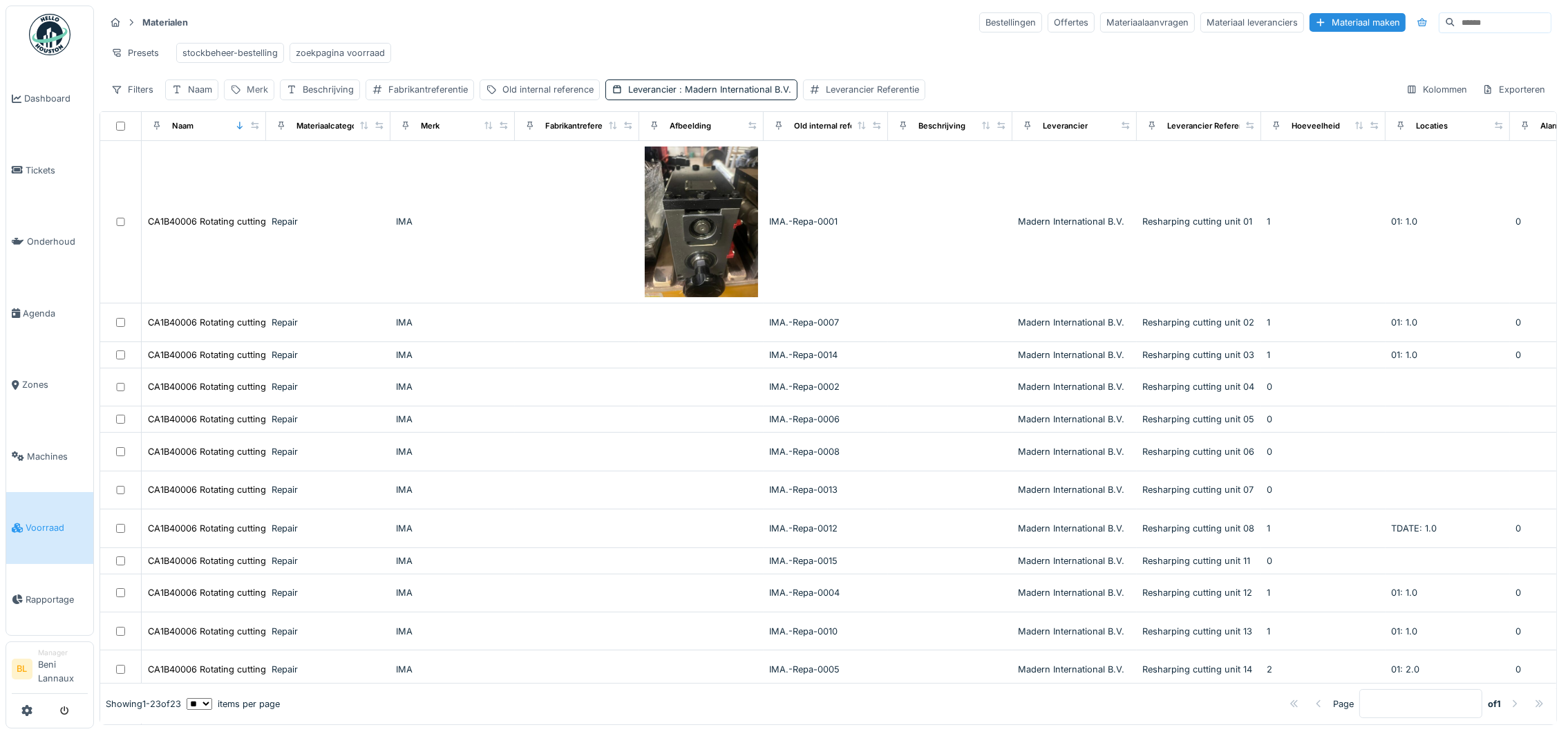
click at [247, 100] on div "Merk" at bounding box center [249, 89] width 51 height 20
click at [273, 172] on input "Merk" at bounding box center [300, 172] width 138 height 29
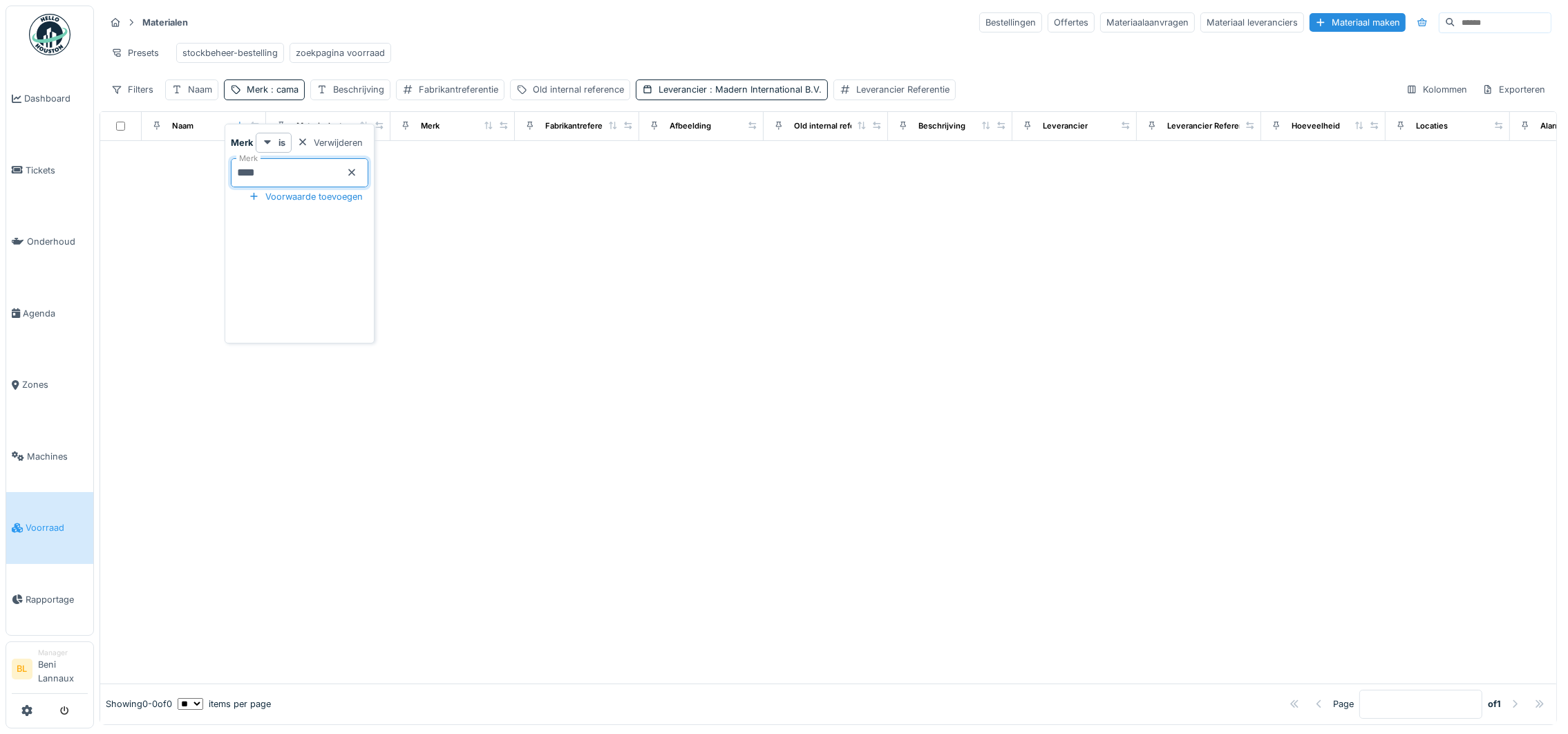
type input "****"
drag, startPoint x: 825, startPoint y: 590, endPoint x: 806, endPoint y: 557, distance: 38.1
click at [825, 587] on div at bounding box center [828, 412] width 1456 height 543
click at [792, 95] on span ": [PERSON_NAME] International B.V." at bounding box center [764, 89] width 115 height 11
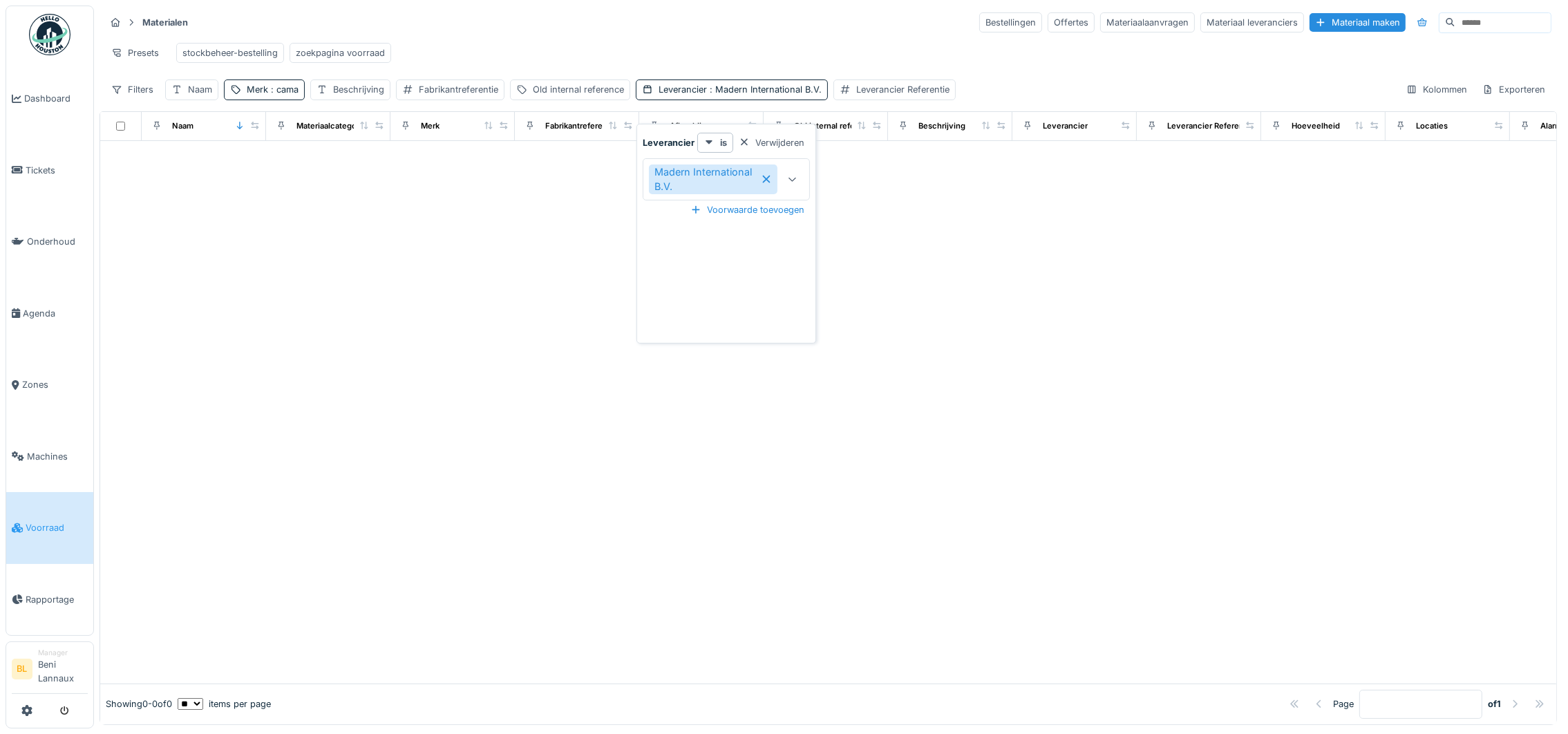
click at [769, 177] on icon at bounding box center [766, 179] width 8 height 8
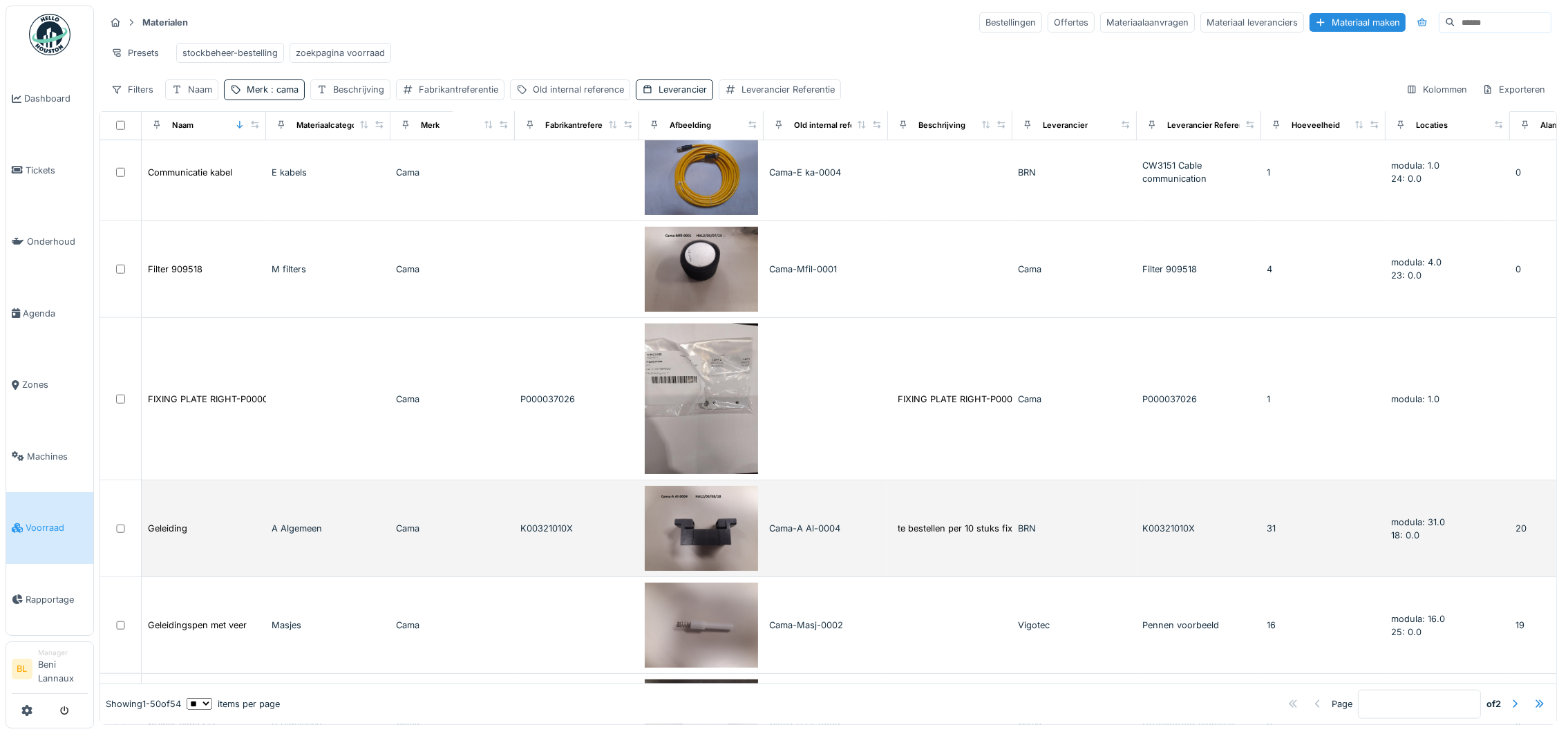
scroll to position [2066, 0]
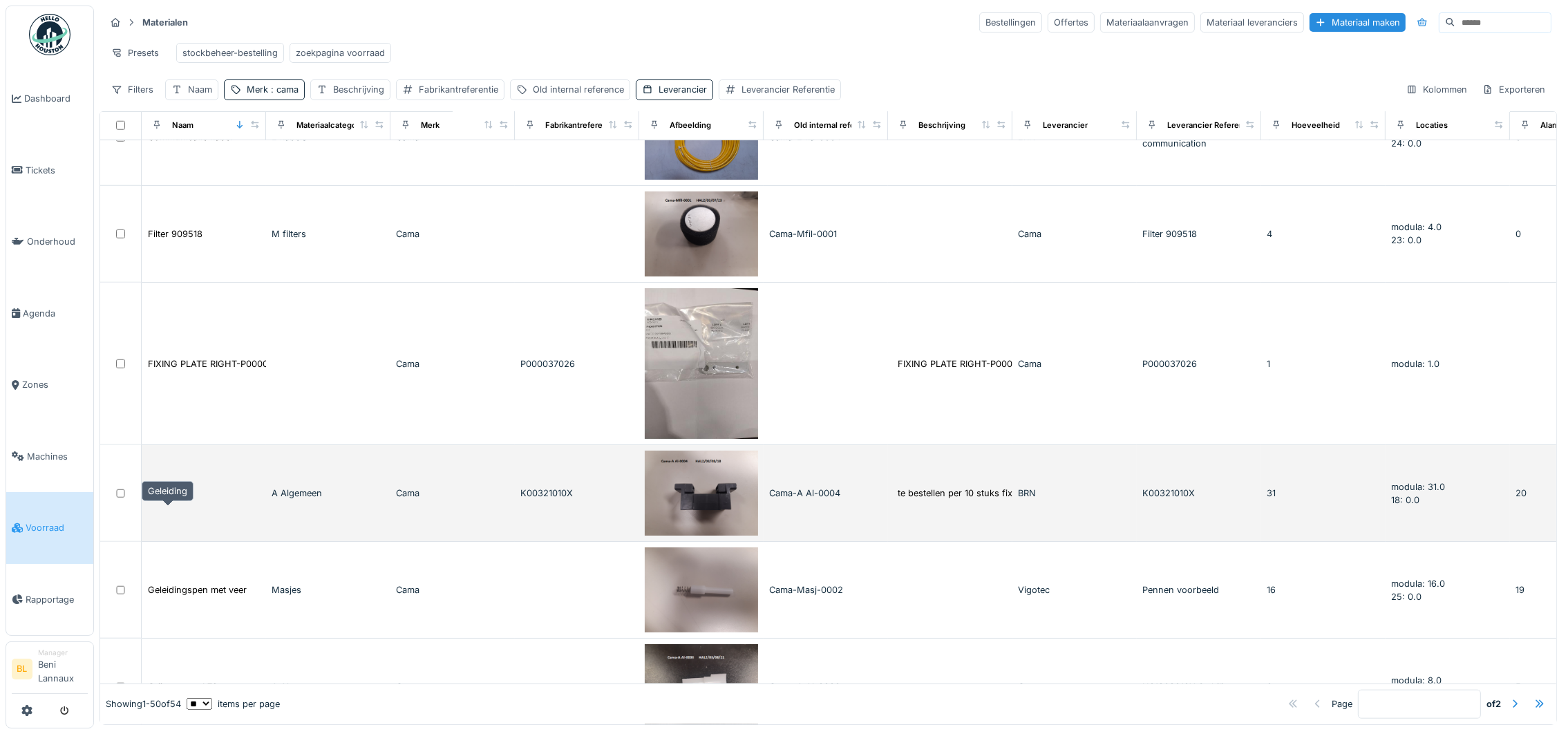
click at [160, 500] on div "Geleiding" at bounding box center [167, 493] width 39 height 13
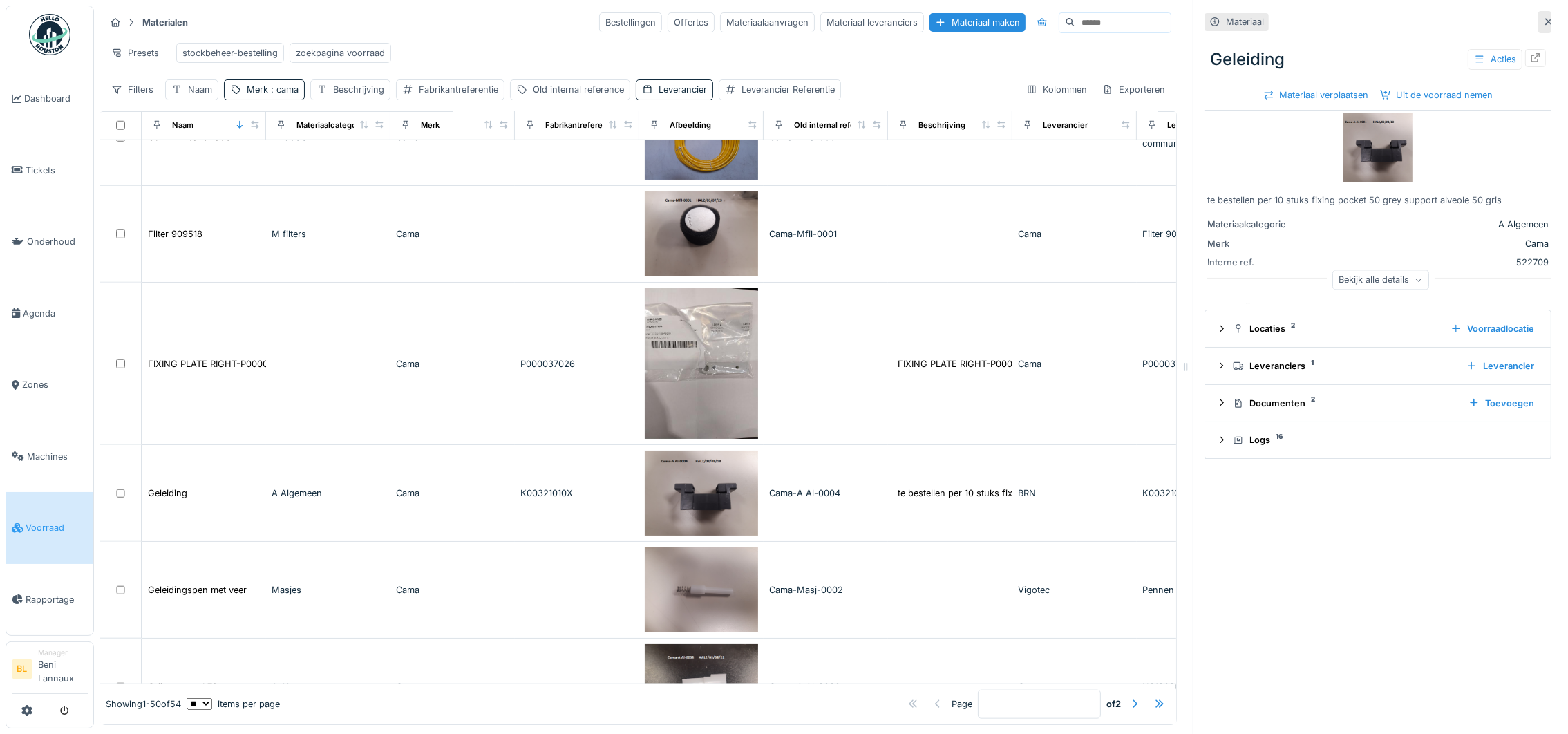
click at [1348, 164] on img at bounding box center [1378, 148] width 69 height 69
click at [1530, 60] on icon at bounding box center [1536, 58] width 11 height 9
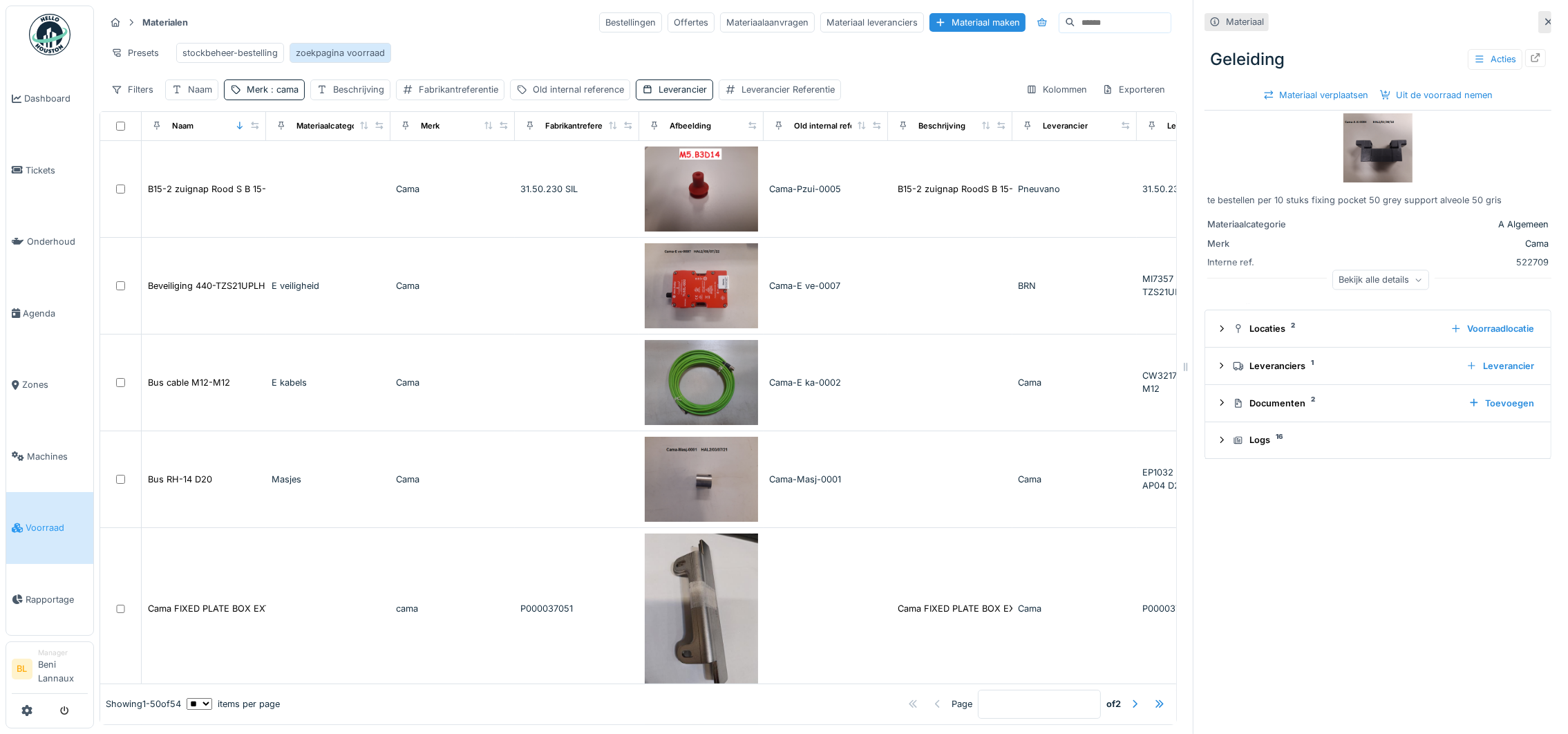
click at [335, 48] on div "zoekpagina voorraad" at bounding box center [340, 53] width 89 height 13
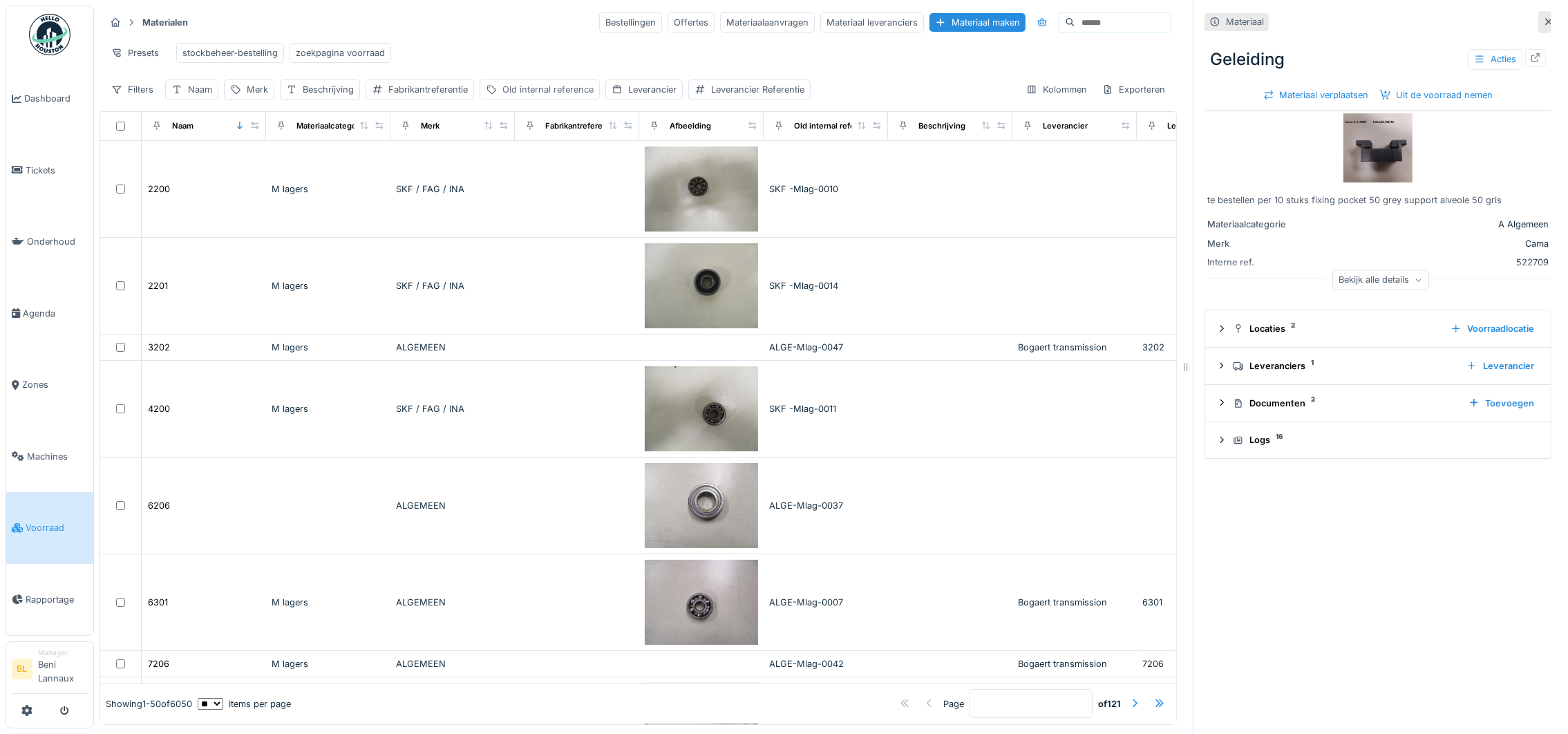
click at [545, 96] on div "Old internal reference" at bounding box center [548, 89] width 91 height 13
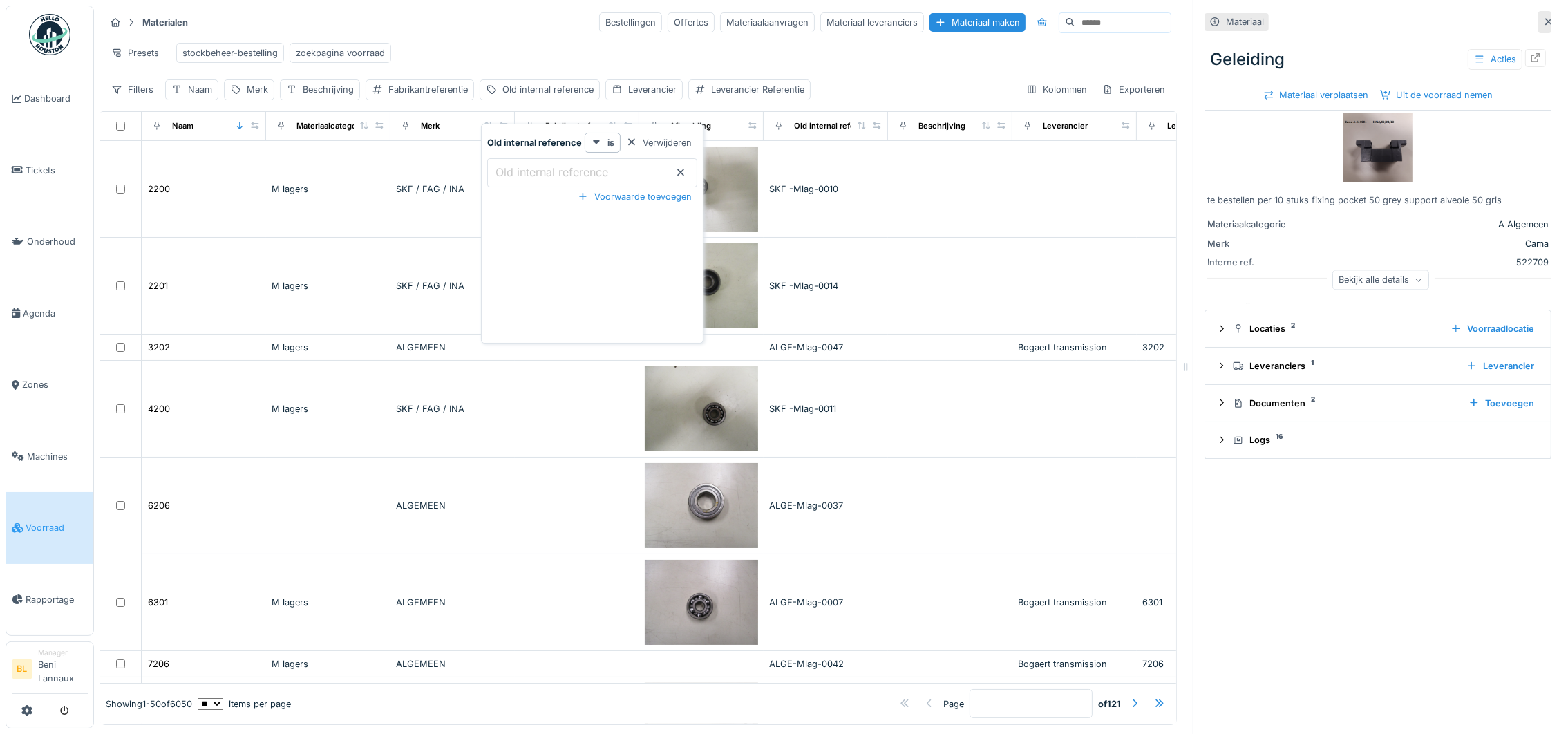
click at [518, 172] on label "Old internal reference" at bounding box center [552, 172] width 118 height 17
click at [518, 172] on reference_A1ODU "Old internal reference" at bounding box center [592, 172] width 210 height 29
paste reference_A1ODU "**********"
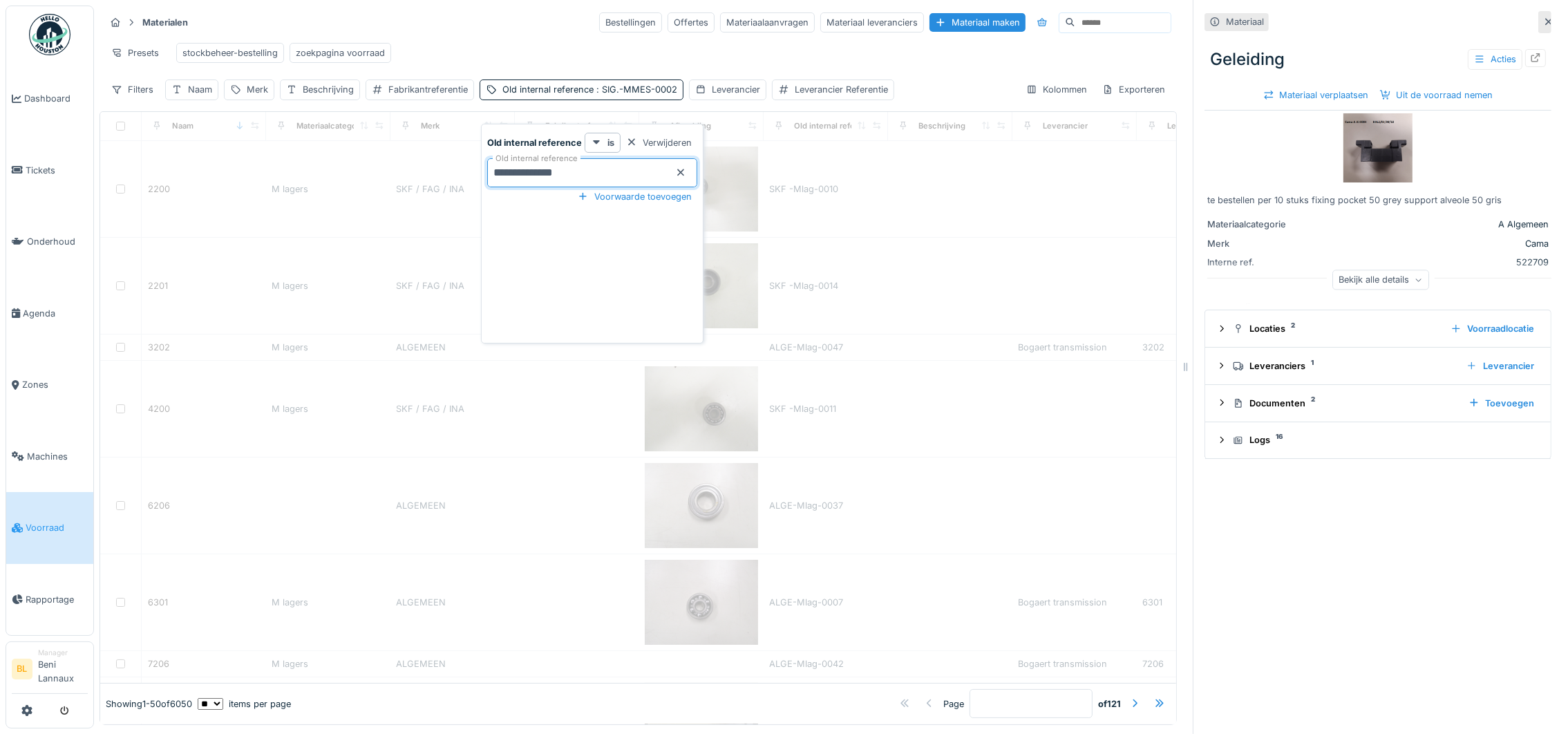
type reference_A1ODU "**********"
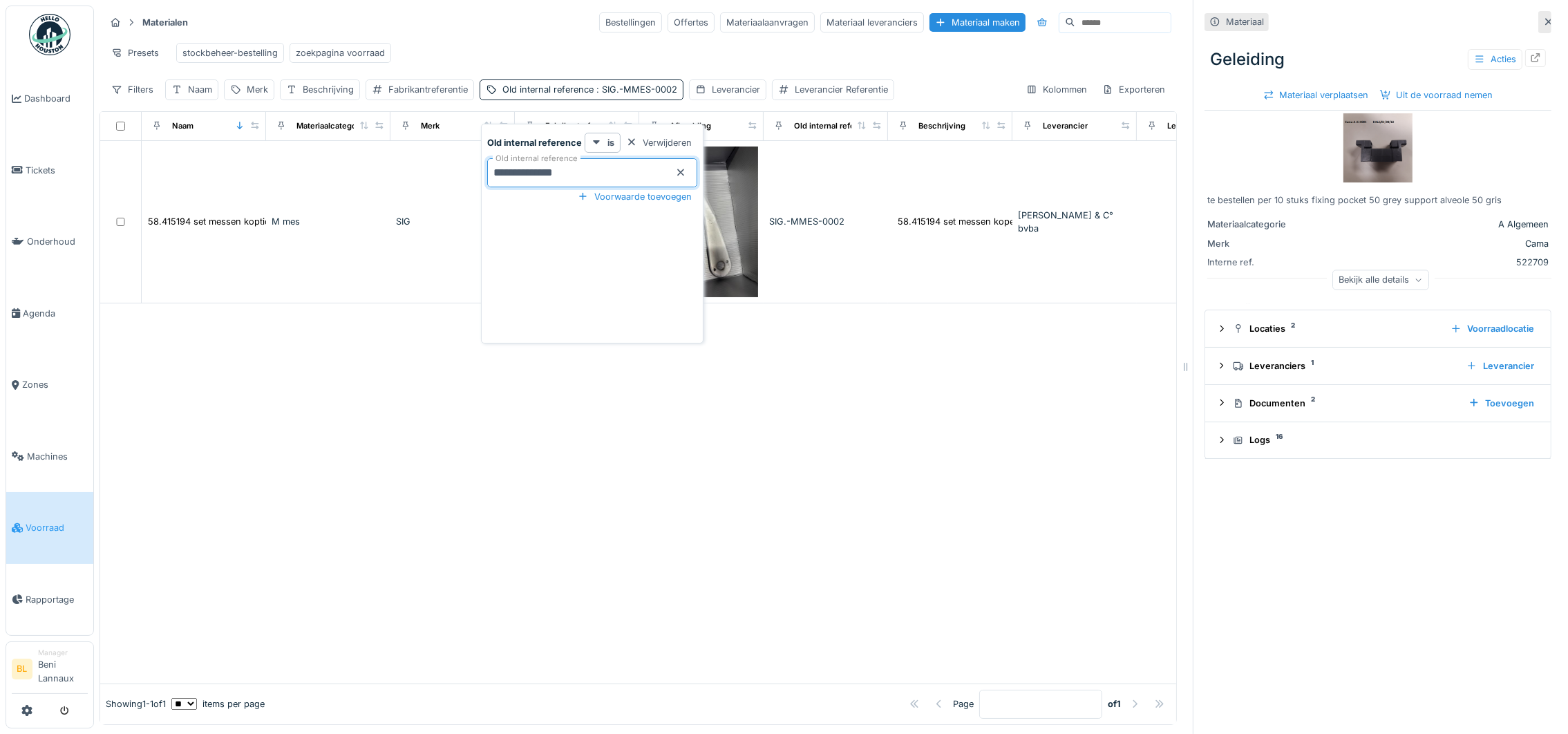
click at [775, 376] on div at bounding box center [638, 493] width 1076 height 380
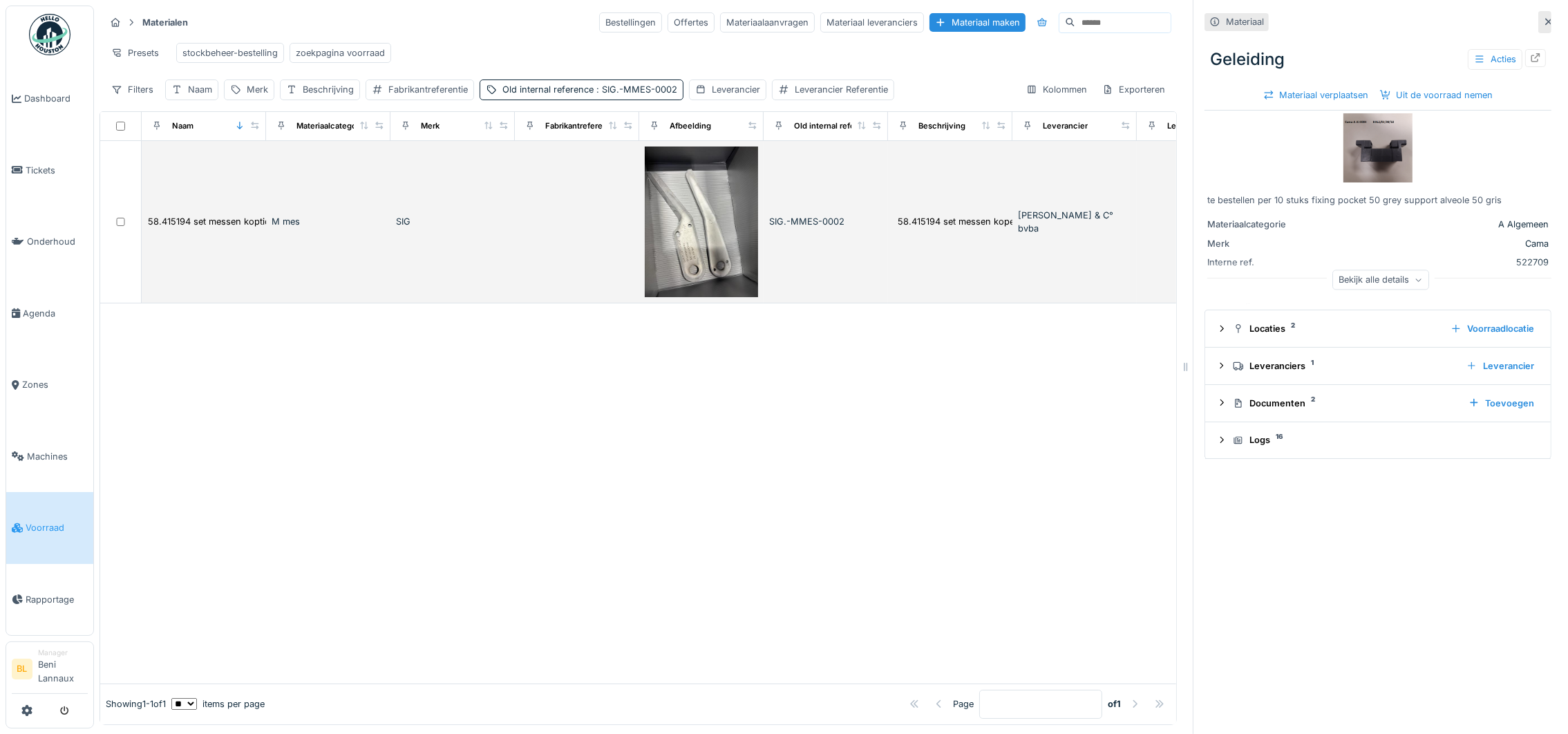
click at [686, 261] on img at bounding box center [701, 221] width 113 height 151
click at [686, 261] on div "Annuleren Materialen Bestellingen Offertes Materiaalaanvragen Materiaal leveran…" at bounding box center [831, 367] width 1474 height 734
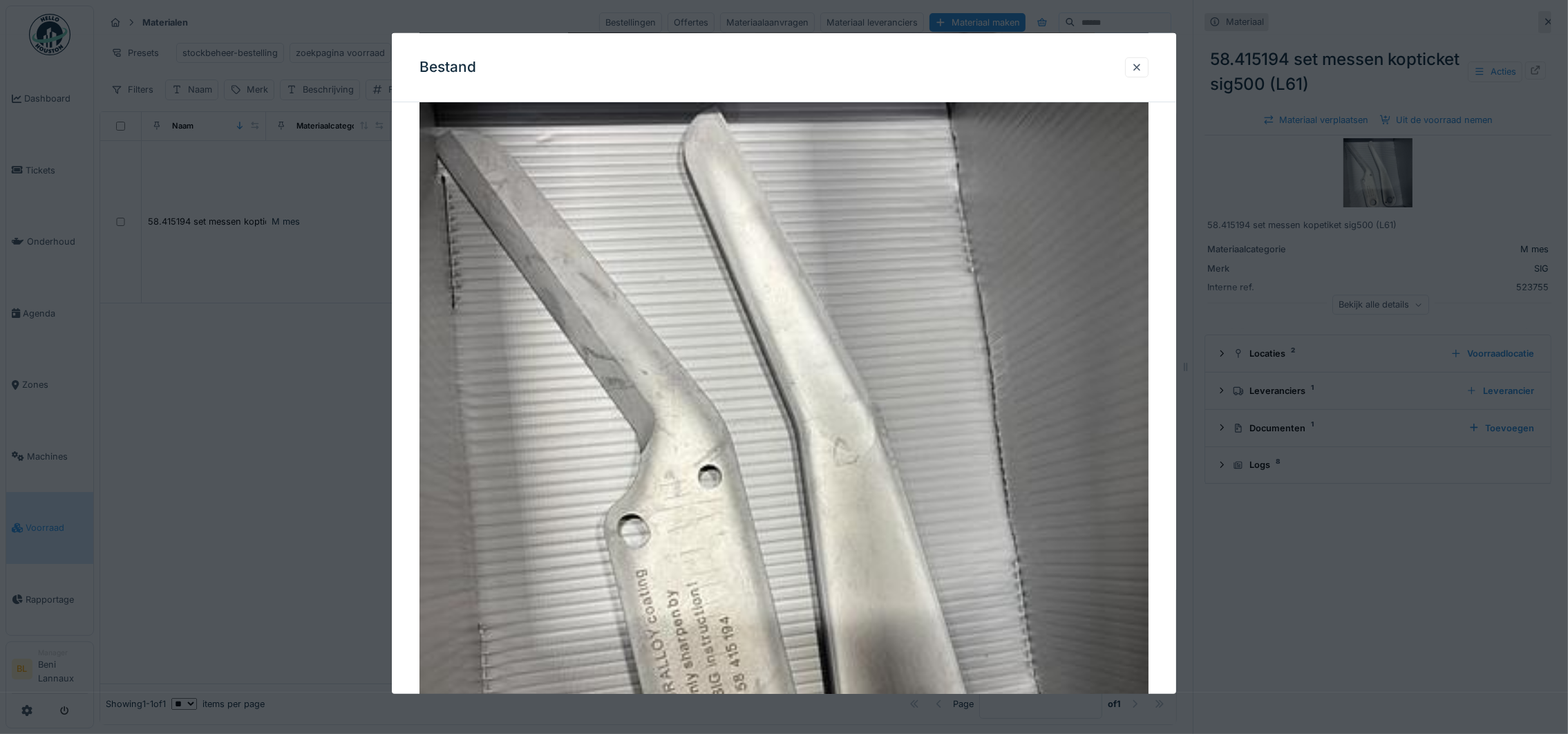
scroll to position [310, 0]
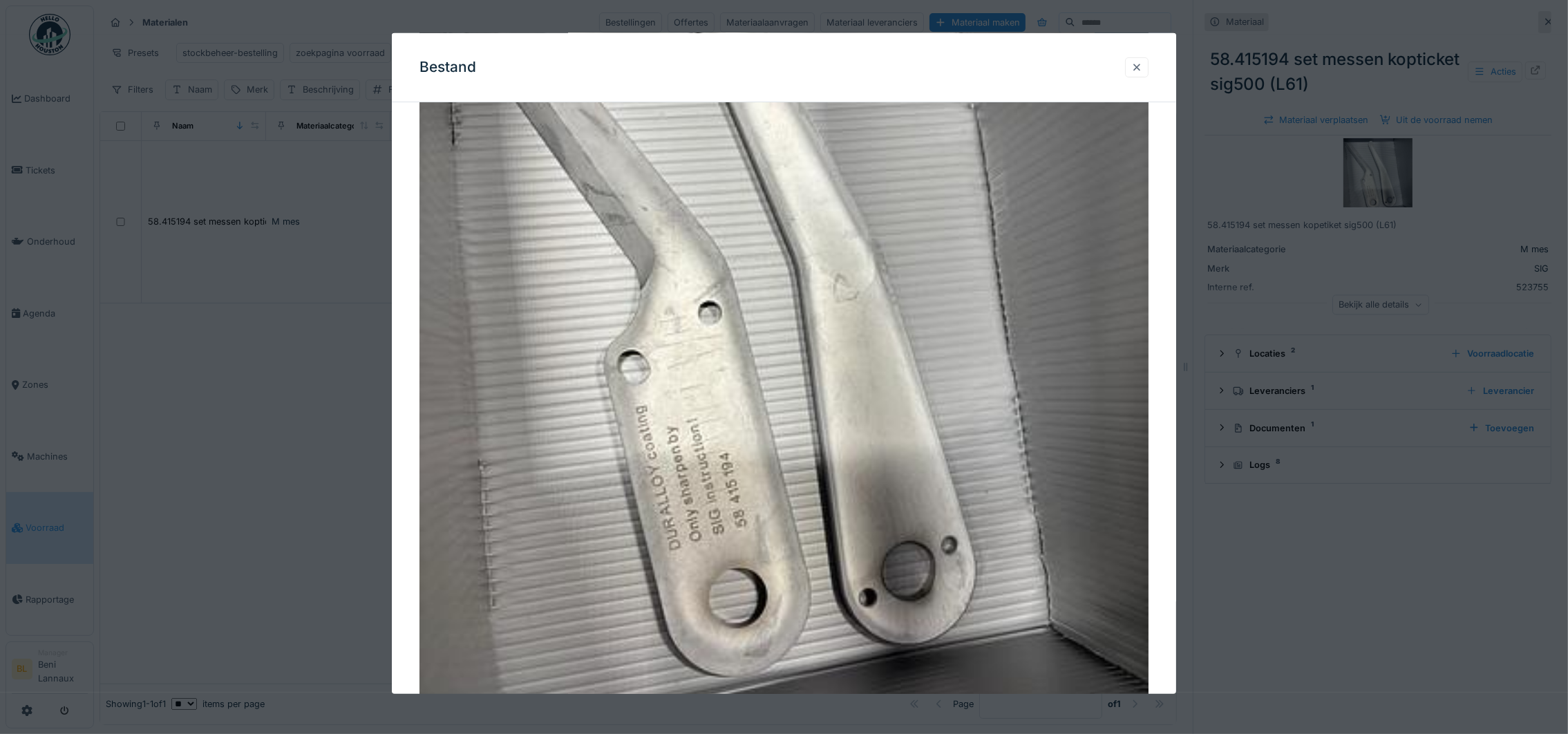
click at [1141, 69] on div at bounding box center [1137, 67] width 11 height 13
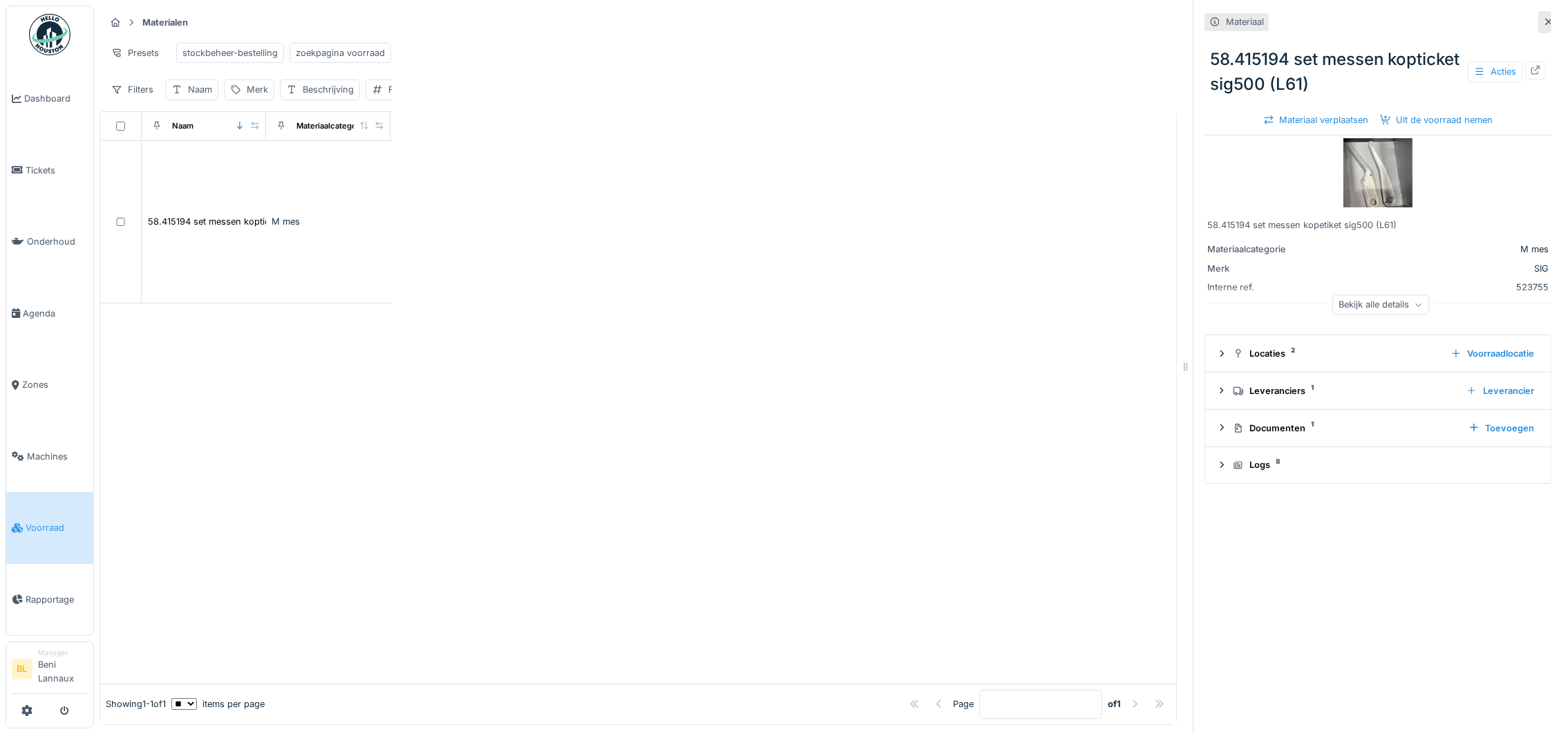
scroll to position [0, 0]
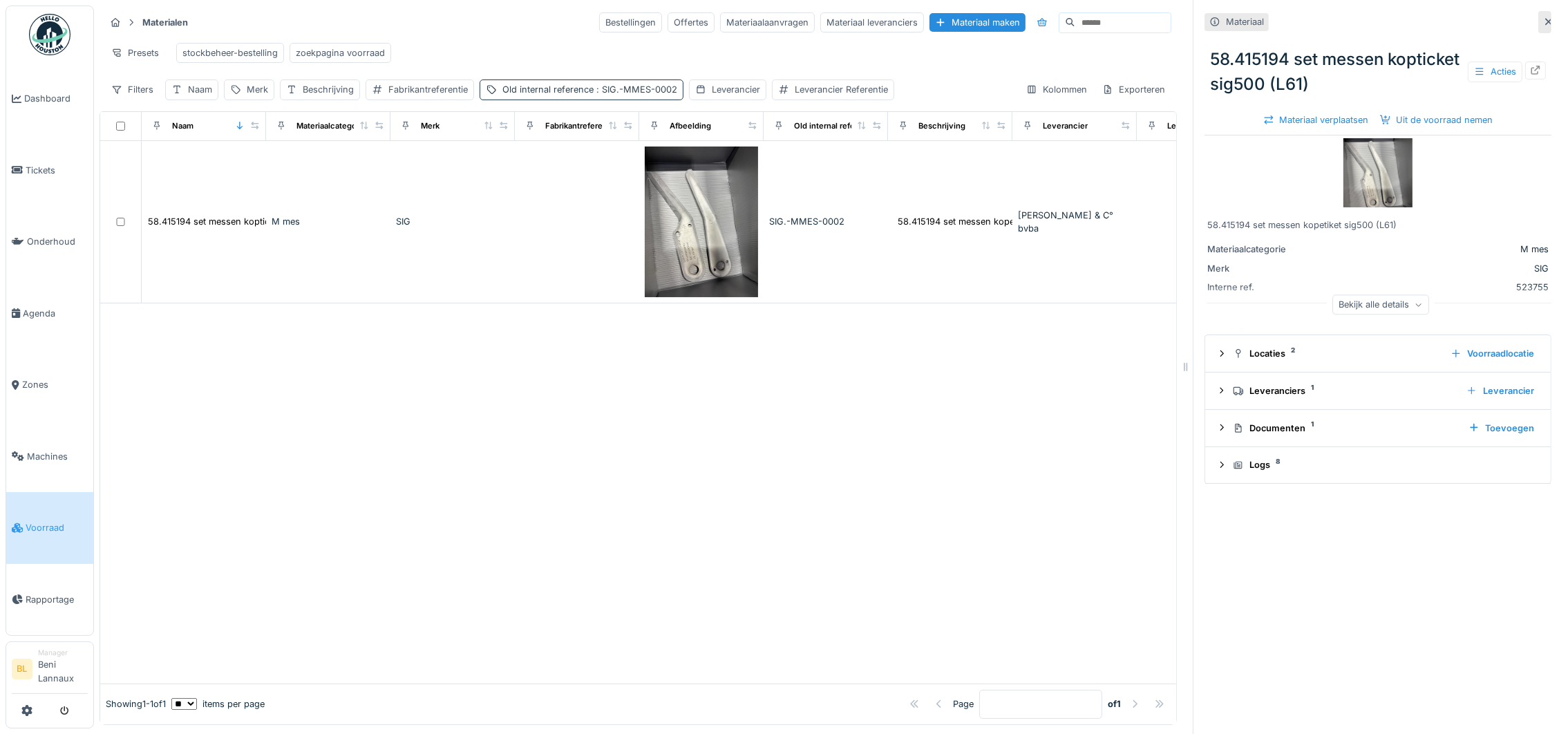
click at [664, 95] on span ": SIG.-MMES-0002" at bounding box center [635, 89] width 84 height 11
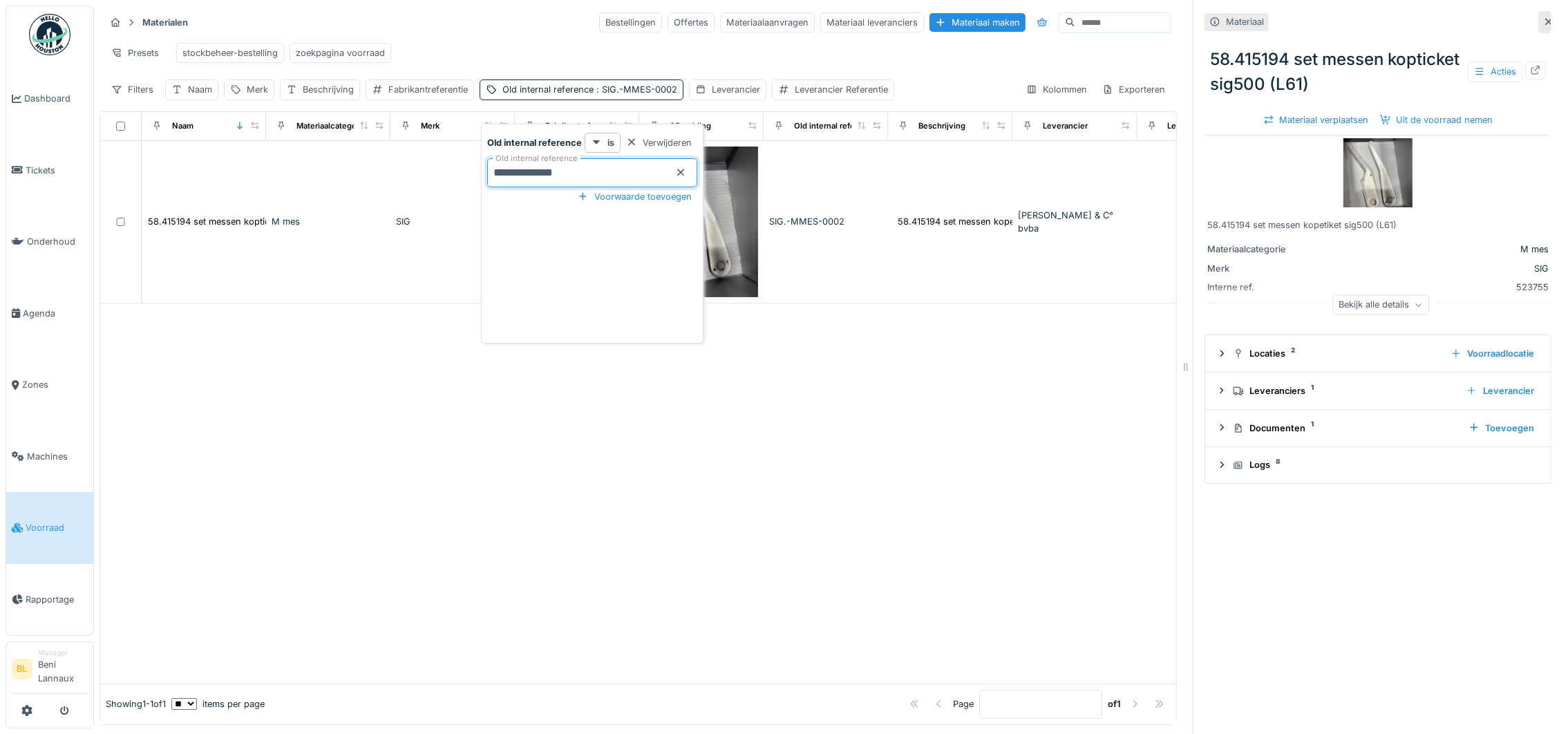
click at [605, 171] on reference_U2MjI "**********" at bounding box center [592, 172] width 210 height 29
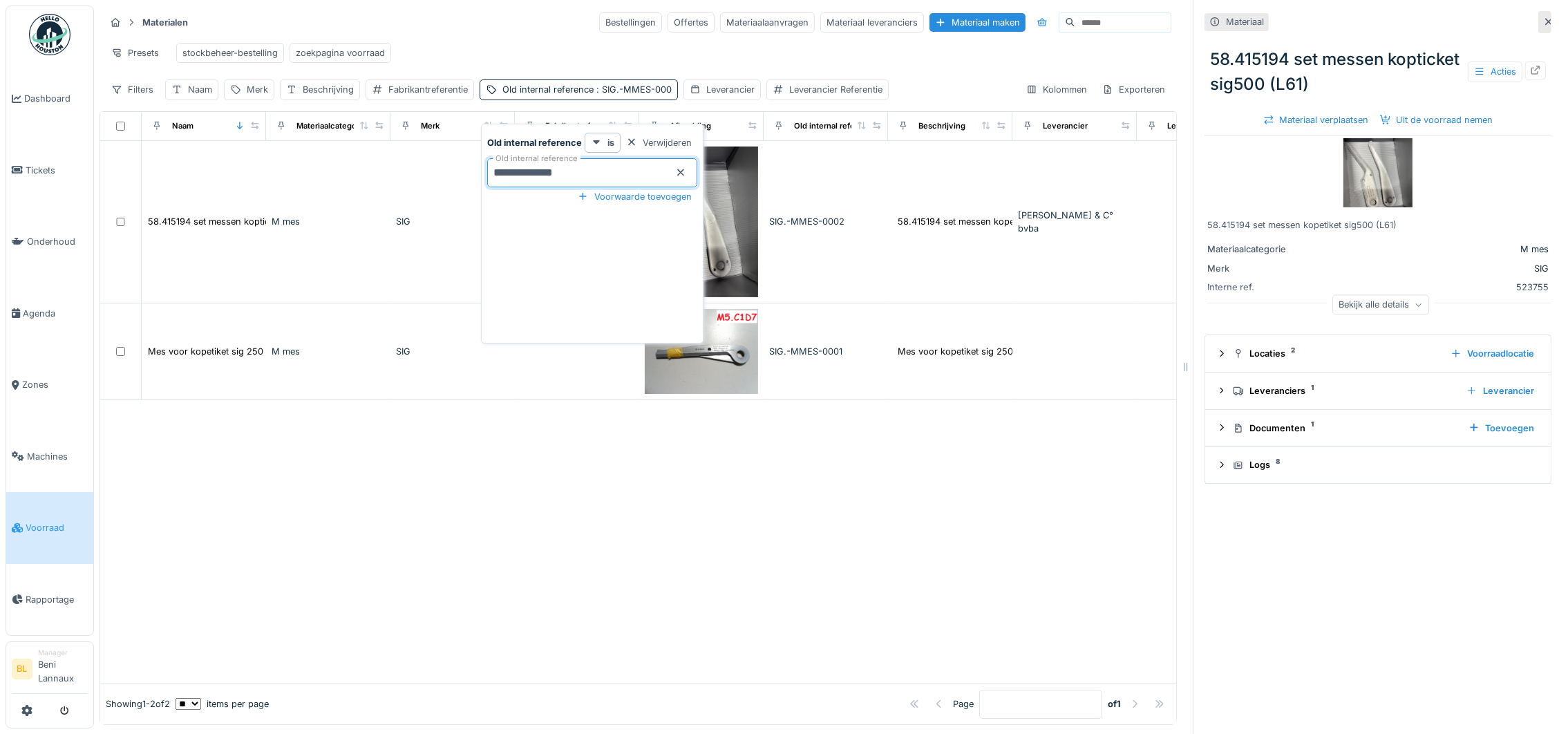
type reference_U2MjI "**********"
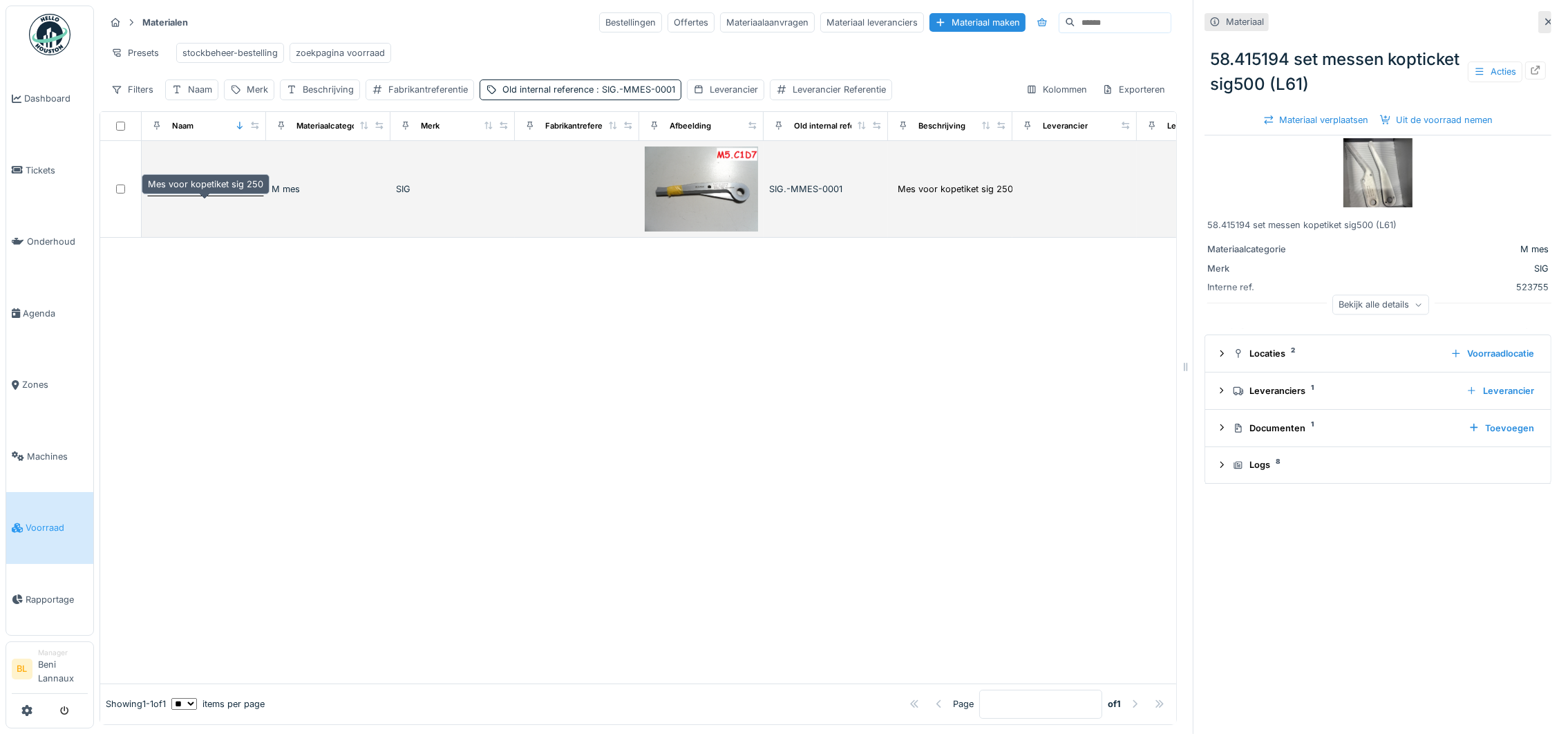
click at [243, 195] on div "Mes voor kopetiket sig 250" at bounding box center [205, 188] width 115 height 13
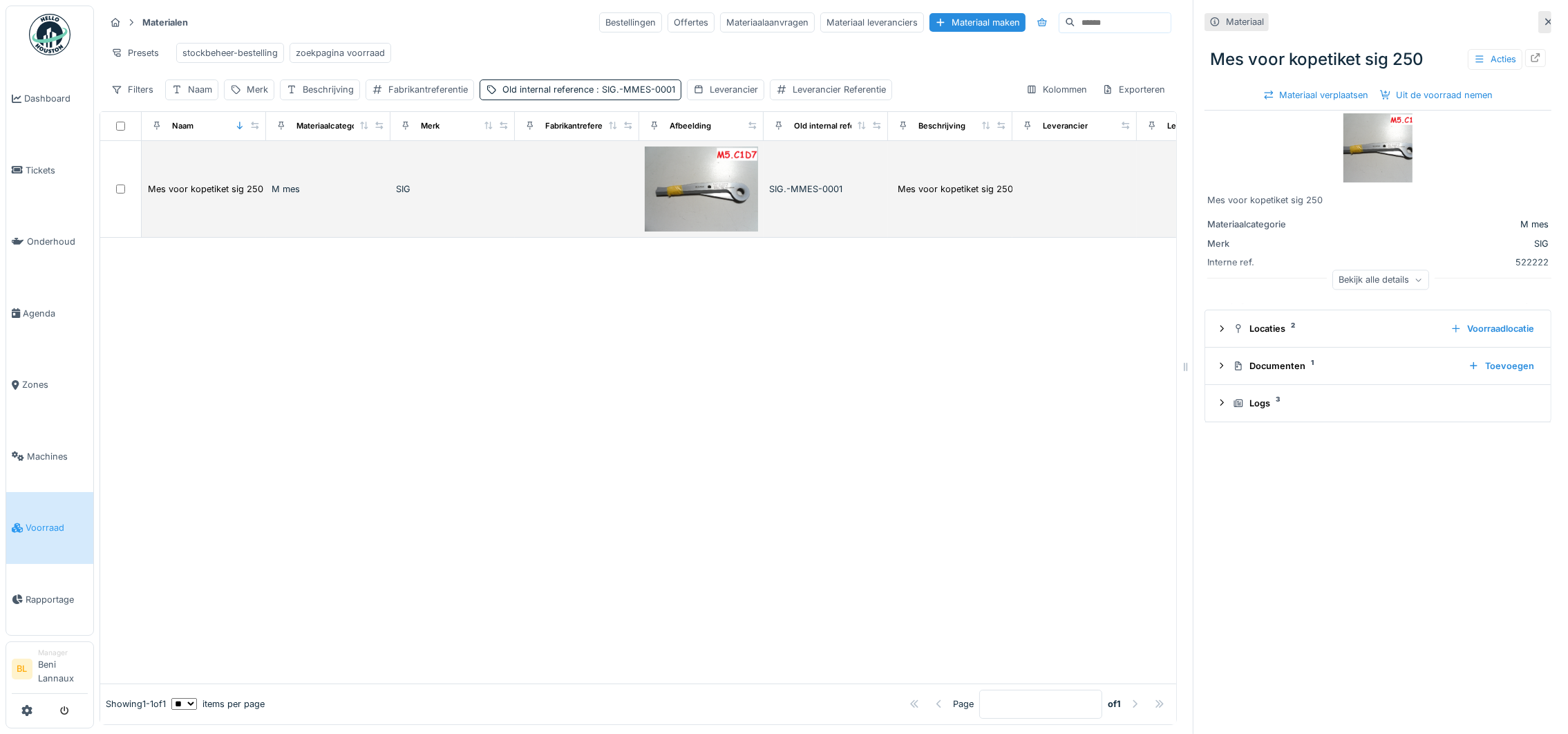
click at [703, 198] on img at bounding box center [701, 188] width 113 height 85
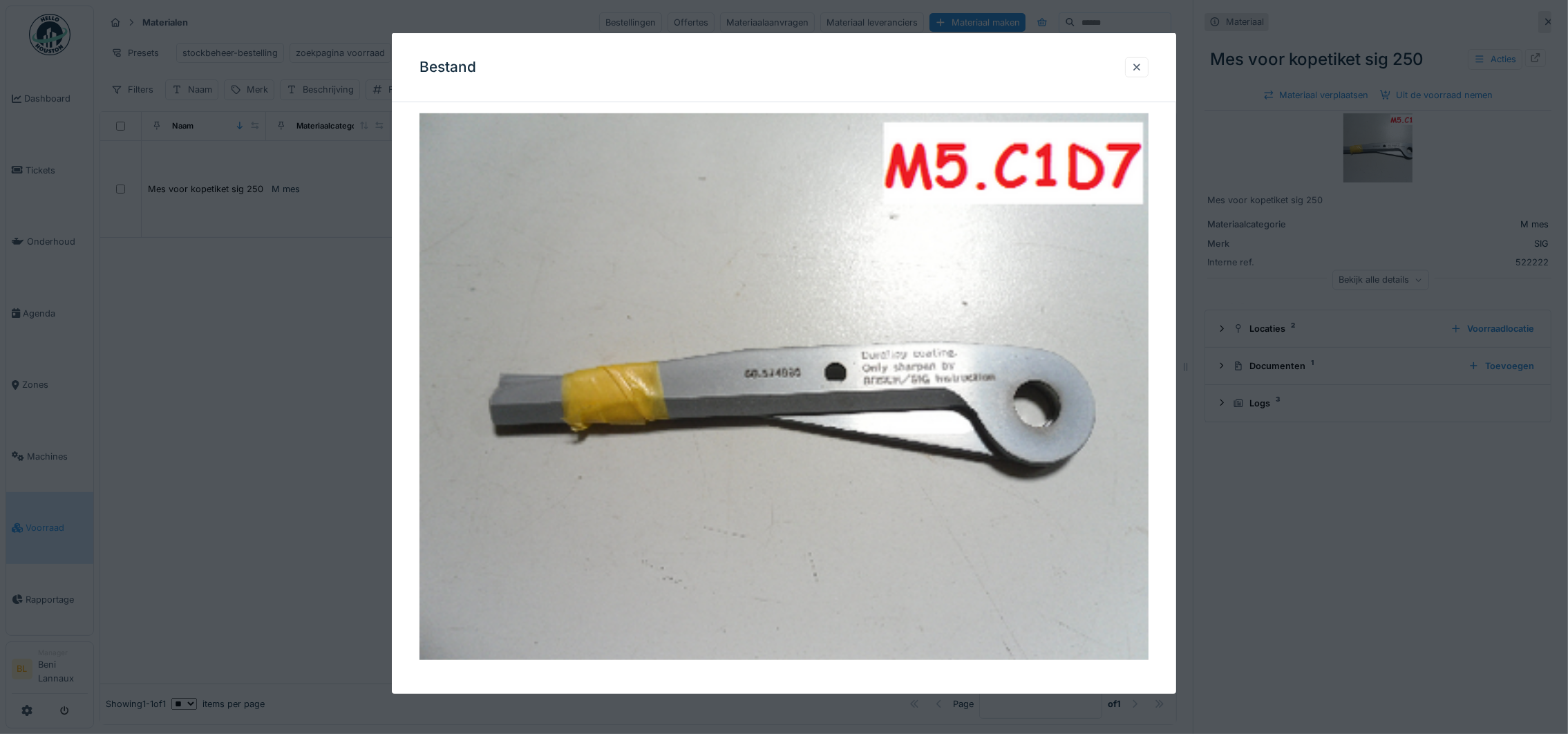
click at [814, 376] on img at bounding box center [784, 386] width 729 height 546
click at [1142, 61] on div at bounding box center [1137, 67] width 11 height 13
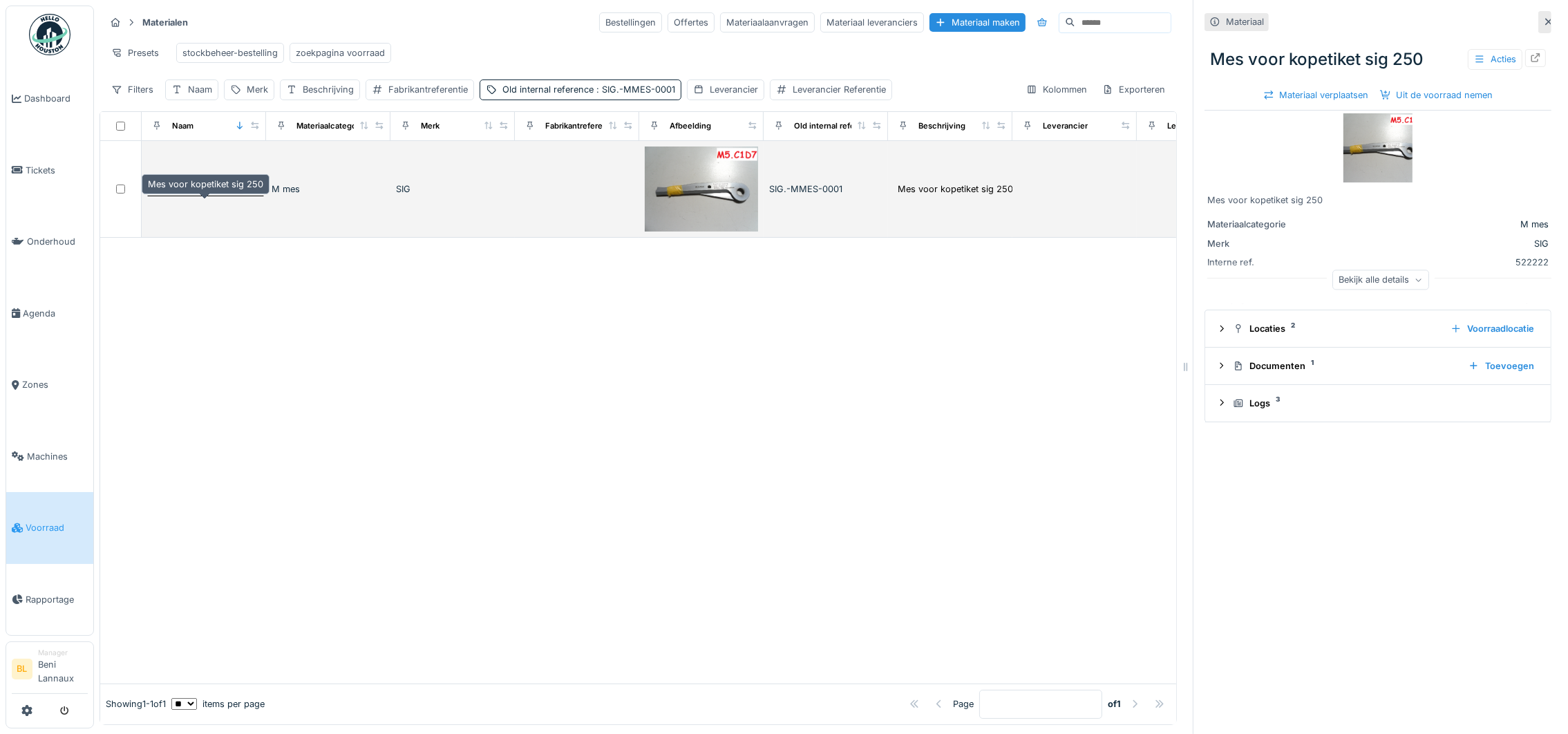
click at [212, 196] on div "Mes voor kopetiket sig 250" at bounding box center [205, 188] width 117 height 15
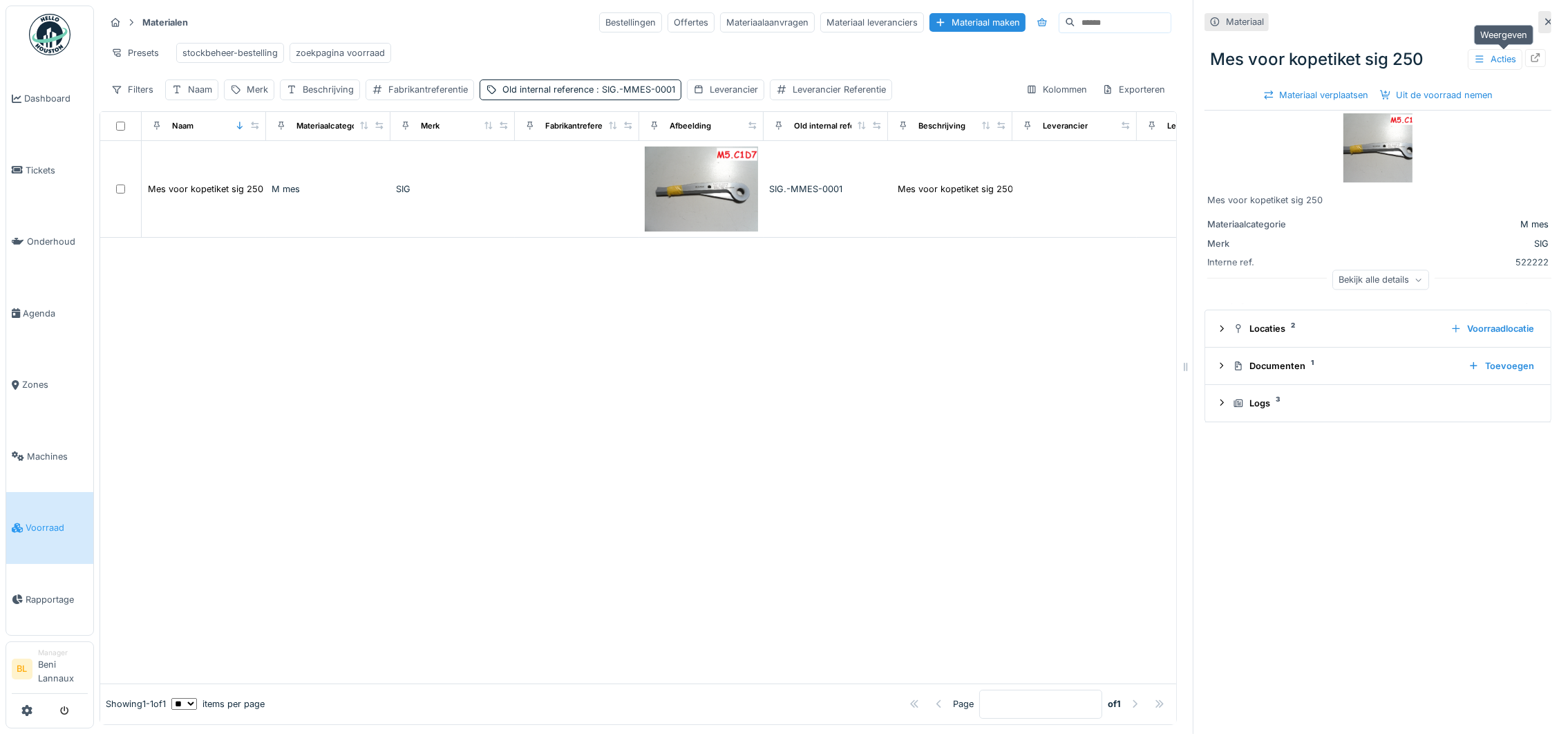
click at [1530, 58] on icon at bounding box center [1536, 58] width 11 height 9
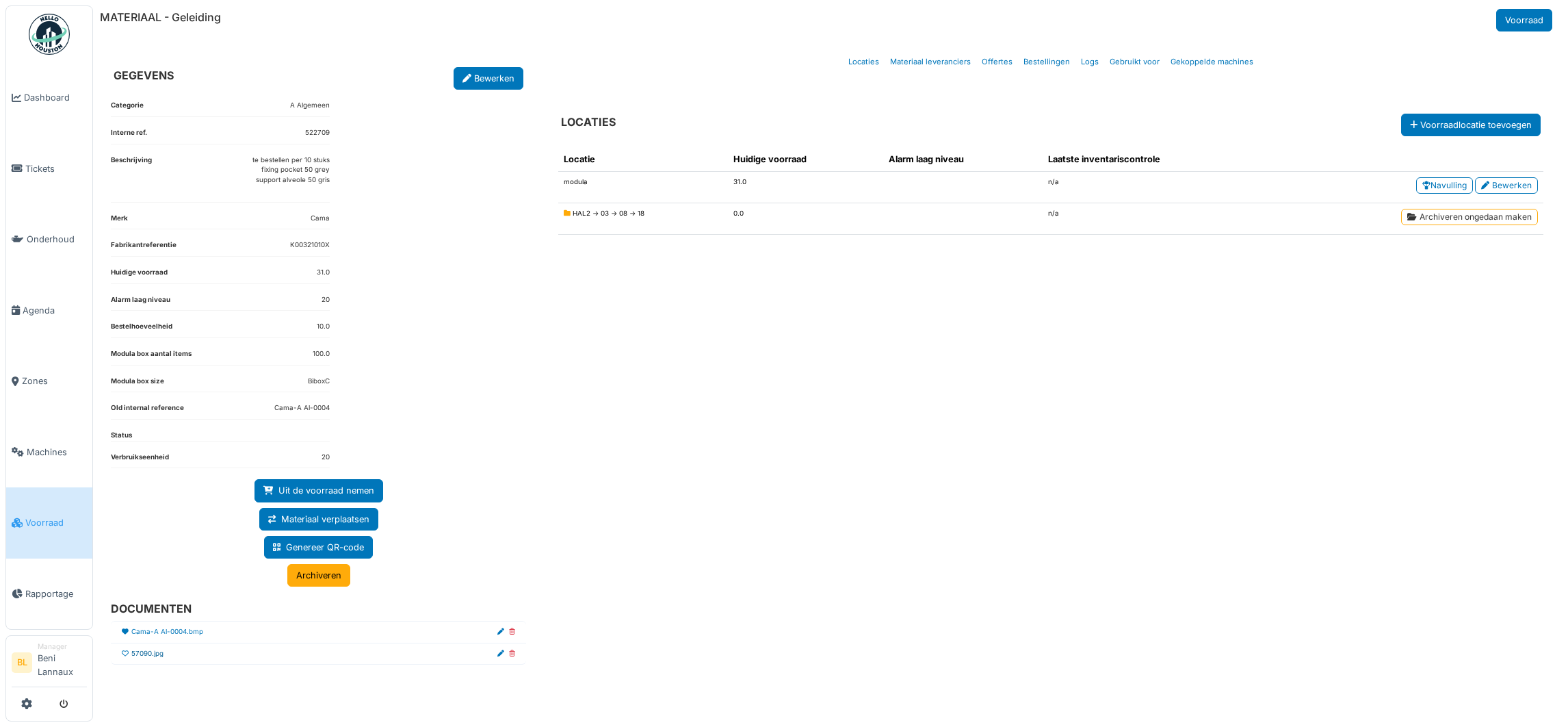
click at [136, 659] on link "57090.jpg" at bounding box center [148, 654] width 32 height 10
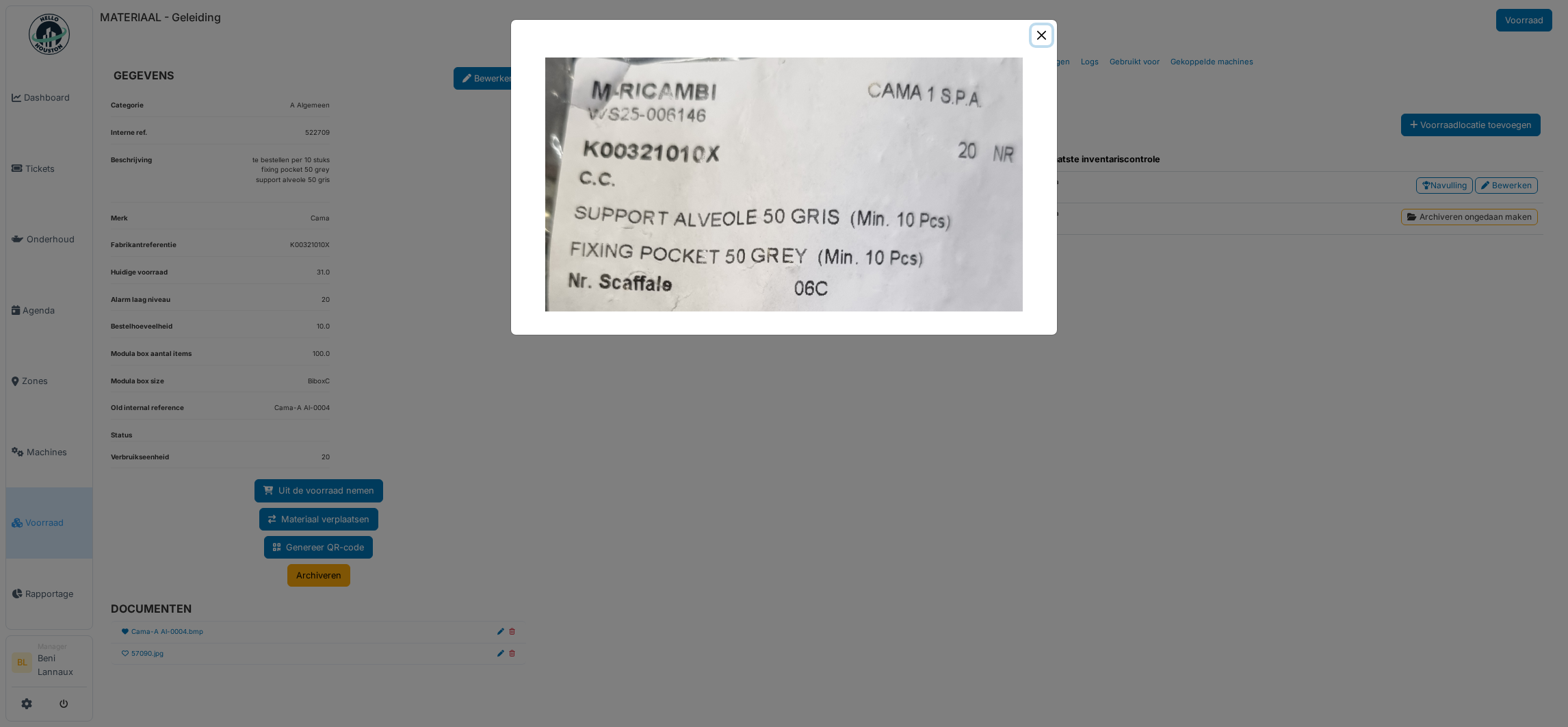
click at [1037, 25] on button "Close" at bounding box center [1041, 35] width 20 height 20
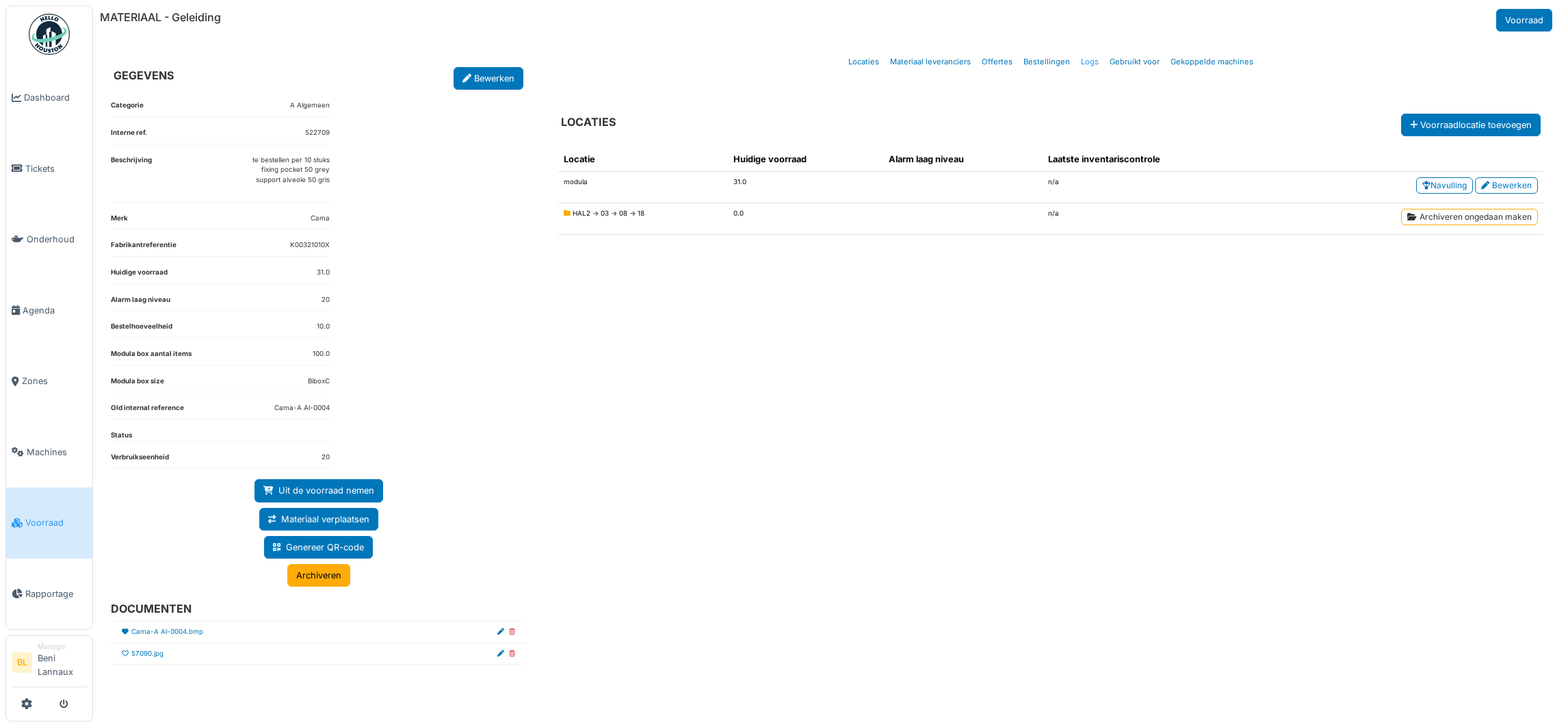
click at [1089, 65] on link "Logs" at bounding box center [1089, 62] width 29 height 32
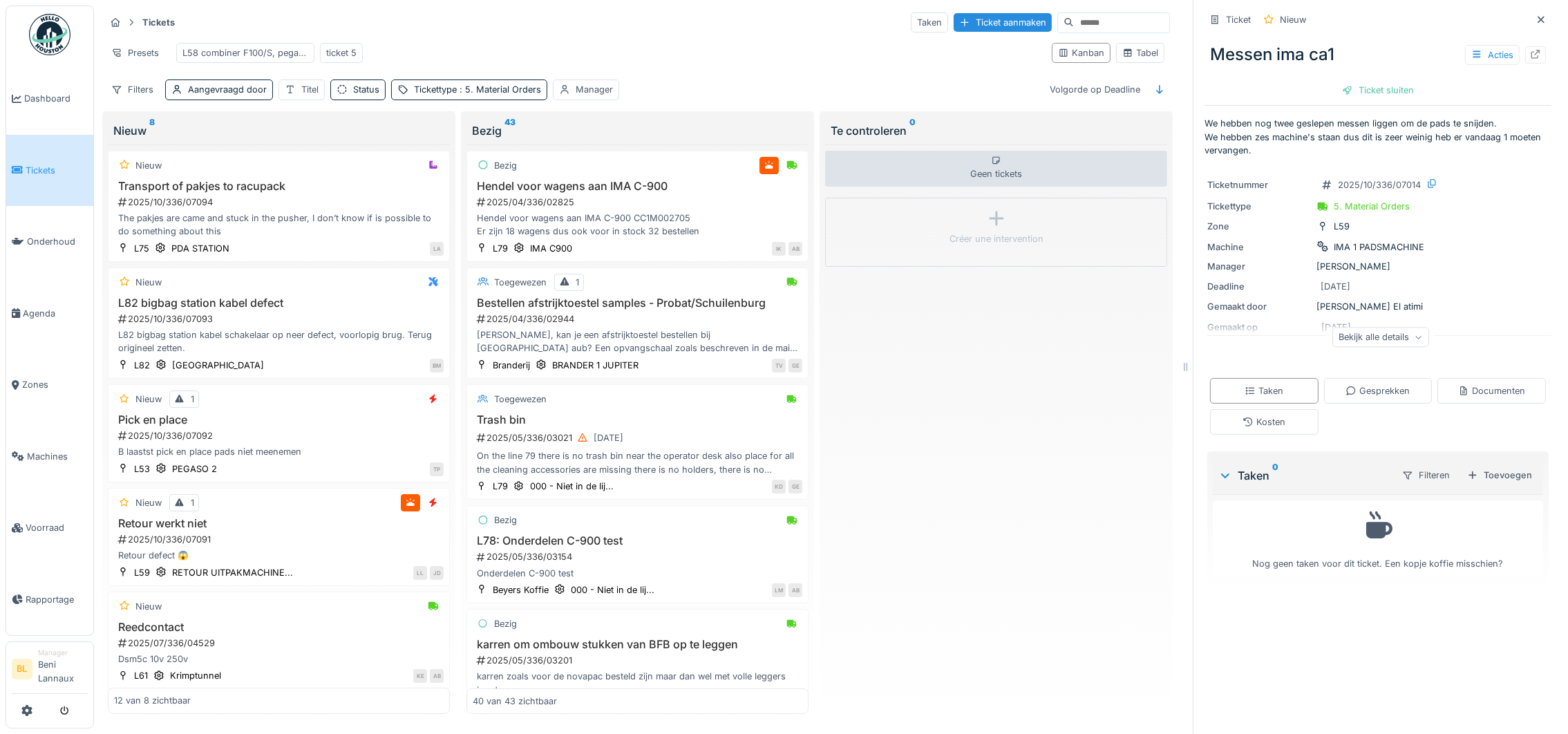
scroll to position [1834, 0]
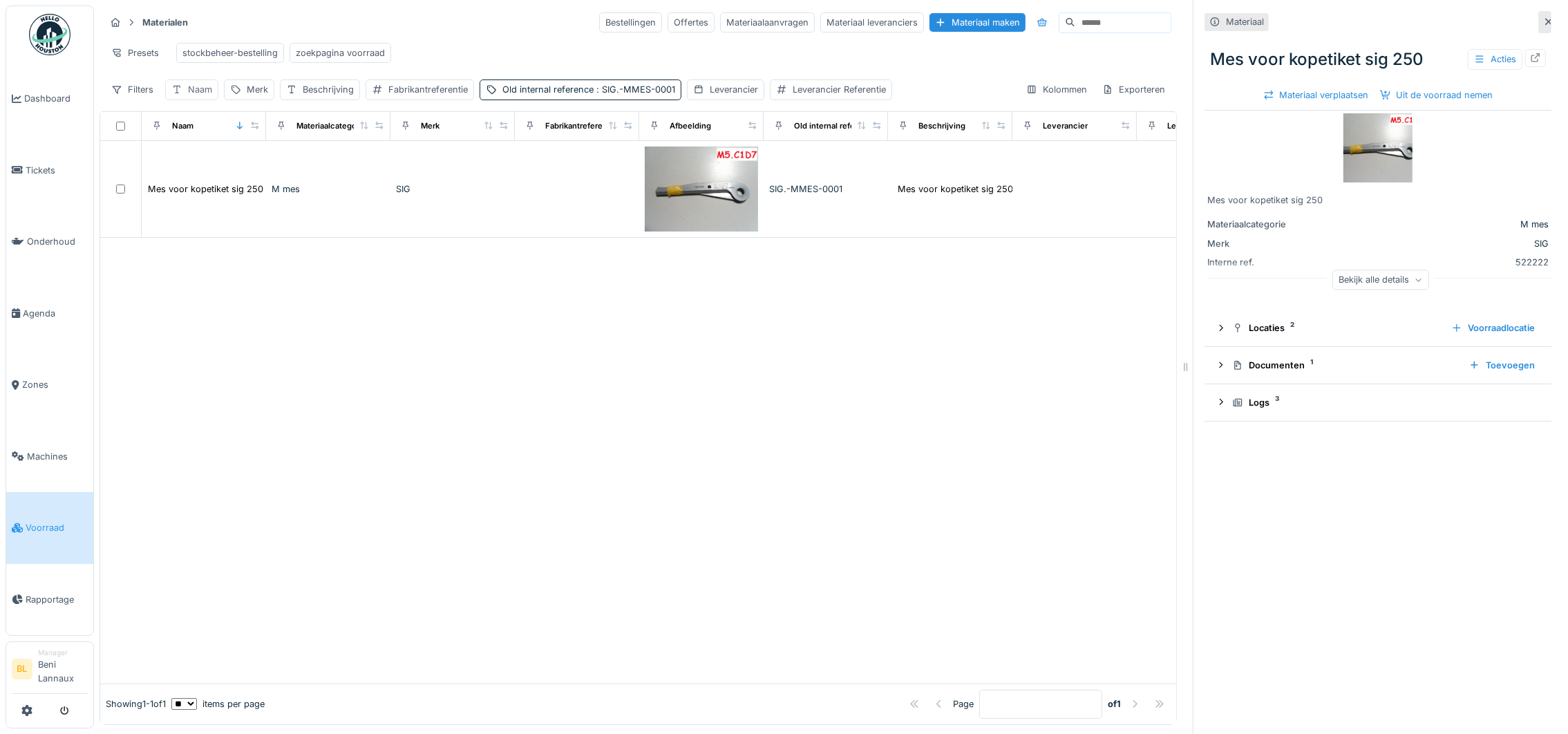
click at [190, 96] on div "Naam" at bounding box center [200, 89] width 24 height 13
click at [231, 174] on input "Naam" at bounding box center [242, 172] width 141 height 29
type input "***"
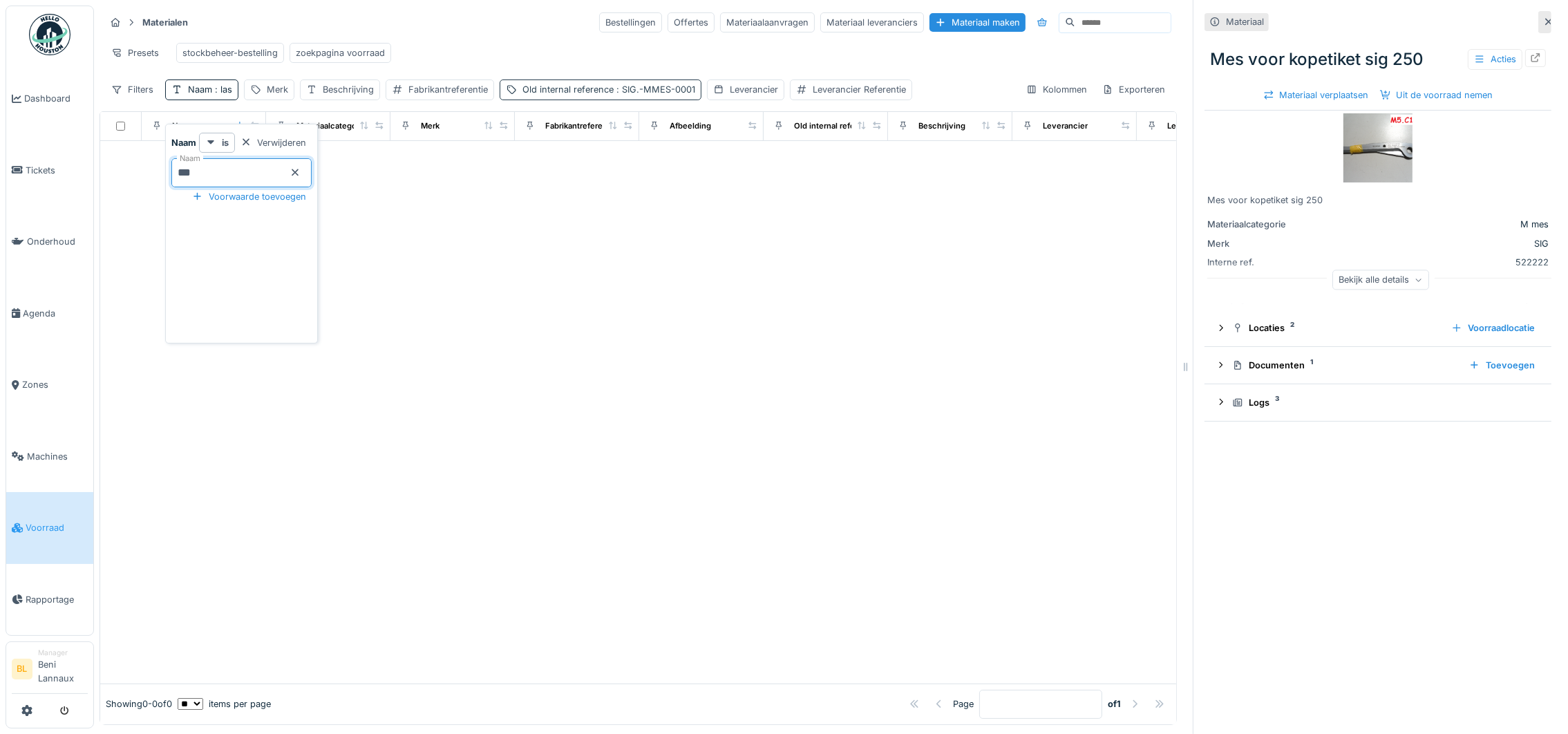
click at [664, 95] on span ": SIG.-MMES-0001" at bounding box center [655, 89] width 82 height 11
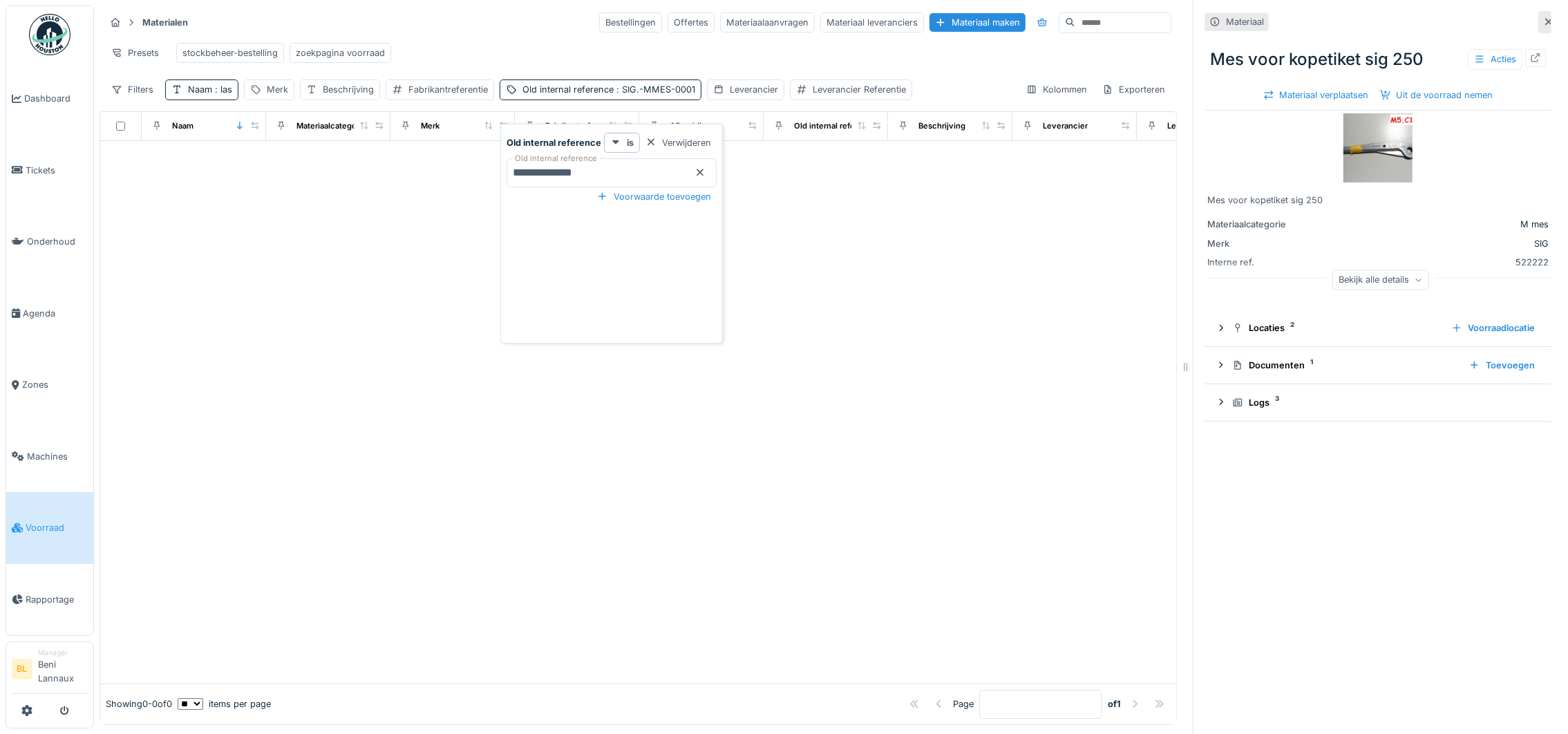
click at [700, 176] on icon at bounding box center [700, 172] width 11 height 9
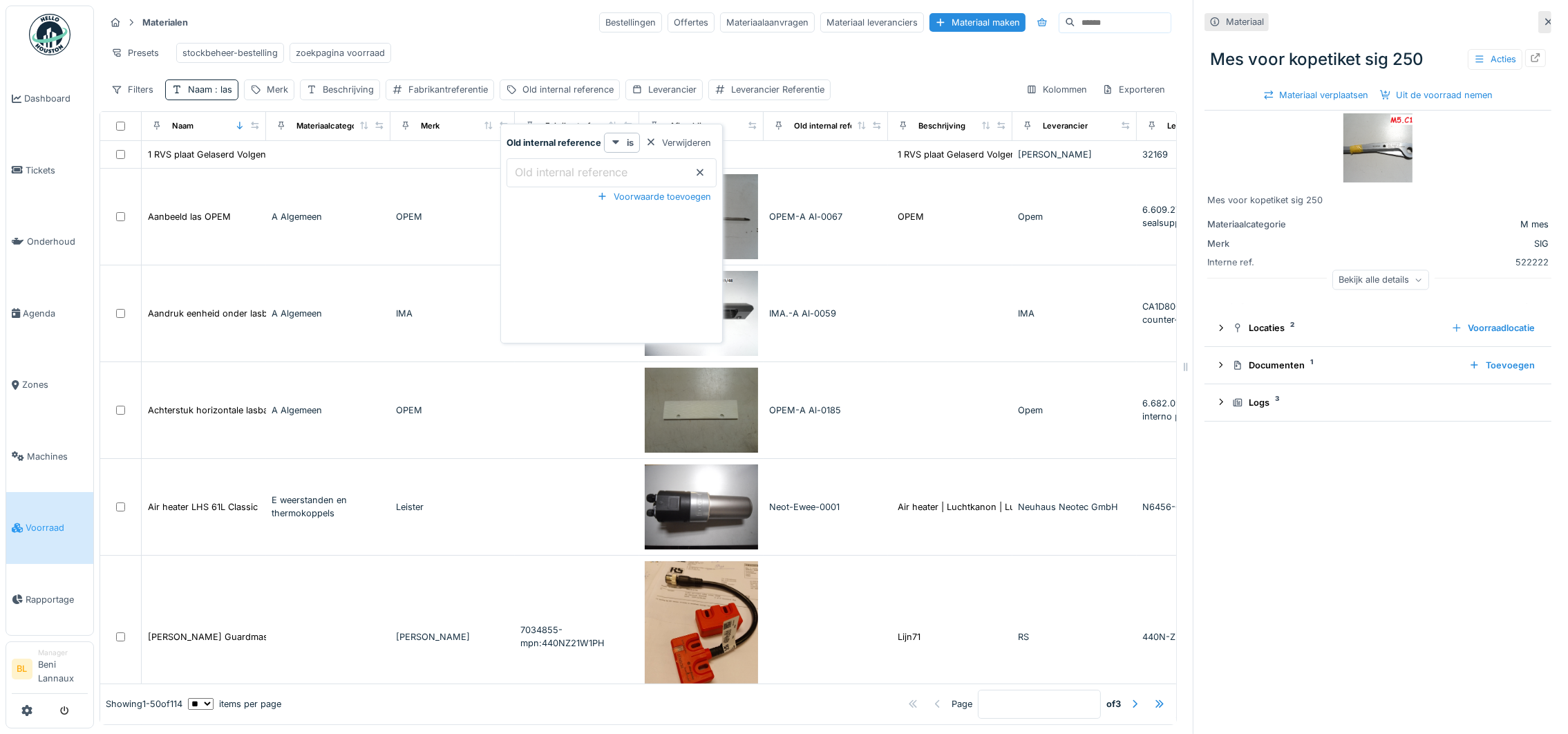
click at [526, 43] on div "Presets stockbeheer-bestelling zoekpagina voorraad" at bounding box center [638, 53] width 1066 height 31
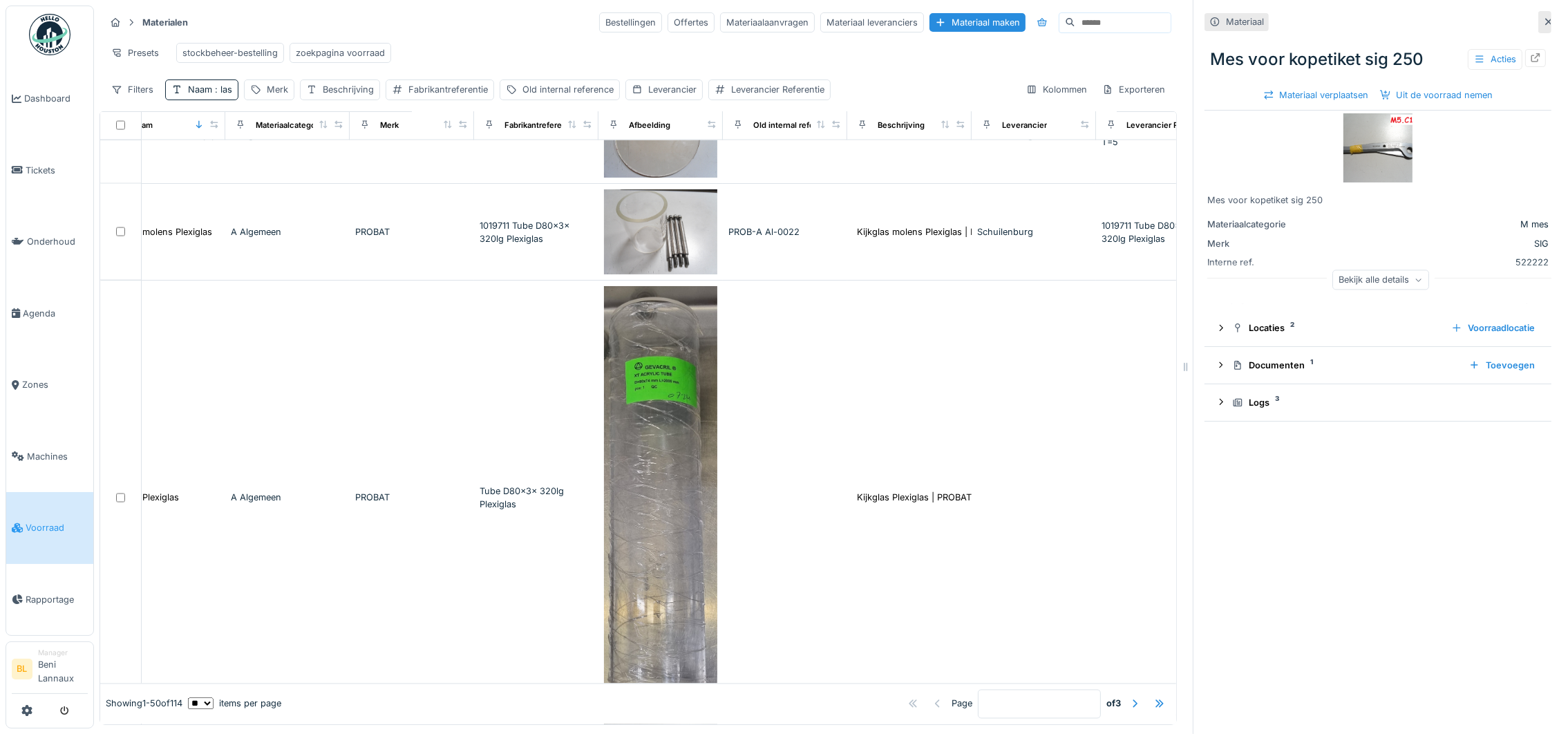
scroll to position [3458, 41]
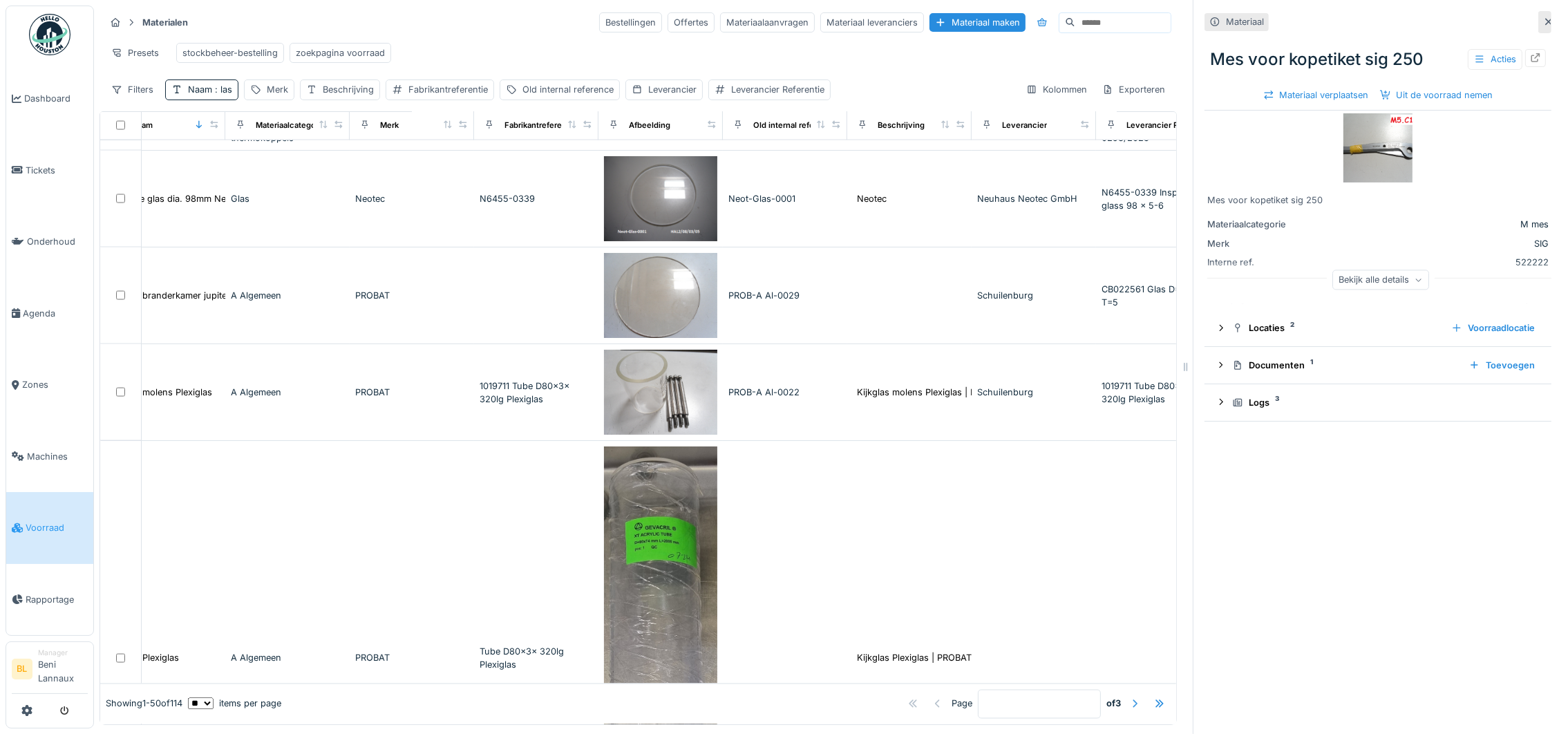
click at [1124, 695] on div at bounding box center [1134, 704] width 22 height 19
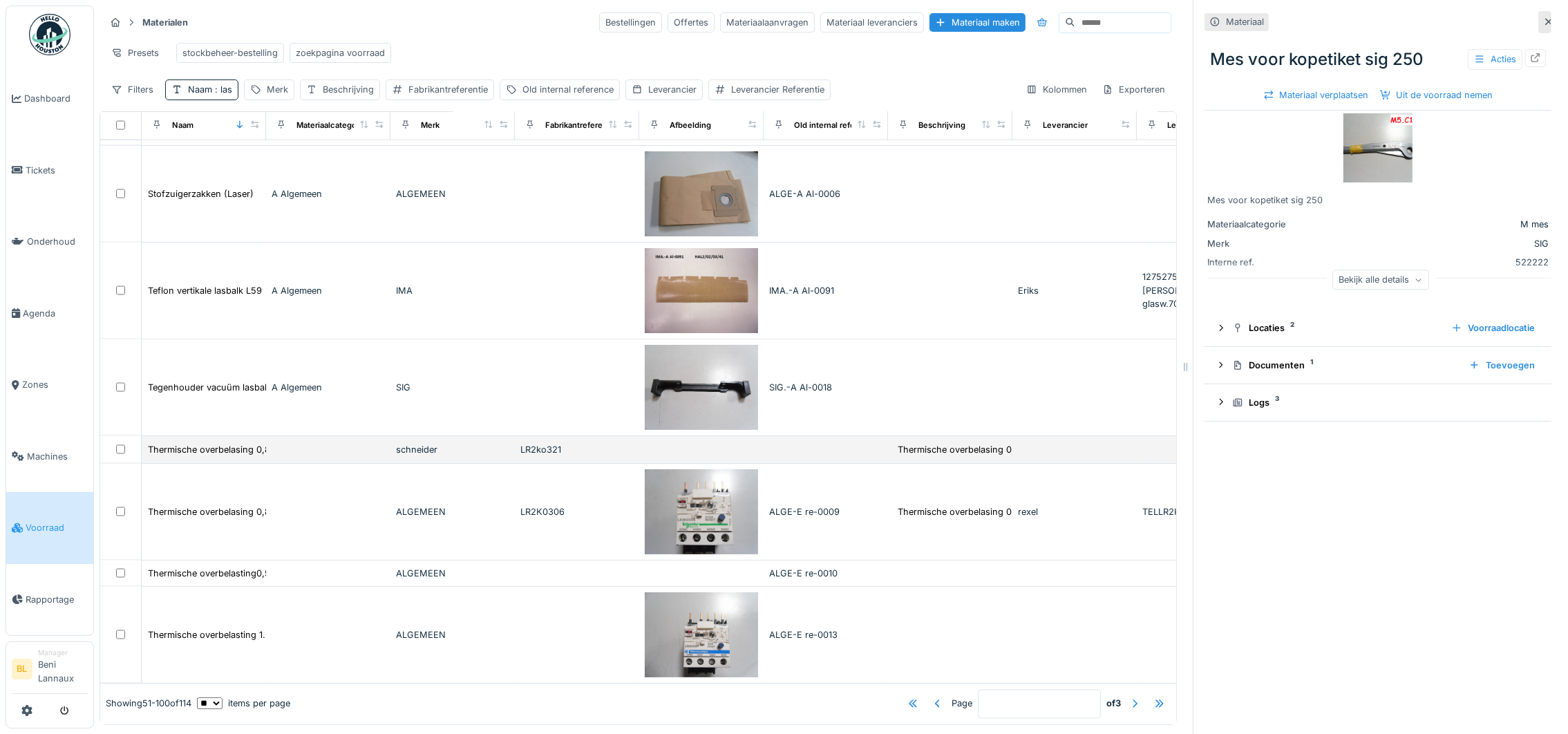
scroll to position [15, 0]
click at [1129, 697] on div at bounding box center [1135, 704] width 11 height 13
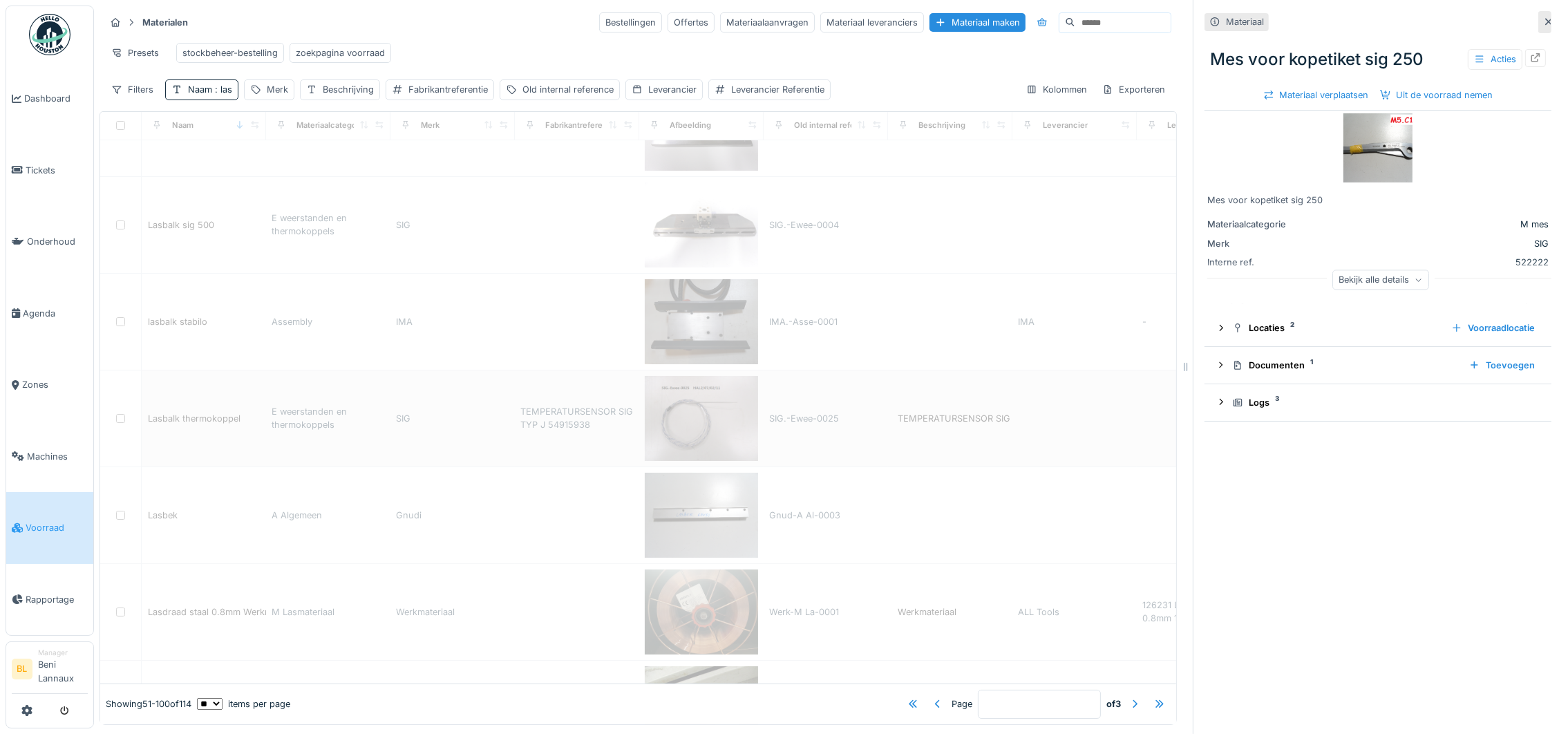
scroll to position [0, 0]
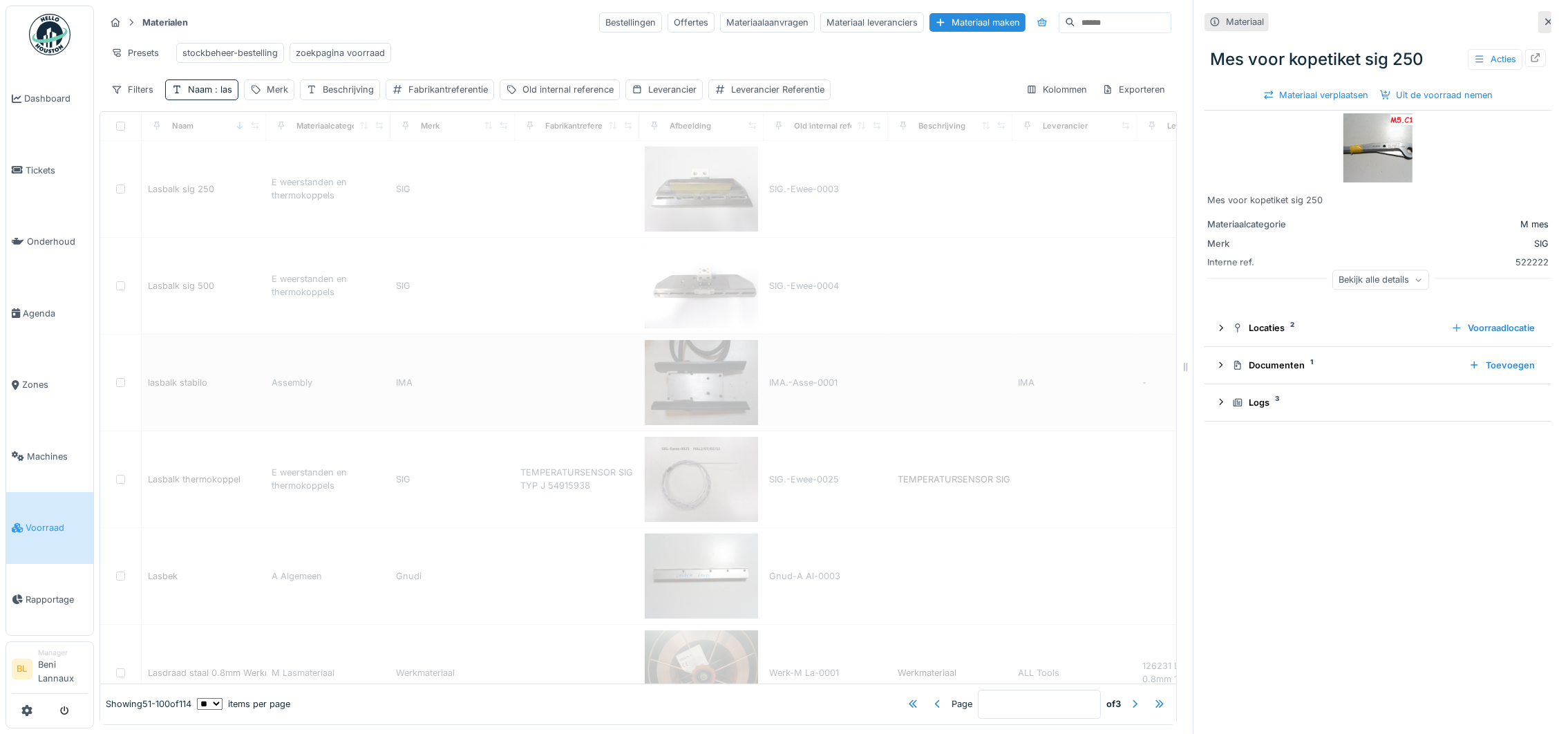
type input "*"
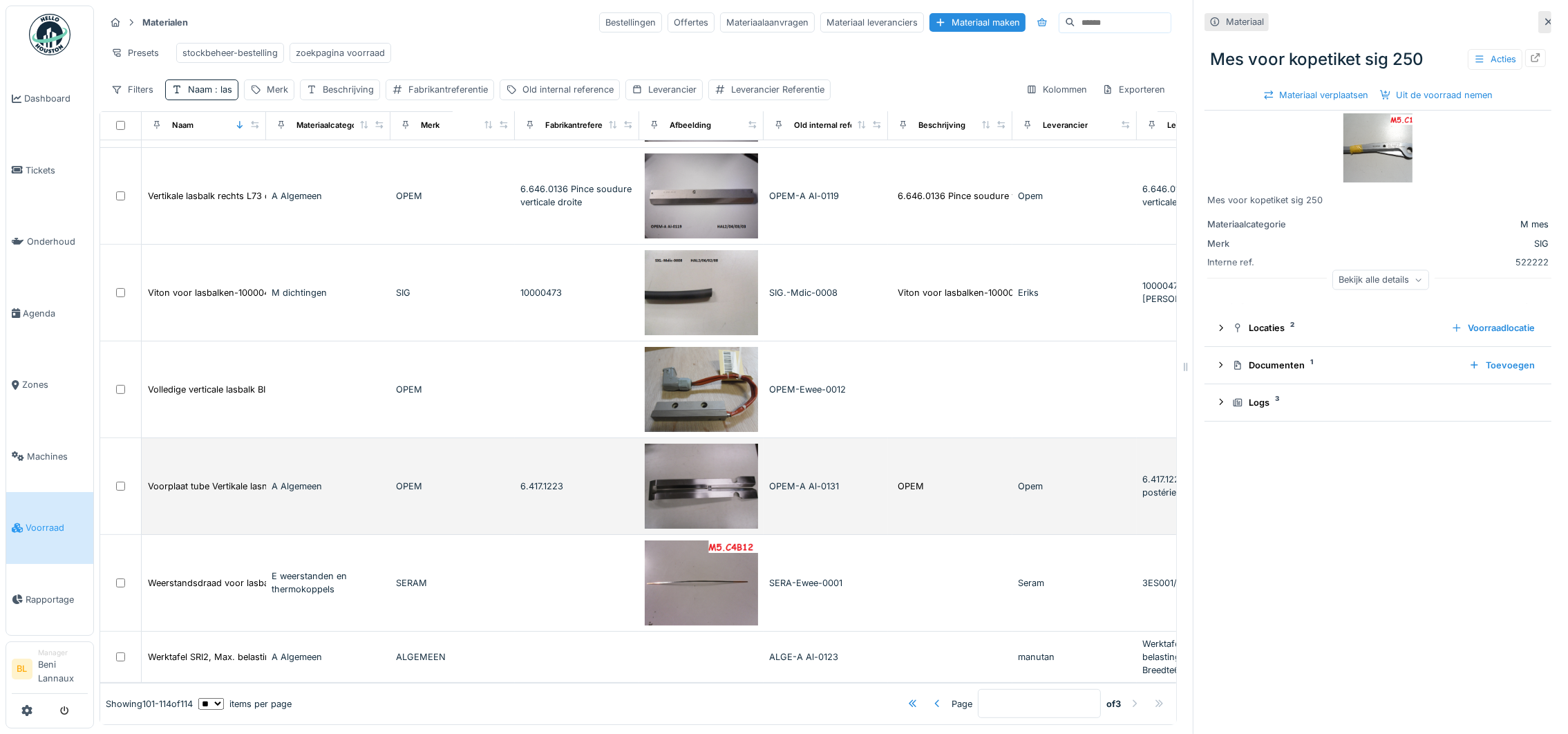
scroll to position [15, 0]
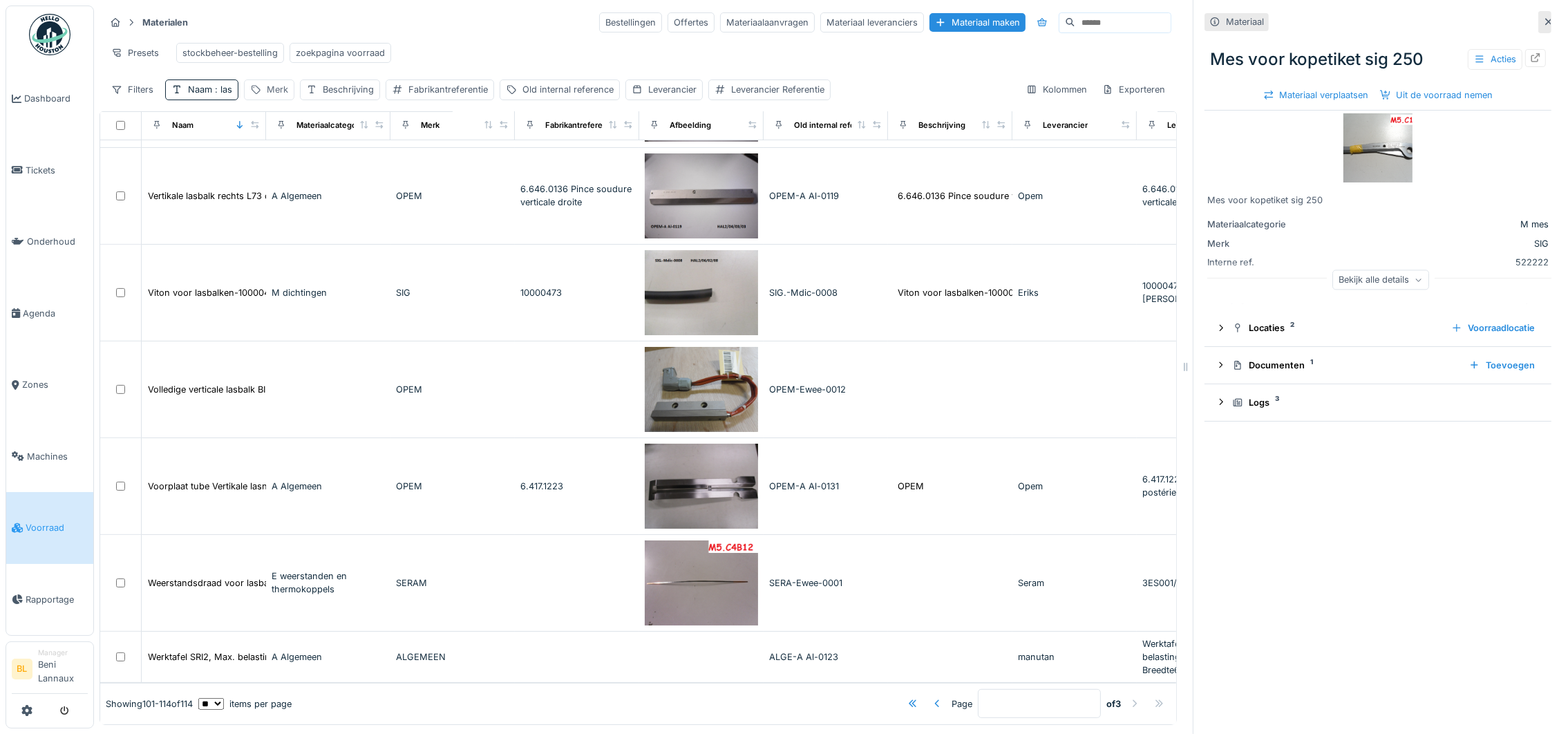
click at [270, 90] on div "Merk" at bounding box center [277, 89] width 21 height 13
click at [298, 158] on input "Merk" at bounding box center [319, 172] width 138 height 29
type input "*"
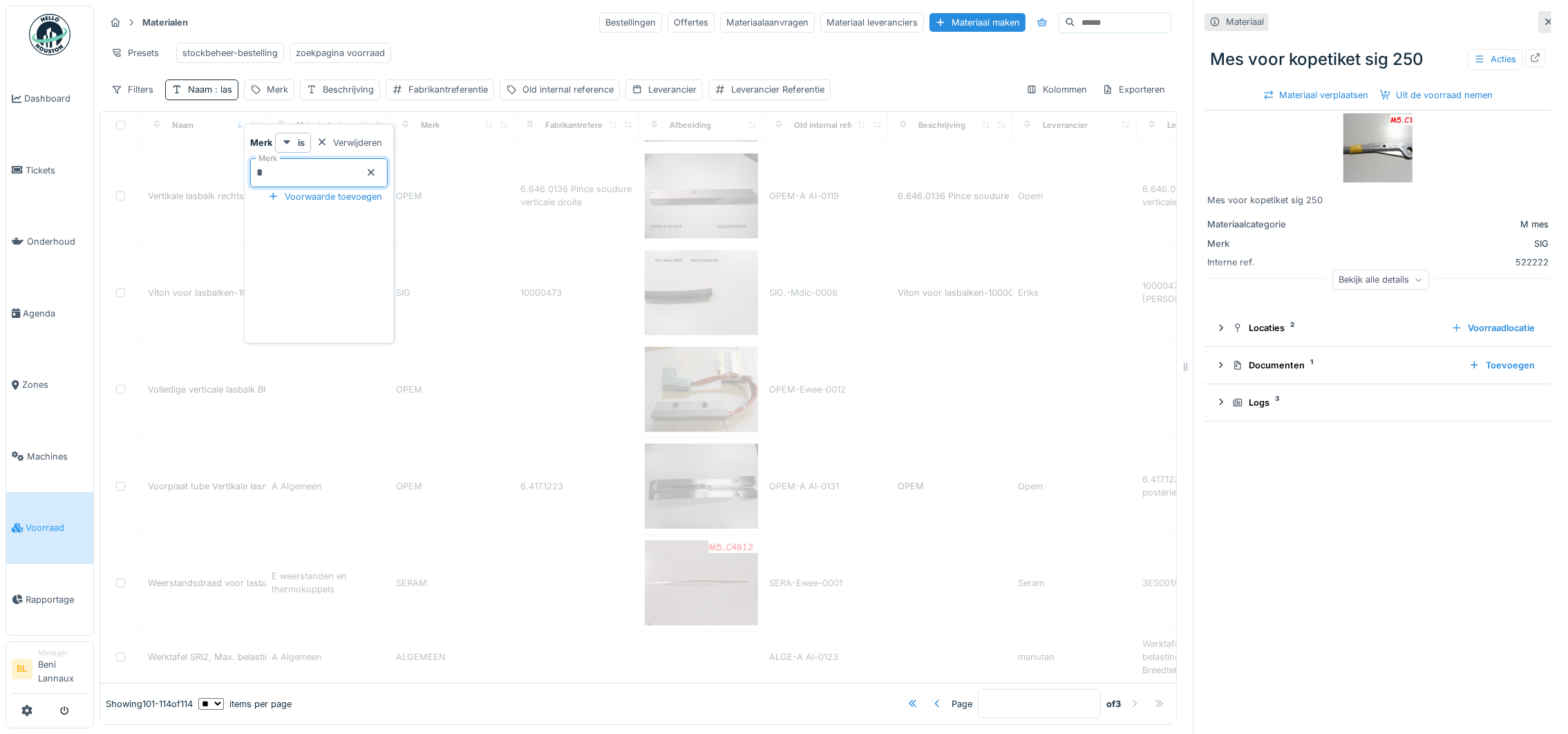
type input "**"
type input "*"
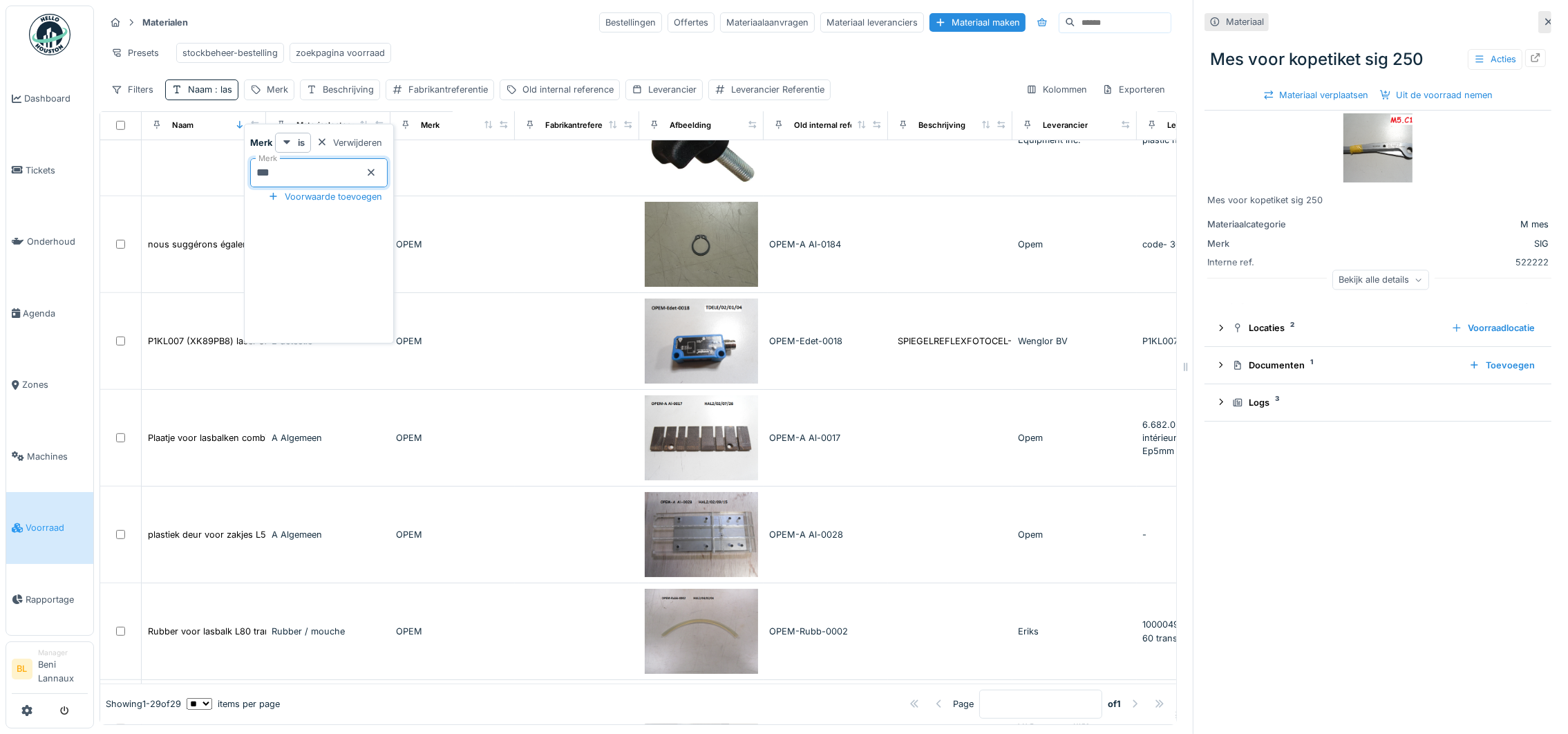
scroll to position [2352, 0]
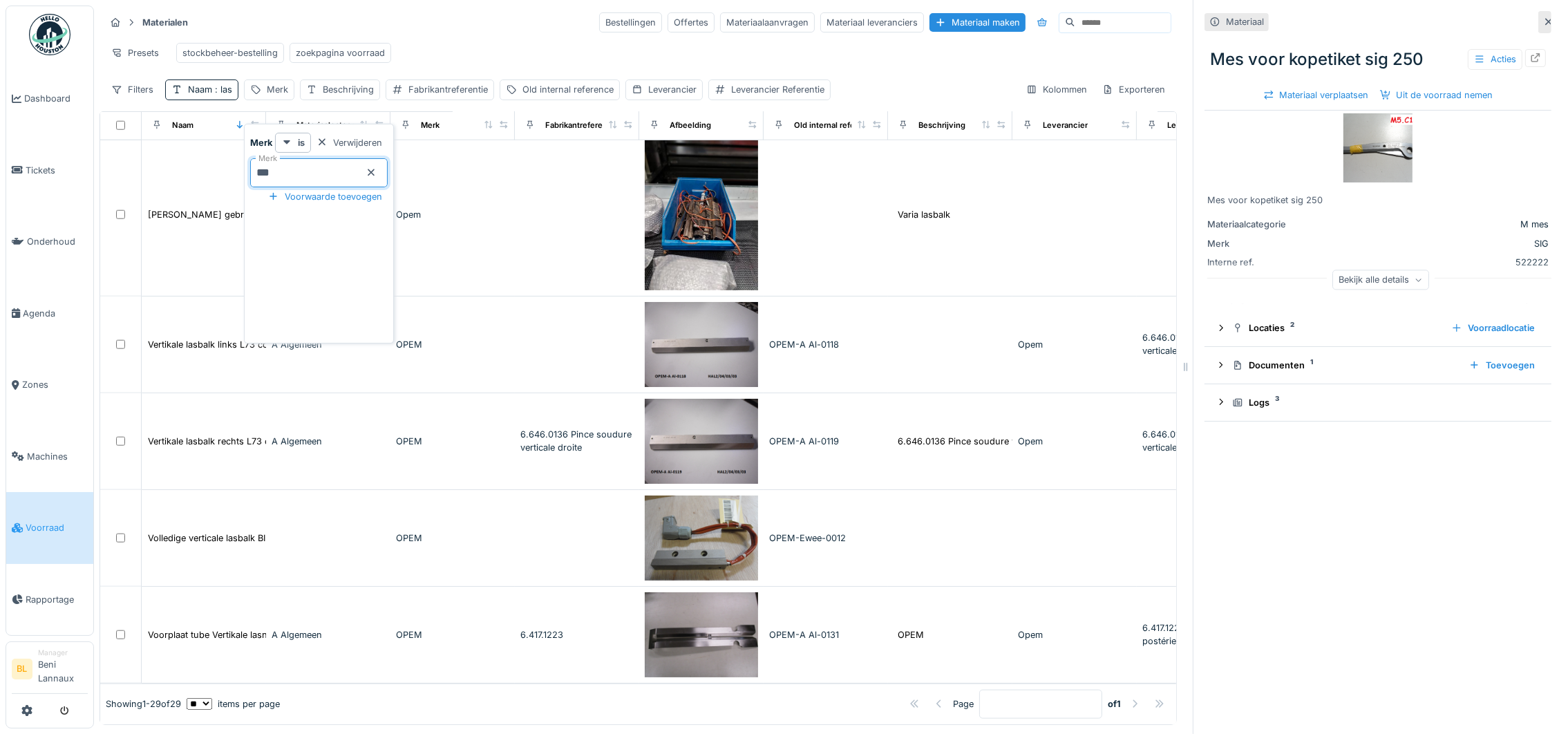
type input "****"
click at [208, 95] on div "Naam : las" at bounding box center [210, 89] width 44 height 13
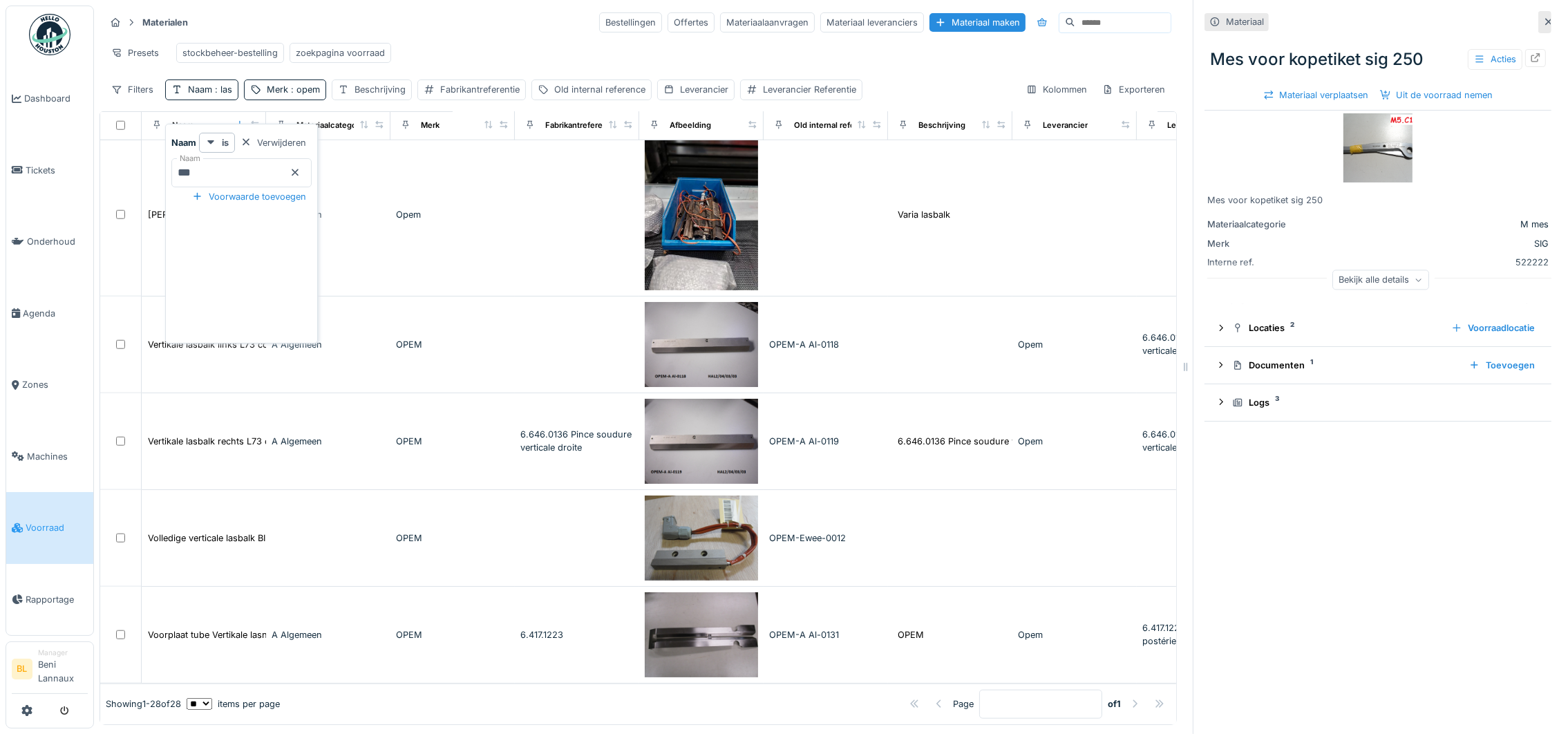
click at [301, 168] on icon at bounding box center [295, 172] width 11 height 9
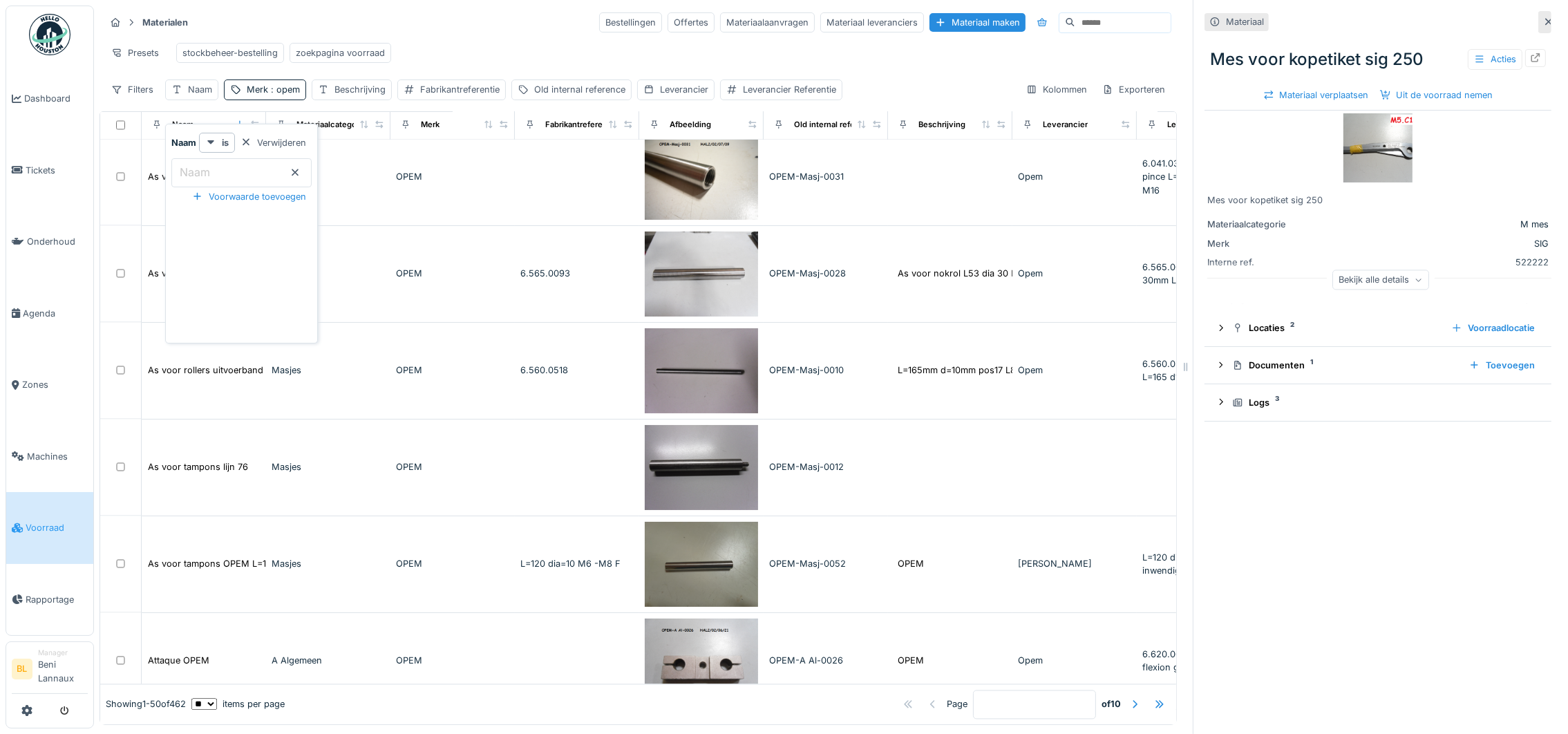
scroll to position [4503, 0]
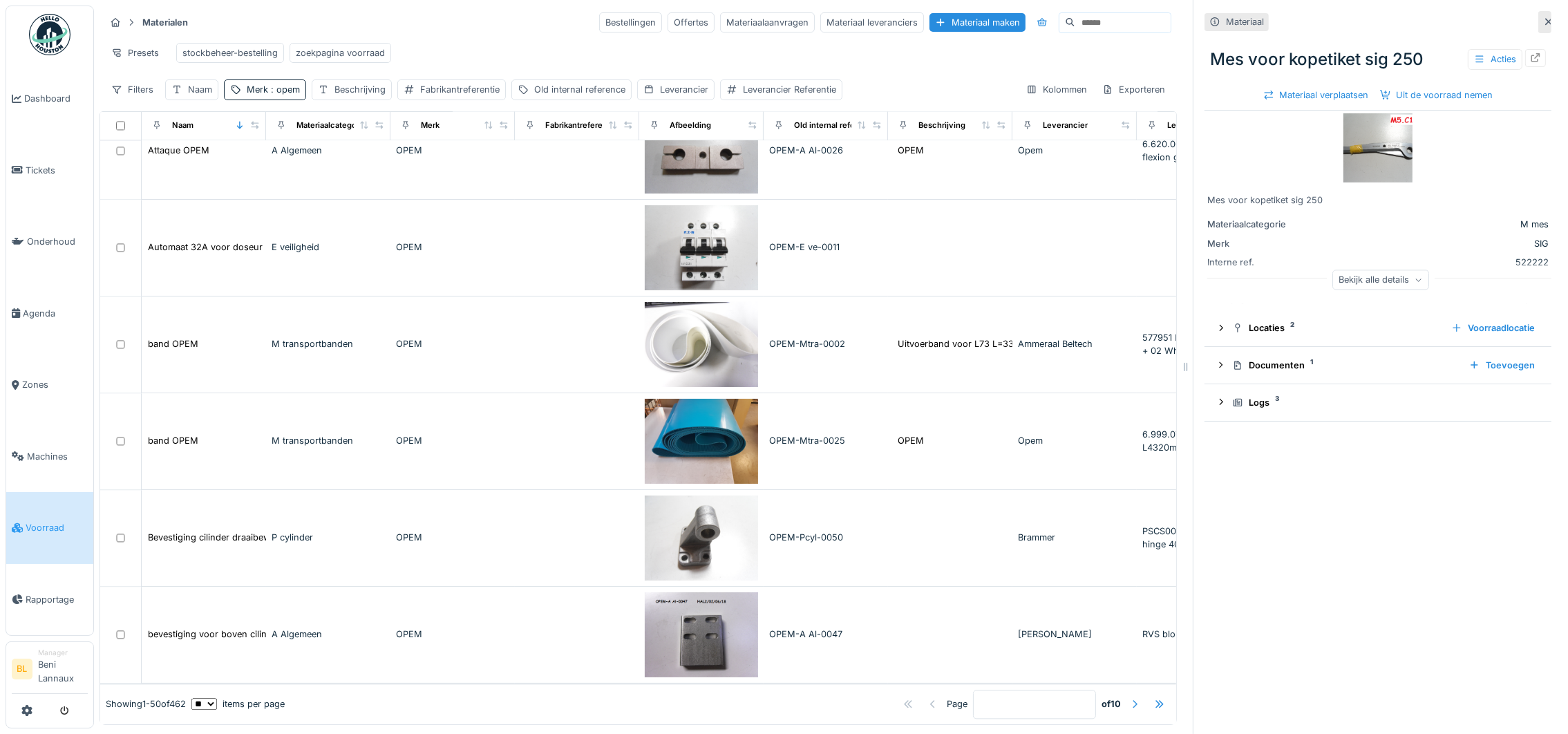
click at [1129, 697] on div at bounding box center [1135, 704] width 11 height 13
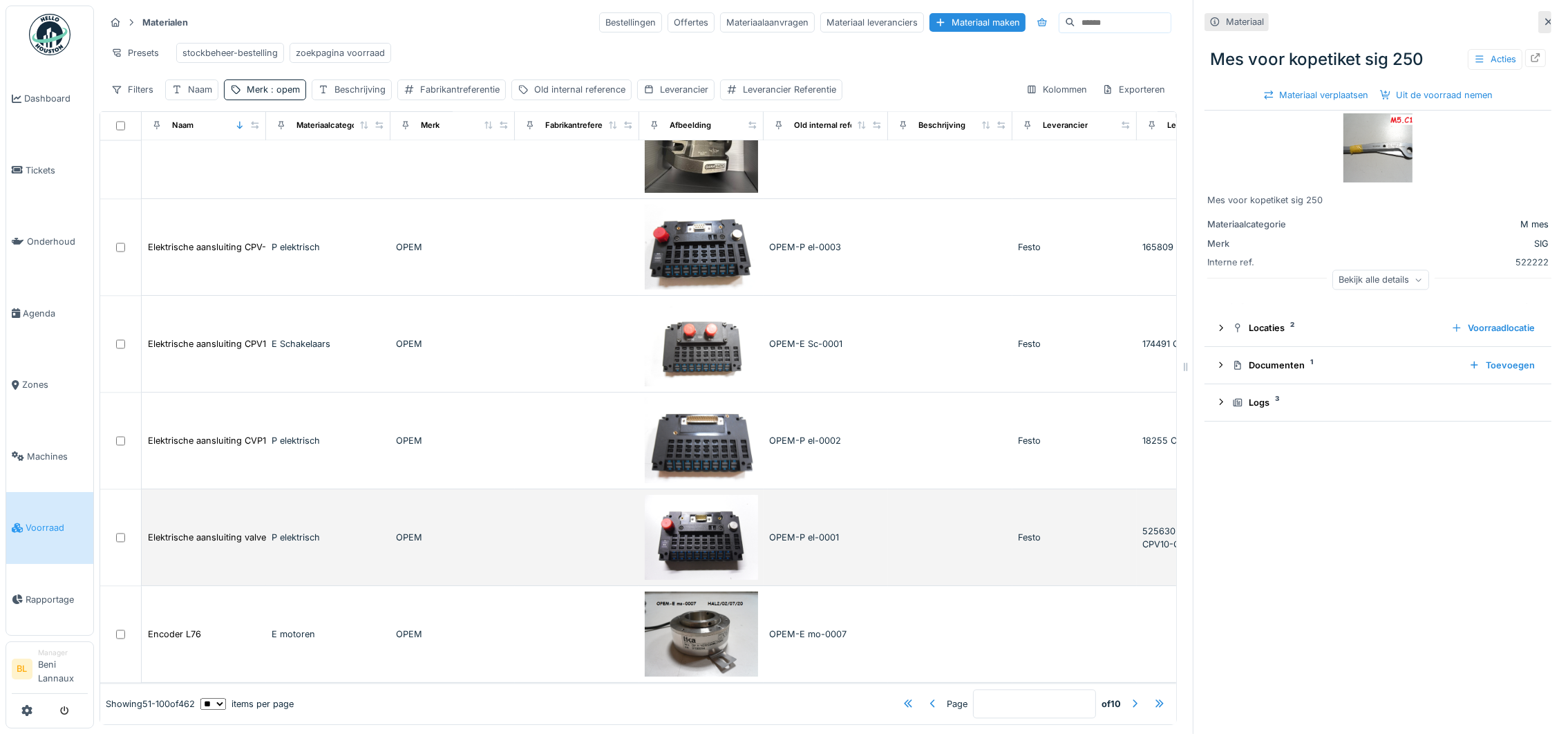
scroll to position [15, 0]
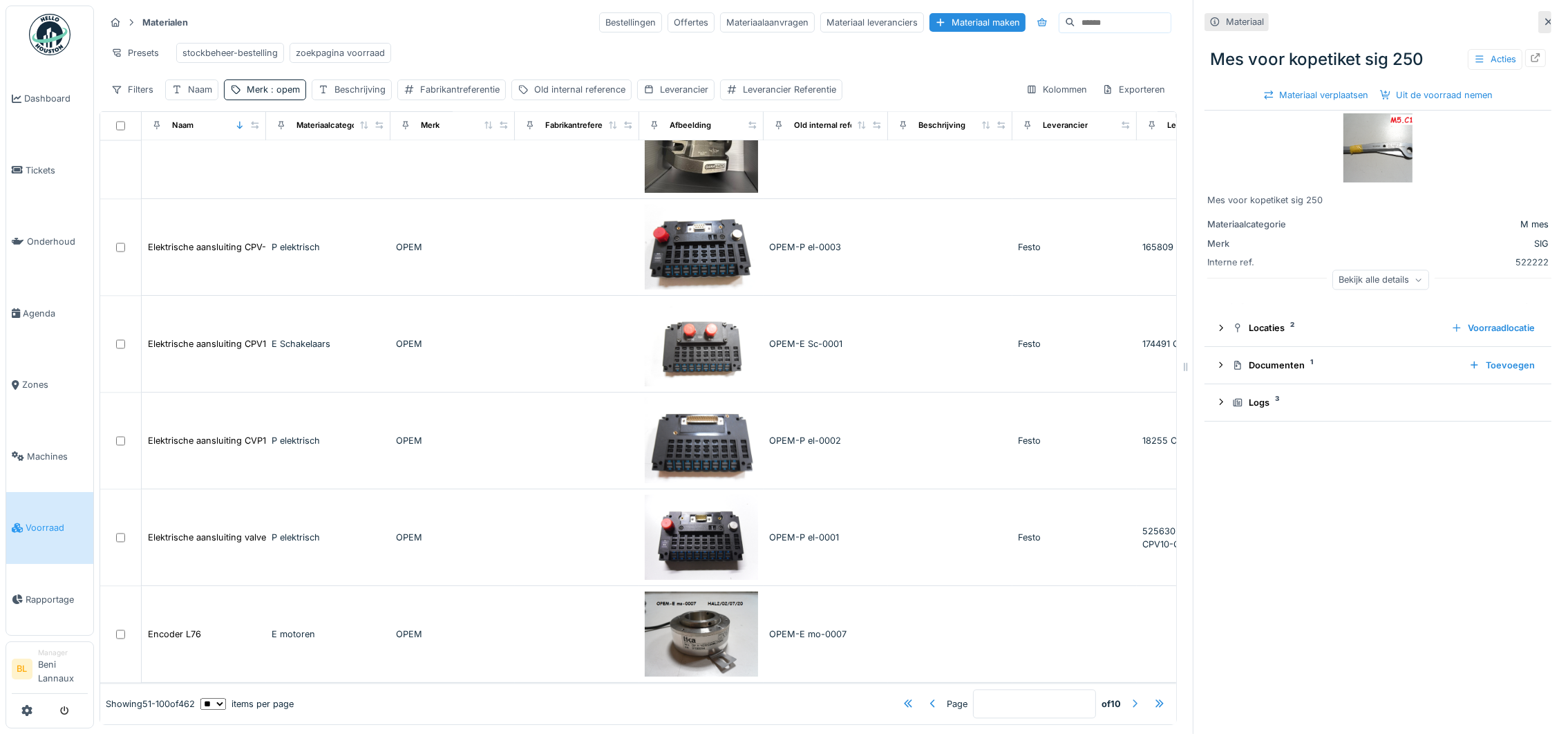
click at [1129, 697] on div at bounding box center [1135, 704] width 11 height 13
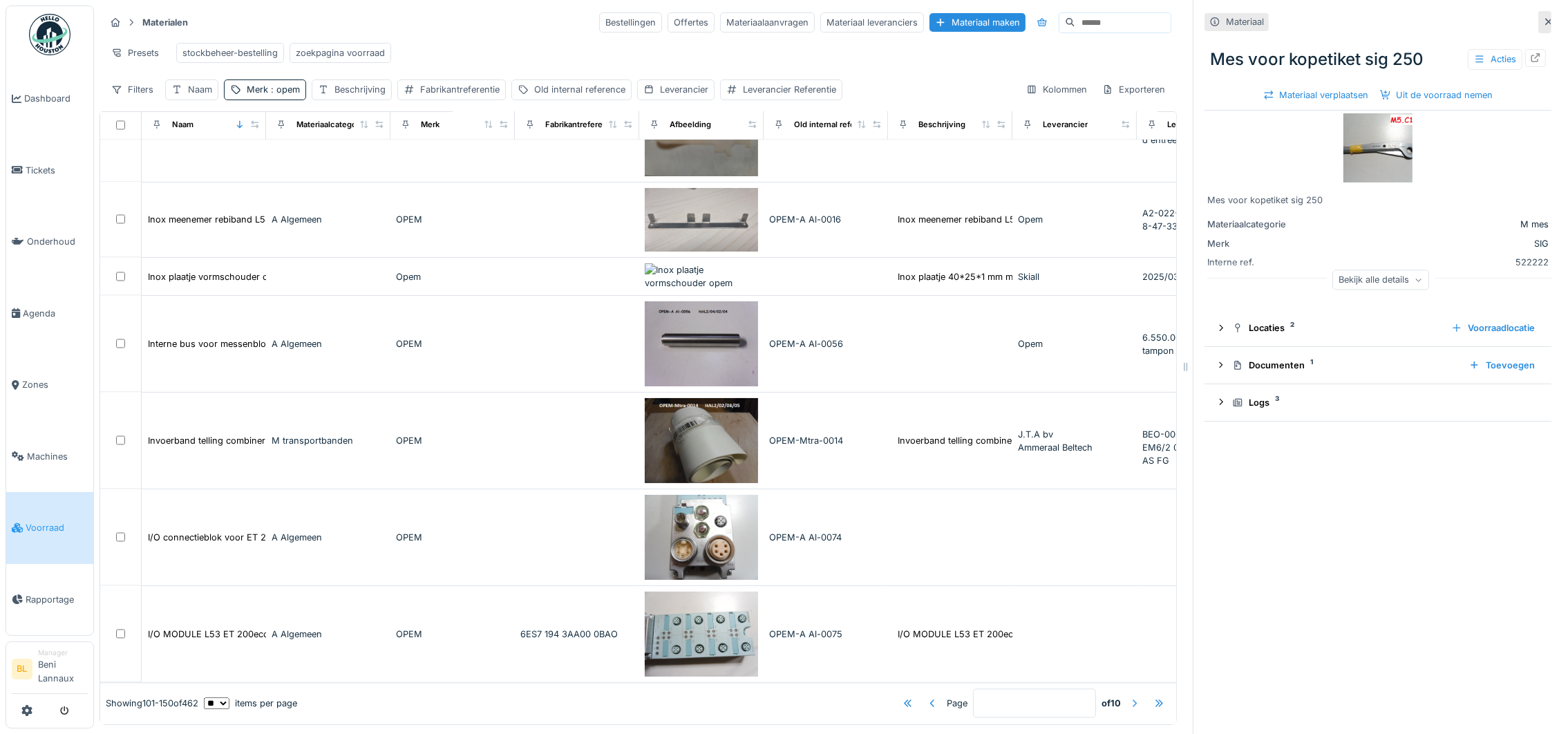
click at [1129, 697] on div at bounding box center [1135, 704] width 11 height 13
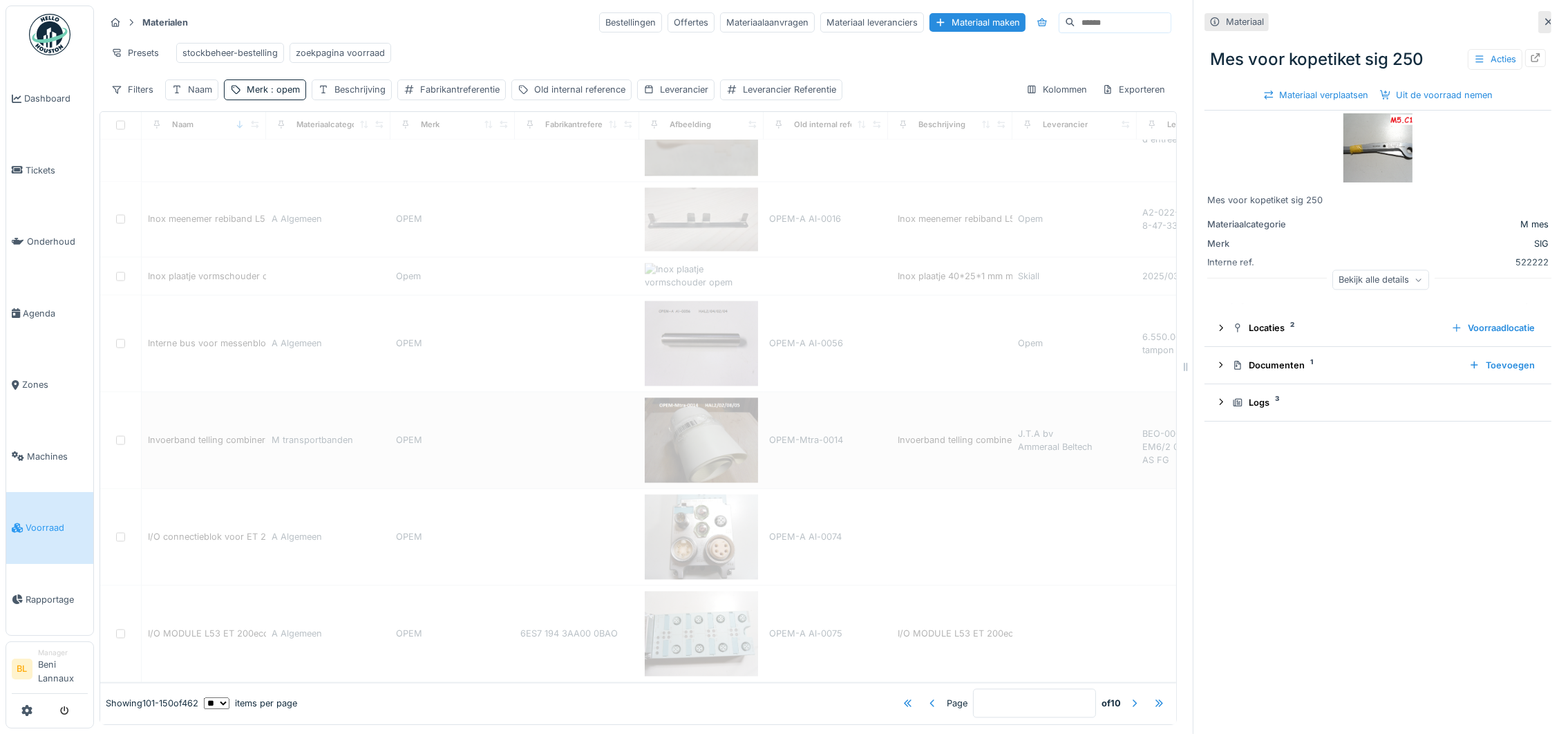
type input "*"
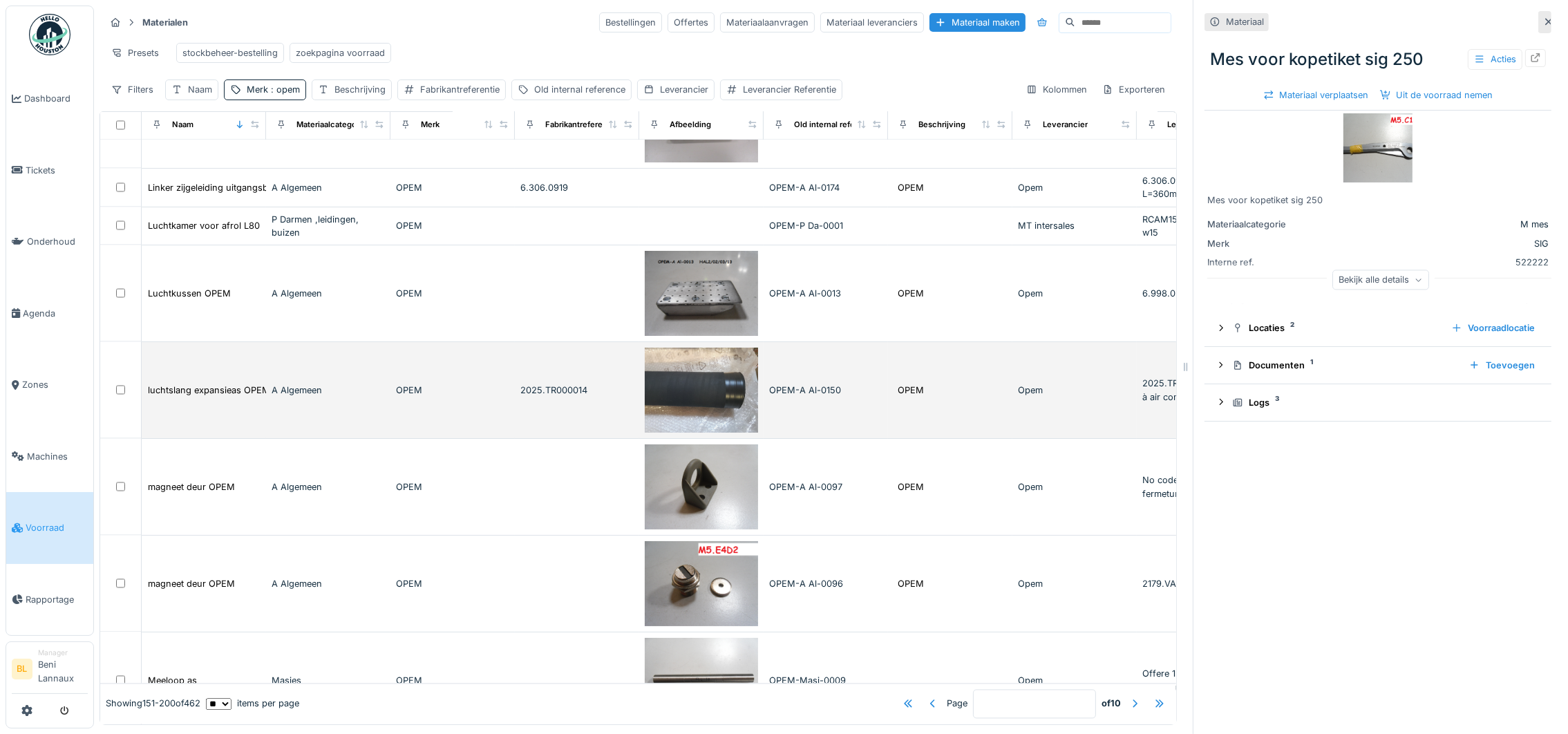
scroll to position [4124, 0]
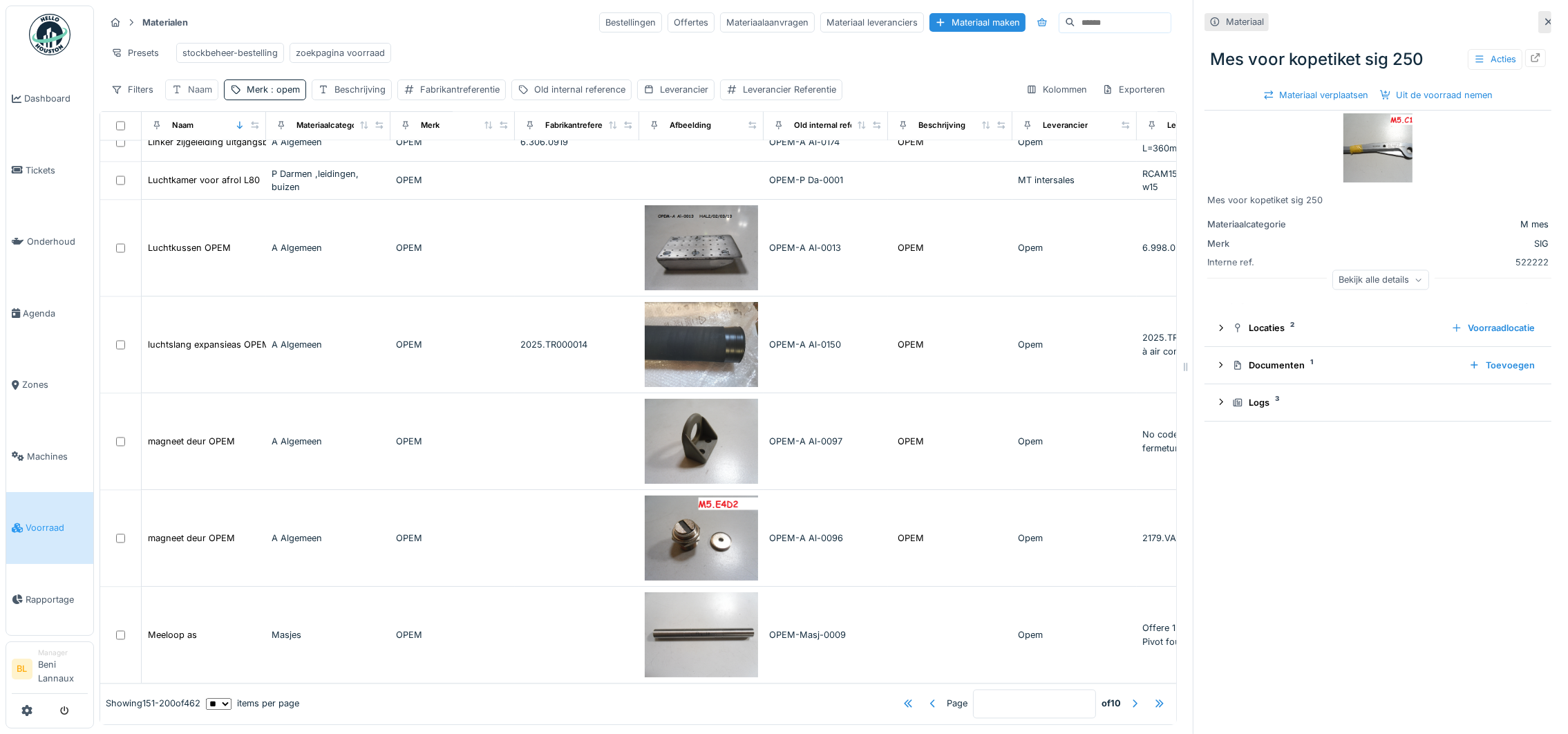
click at [206, 96] on div "Naam" at bounding box center [200, 89] width 24 height 13
click at [231, 158] on input "Naam" at bounding box center [242, 172] width 141 height 29
type input "****"
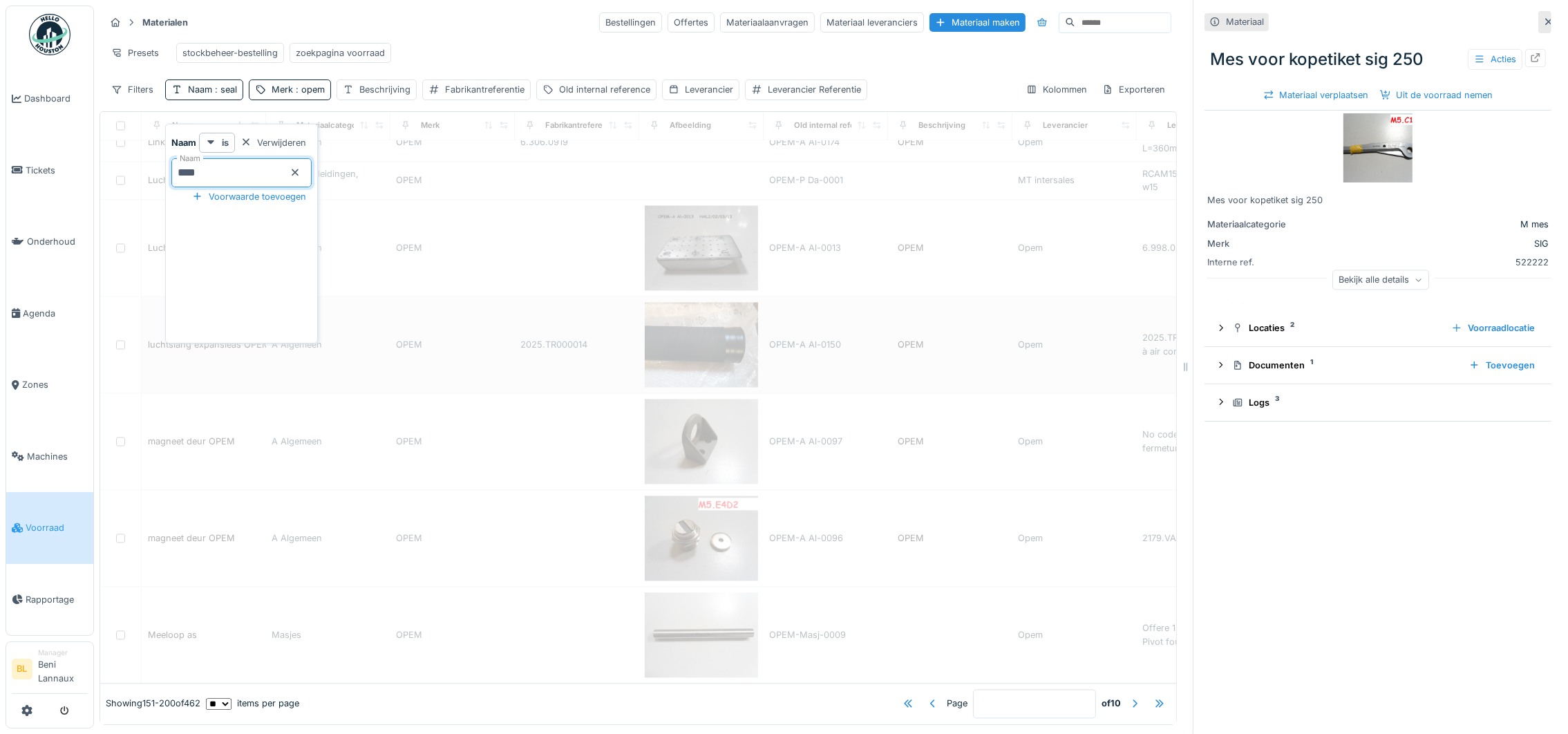
type input "*"
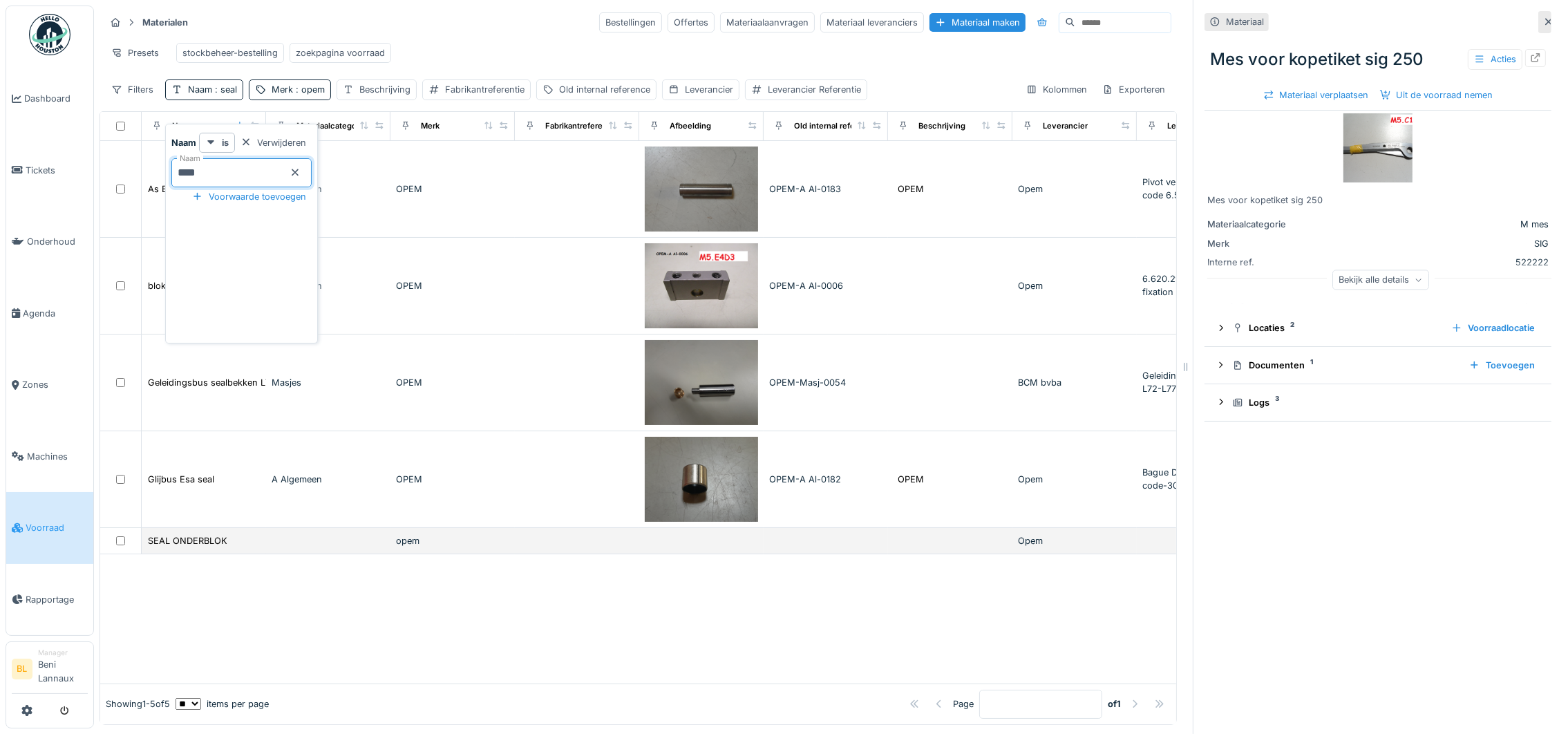
scroll to position [0, 0]
click at [442, 22] on div "Materialen Bestellingen Offertes Materiaalaanvragen Materiaal leveranciers Mate…" at bounding box center [638, 22] width 1066 height 22
